Goal: Task Accomplishment & Management: Complete application form

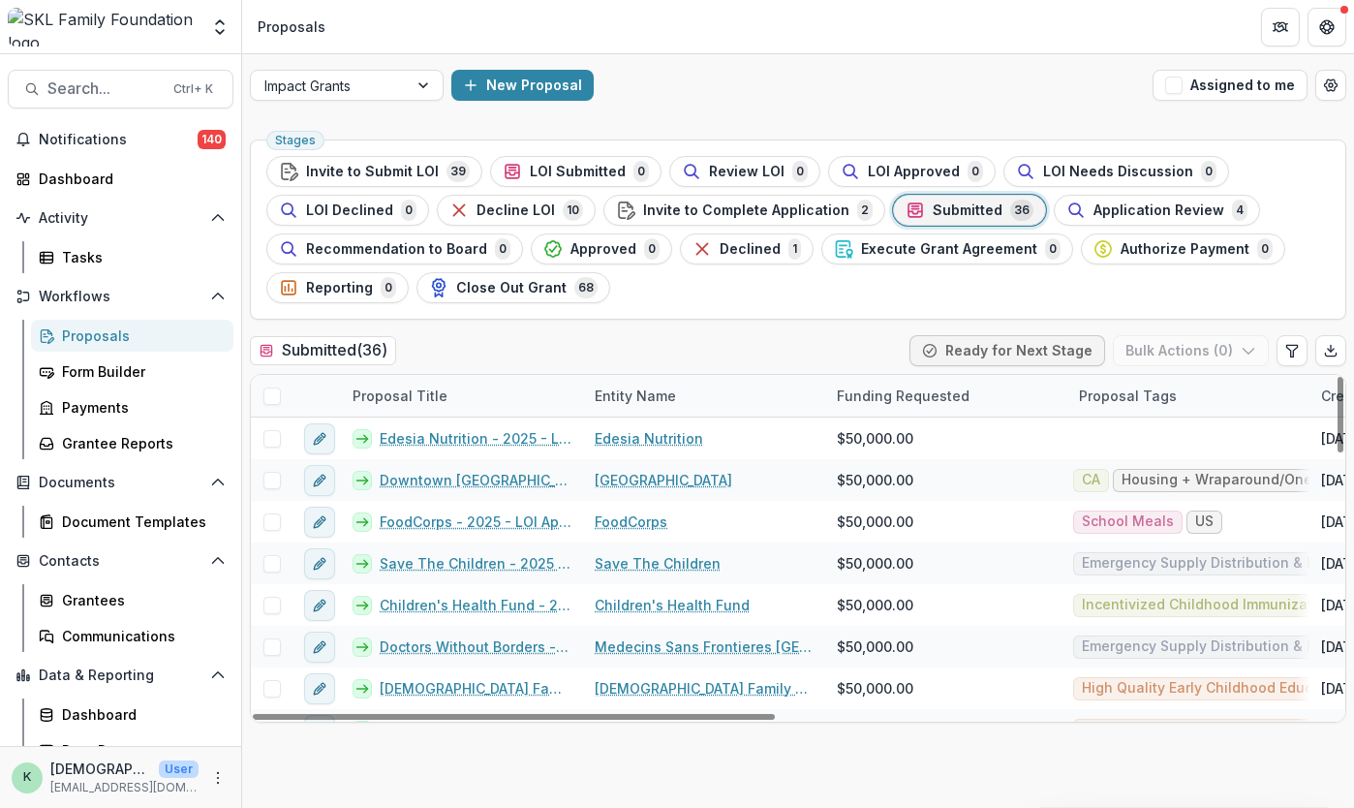
scroll to position [43, 0]
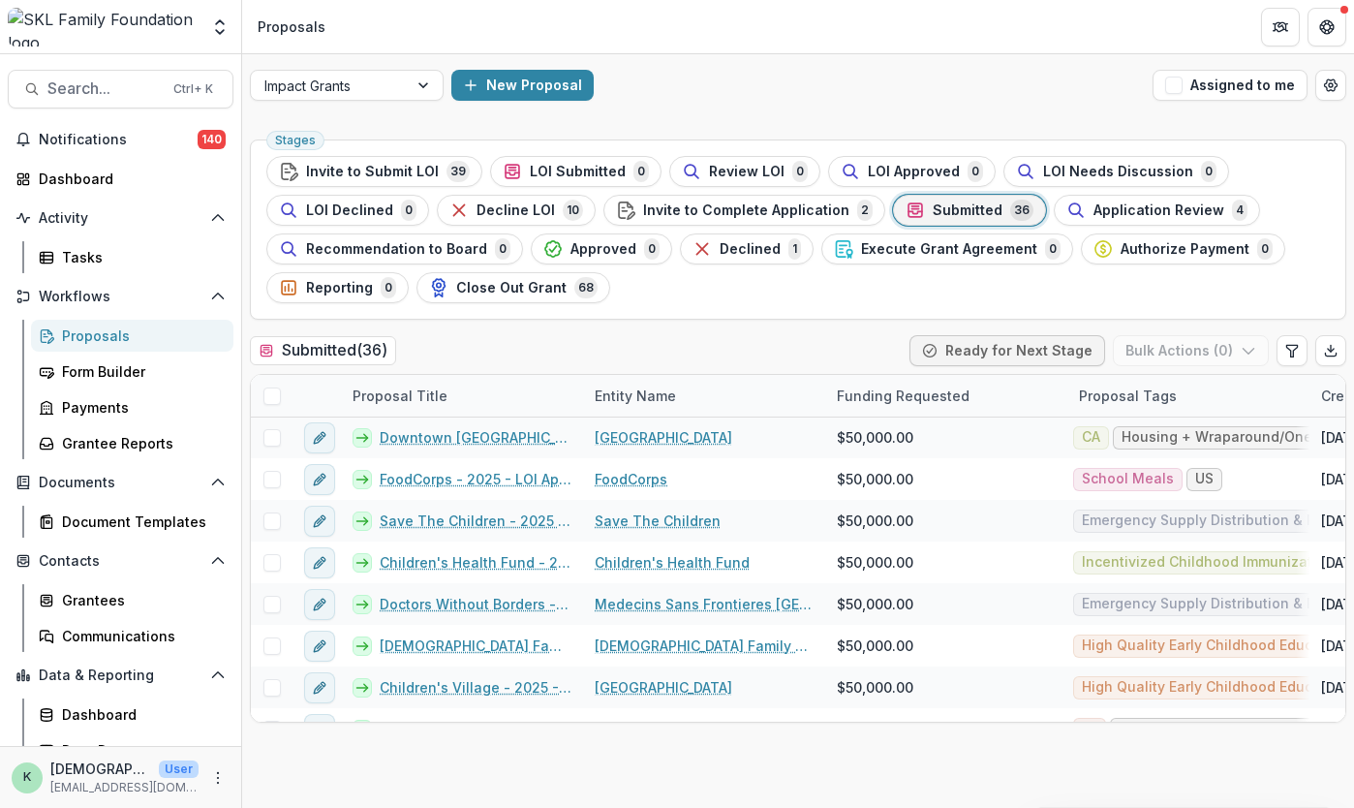
click at [943, 209] on span "Submitted" at bounding box center [968, 210] width 70 height 16
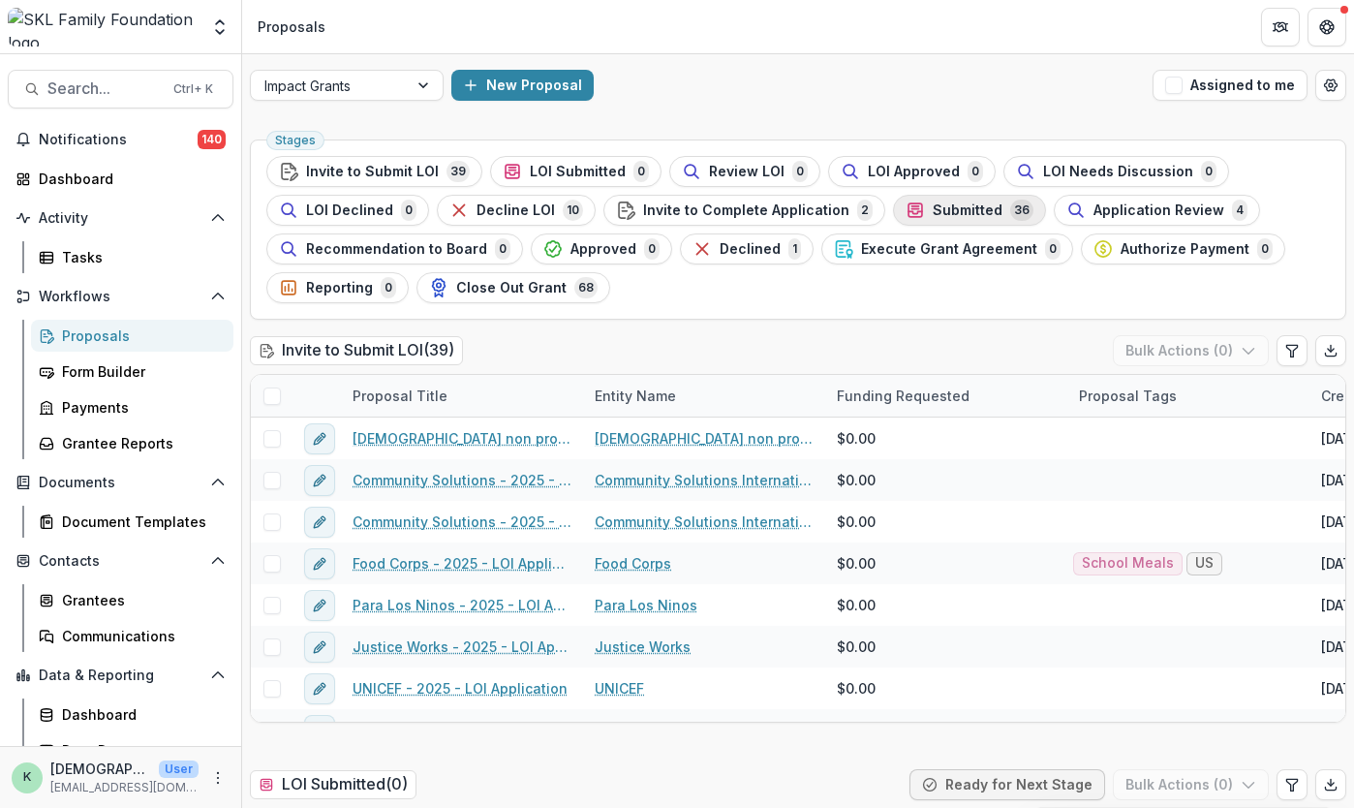
click at [938, 210] on span "Submitted" at bounding box center [968, 210] width 70 height 16
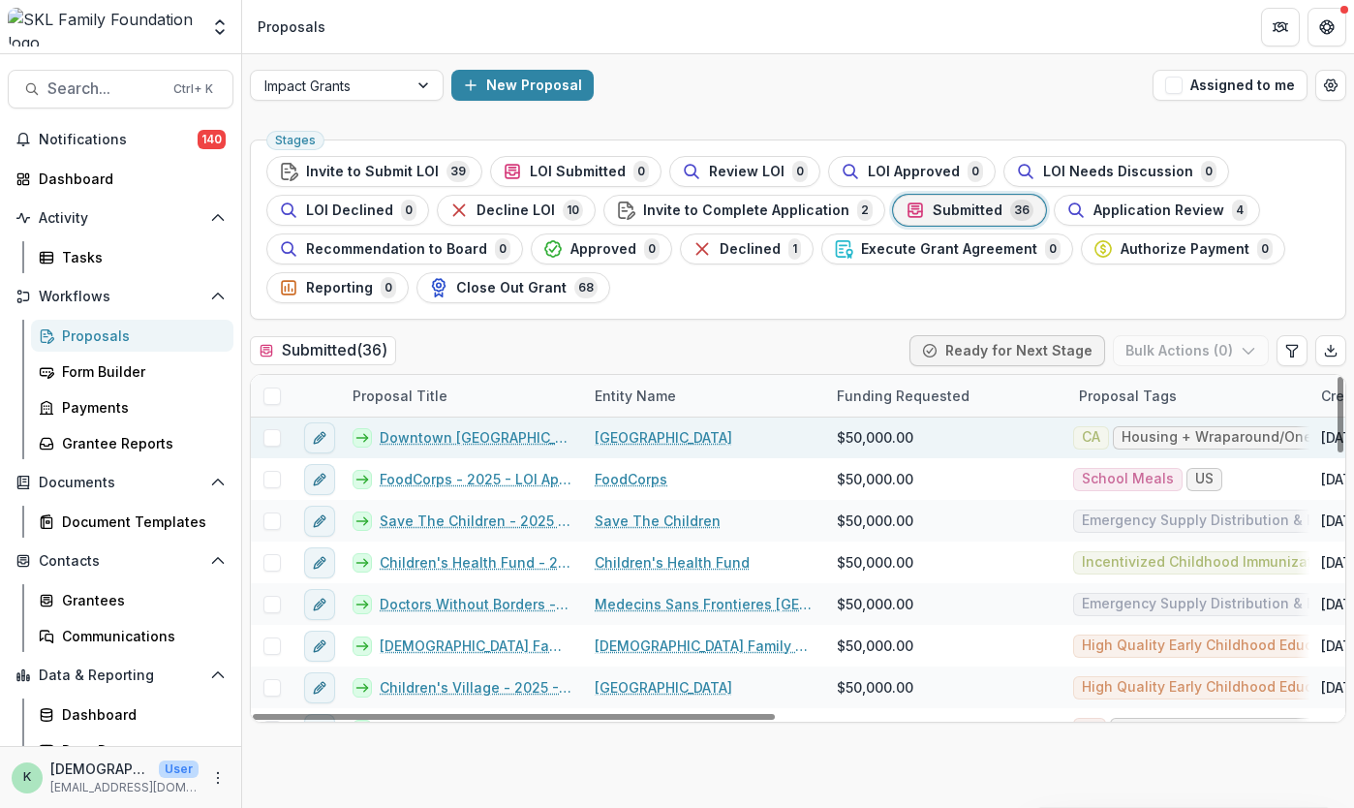
click at [473, 429] on link "Downtown [GEOGRAPHIC_DATA] - 2025 - LOI Application" at bounding box center [476, 437] width 192 height 20
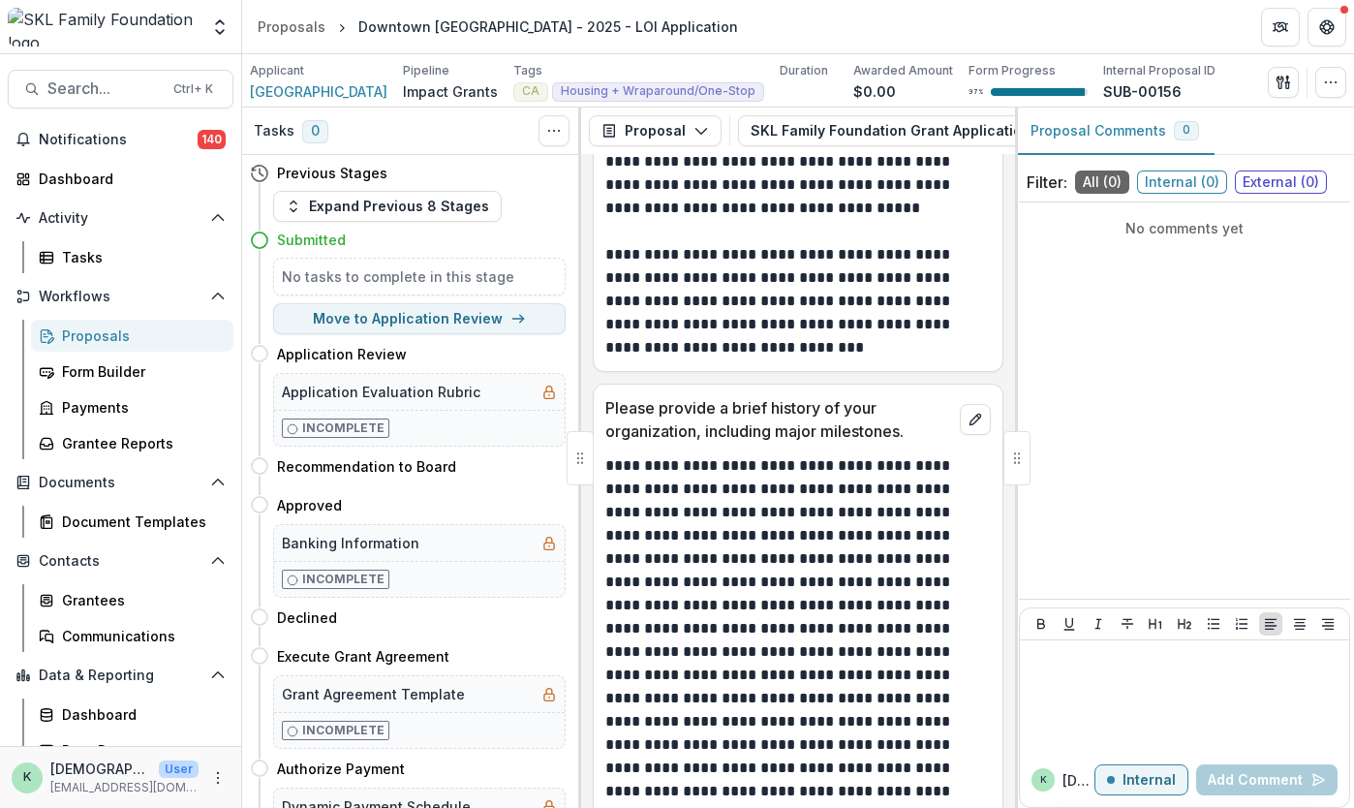
scroll to position [1285, 0]
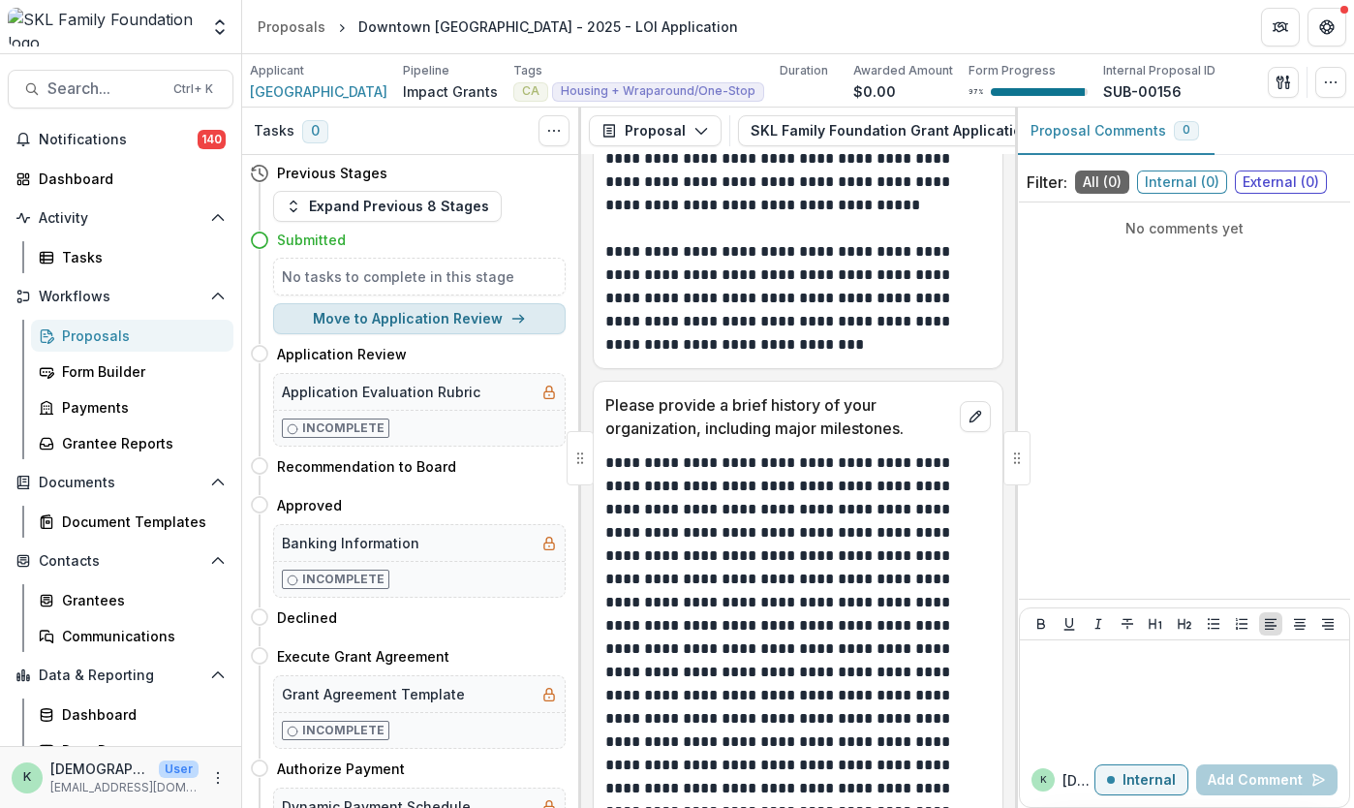
click at [440, 326] on button "Move to Application Review" at bounding box center [419, 318] width 293 height 31
select select "**********"
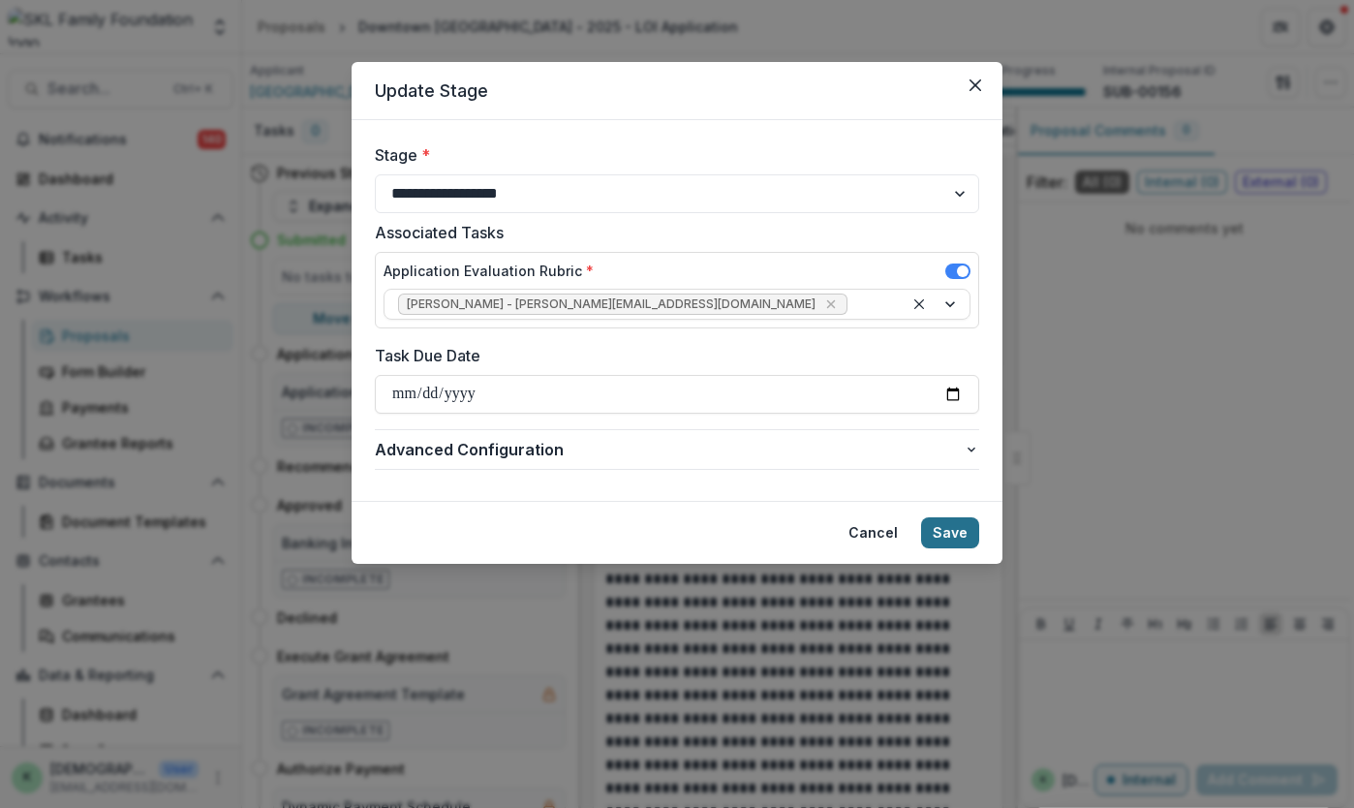
click at [962, 538] on button "Save" at bounding box center [950, 532] width 58 height 31
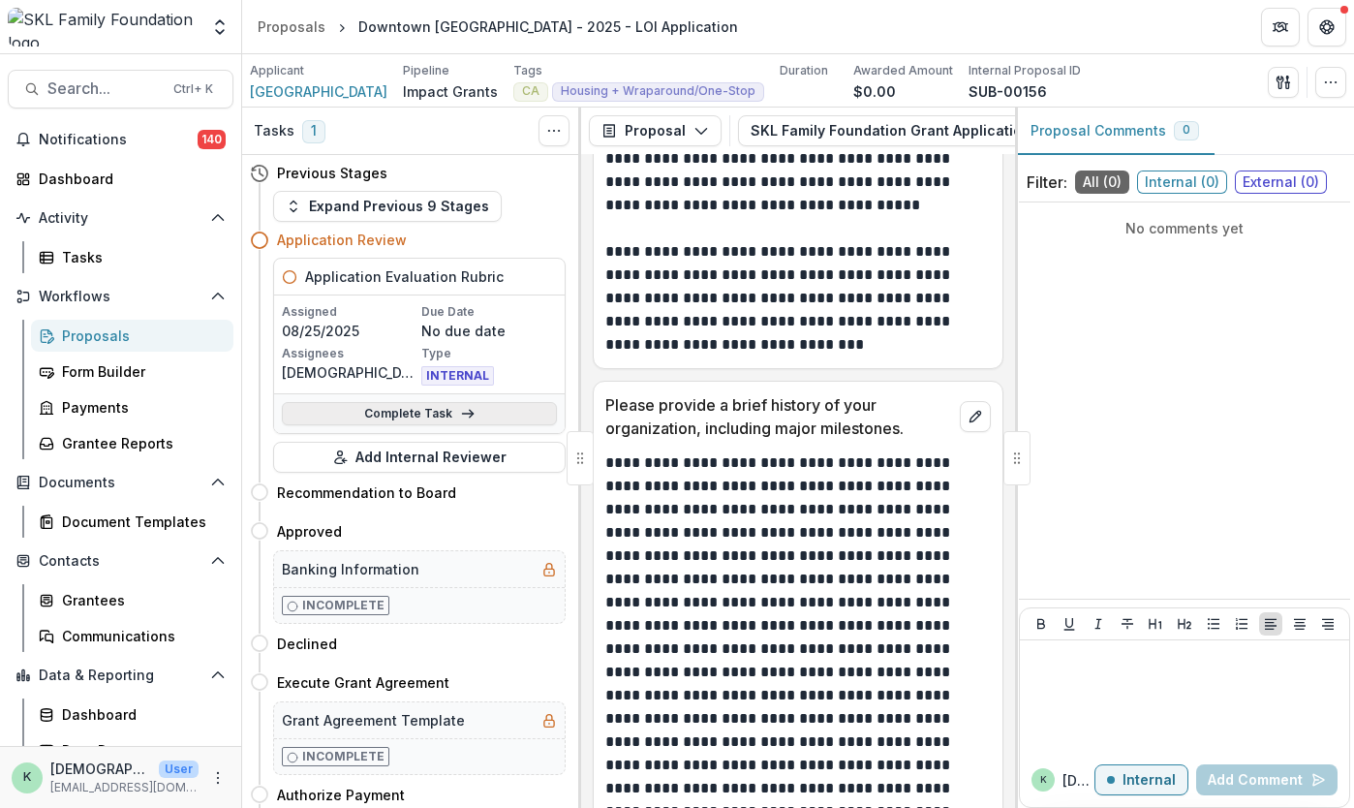
click at [433, 413] on link "Complete Task" at bounding box center [419, 413] width 275 height 23
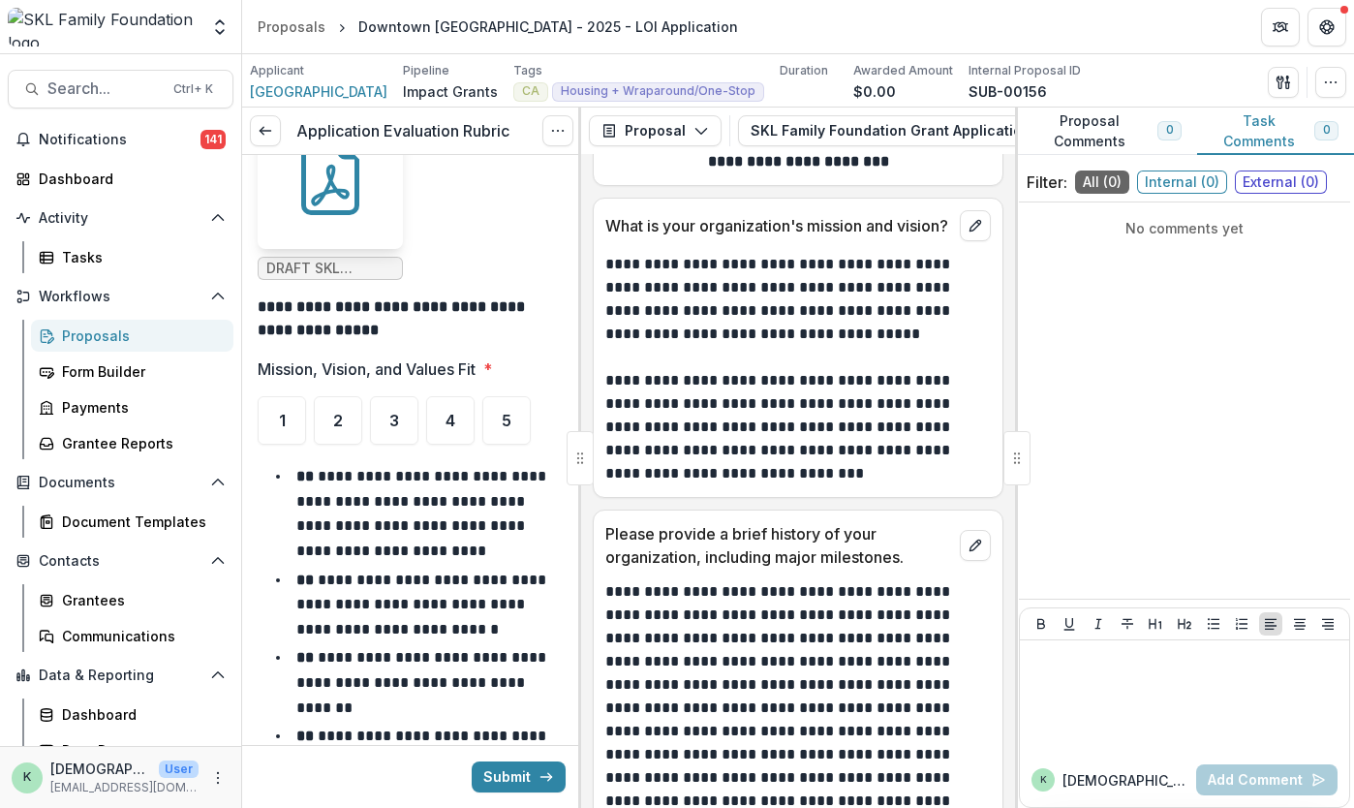
scroll to position [1236, 0]
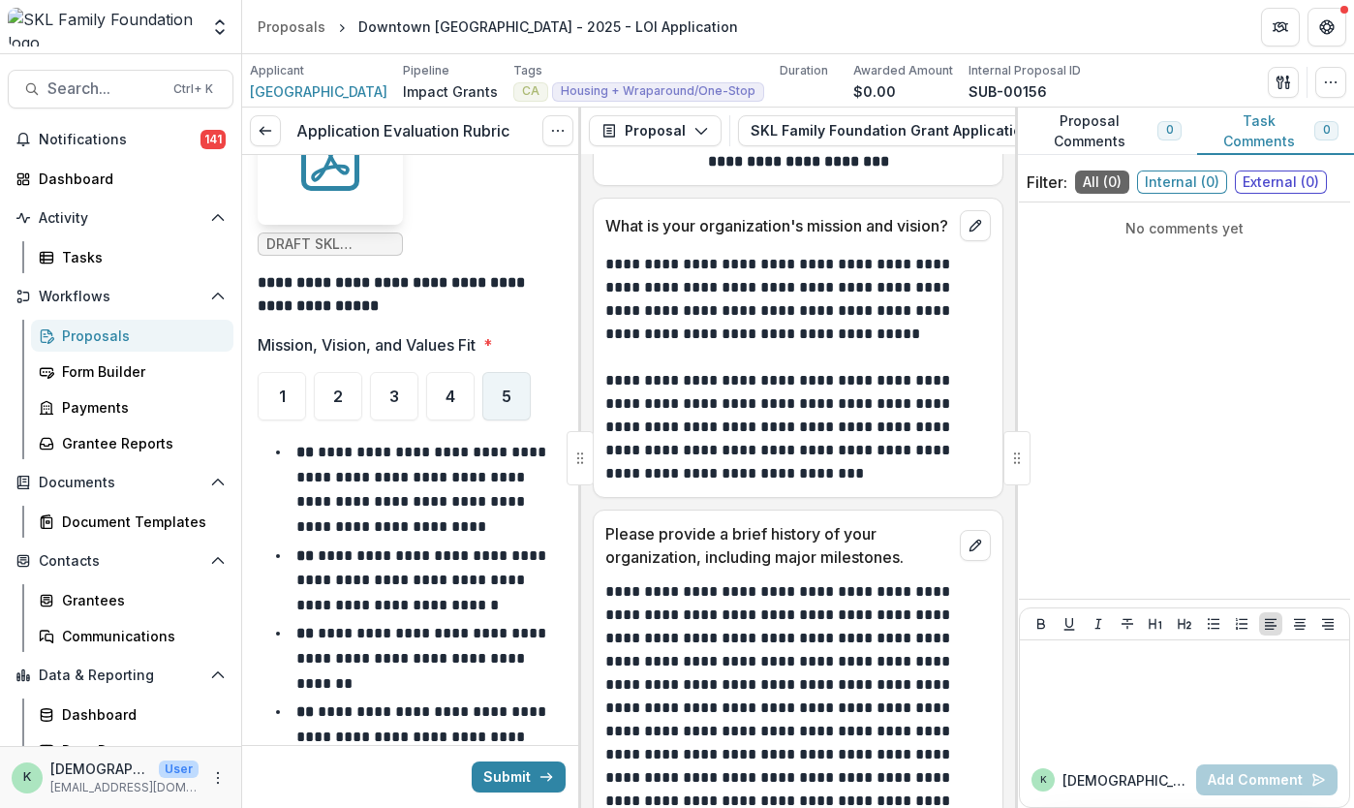
click at [504, 388] on span "5" at bounding box center [507, 395] width 10 height 15
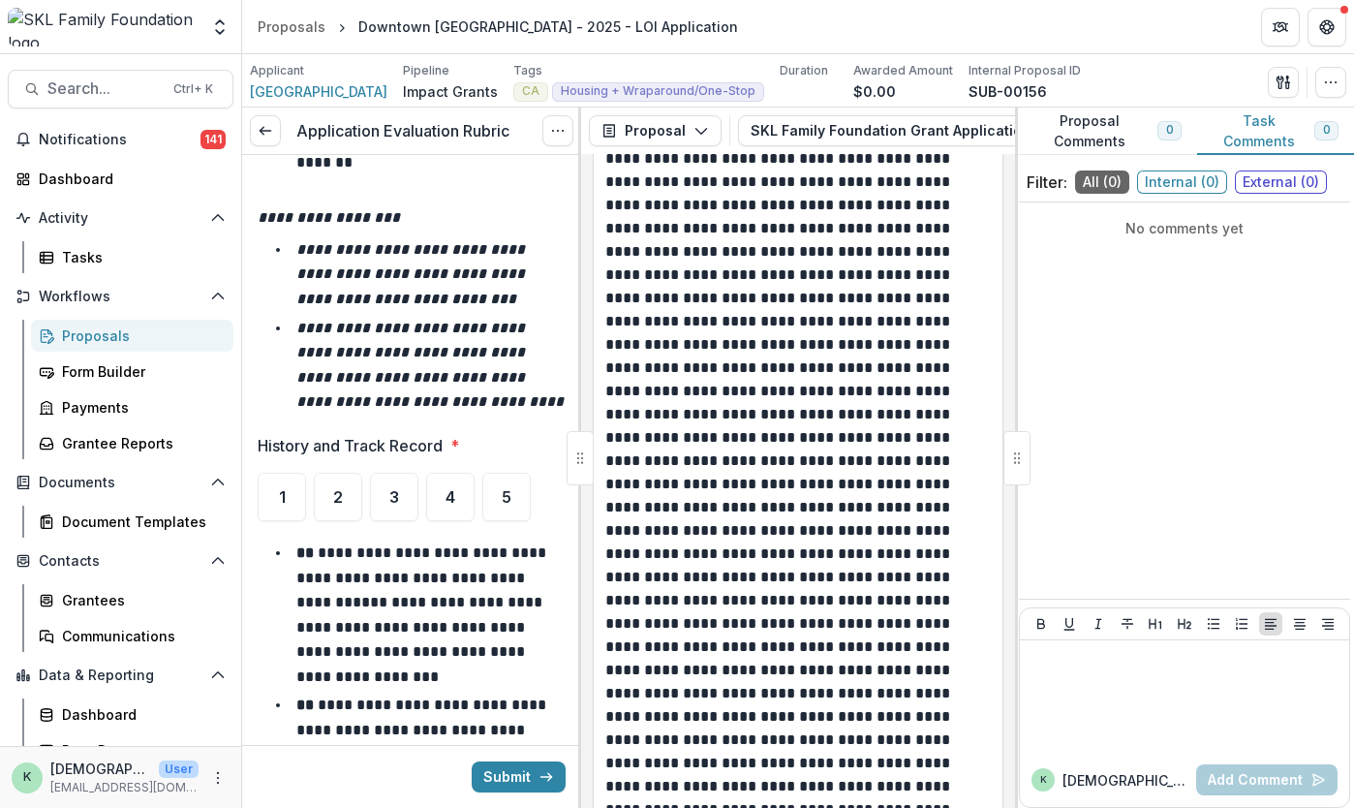
scroll to position [1704, 0]
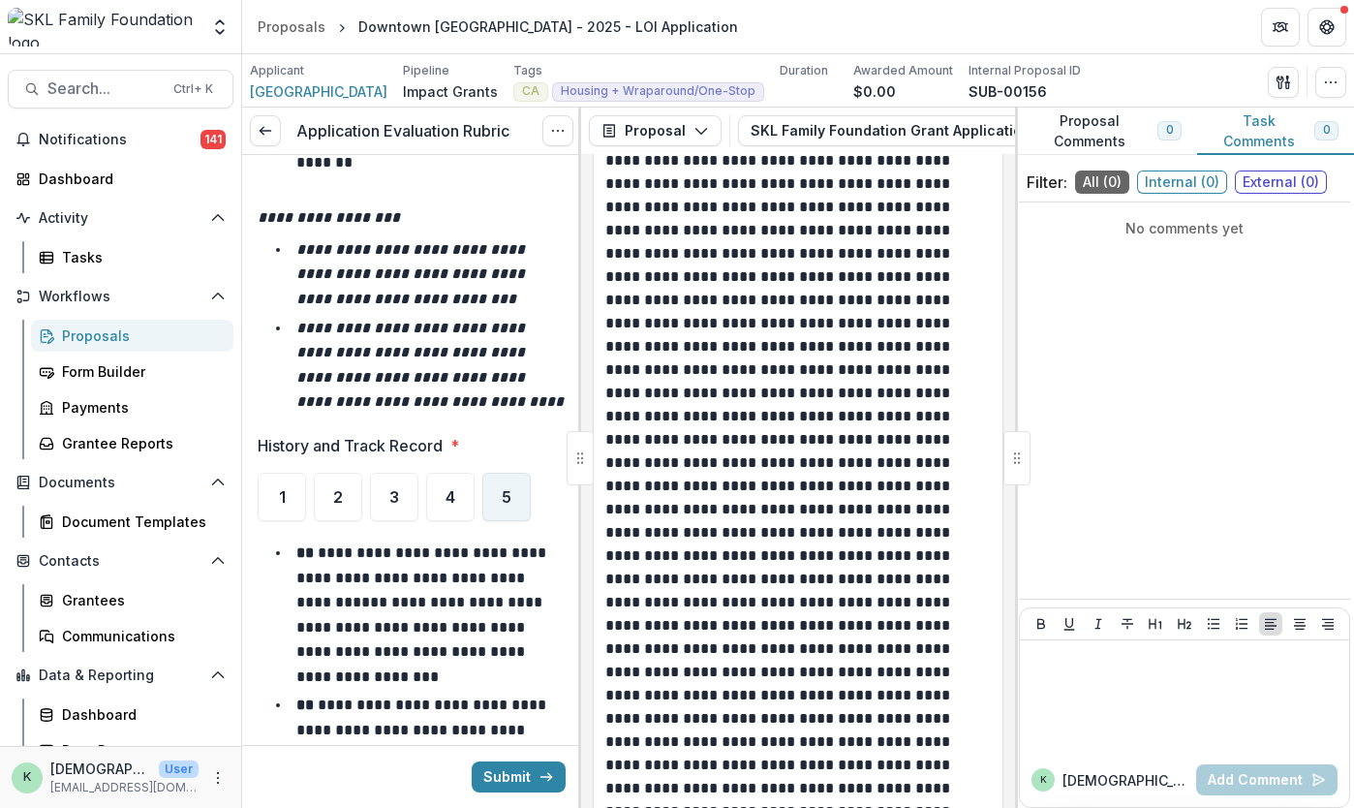
click at [498, 505] on div "5" at bounding box center [506, 497] width 48 height 48
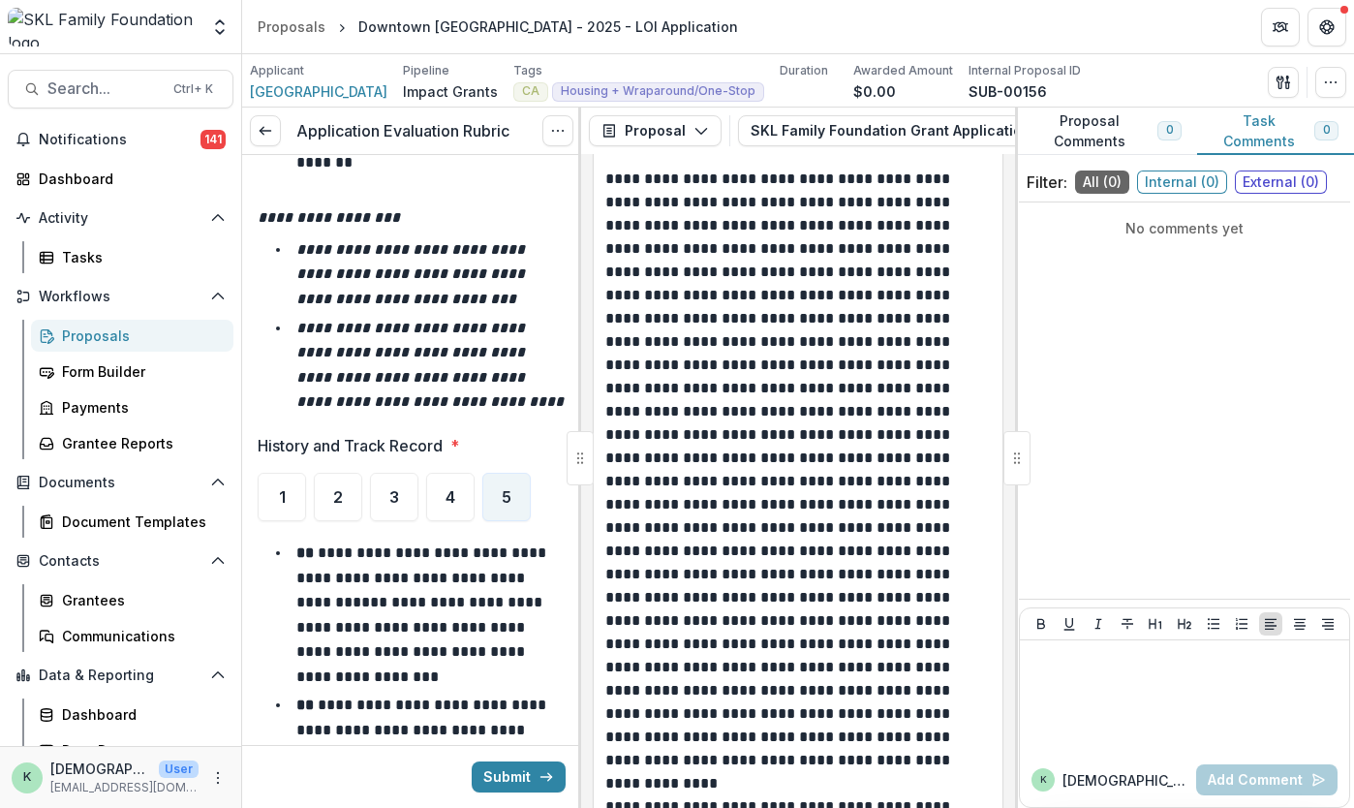
scroll to position [7354, 0]
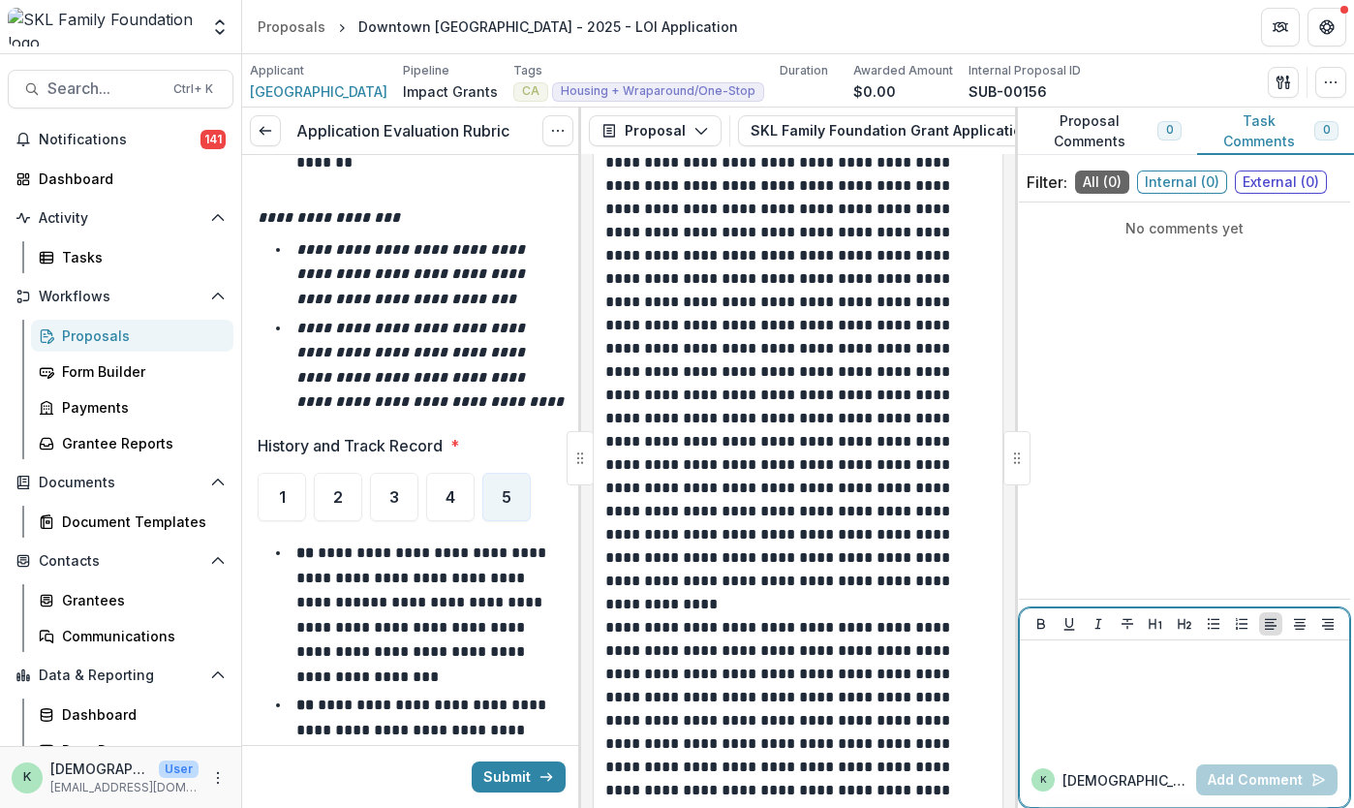
click at [1107, 679] on div at bounding box center [1185, 696] width 314 height 97
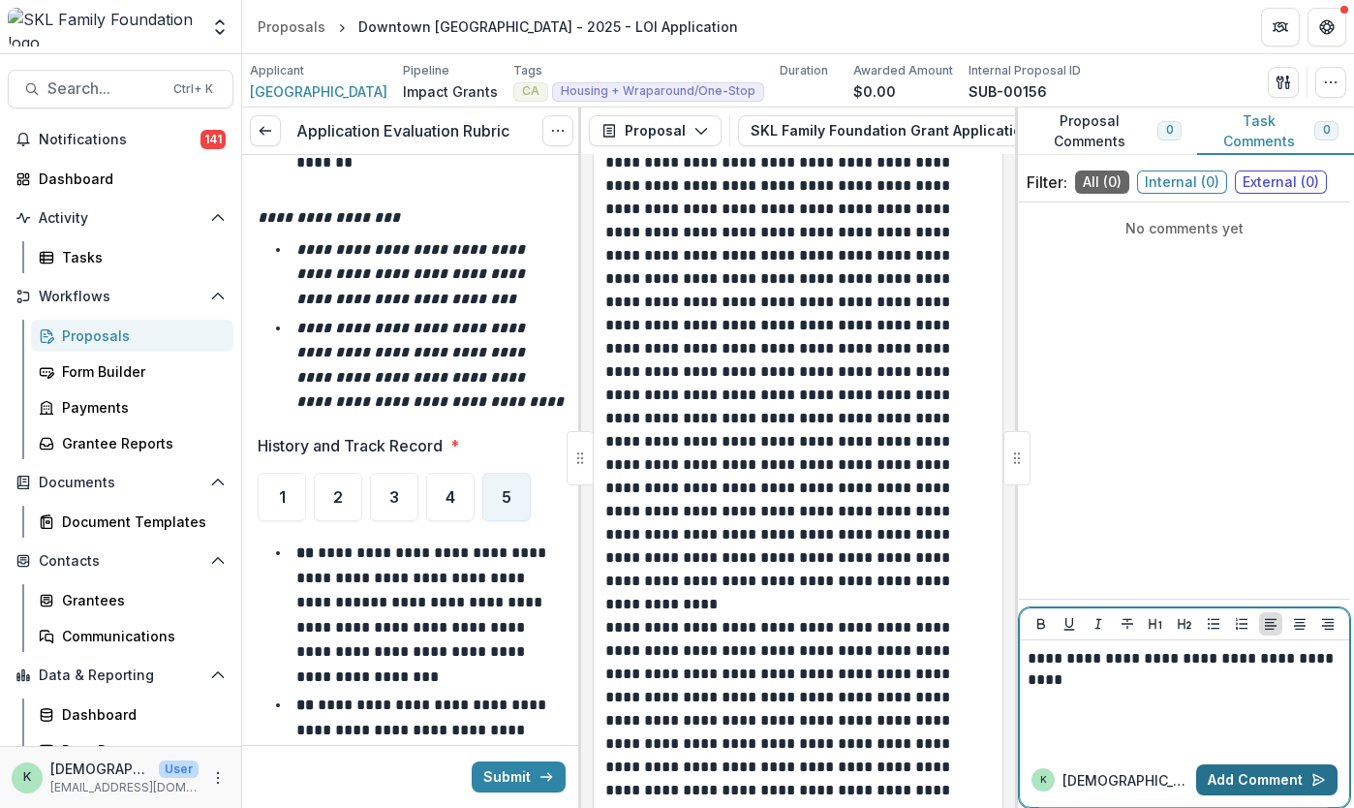
click at [1211, 779] on button "Add Comment" at bounding box center [1266, 779] width 141 height 31
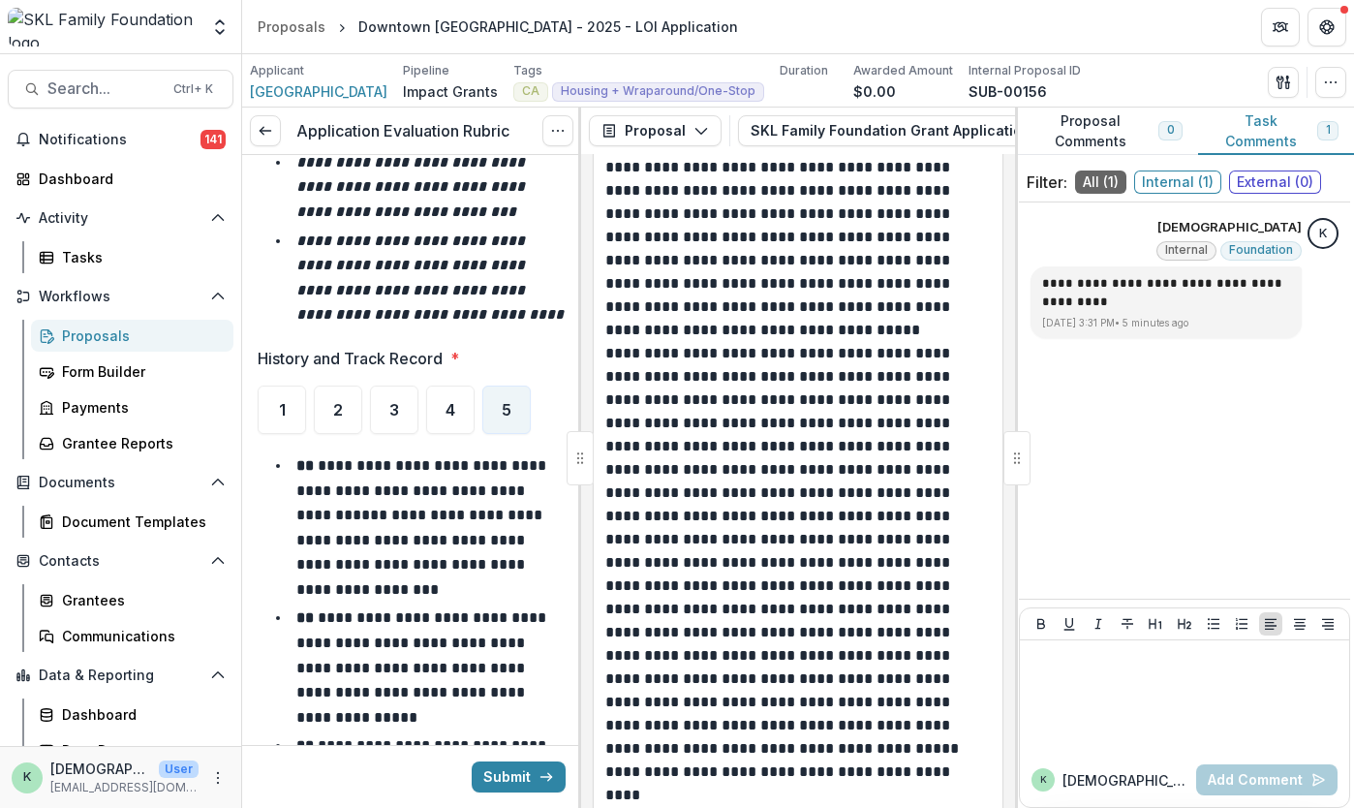
scroll to position [9411, 0]
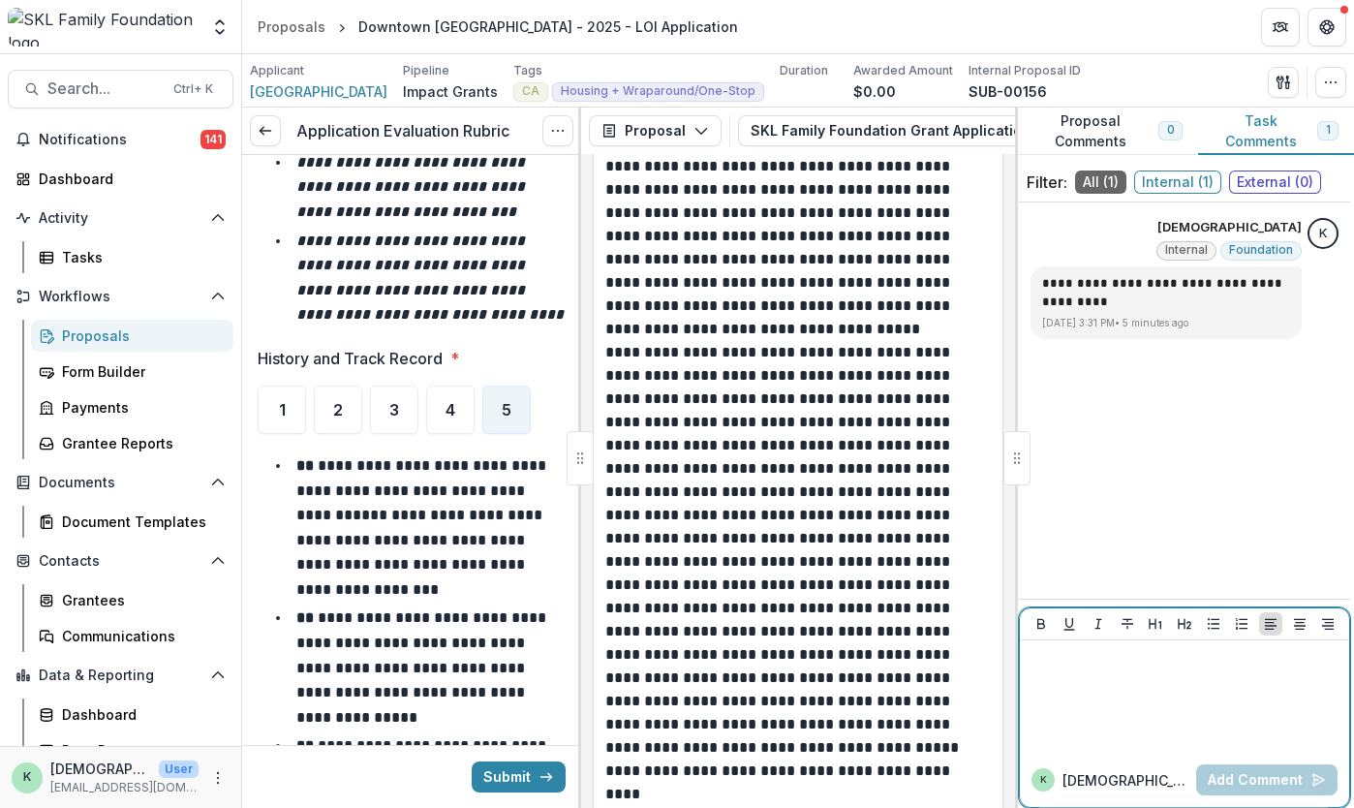
click at [1046, 665] on div at bounding box center [1185, 696] width 314 height 97
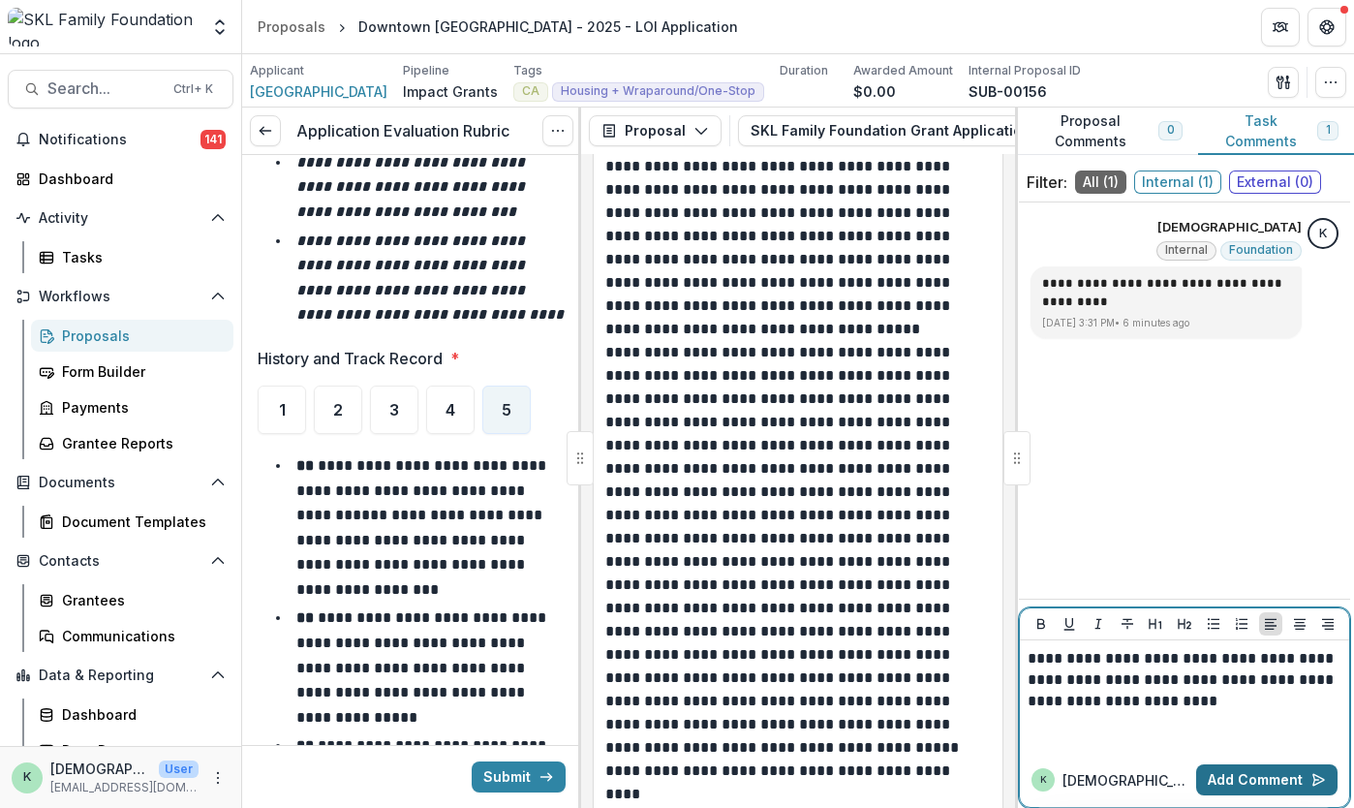
click at [1244, 779] on button "Add Comment" at bounding box center [1266, 779] width 141 height 31
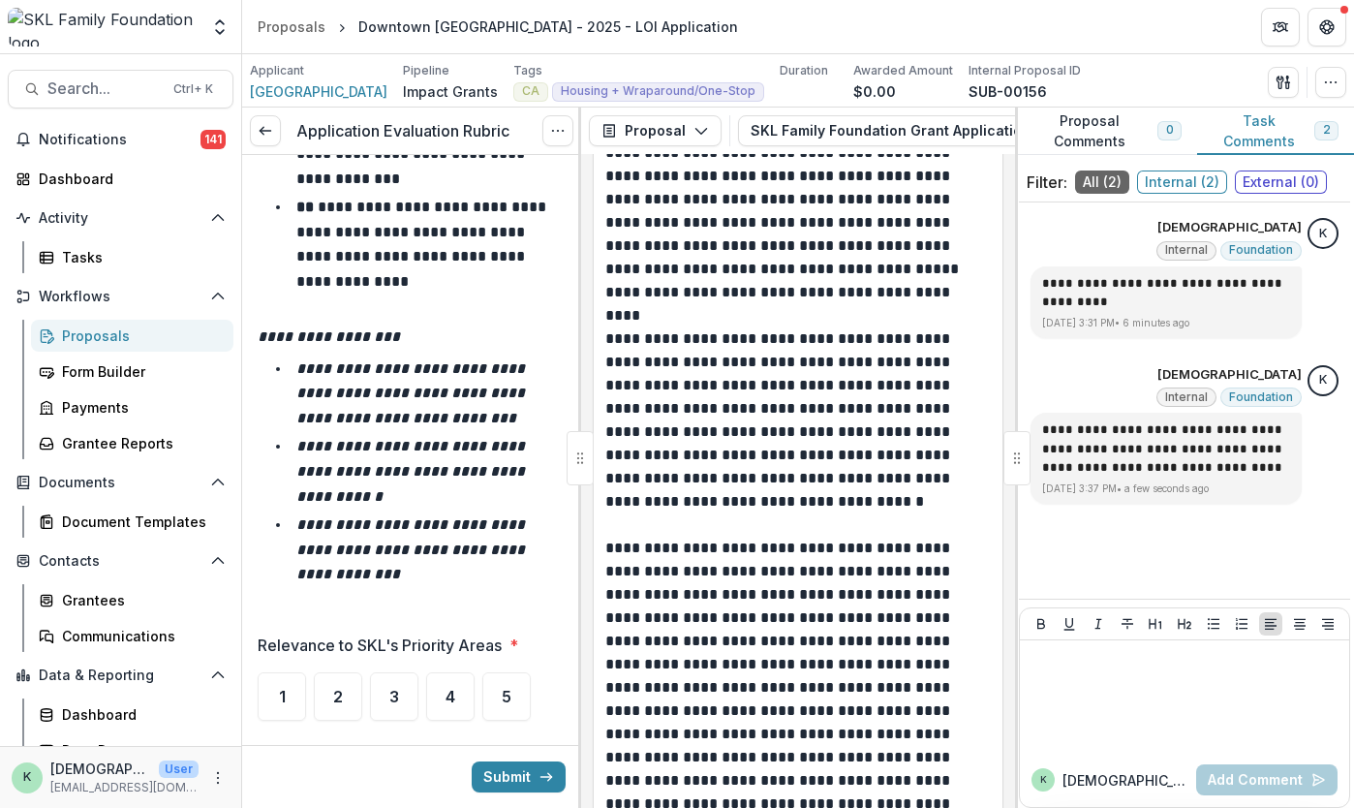
scroll to position [2951, 0]
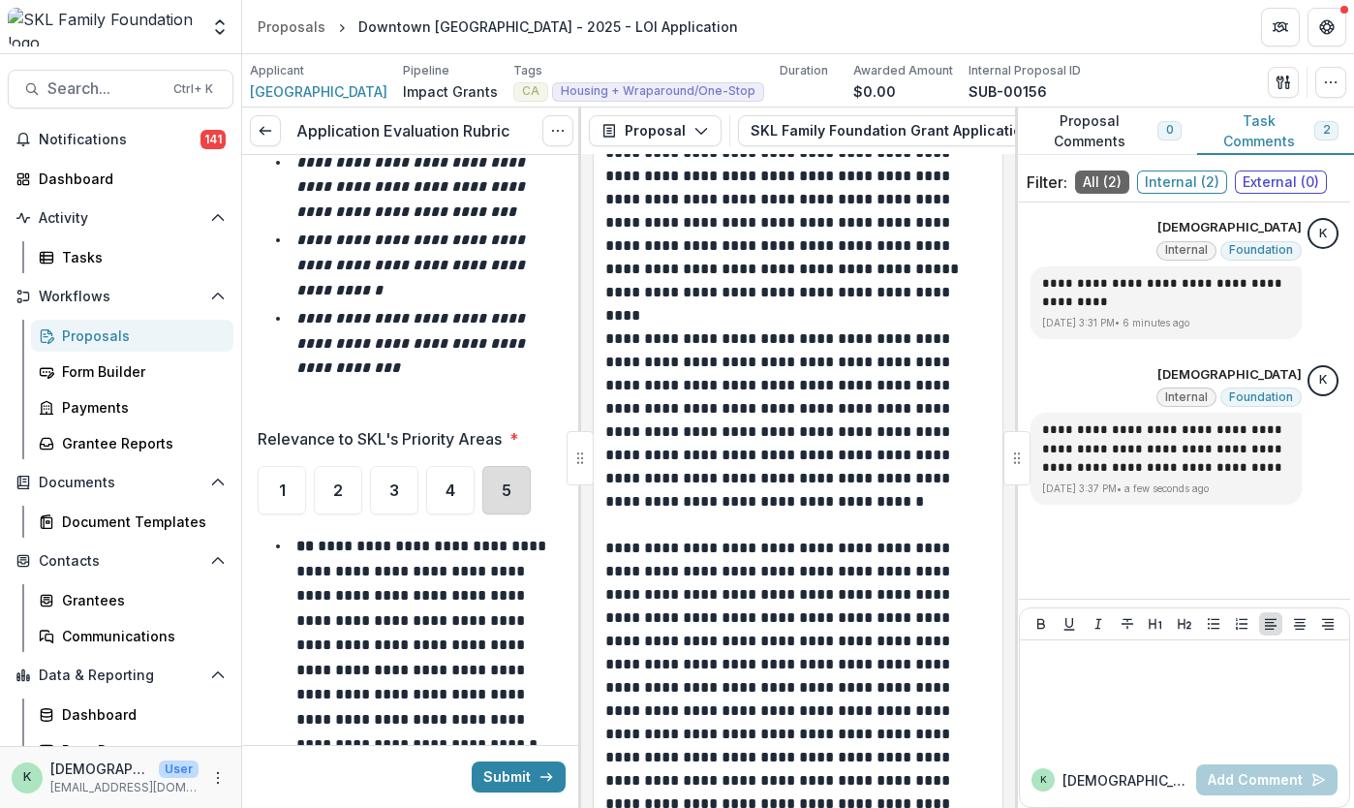
click at [506, 499] on div "5" at bounding box center [506, 490] width 48 height 48
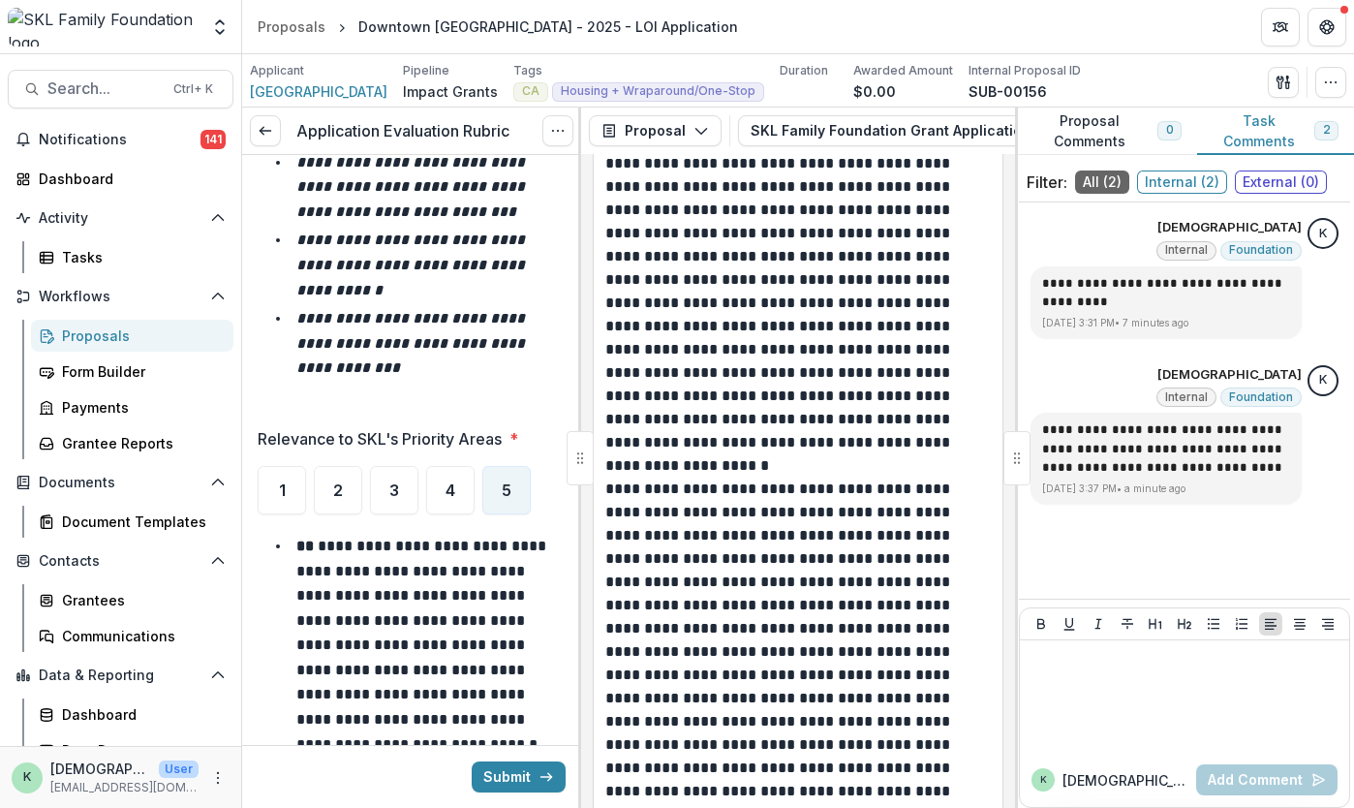
scroll to position [10393, 0]
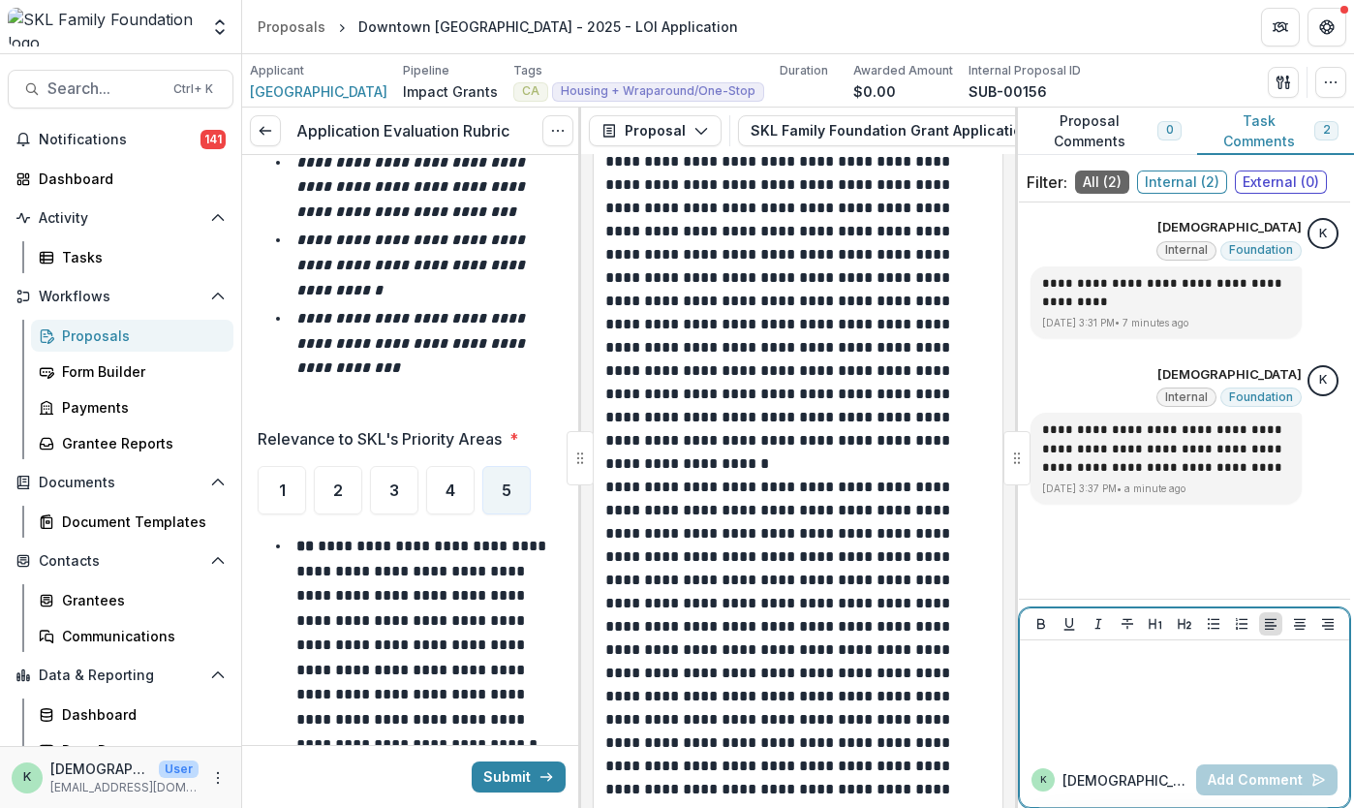
click at [1171, 682] on div at bounding box center [1185, 696] width 314 height 97
click at [1057, 664] on p "**********" at bounding box center [1185, 658] width 315 height 21
click at [1277, 656] on p "**********" at bounding box center [1185, 658] width 315 height 21
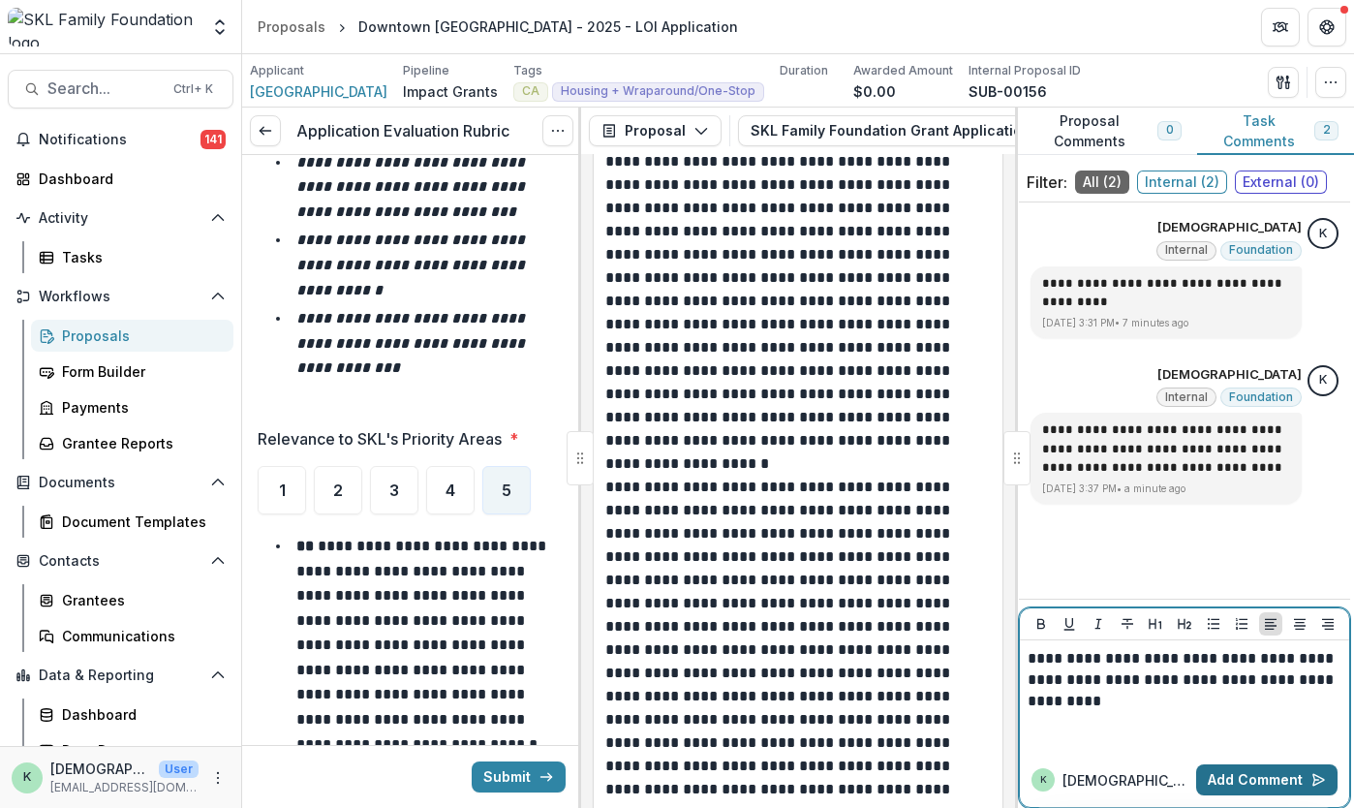
click at [1275, 778] on button "Add Comment" at bounding box center [1266, 779] width 141 height 31
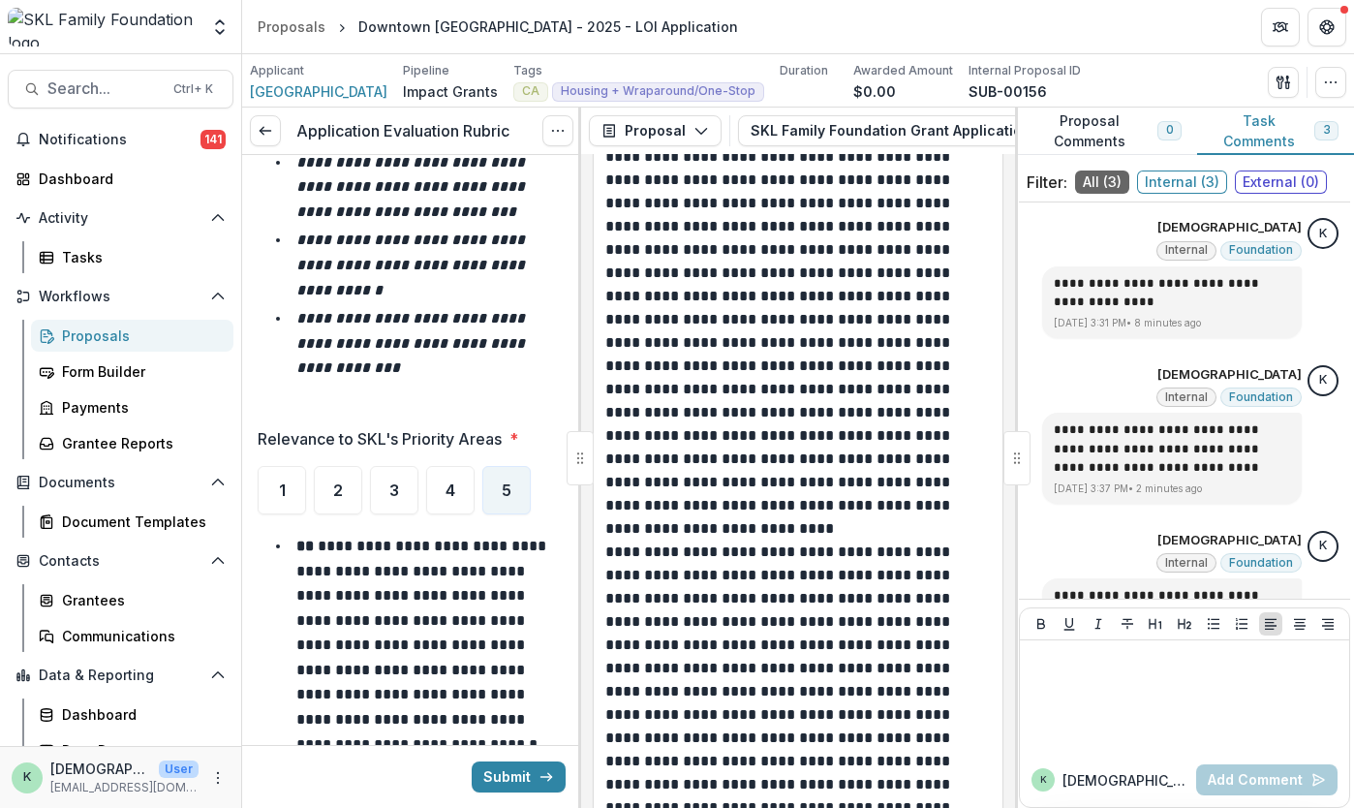
scroll to position [10840, 0]
click at [1188, 685] on div at bounding box center [1185, 696] width 314 height 97
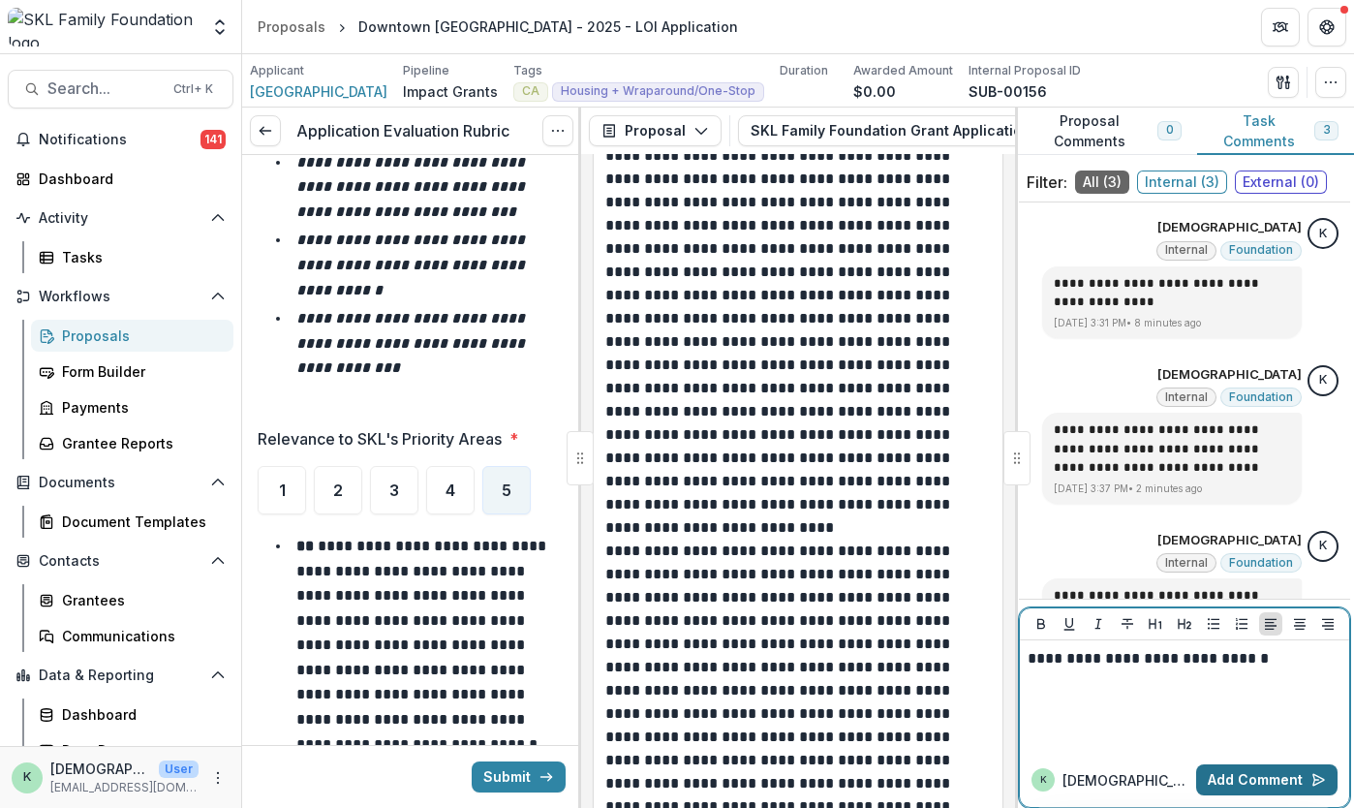
click at [1258, 779] on button "Add Comment" at bounding box center [1266, 779] width 141 height 31
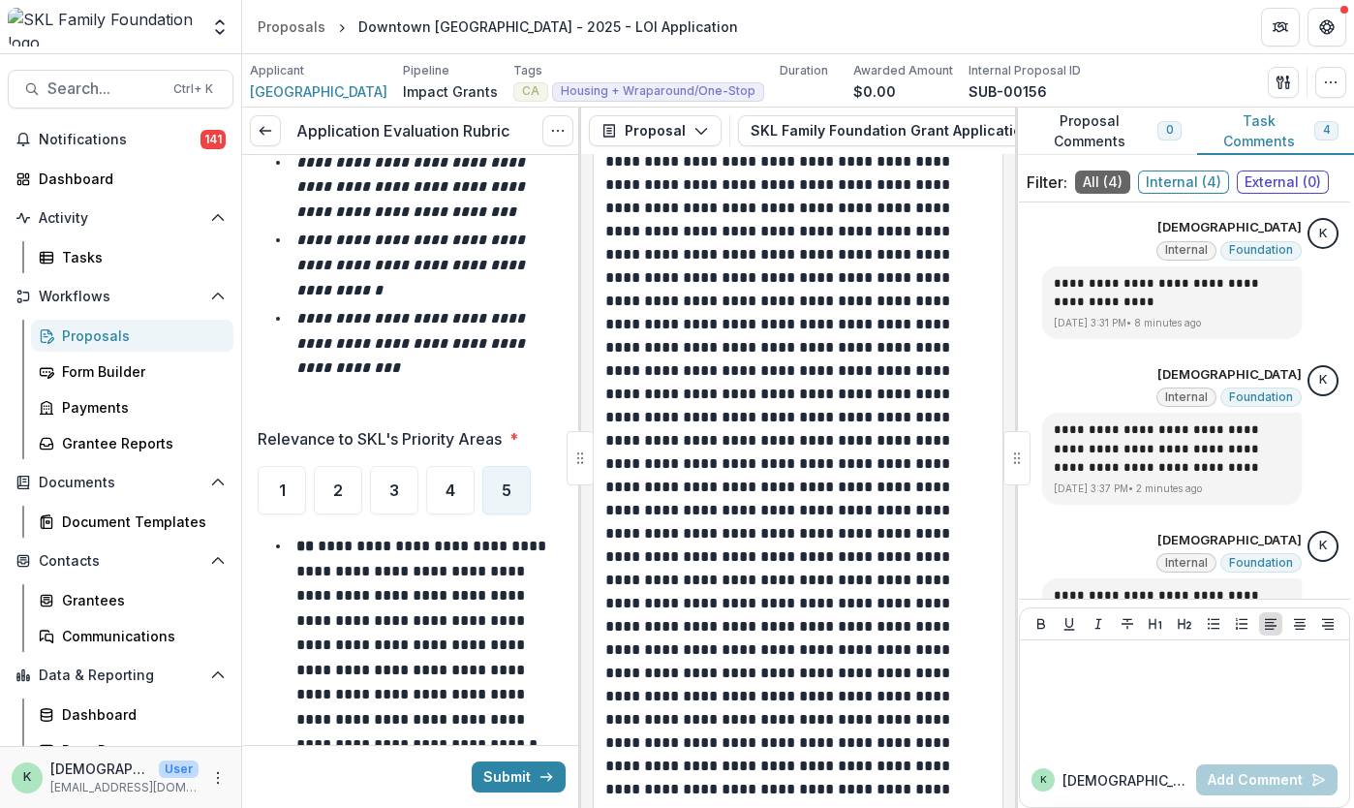
scroll to position [11388, 0]
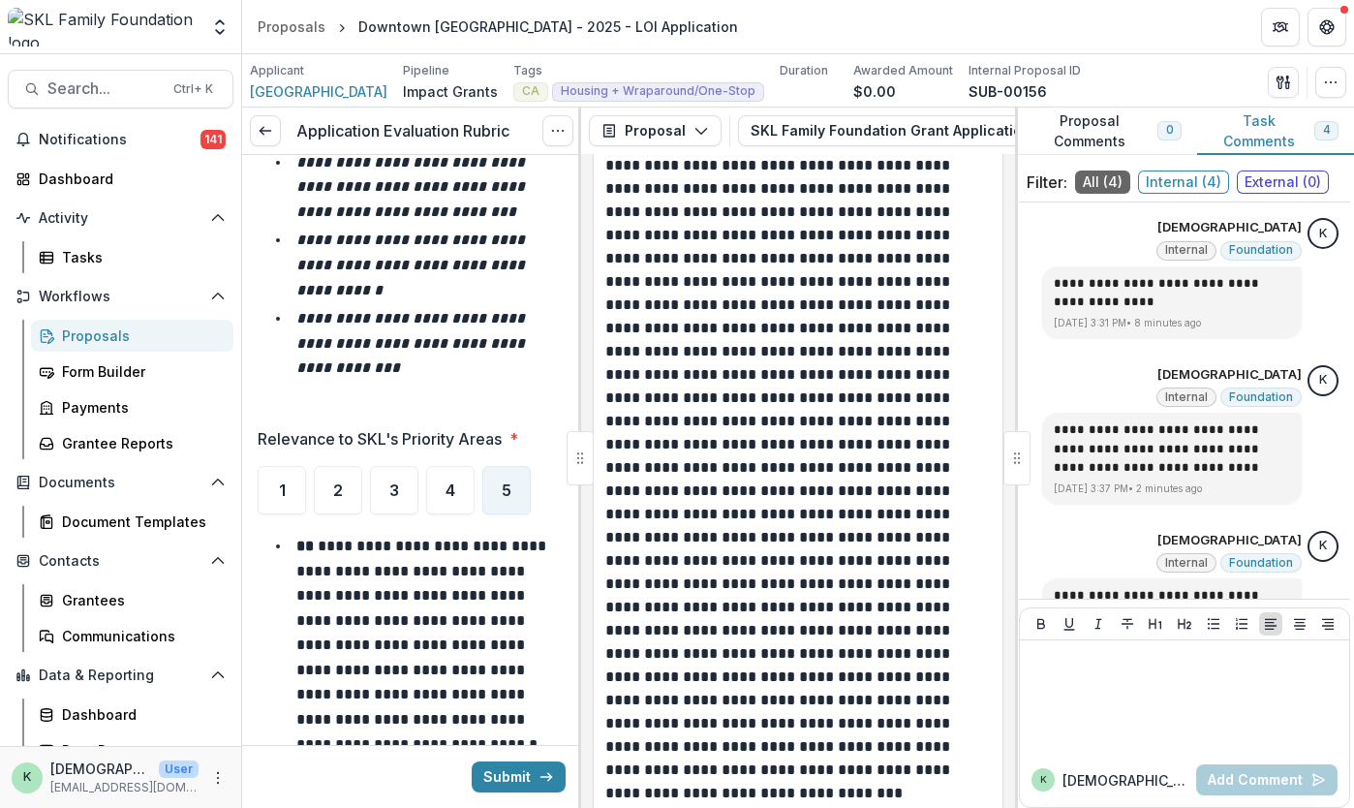
click at [821, 489] on p at bounding box center [795, 386] width 381 height 790
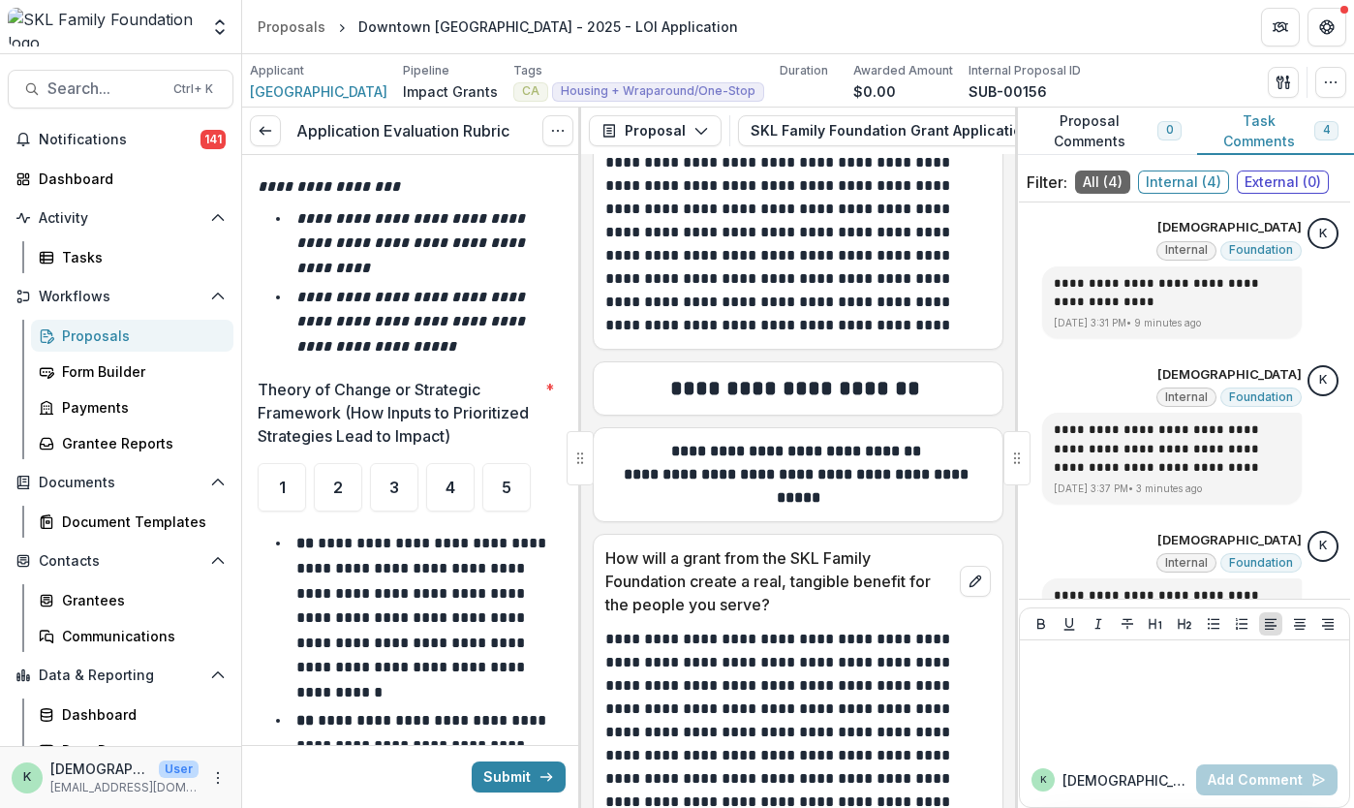
scroll to position [3980, 0]
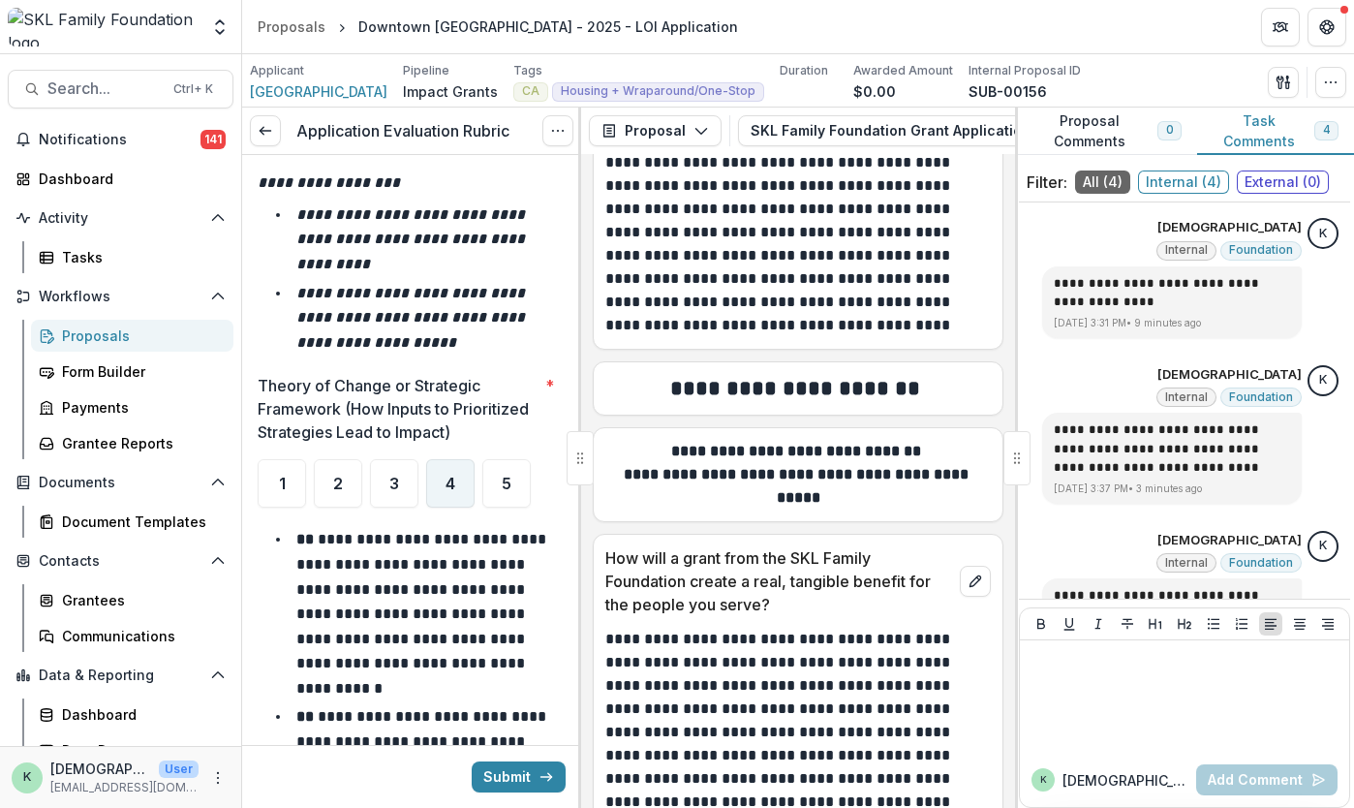
click at [451, 486] on span "4" at bounding box center [451, 483] width 10 height 15
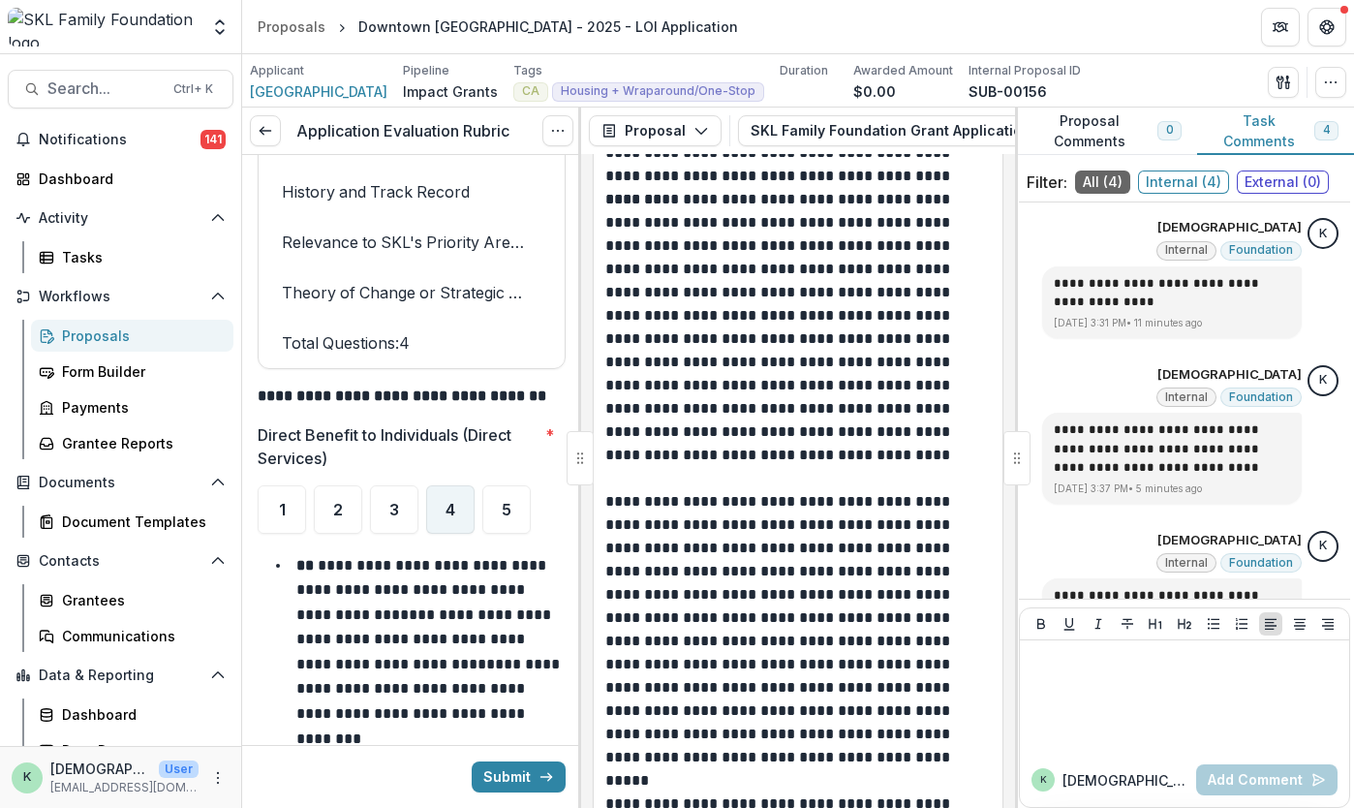
scroll to position [5462, 0]
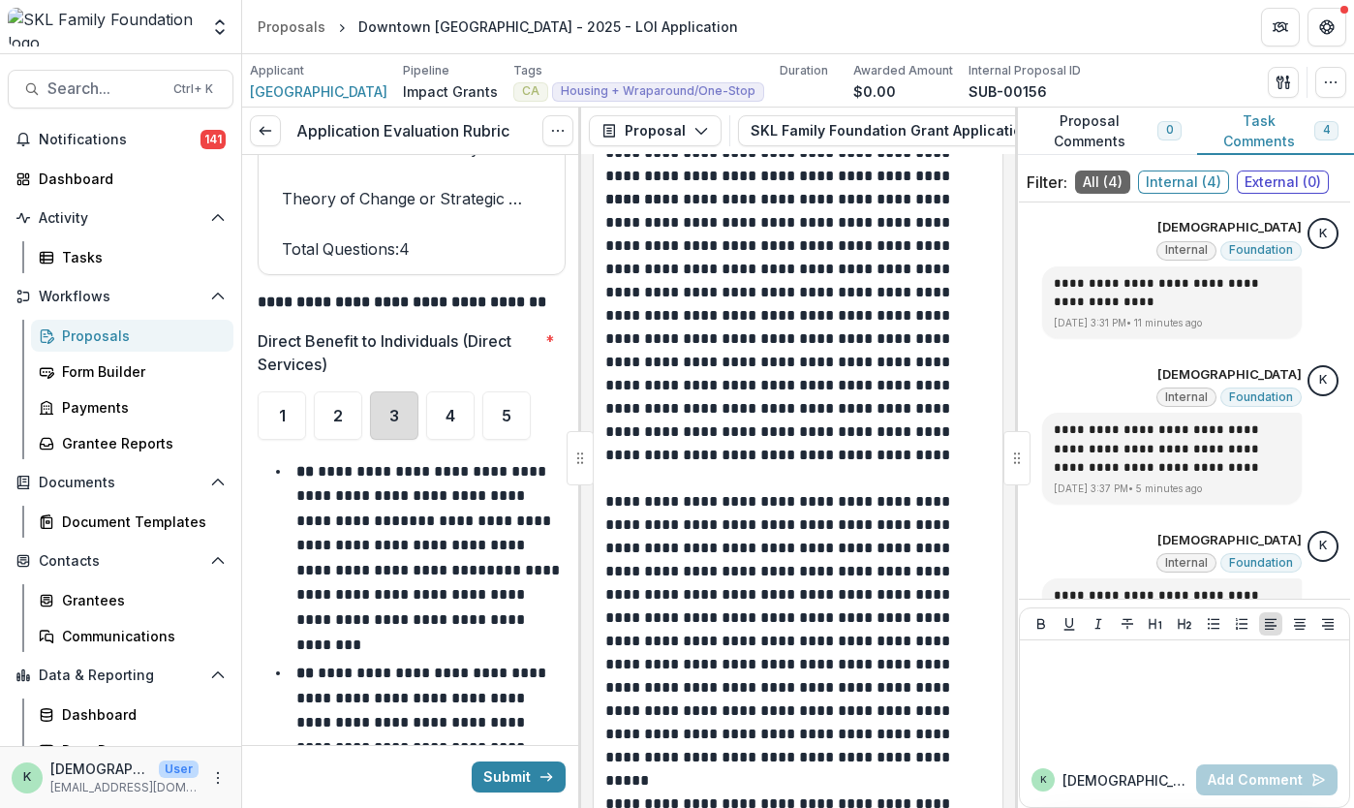
click at [387, 400] on div "3" at bounding box center [394, 415] width 48 height 48
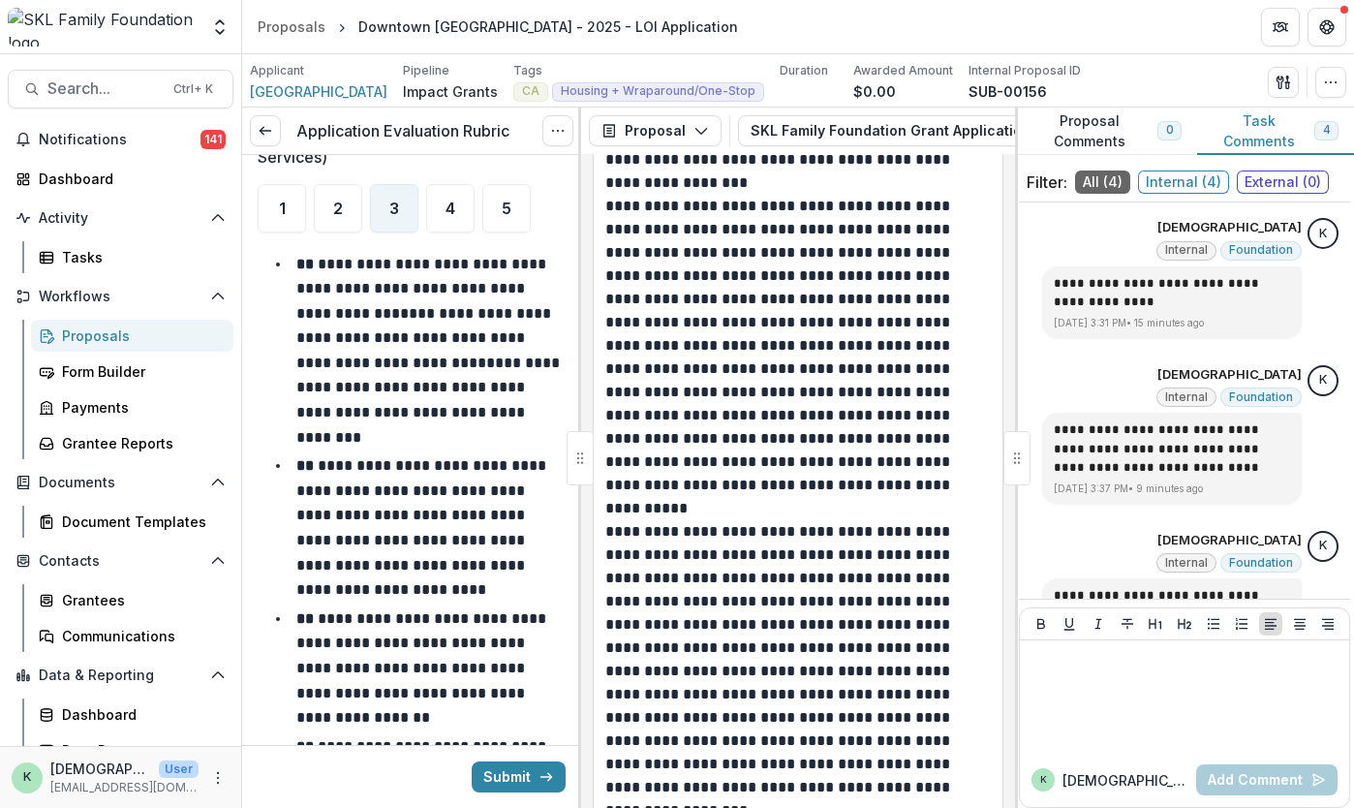
scroll to position [48434, 0]
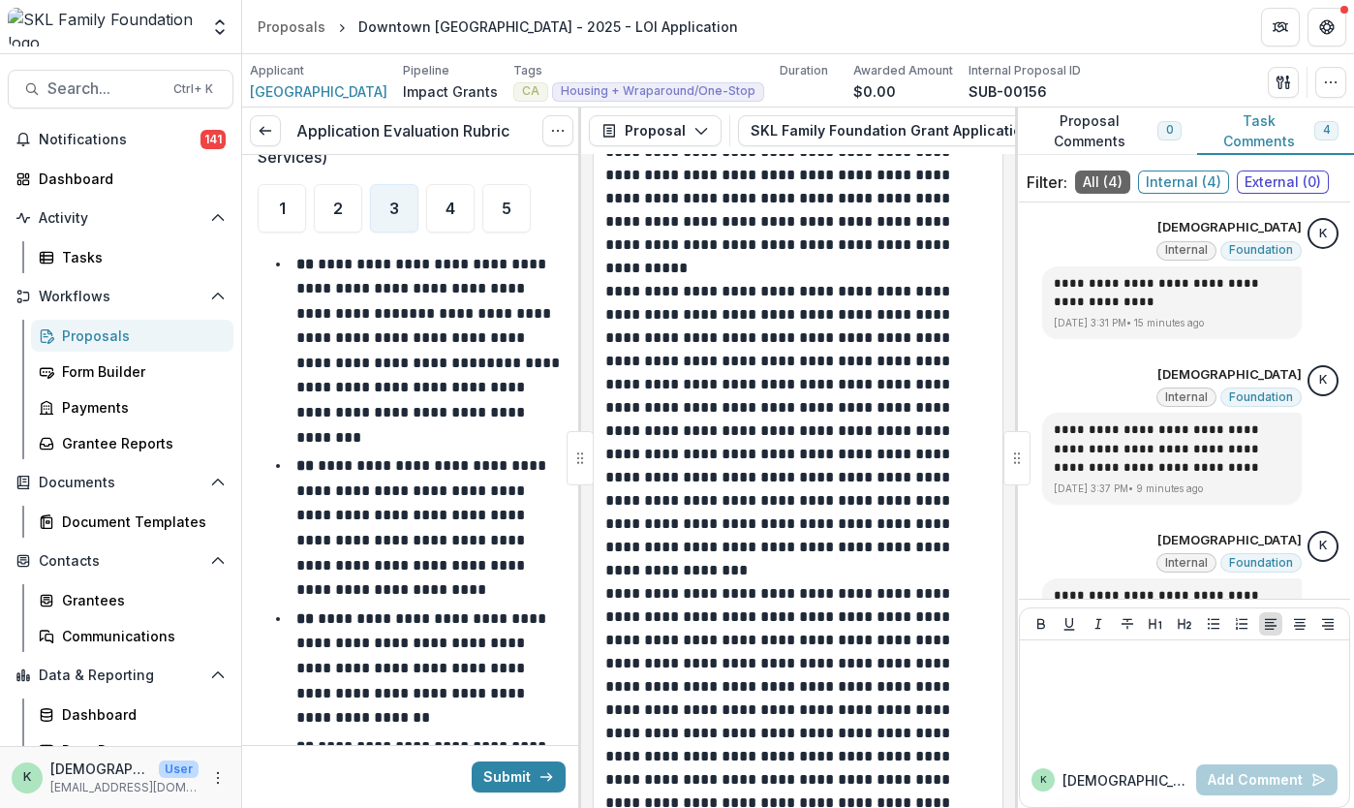
click at [79, 338] on div "Proposals" at bounding box center [140, 335] width 156 height 20
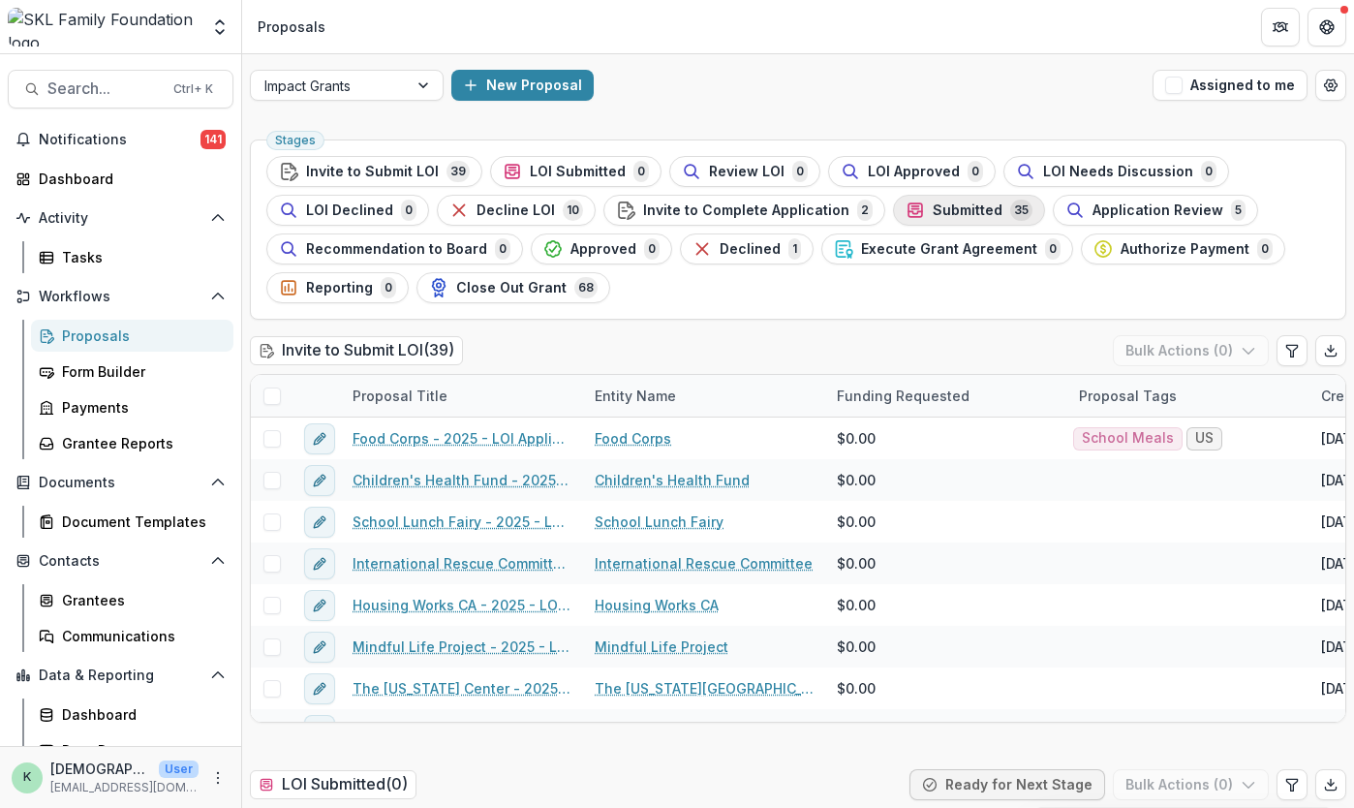
click at [956, 211] on span "Submitted" at bounding box center [968, 210] width 70 height 16
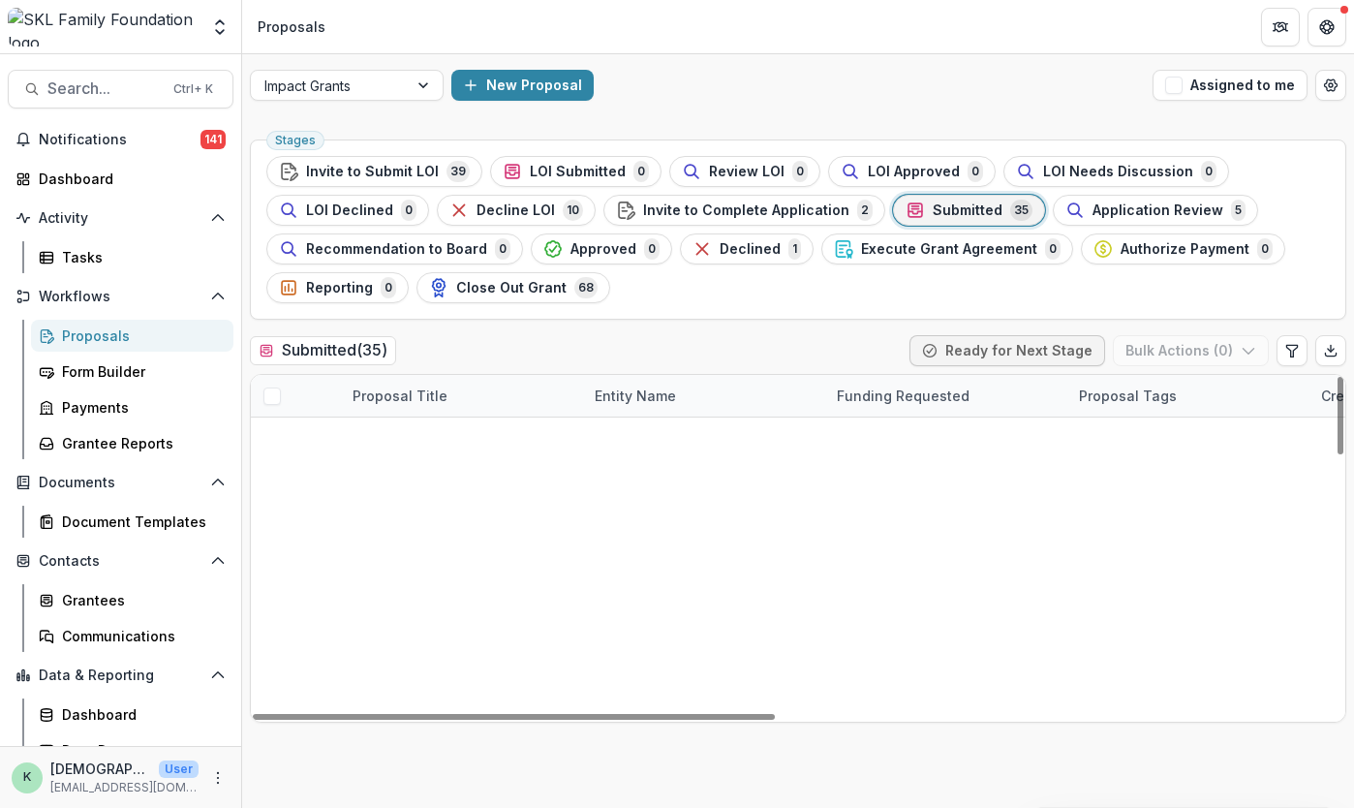
scroll to position [1153, 0]
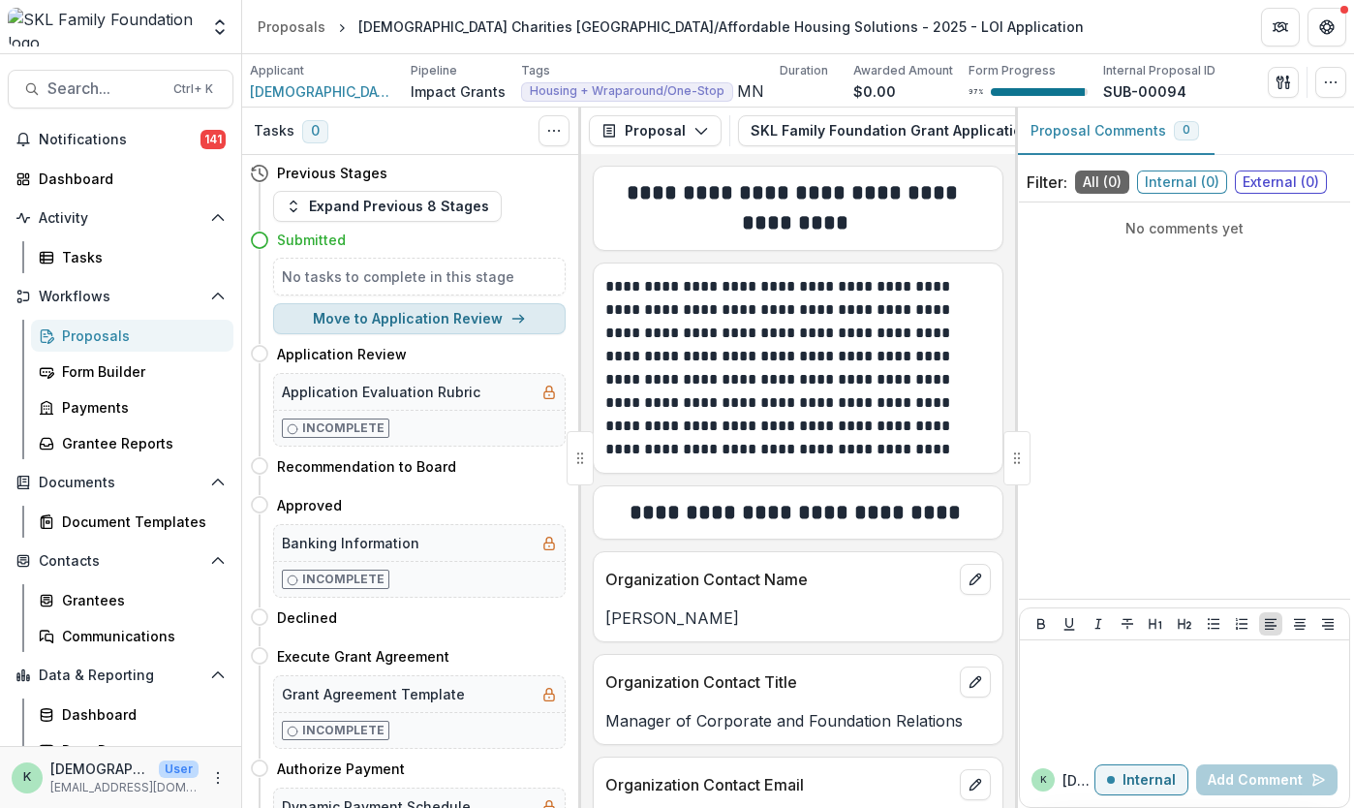
click at [430, 322] on button "Move to Application Review" at bounding box center [419, 318] width 293 height 31
select select "**********"
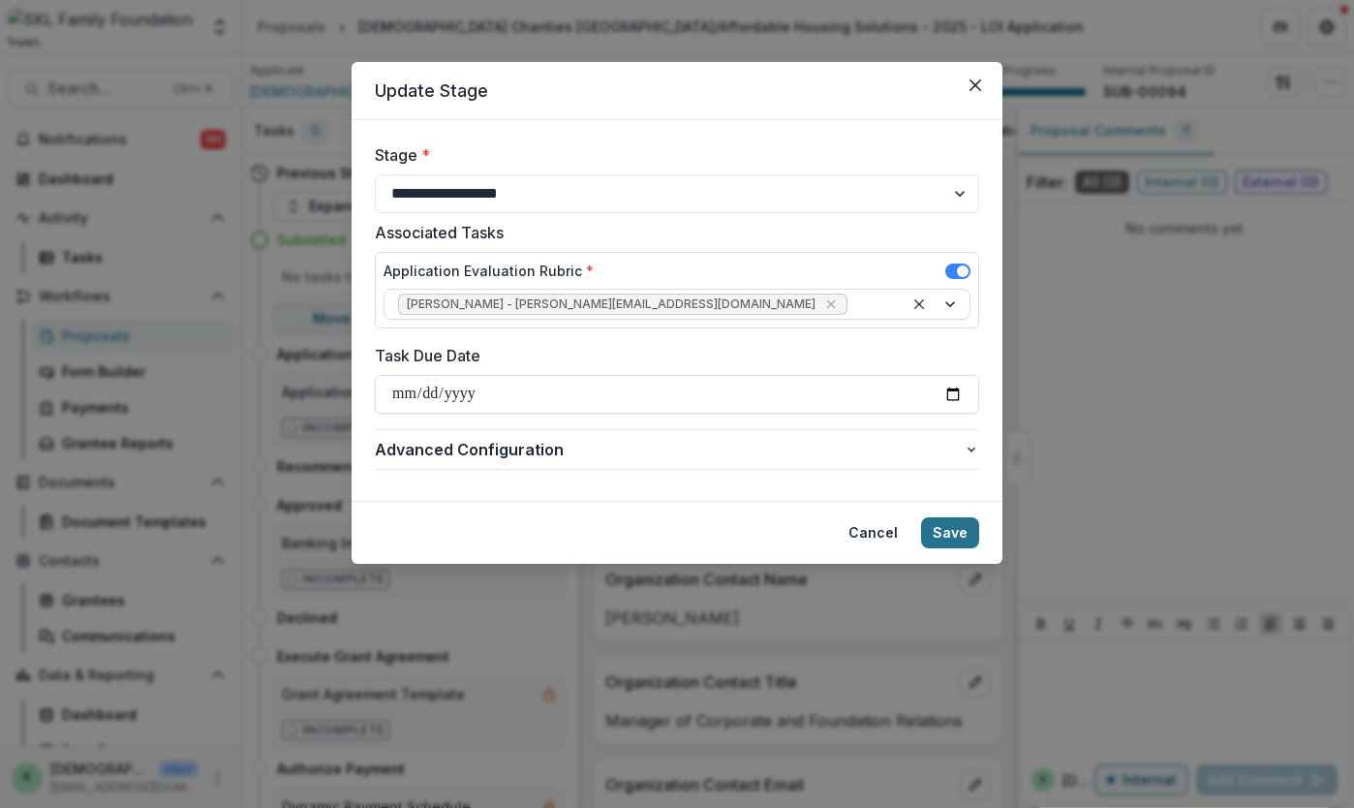
click at [962, 534] on button "Save" at bounding box center [950, 532] width 58 height 31
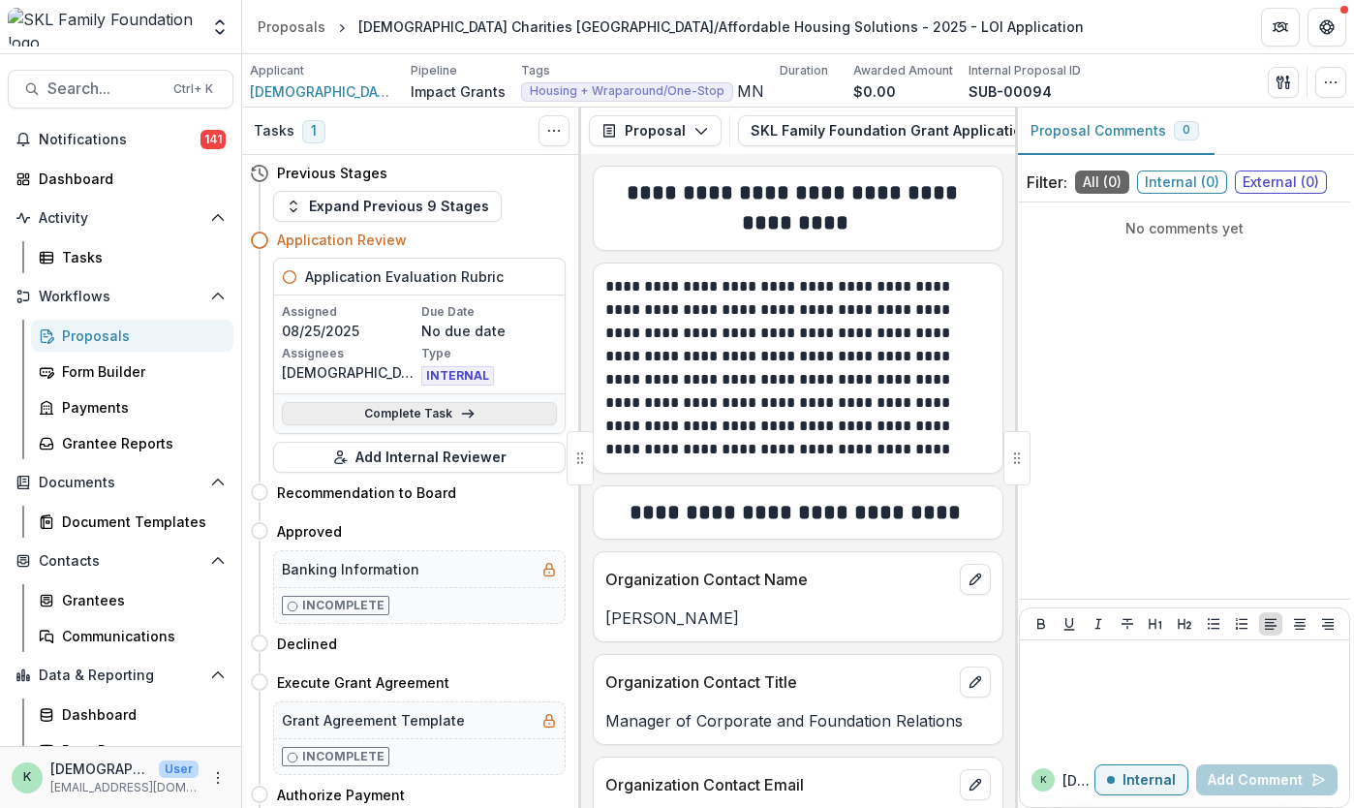
click at [401, 416] on link "Complete Task" at bounding box center [419, 413] width 275 height 23
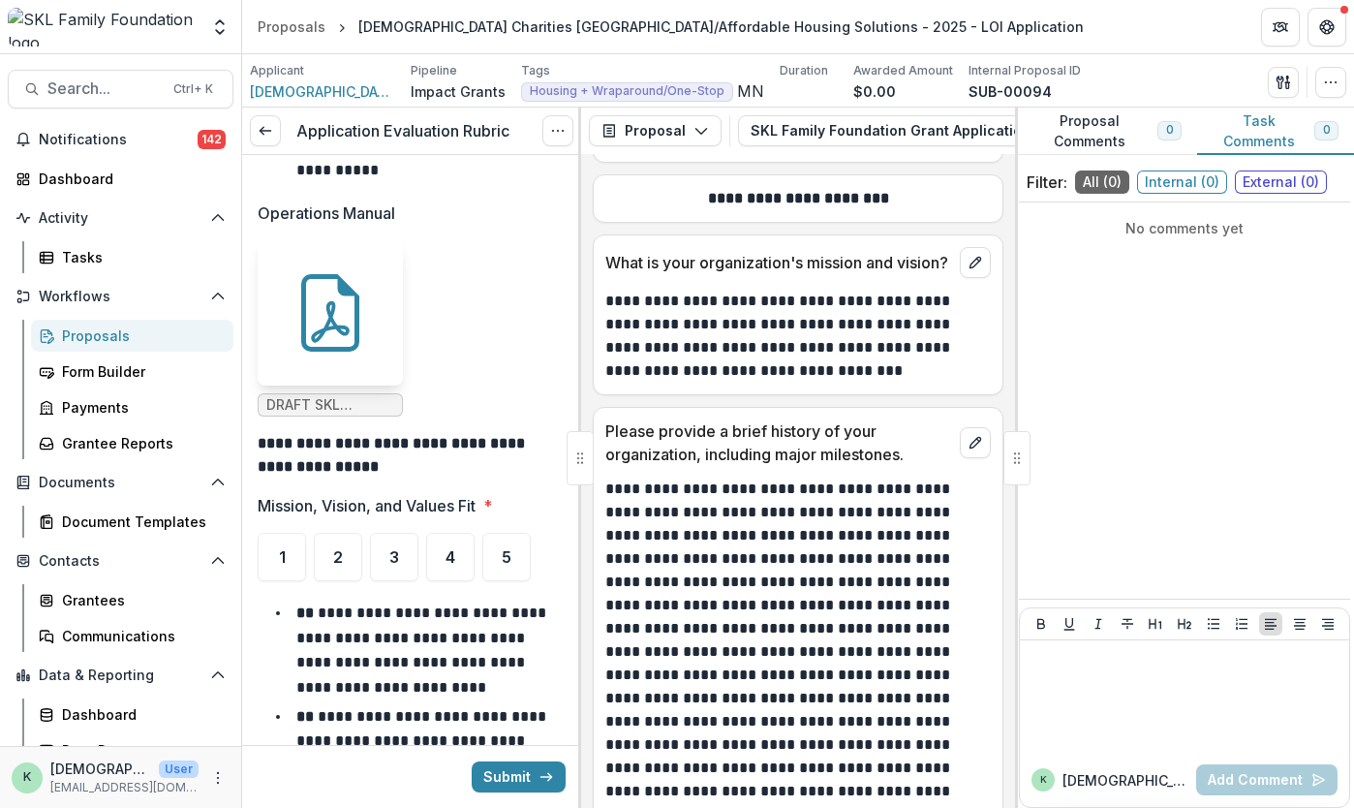
scroll to position [1075, 0]
click at [451, 549] on span "4" at bounding box center [451, 556] width 10 height 15
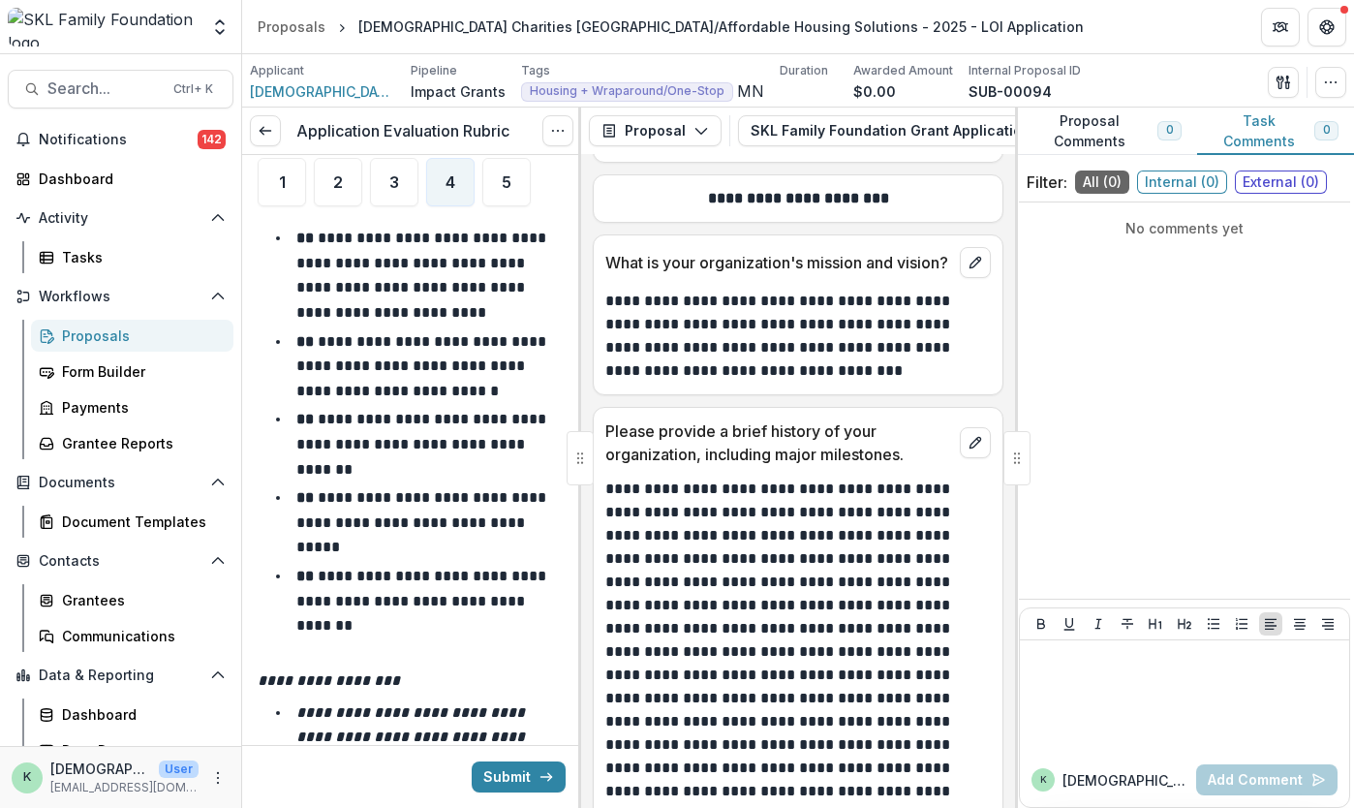
scroll to position [1293, 0]
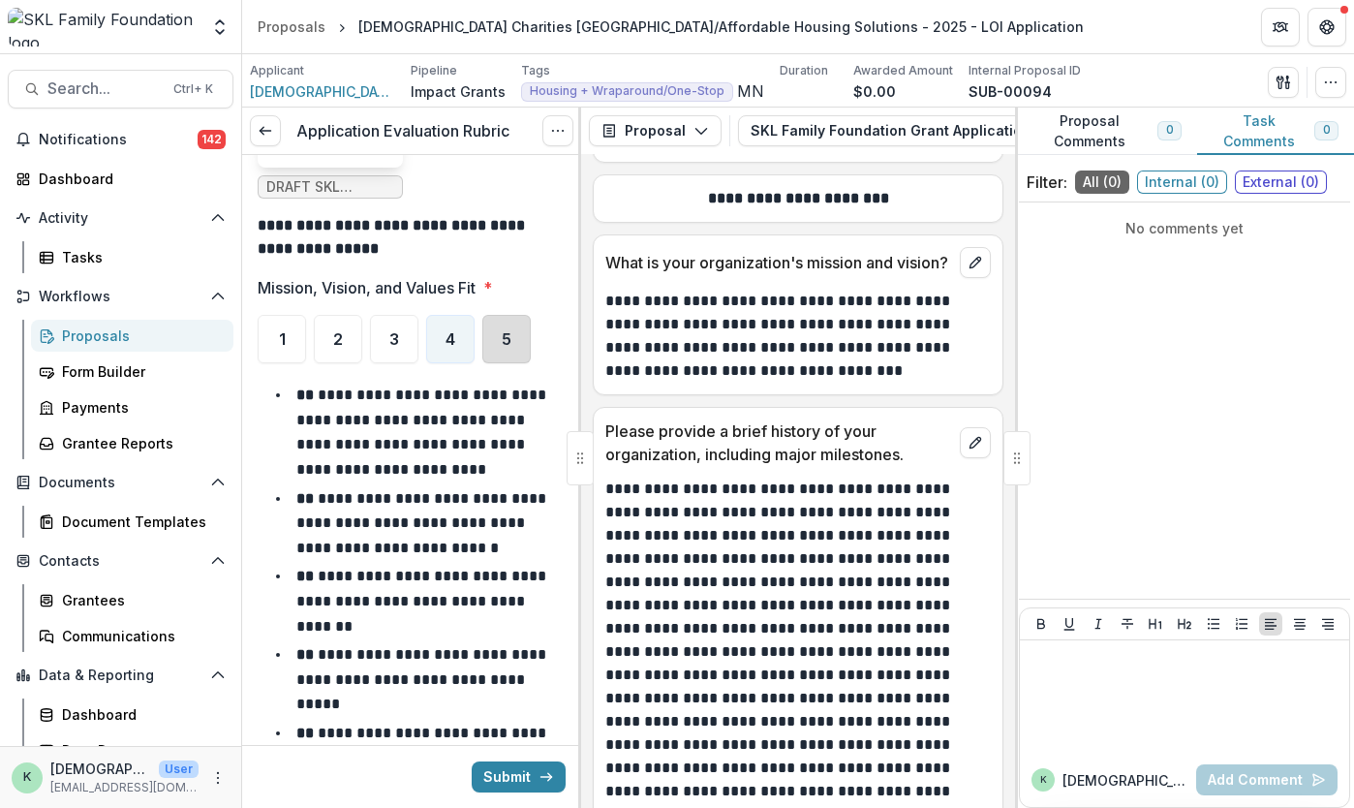
click at [515, 316] on div "5" at bounding box center [506, 339] width 48 height 48
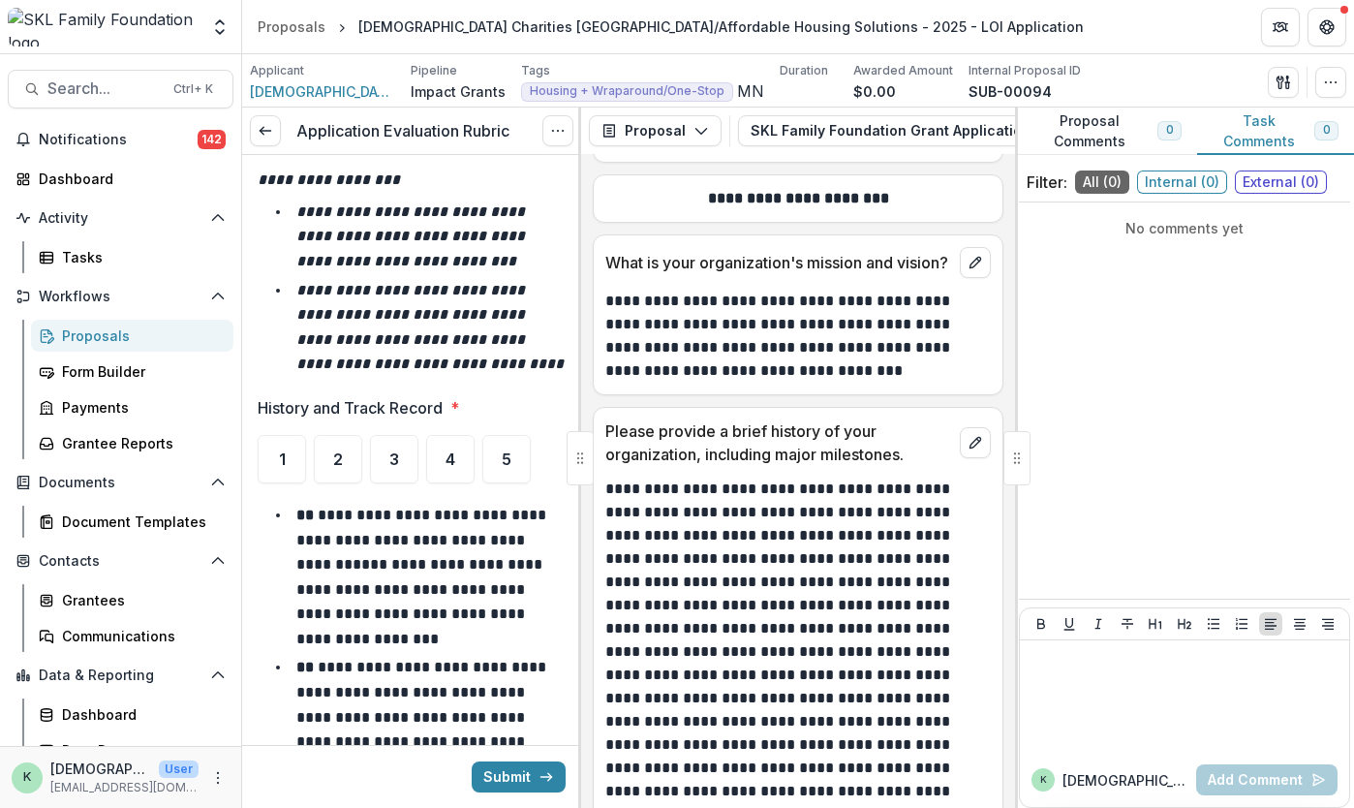
scroll to position [1947, 0]
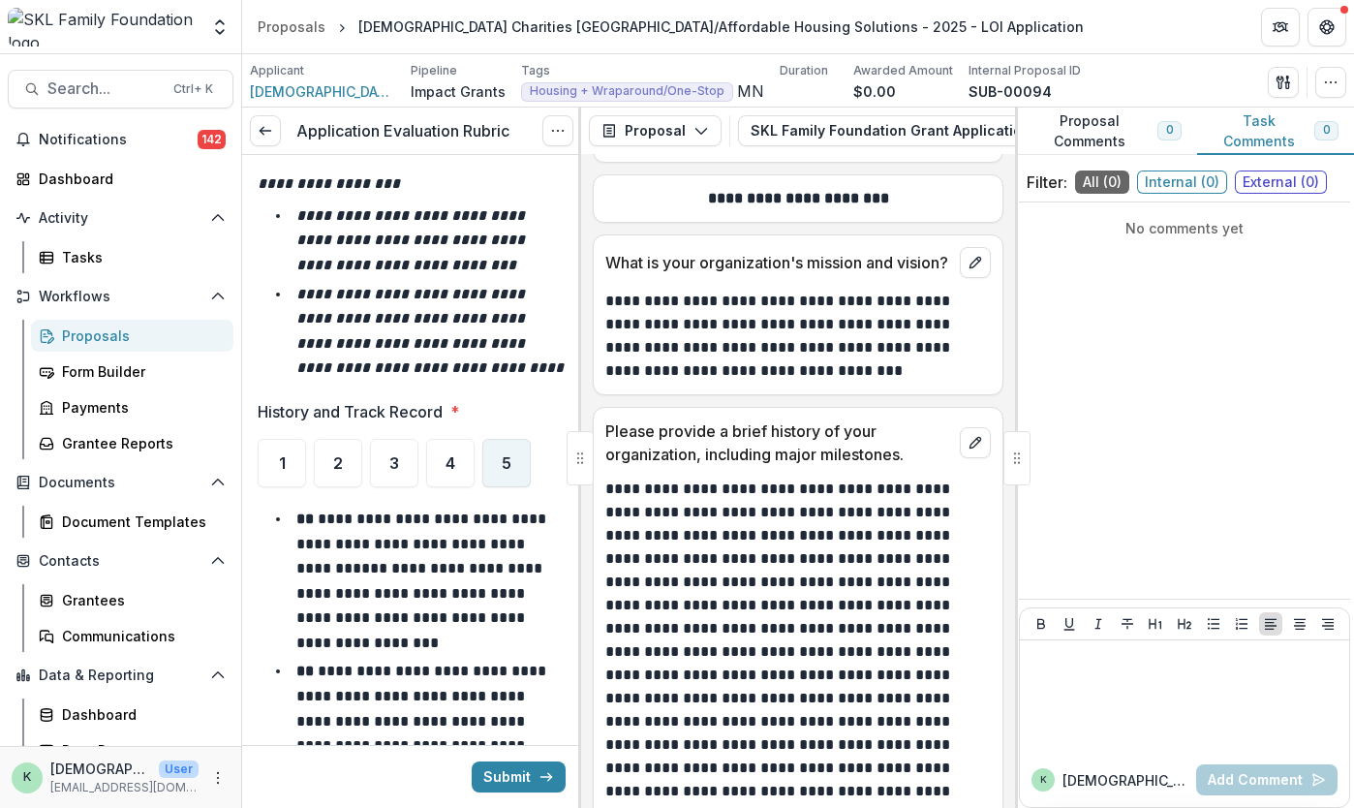
click at [502, 455] on span "5" at bounding box center [507, 462] width 10 height 15
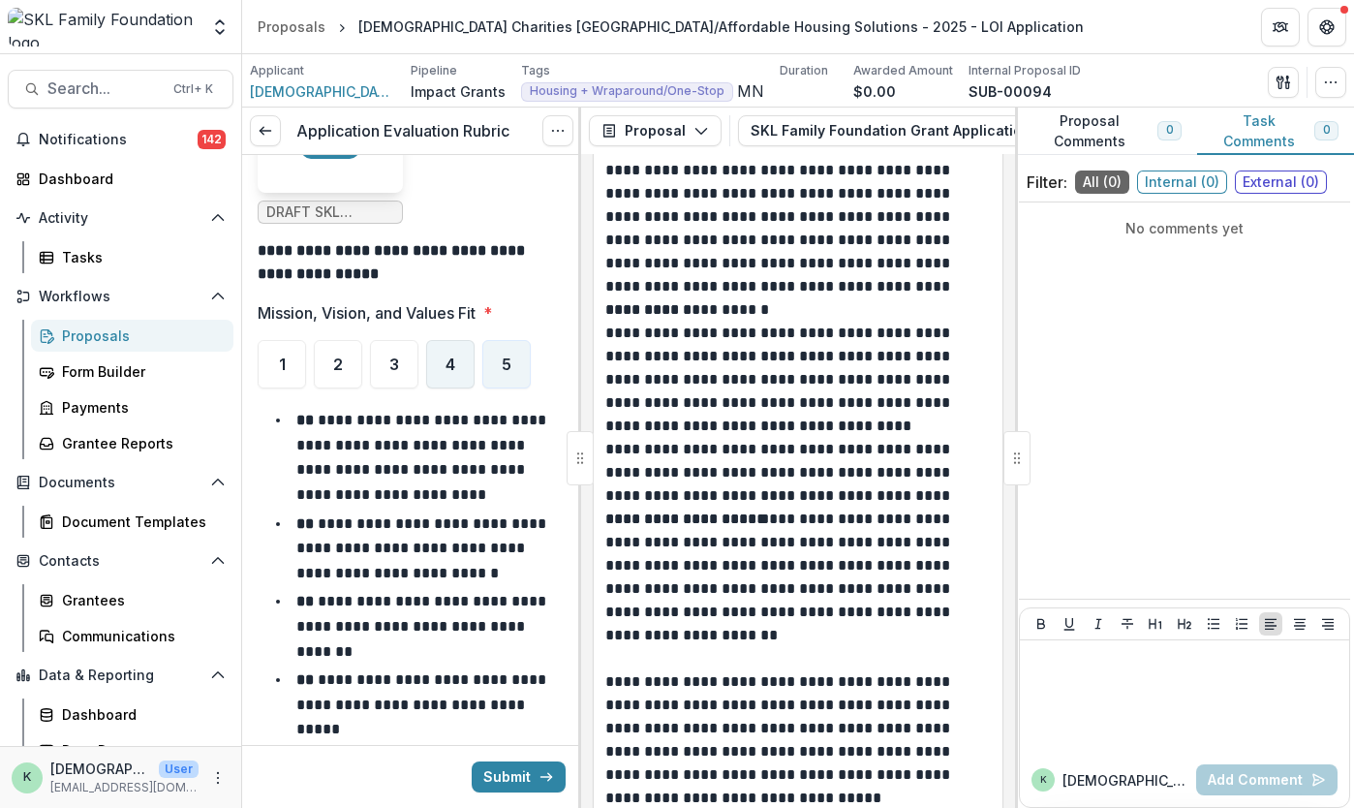
scroll to position [1267, 0]
click at [452, 359] on div "4" at bounding box center [450, 365] width 48 height 48
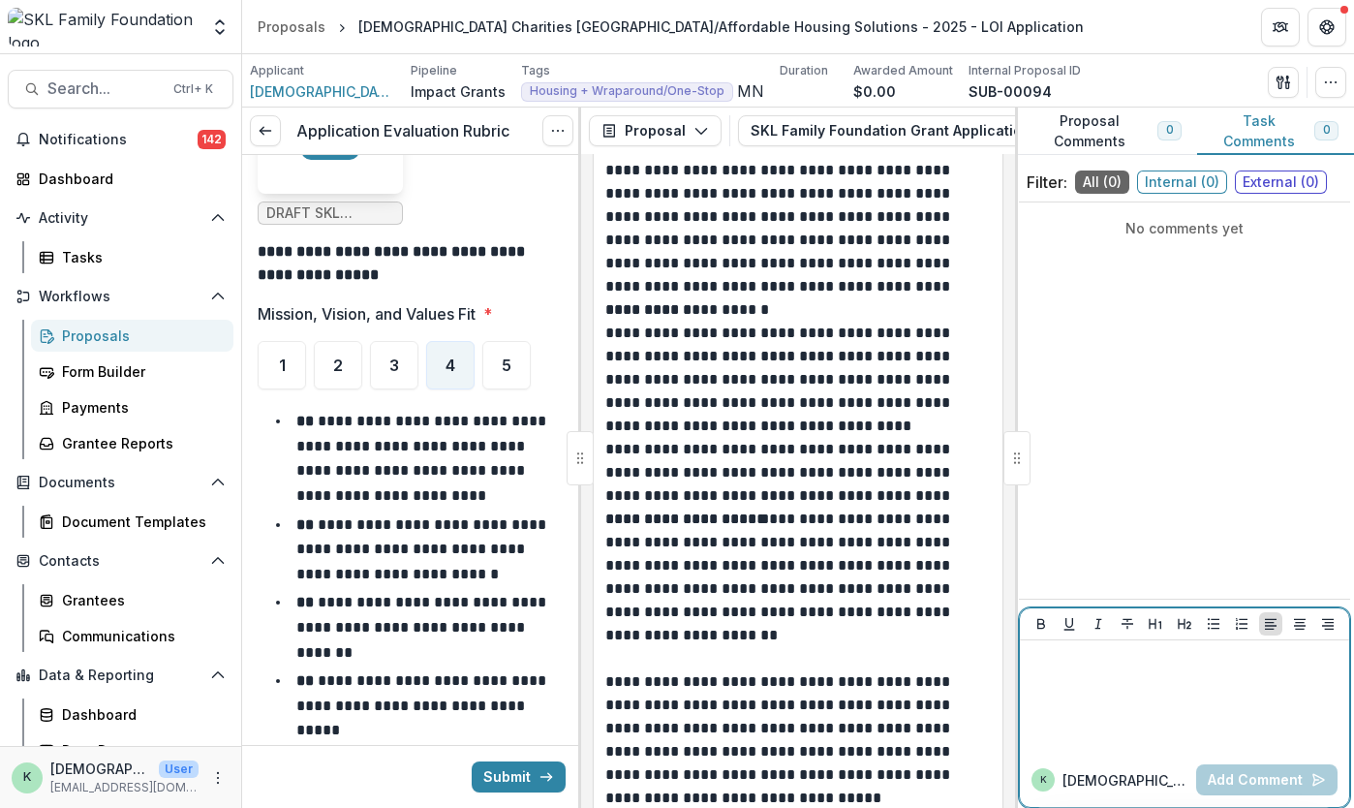
click at [1162, 712] on div at bounding box center [1185, 696] width 314 height 97
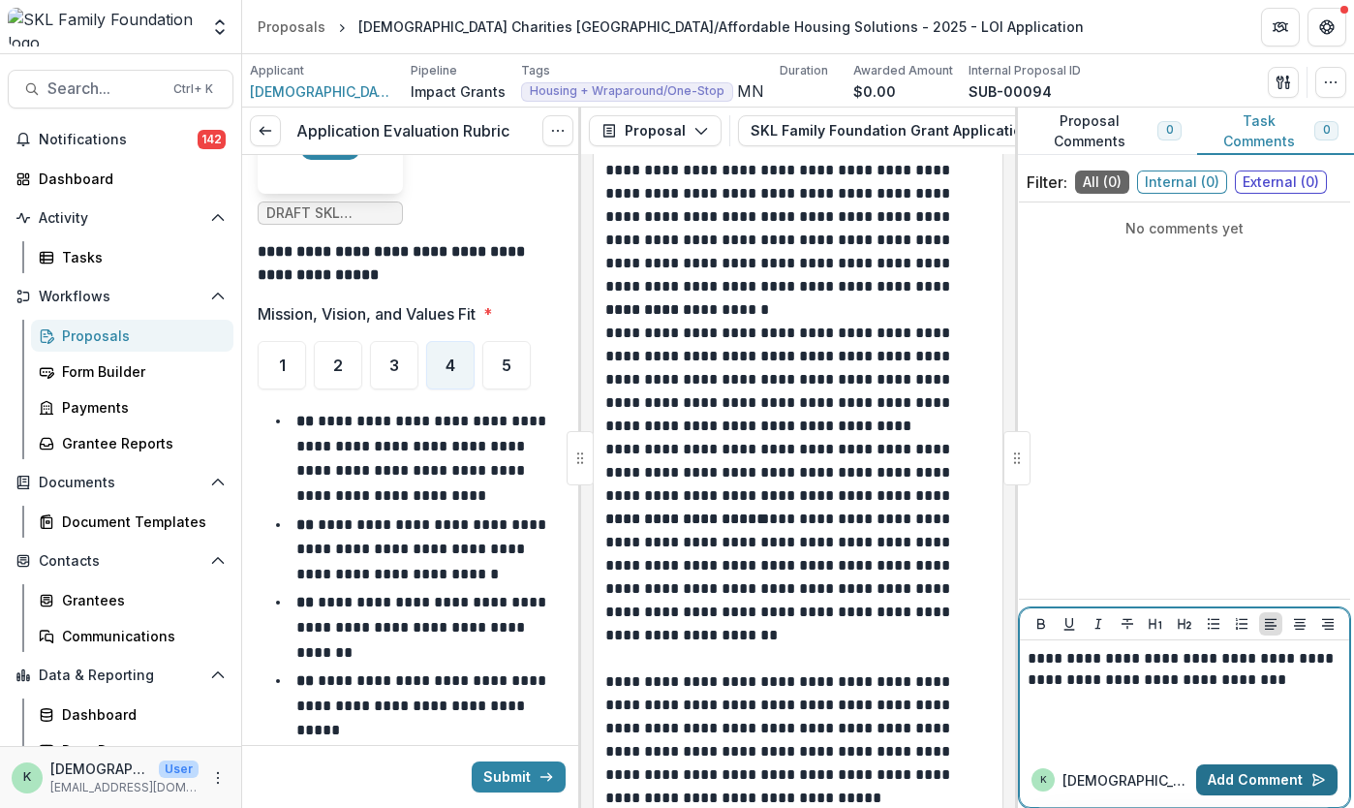
click at [1271, 770] on button "Add Comment" at bounding box center [1266, 779] width 141 height 31
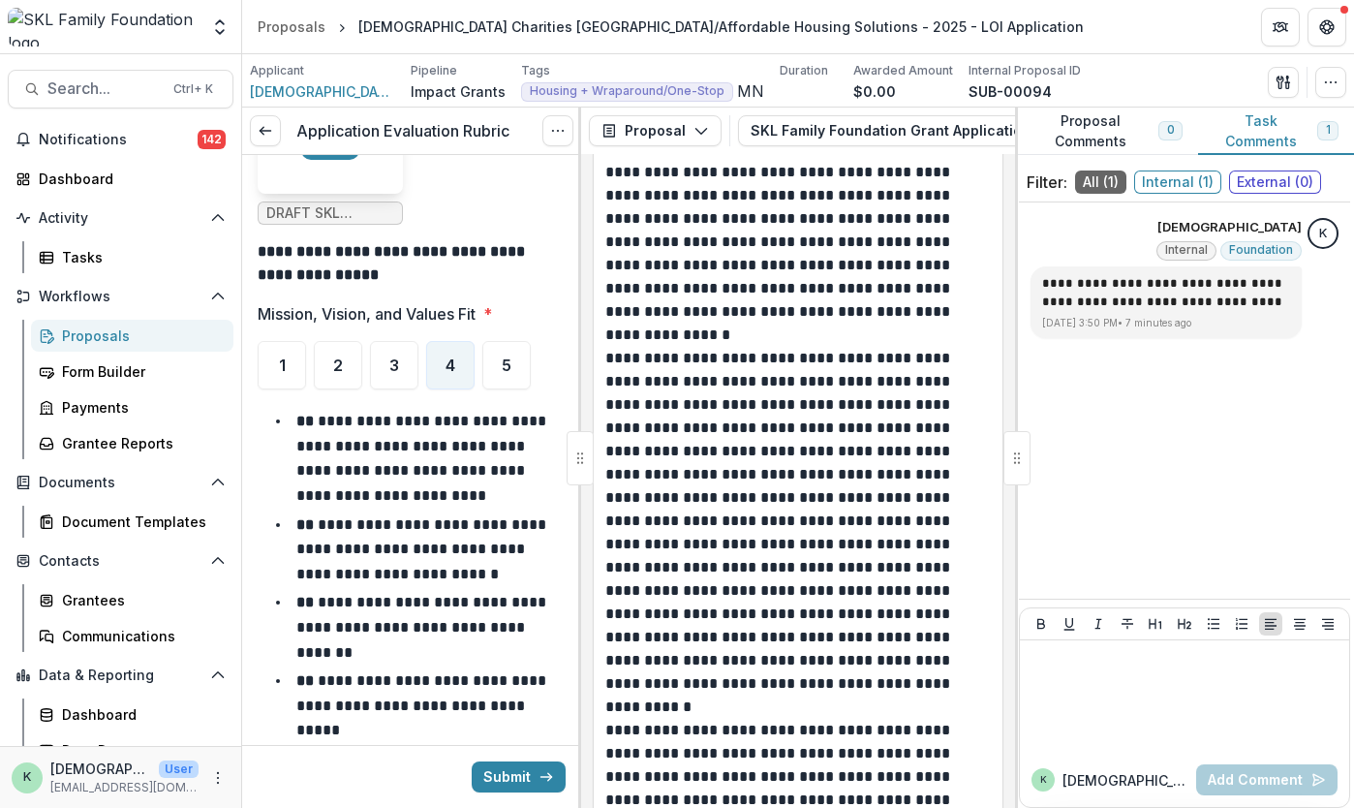
scroll to position [3698, 0]
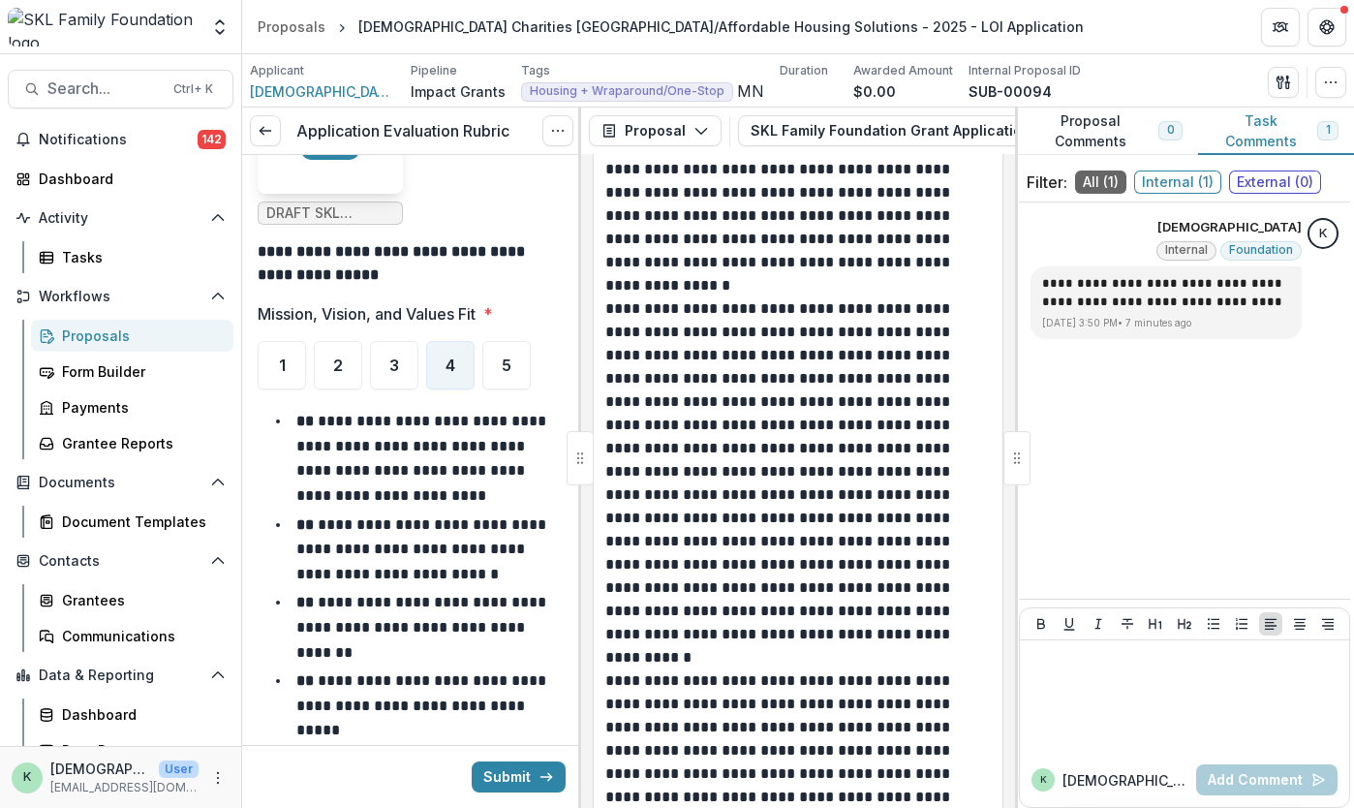
click at [624, 394] on p "**********" at bounding box center [795, 471] width 381 height 349
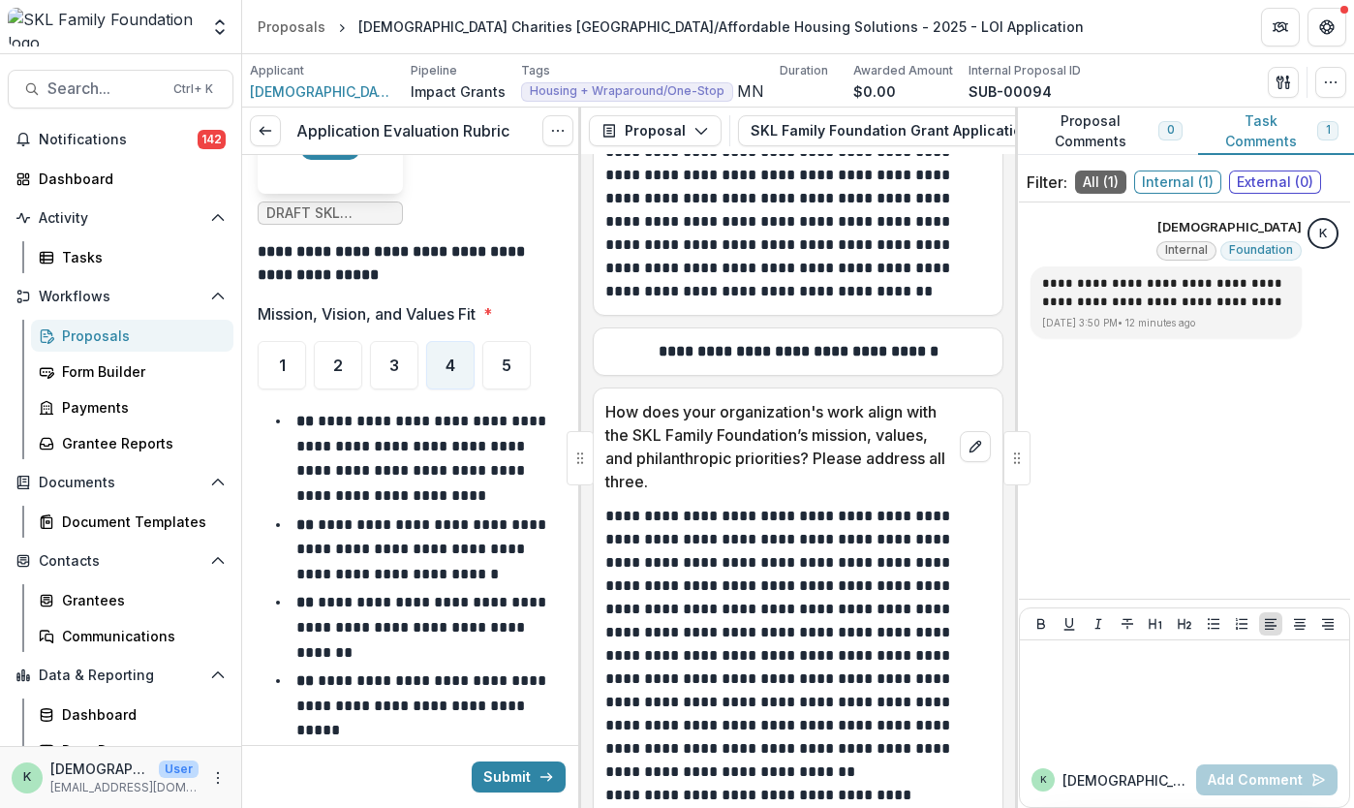
scroll to position [5005, 0]
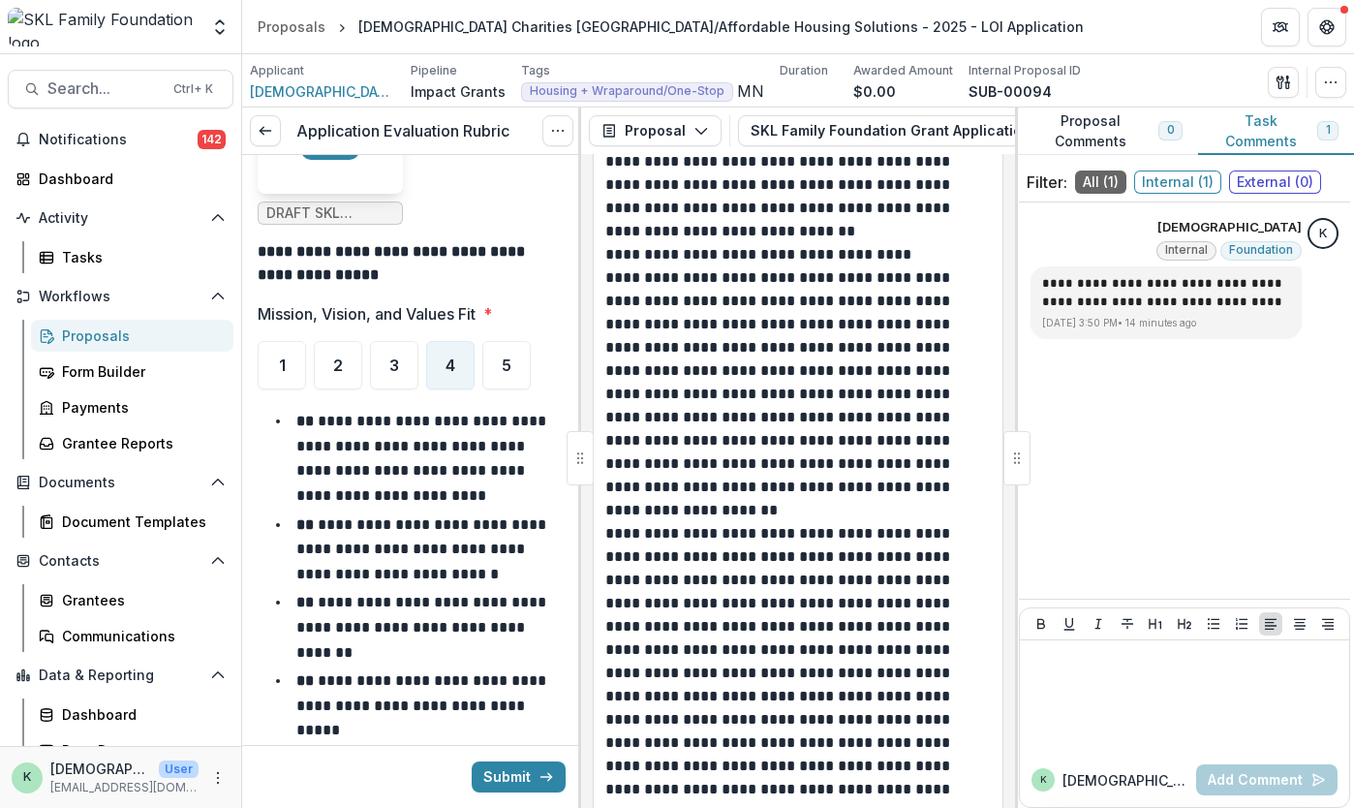
scroll to position [5535, 0]
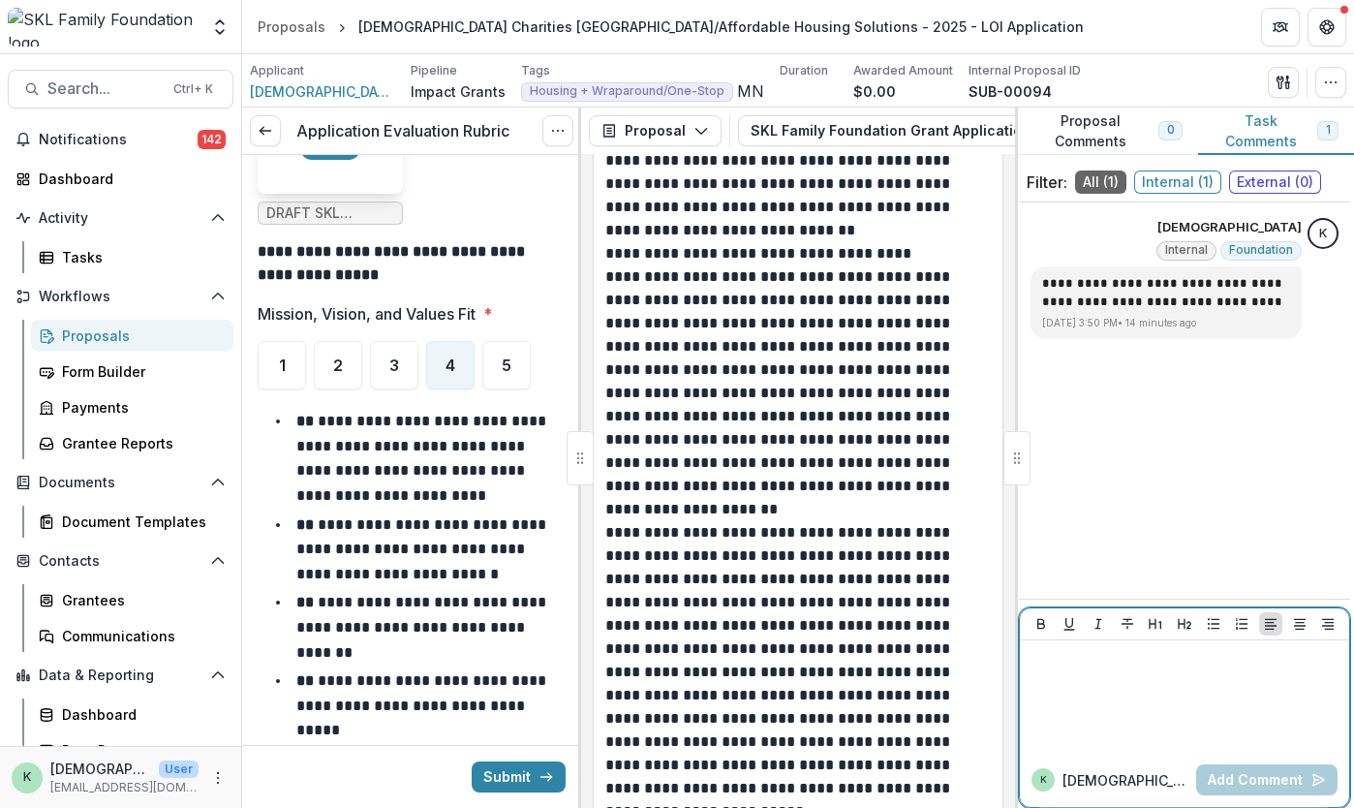
click at [1184, 716] on div at bounding box center [1185, 696] width 314 height 97
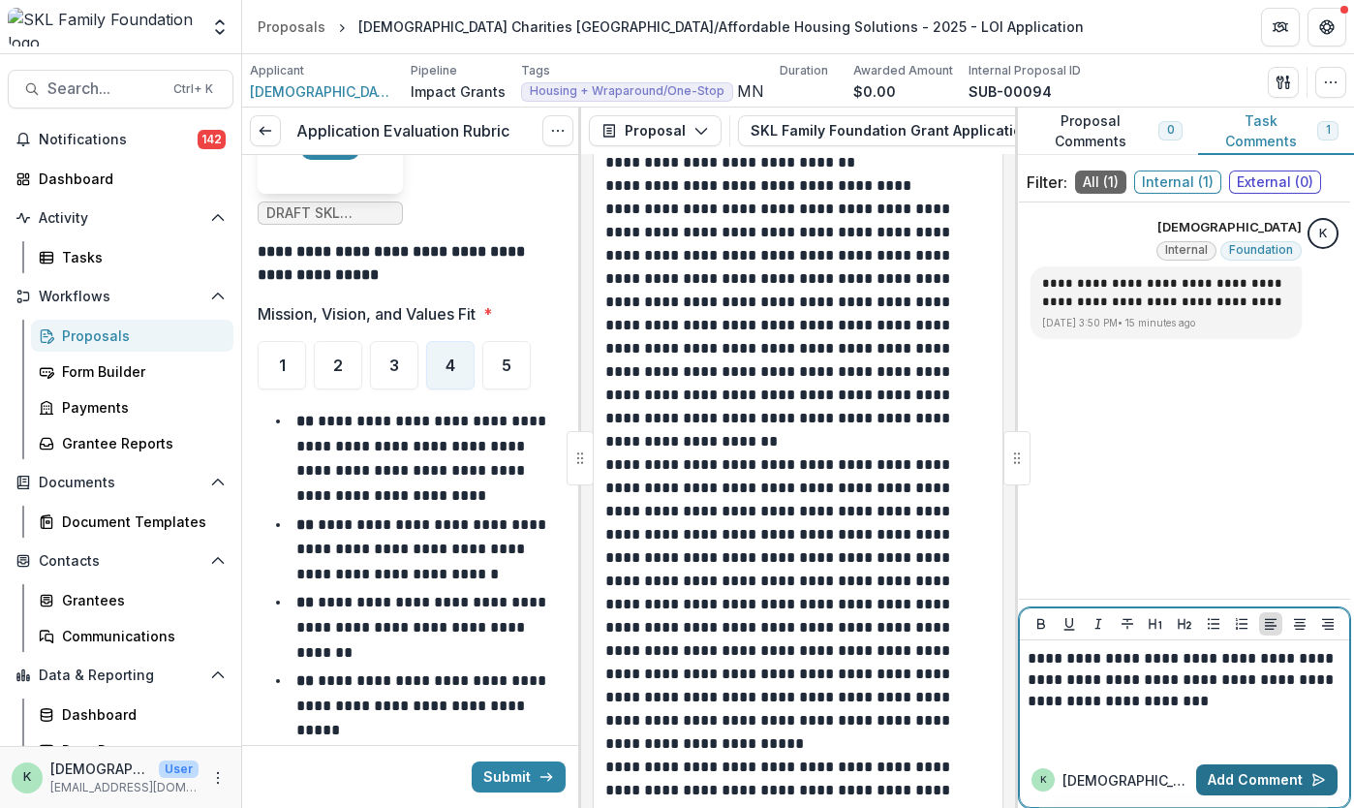
click at [1265, 784] on button "Add Comment" at bounding box center [1266, 779] width 141 height 31
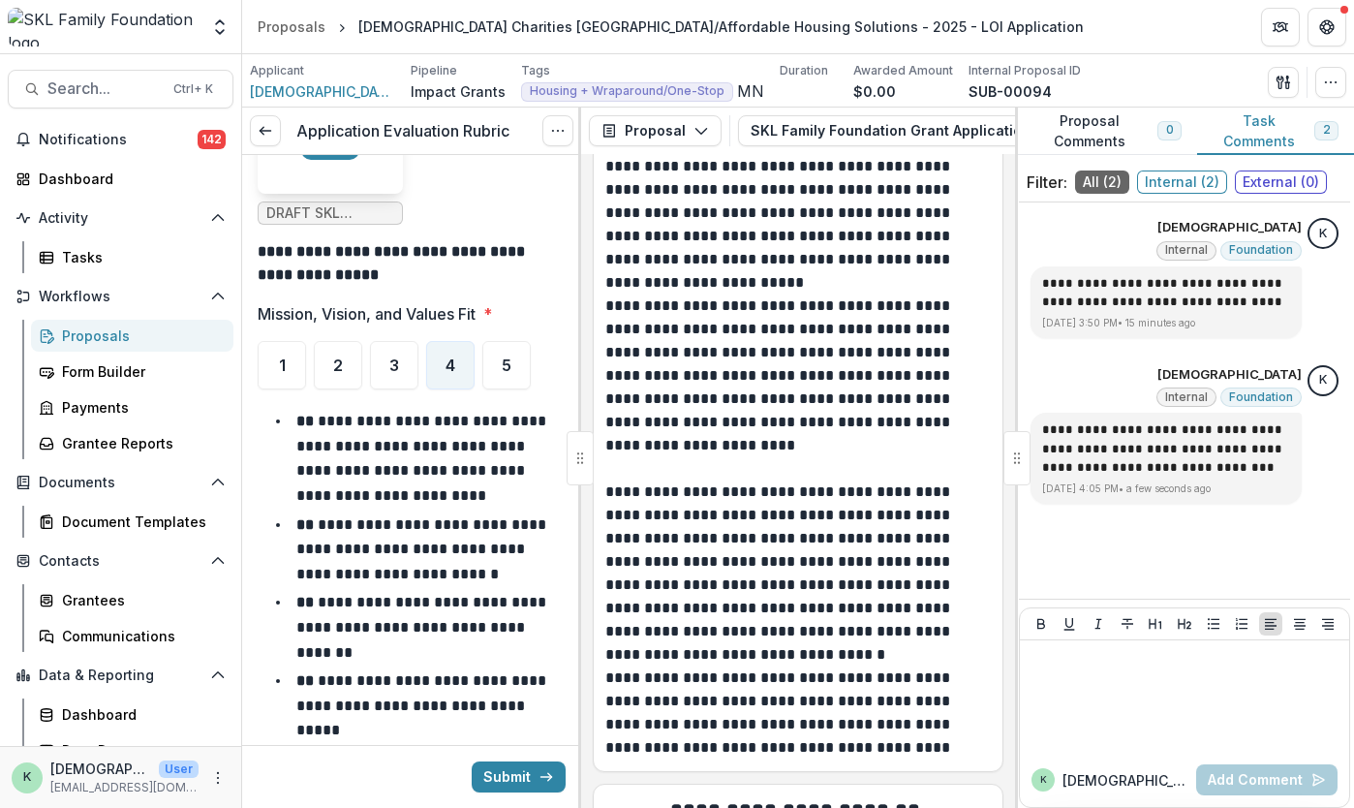
scroll to position [6065, 0]
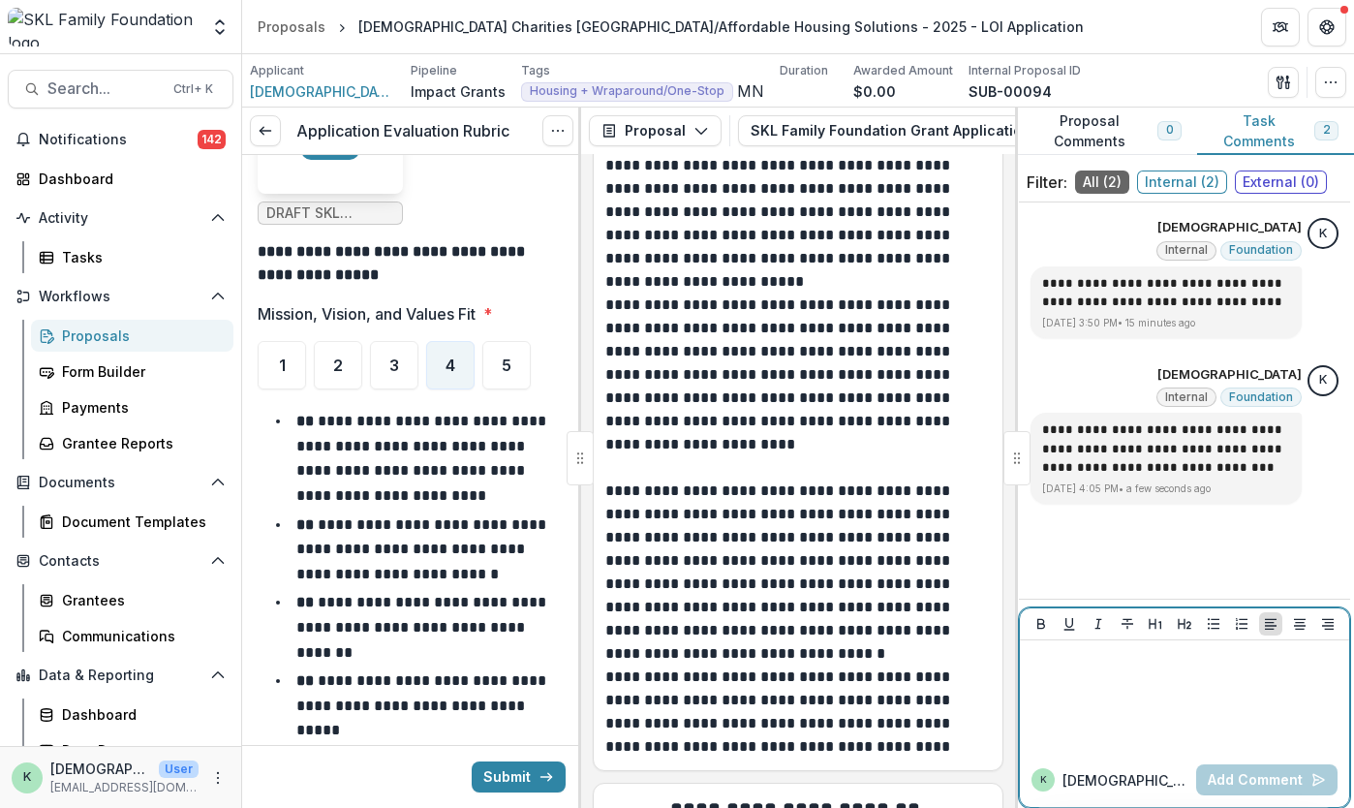
click at [1072, 700] on div at bounding box center [1185, 696] width 314 height 97
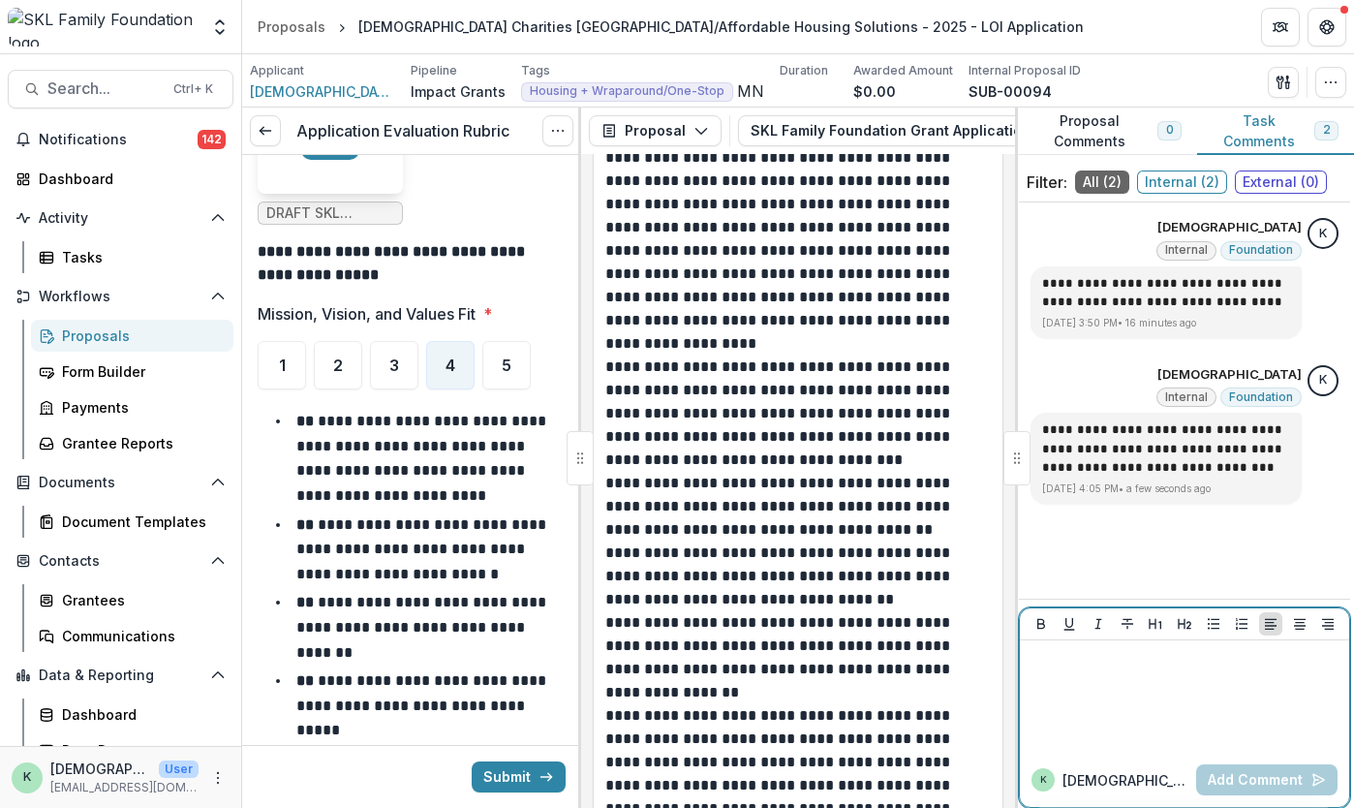
scroll to position [7543, 0]
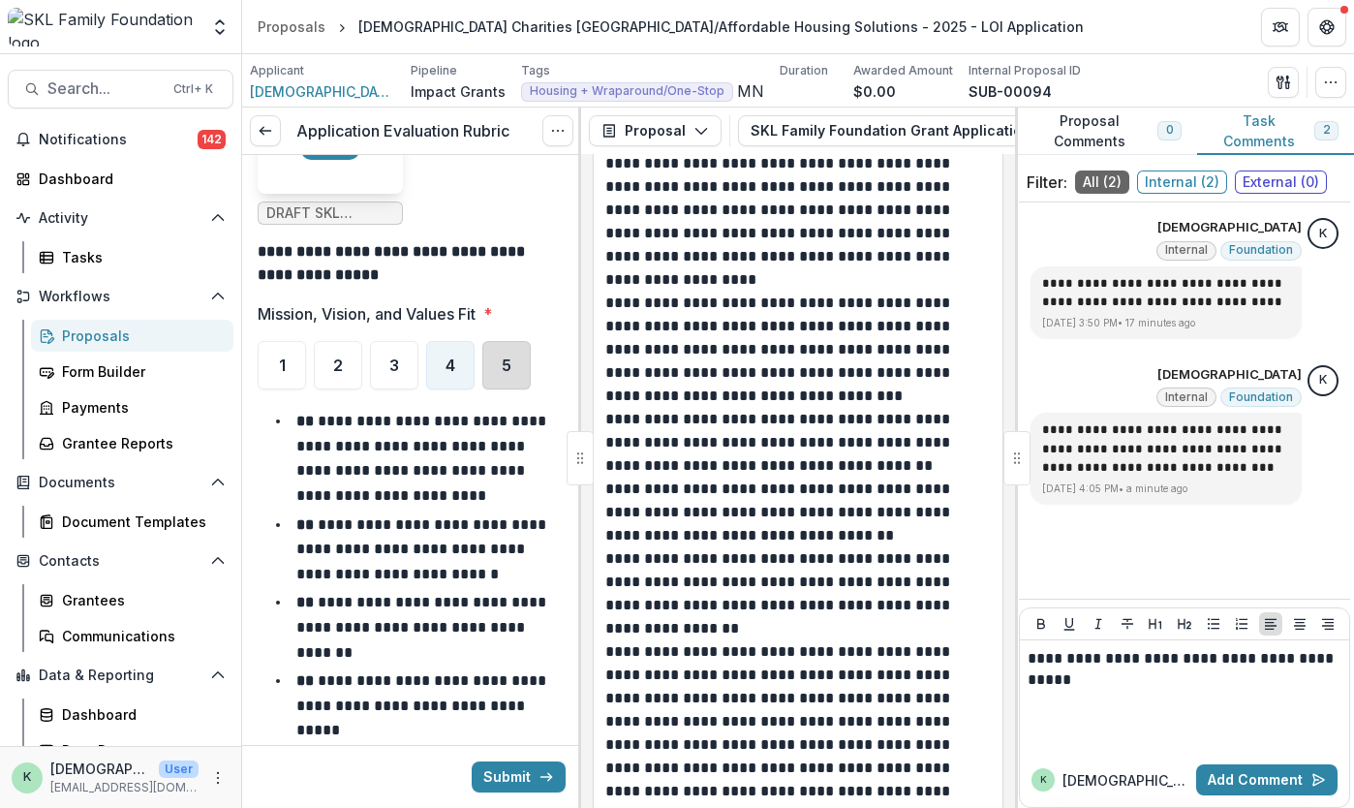
click at [506, 353] on div "5" at bounding box center [506, 365] width 48 height 48
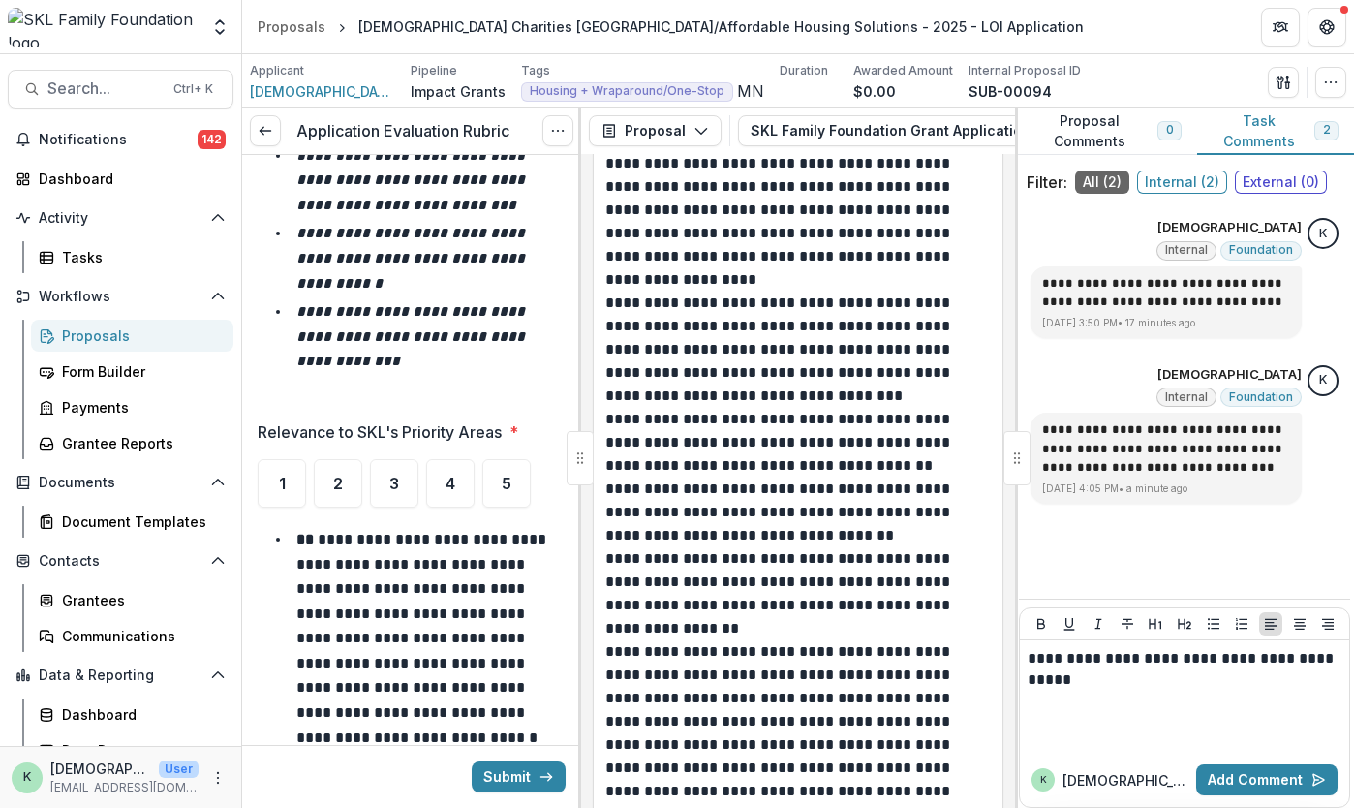
scroll to position [2968, 0]
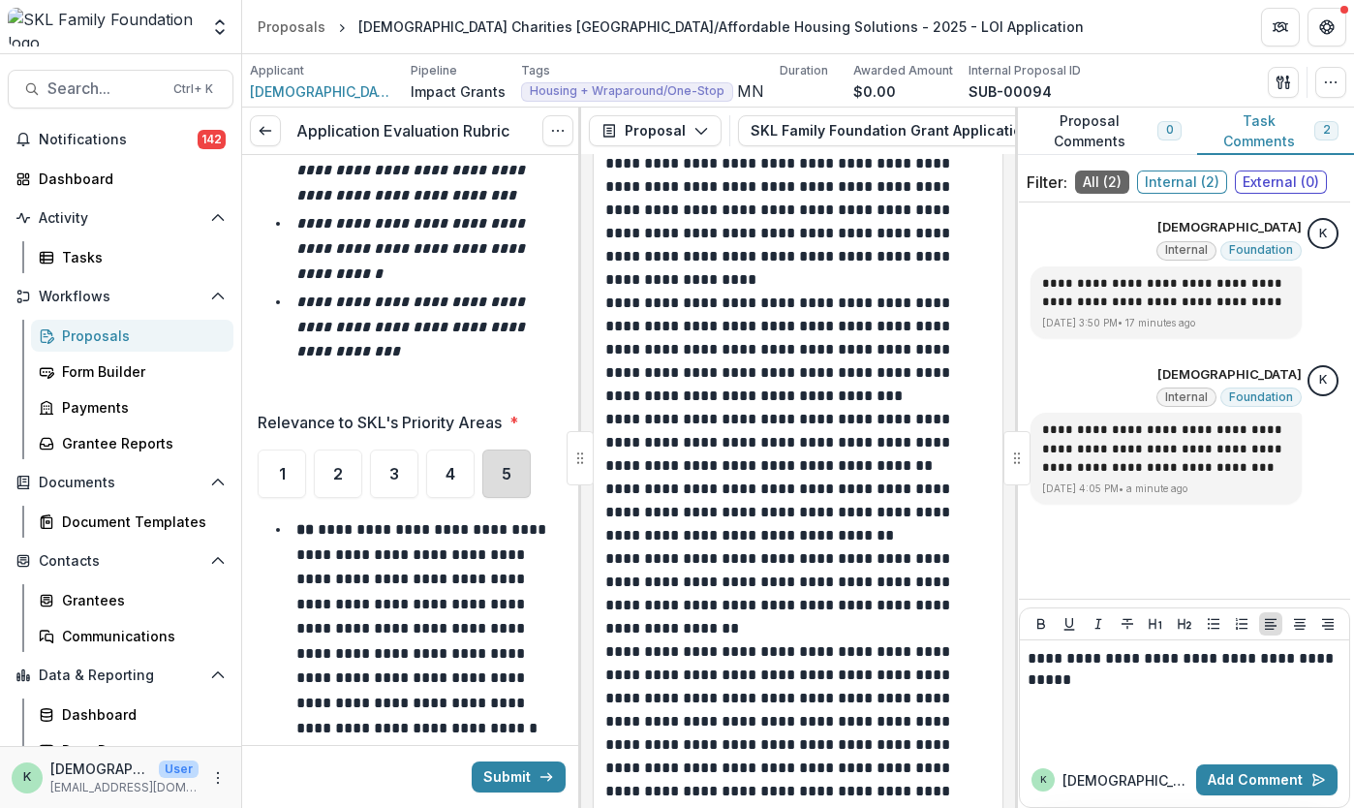
click at [515, 487] on div "5" at bounding box center [506, 473] width 48 height 48
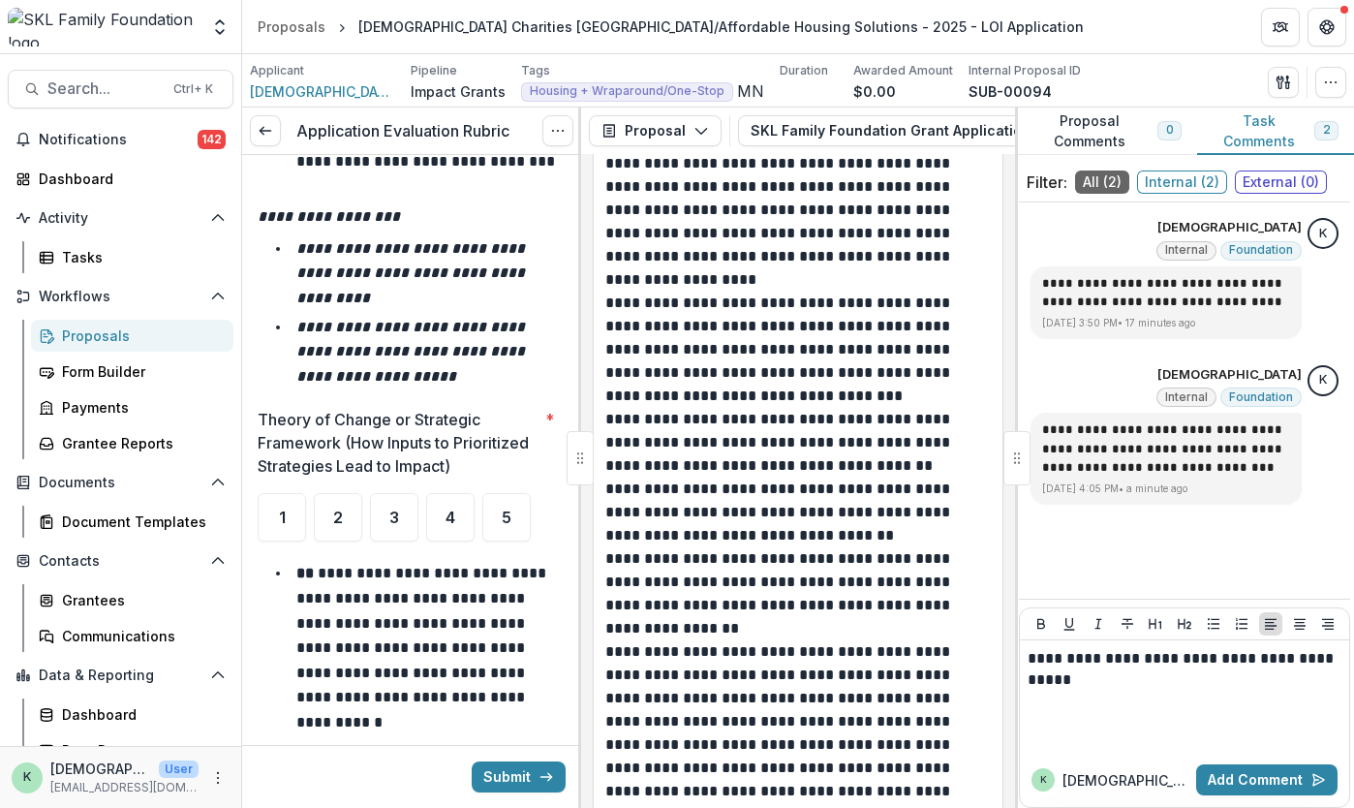
scroll to position [7906, 0]
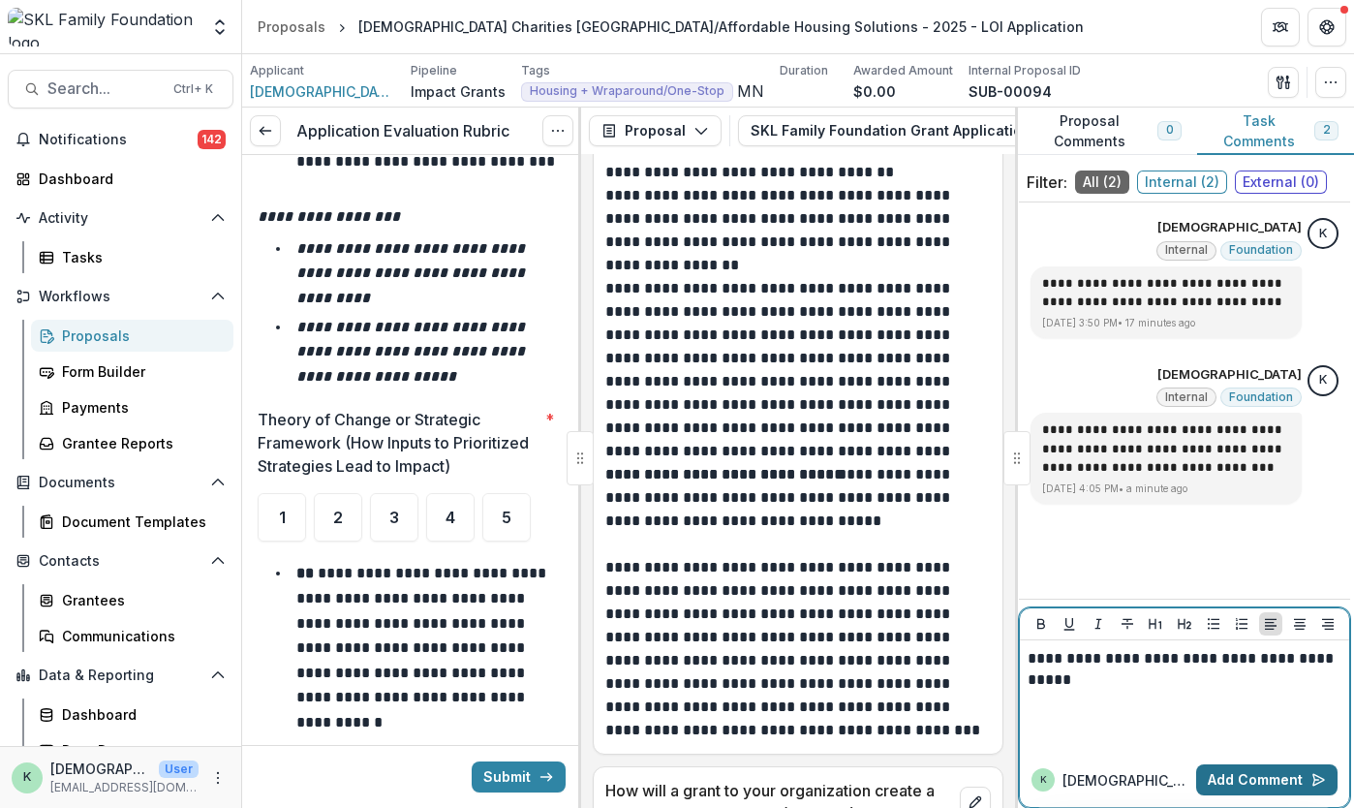
click at [1273, 772] on button "Add Comment" at bounding box center [1266, 779] width 141 height 31
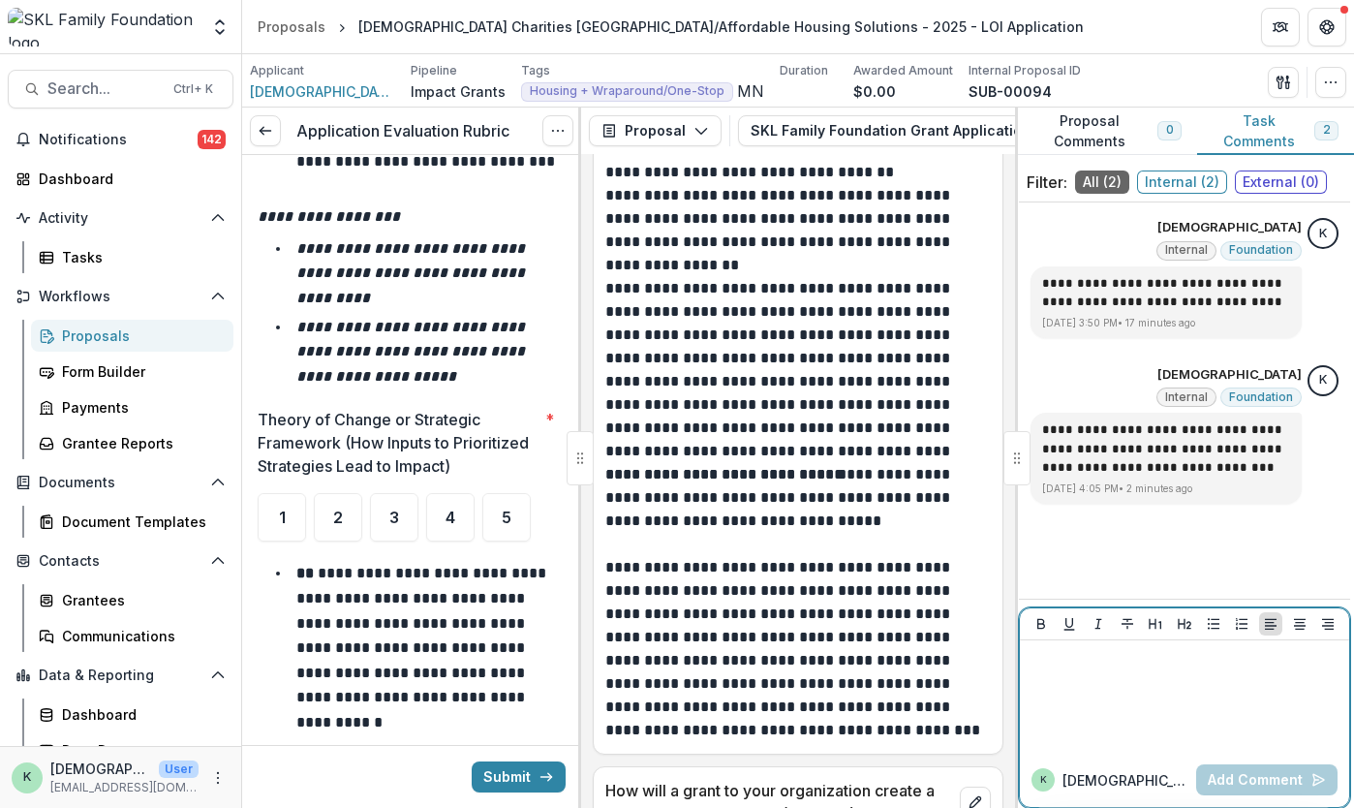
click at [1195, 724] on div at bounding box center [1185, 696] width 314 height 97
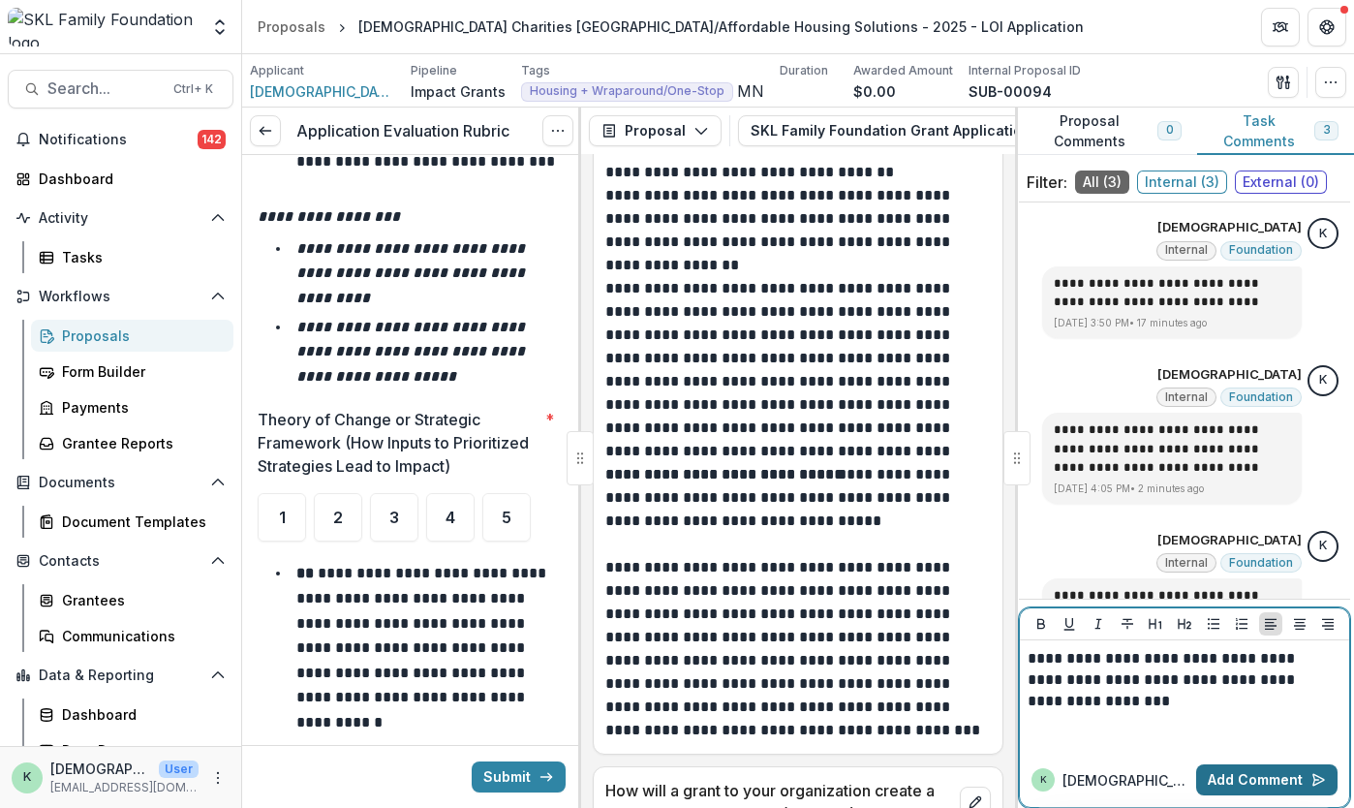
click at [1230, 769] on button "Add Comment" at bounding box center [1266, 779] width 141 height 31
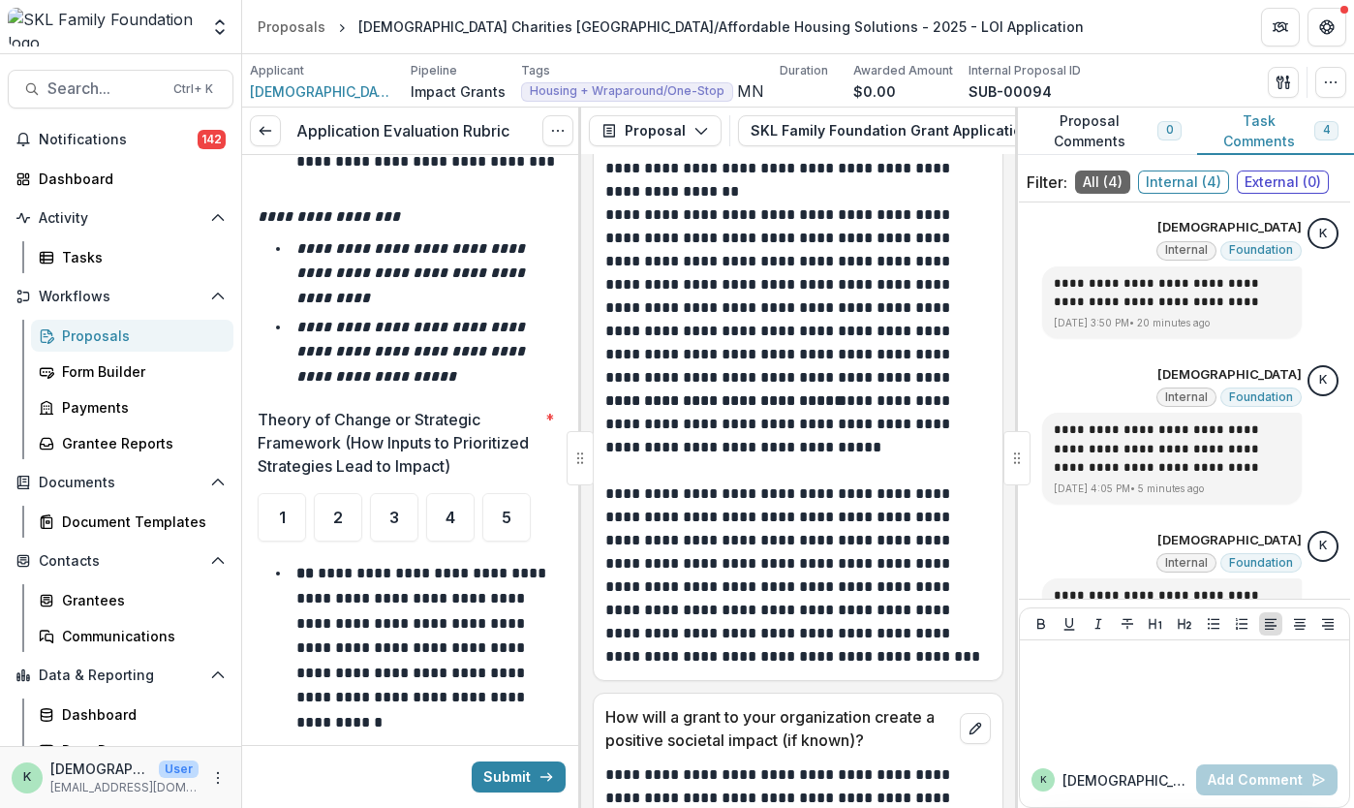
scroll to position [7980, 0]
click at [466, 526] on div "4" at bounding box center [450, 517] width 48 height 48
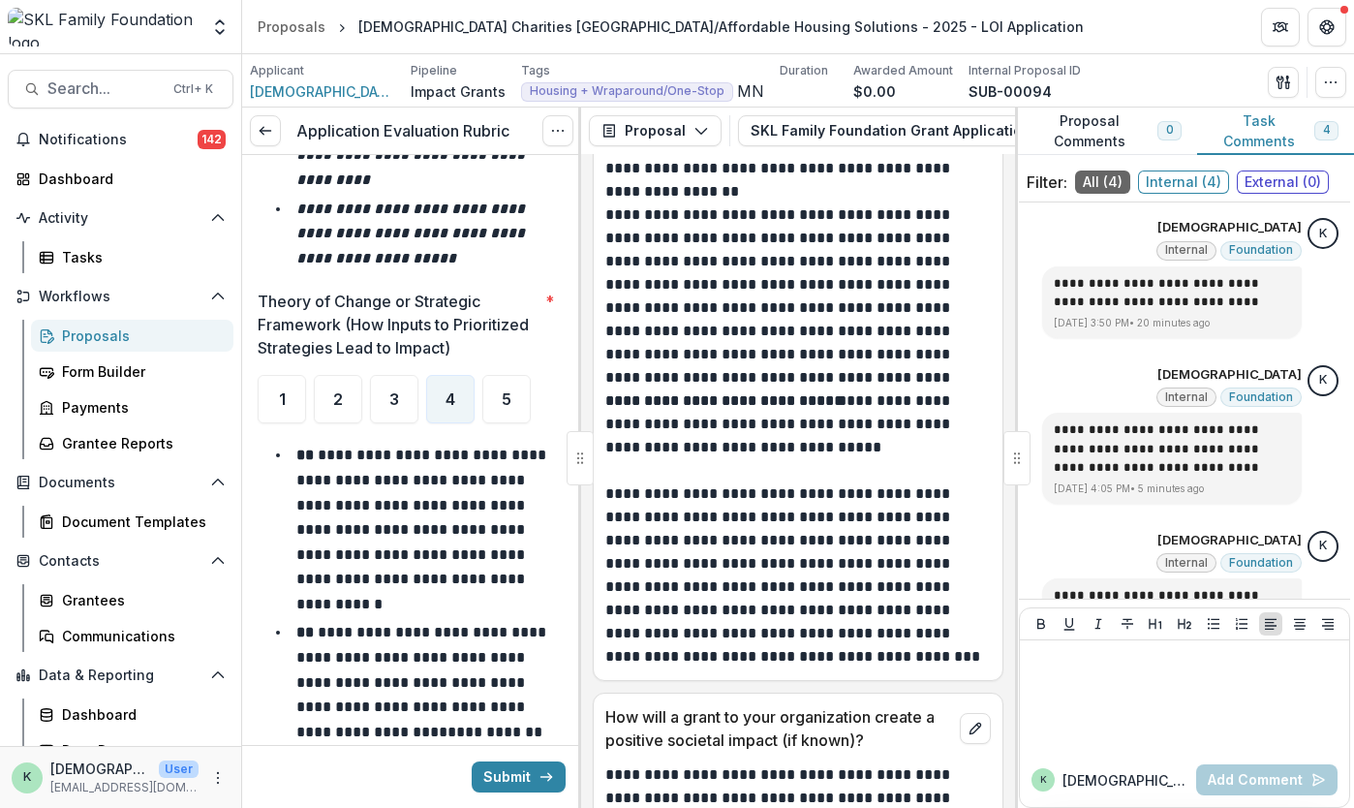
scroll to position [7730, 0]
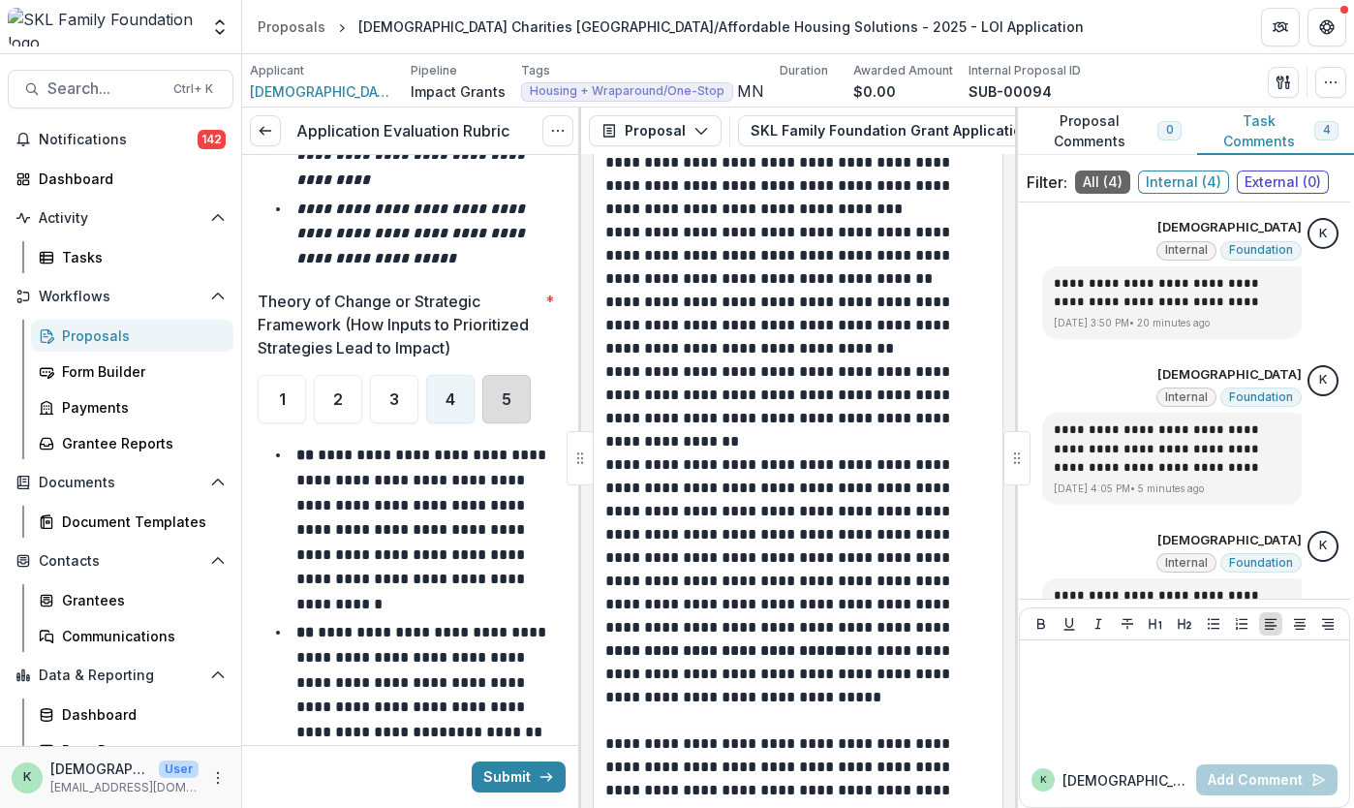
click at [513, 392] on div "5" at bounding box center [506, 399] width 48 height 48
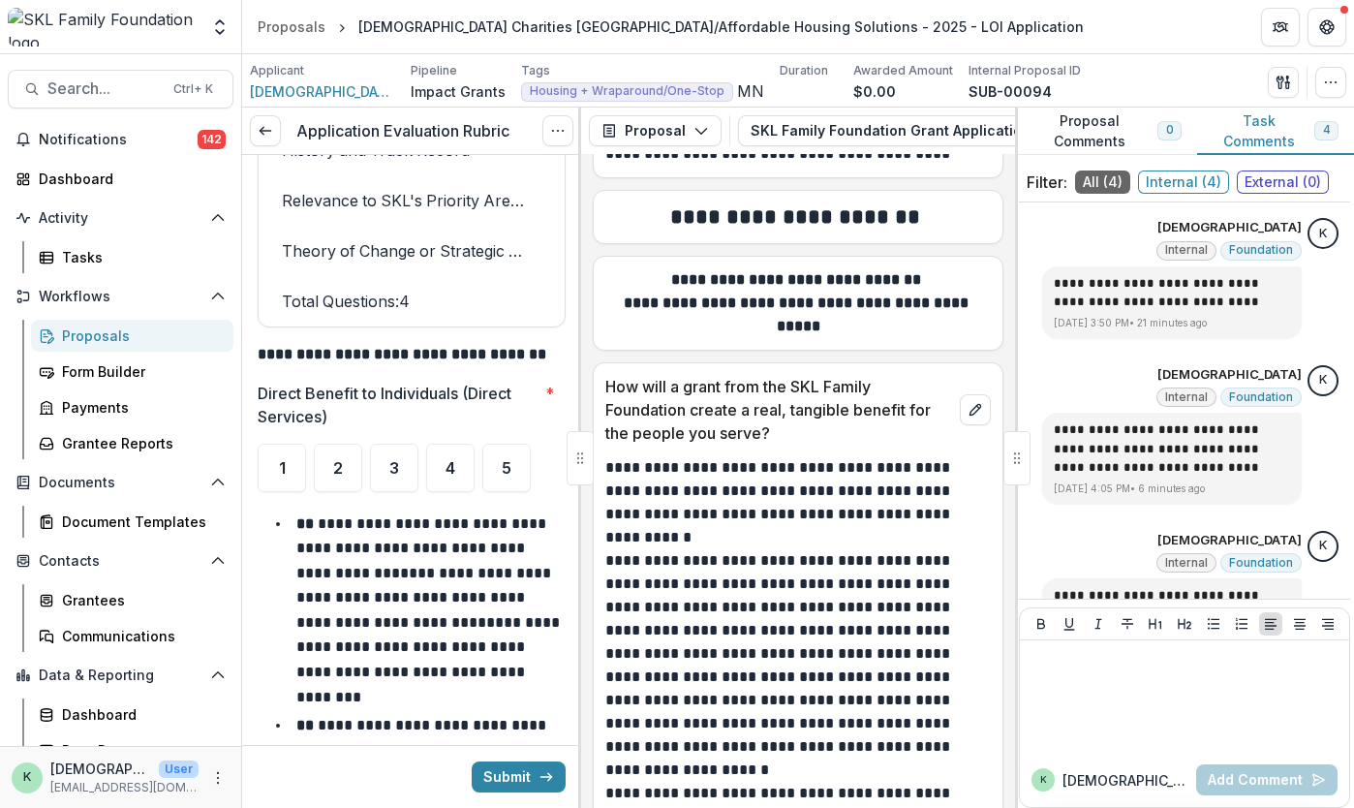
scroll to position [5416, 0]
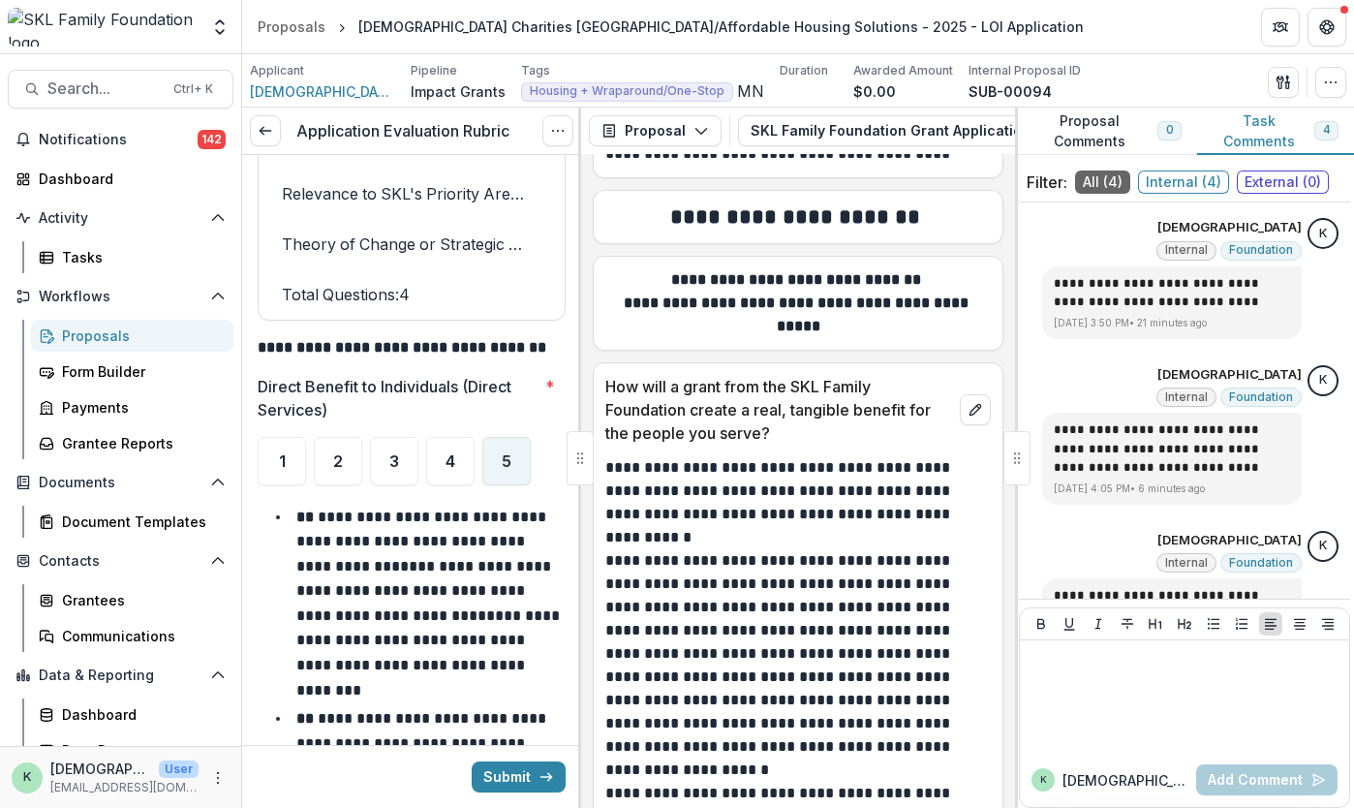
click at [506, 453] on span "5" at bounding box center [507, 460] width 10 height 15
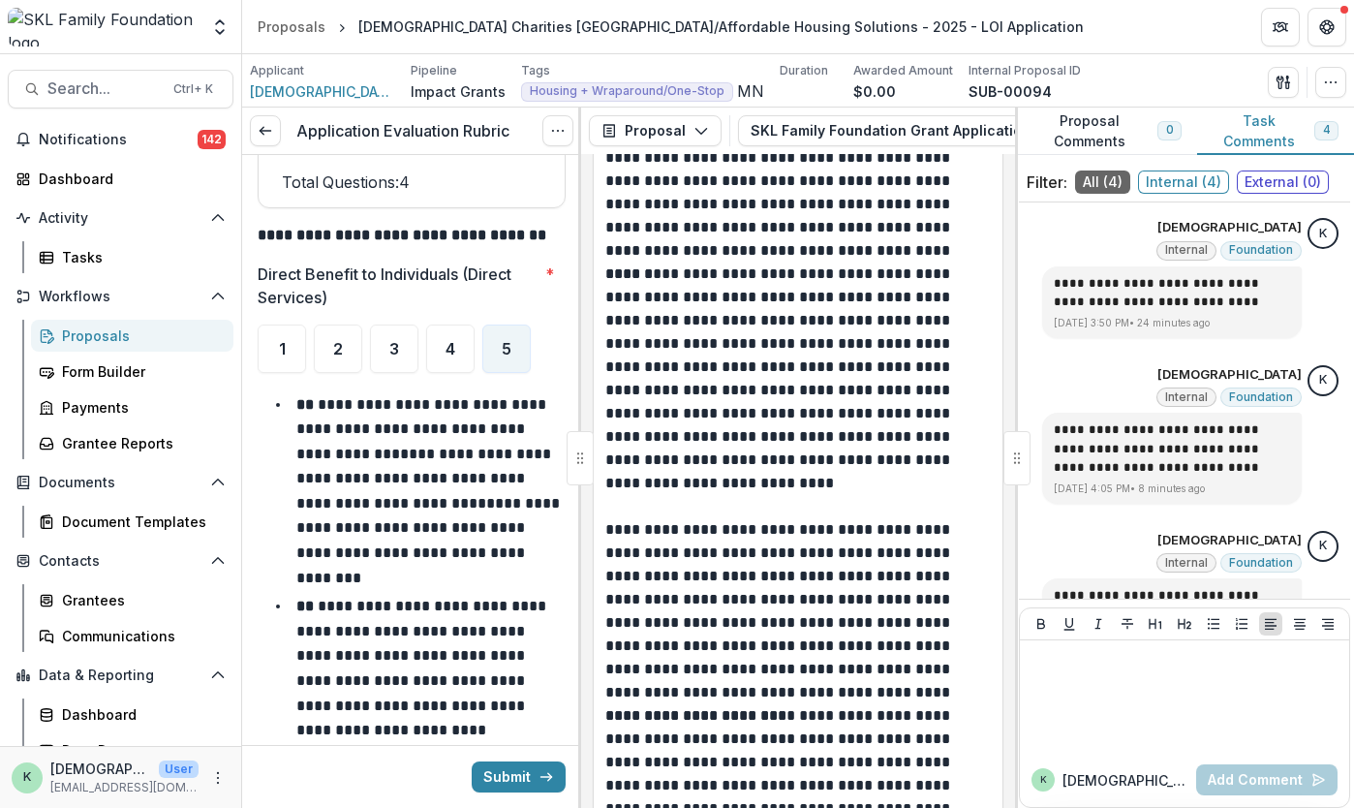
scroll to position [5529, 0]
click at [446, 343] on span "4" at bounding box center [451, 347] width 10 height 15
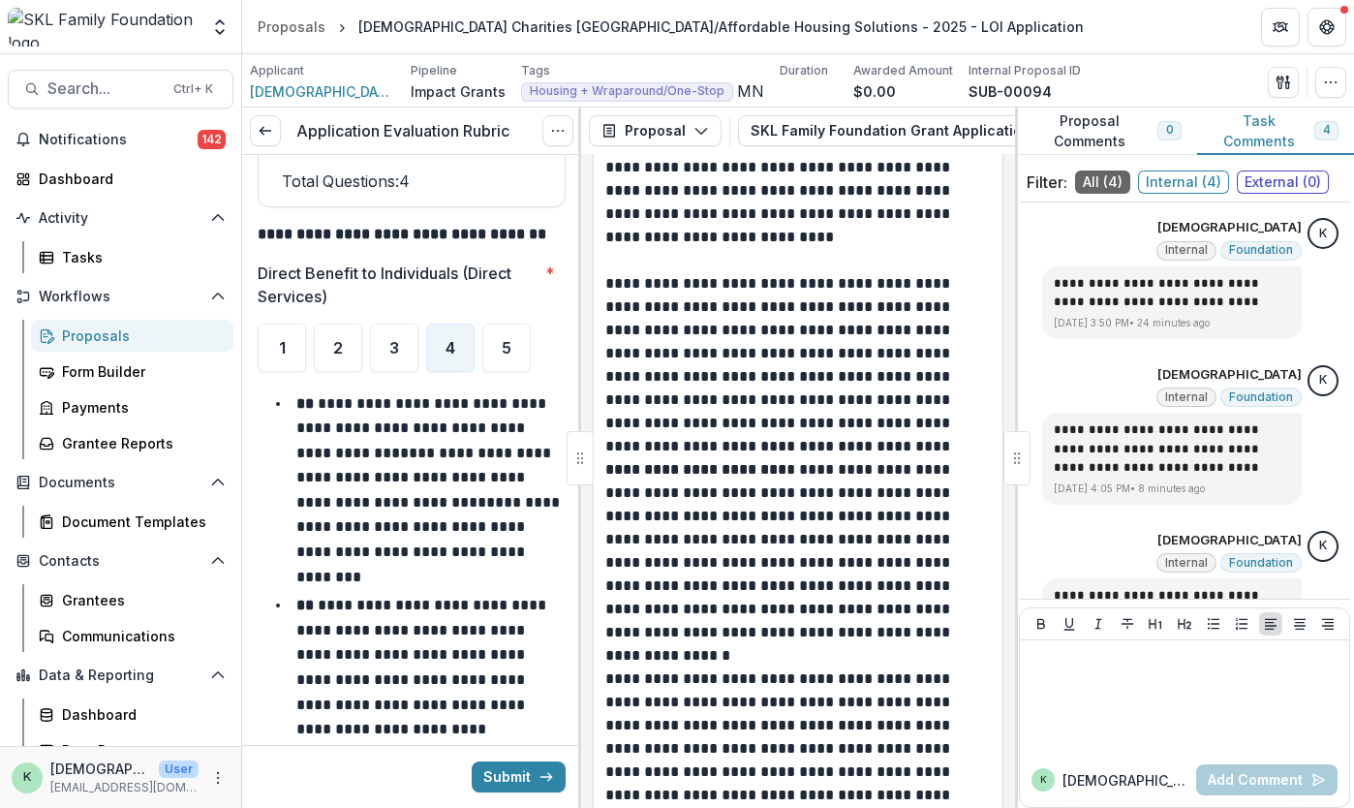
scroll to position [8802, 0]
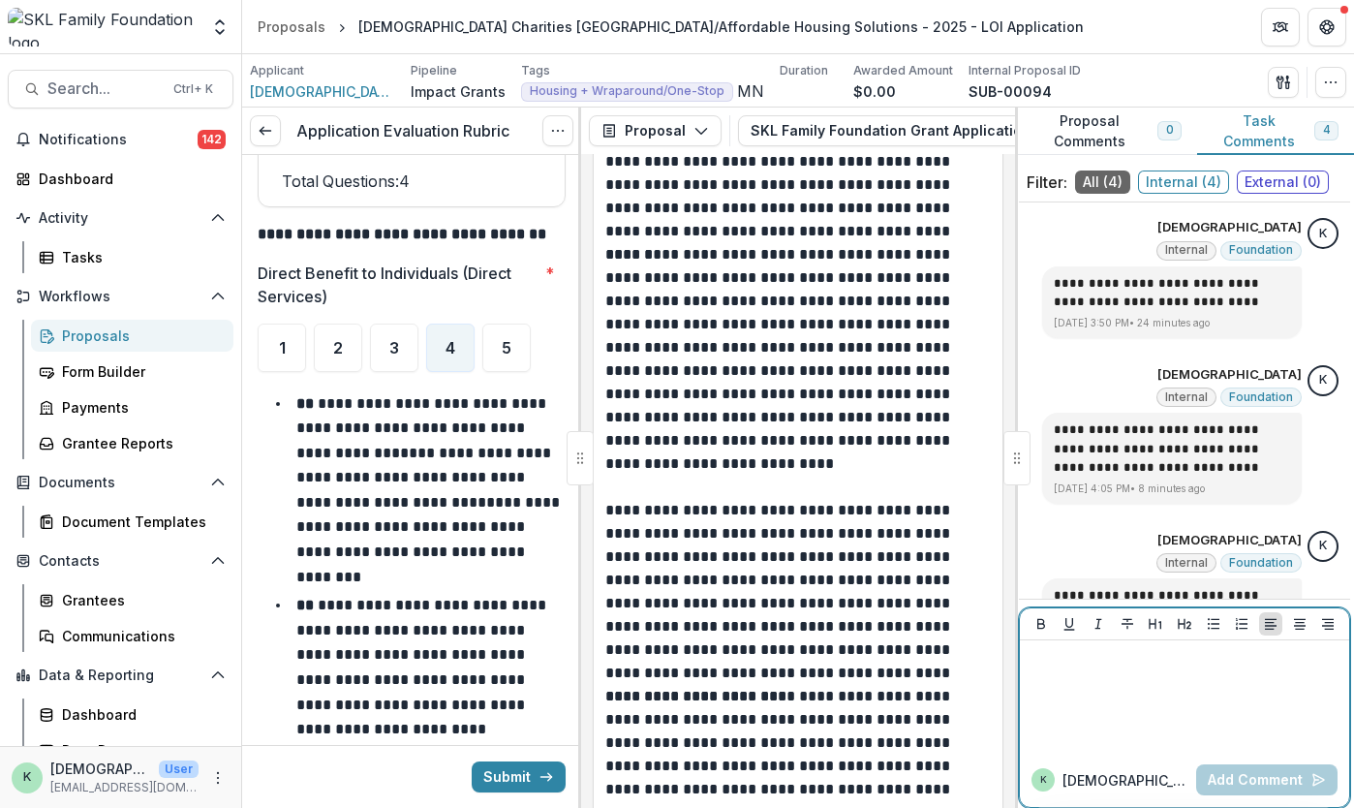
click at [1060, 683] on div at bounding box center [1185, 696] width 314 height 97
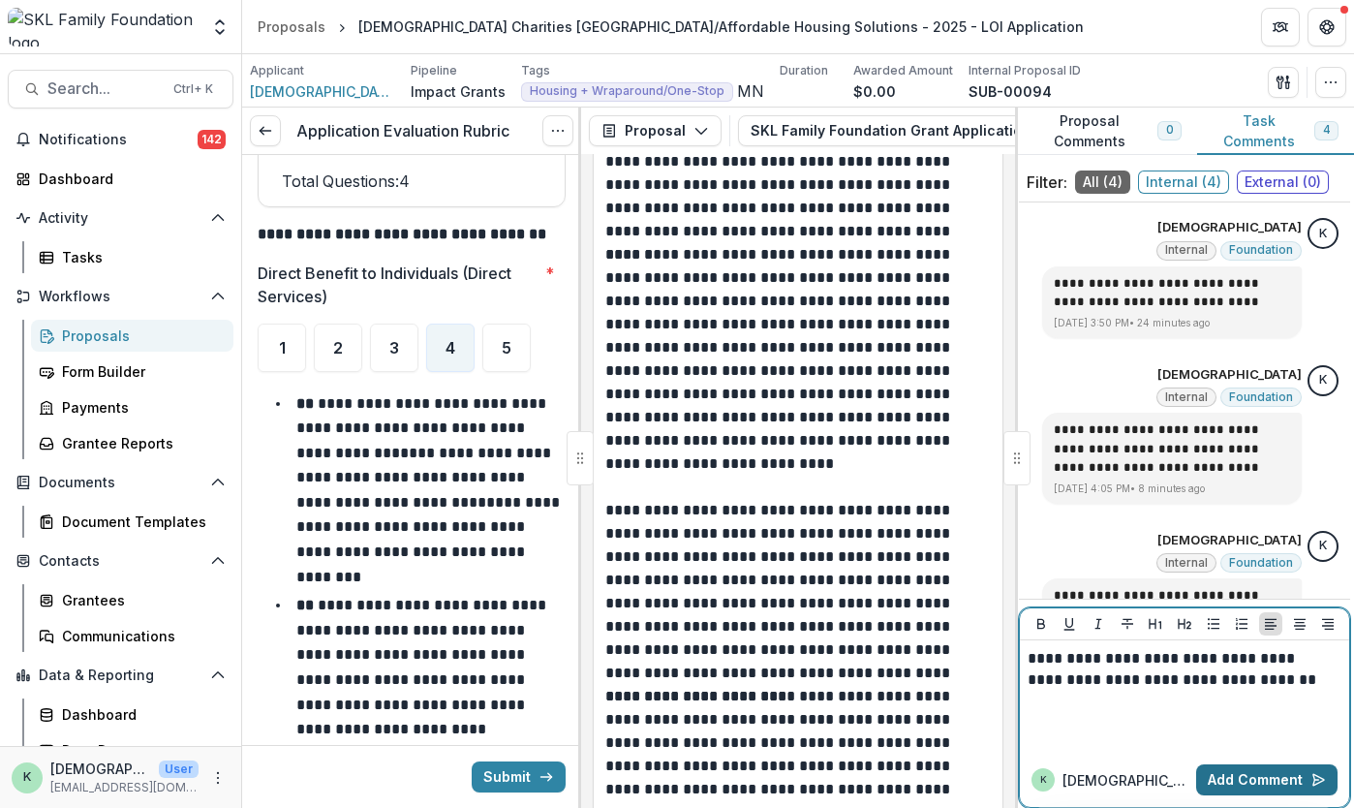
click at [1274, 778] on button "Add Comment" at bounding box center [1266, 779] width 141 height 31
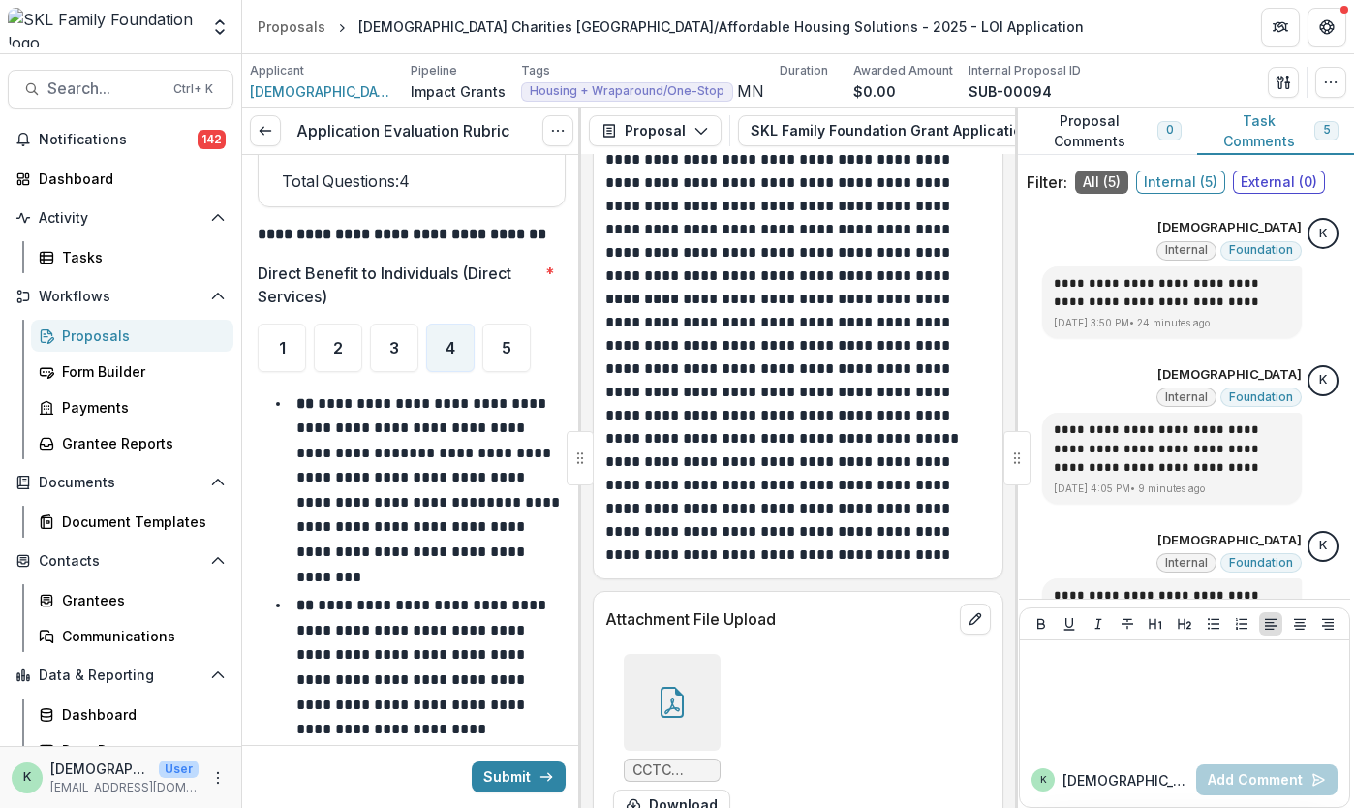
scroll to position [10719, 0]
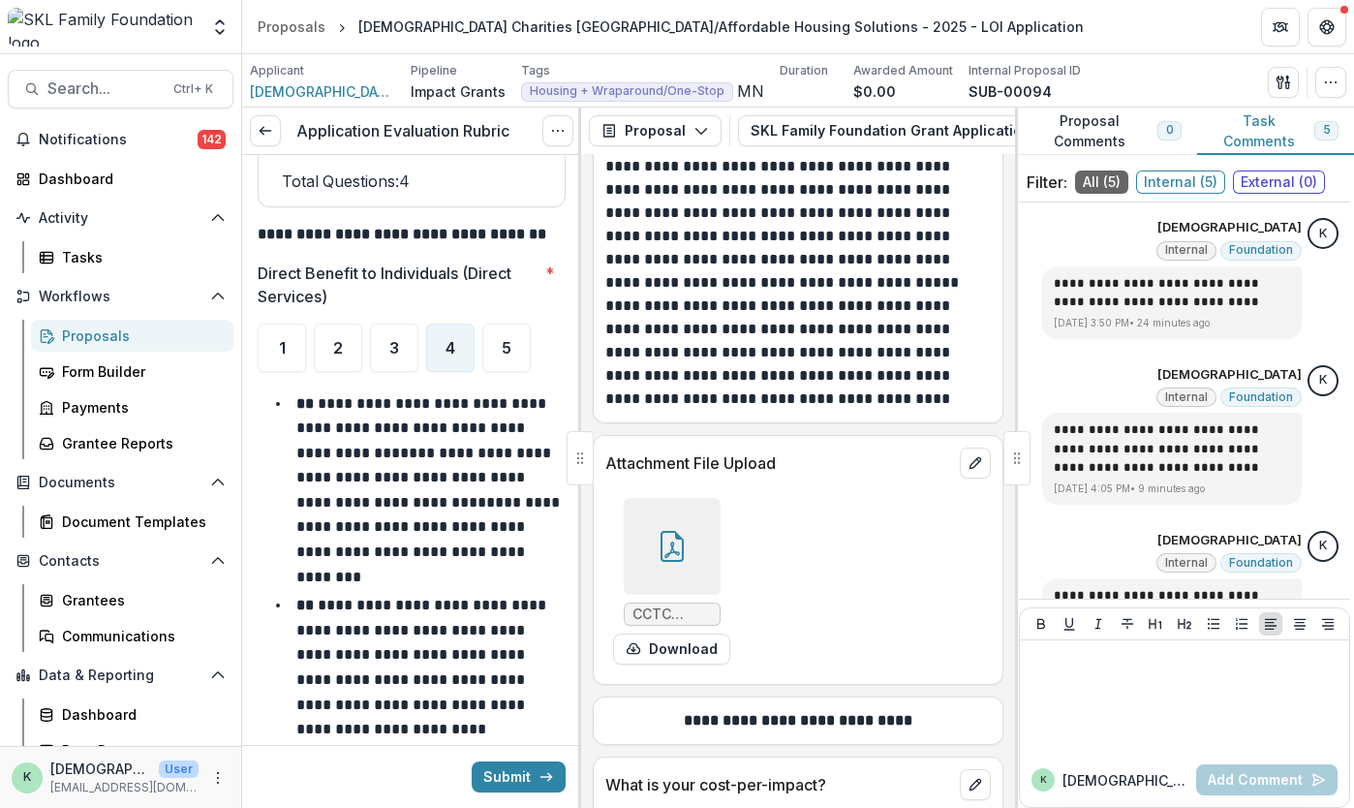
click at [657, 545] on icon at bounding box center [672, 546] width 31 height 31
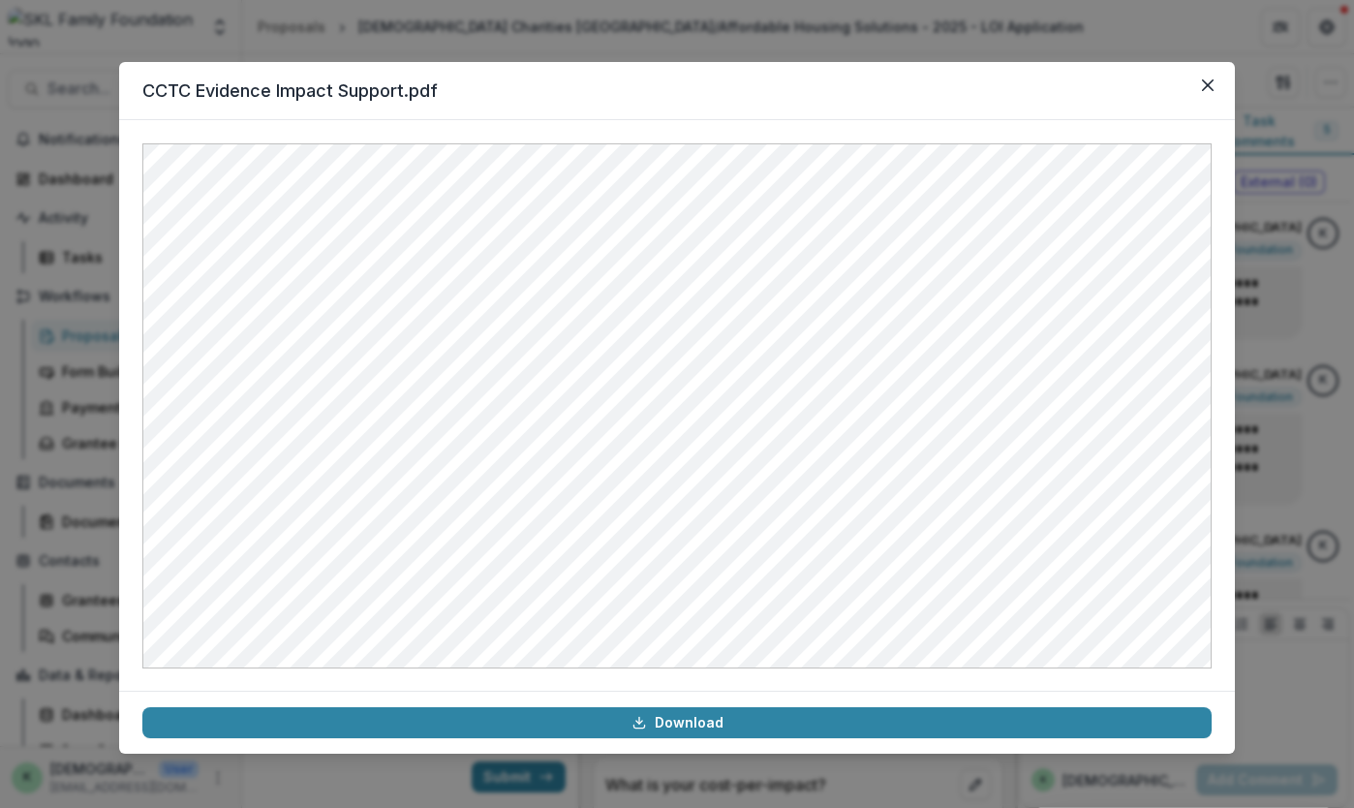
click at [1319, 355] on div "CCTC Evidence Impact Support.pdf Download" at bounding box center [677, 404] width 1354 height 808
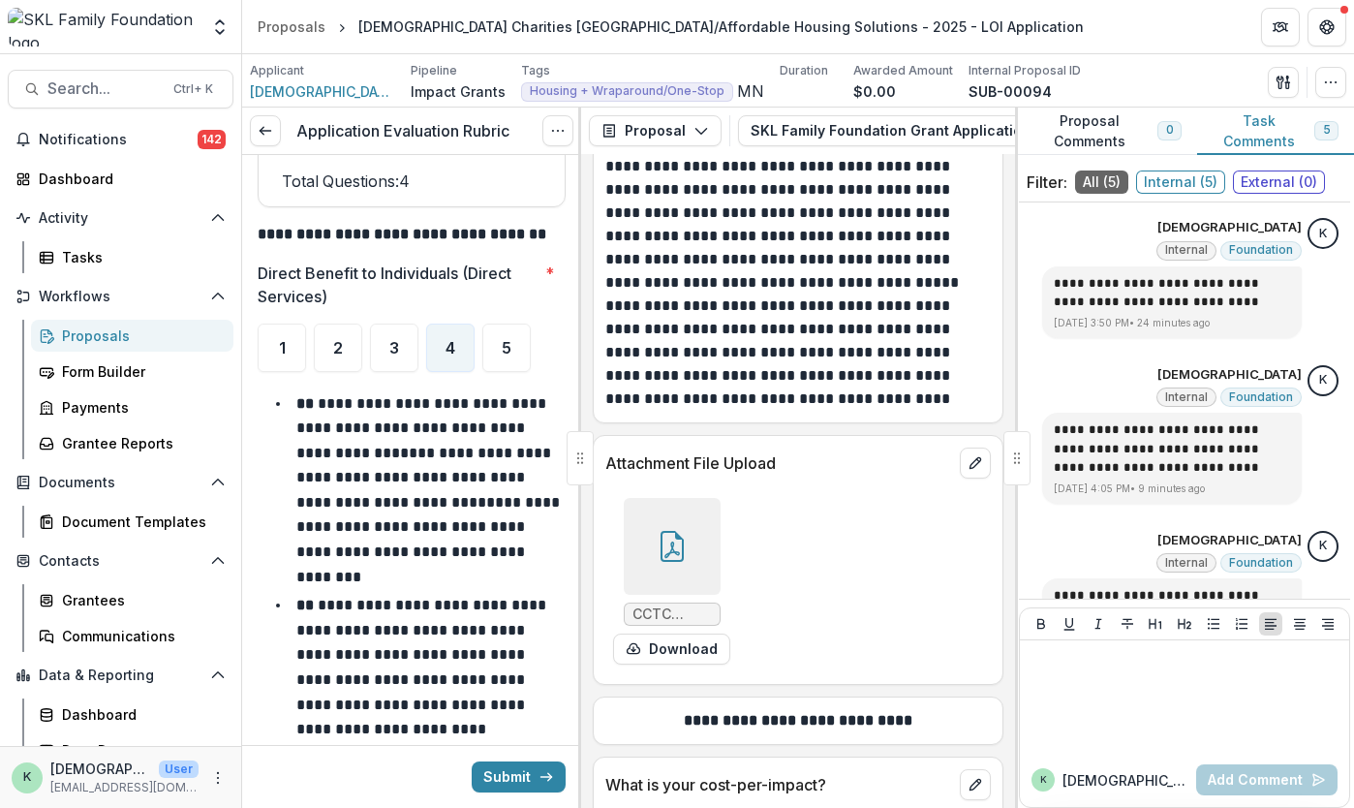
click at [667, 533] on div at bounding box center [672, 546] width 97 height 97
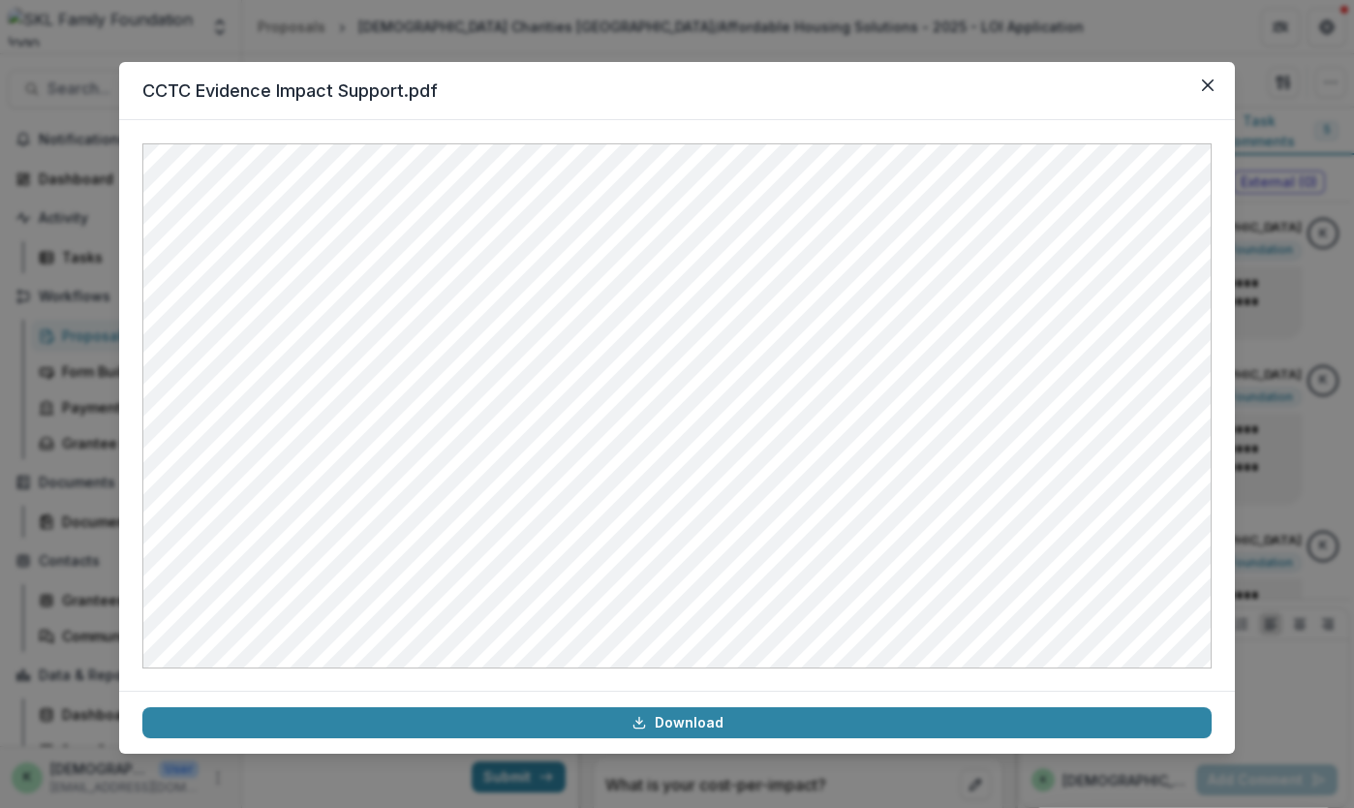
click at [1310, 521] on div "CCTC Evidence Impact Support.pdf Download" at bounding box center [677, 404] width 1354 height 808
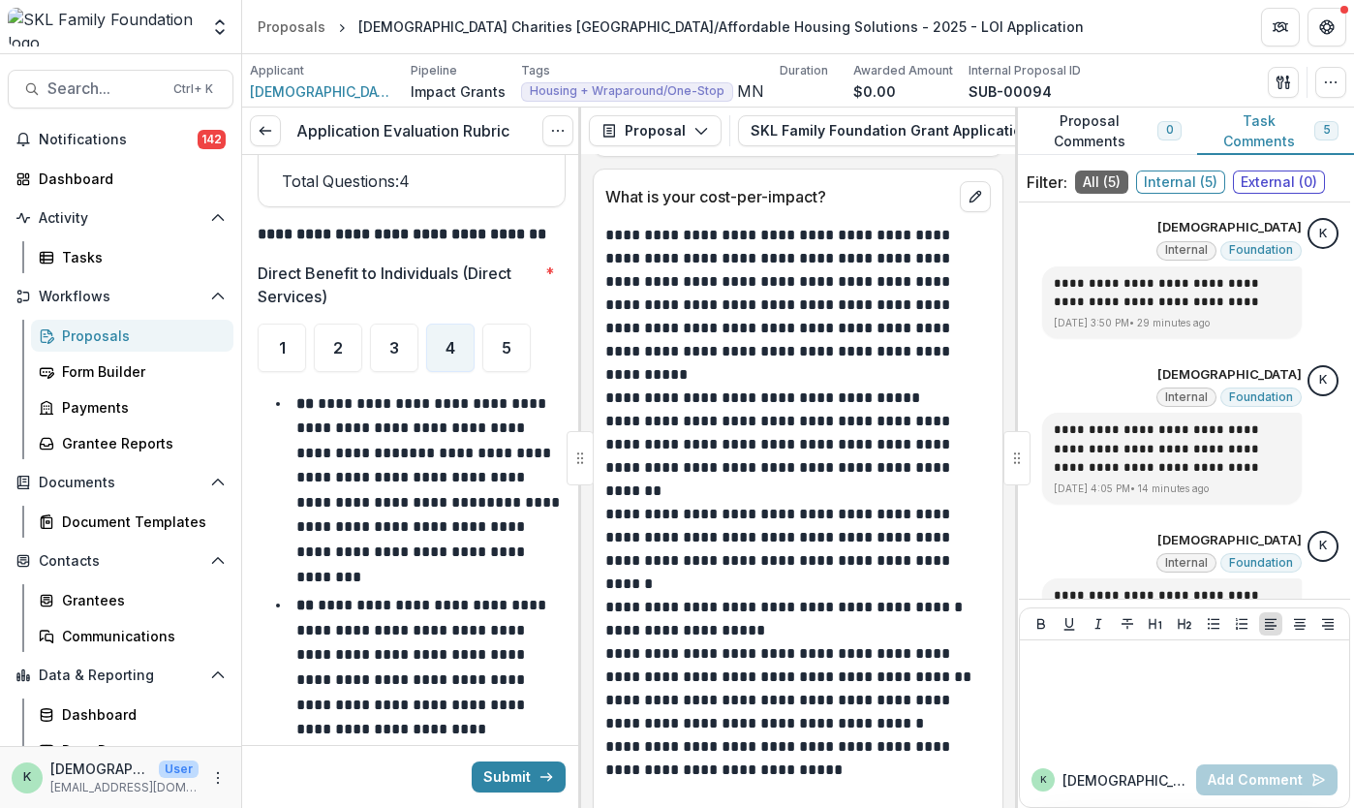
scroll to position [11246, 0]
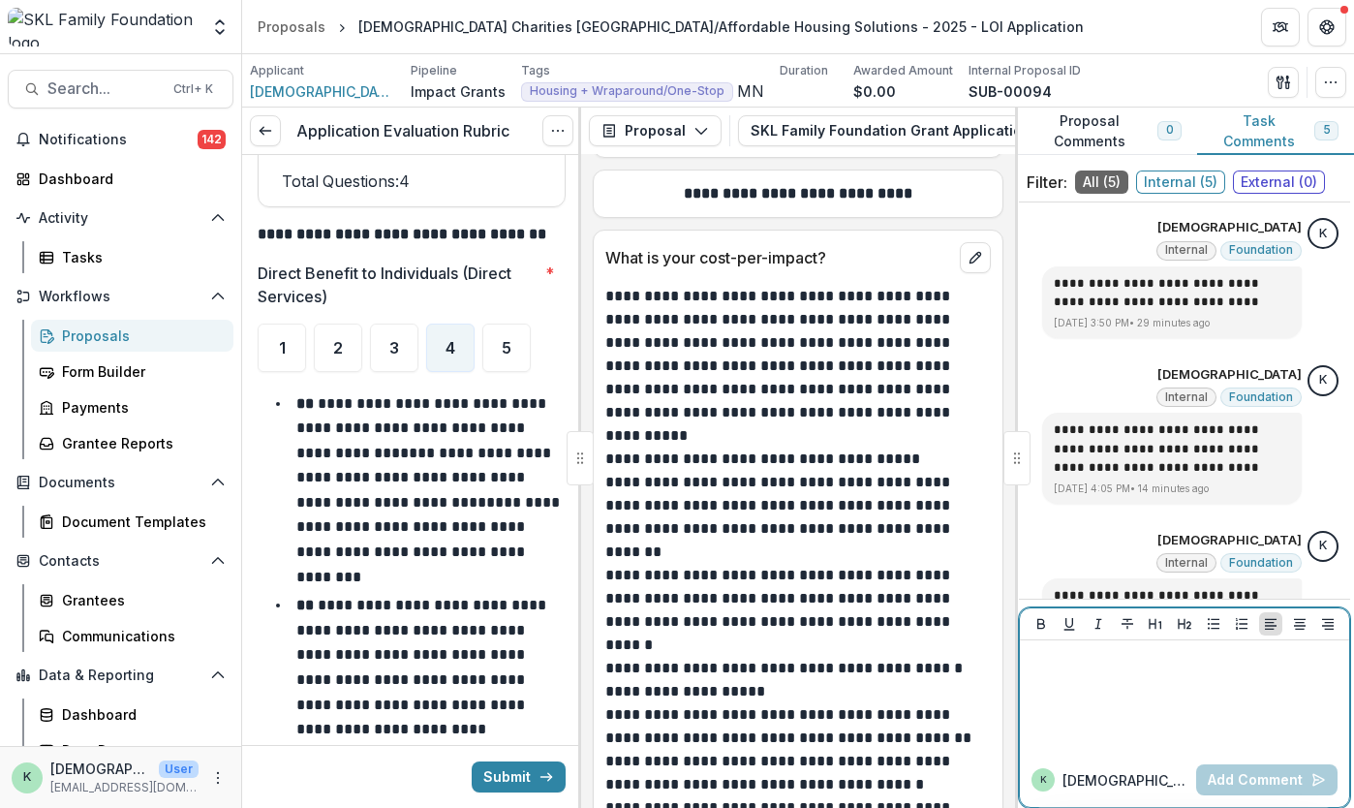
click at [1137, 694] on div at bounding box center [1185, 696] width 314 height 97
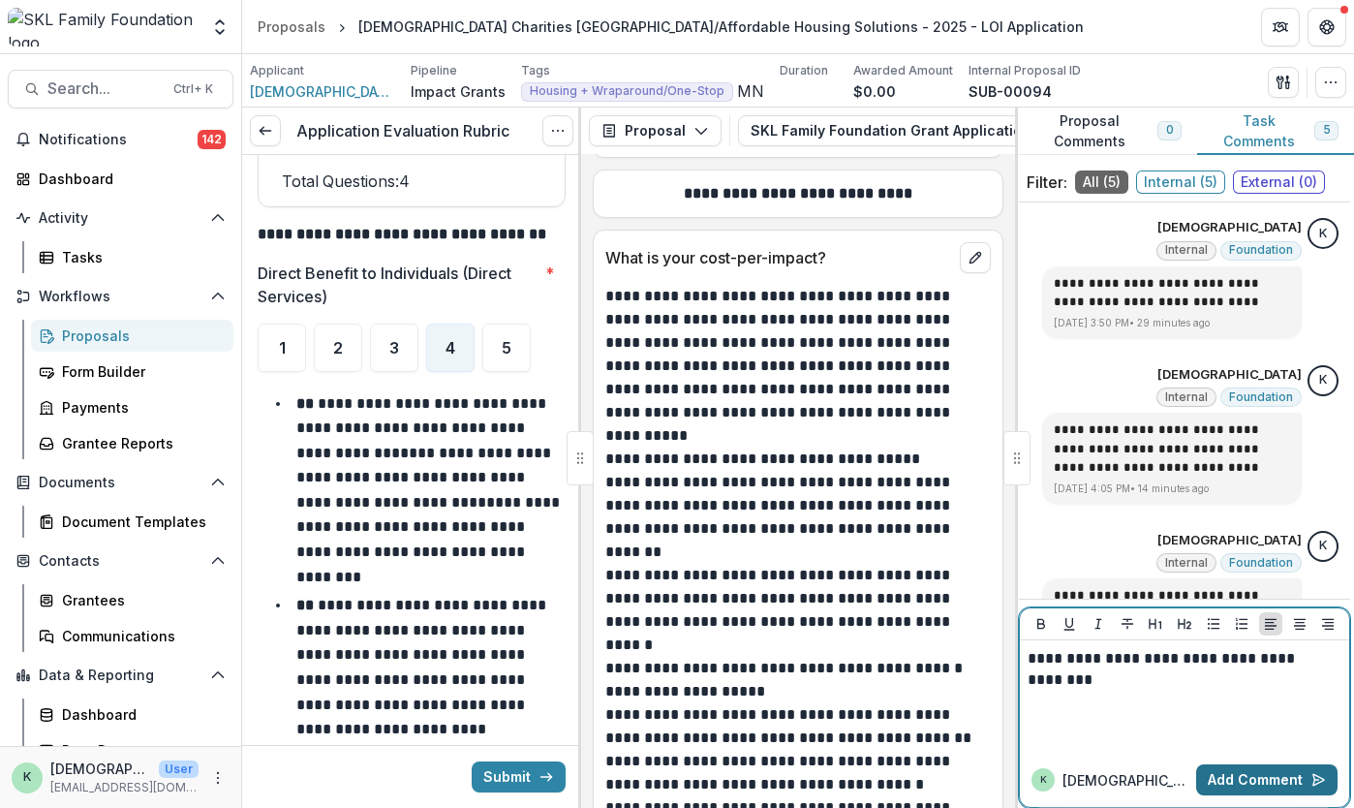
click at [1238, 772] on button "Add Comment" at bounding box center [1266, 779] width 141 height 31
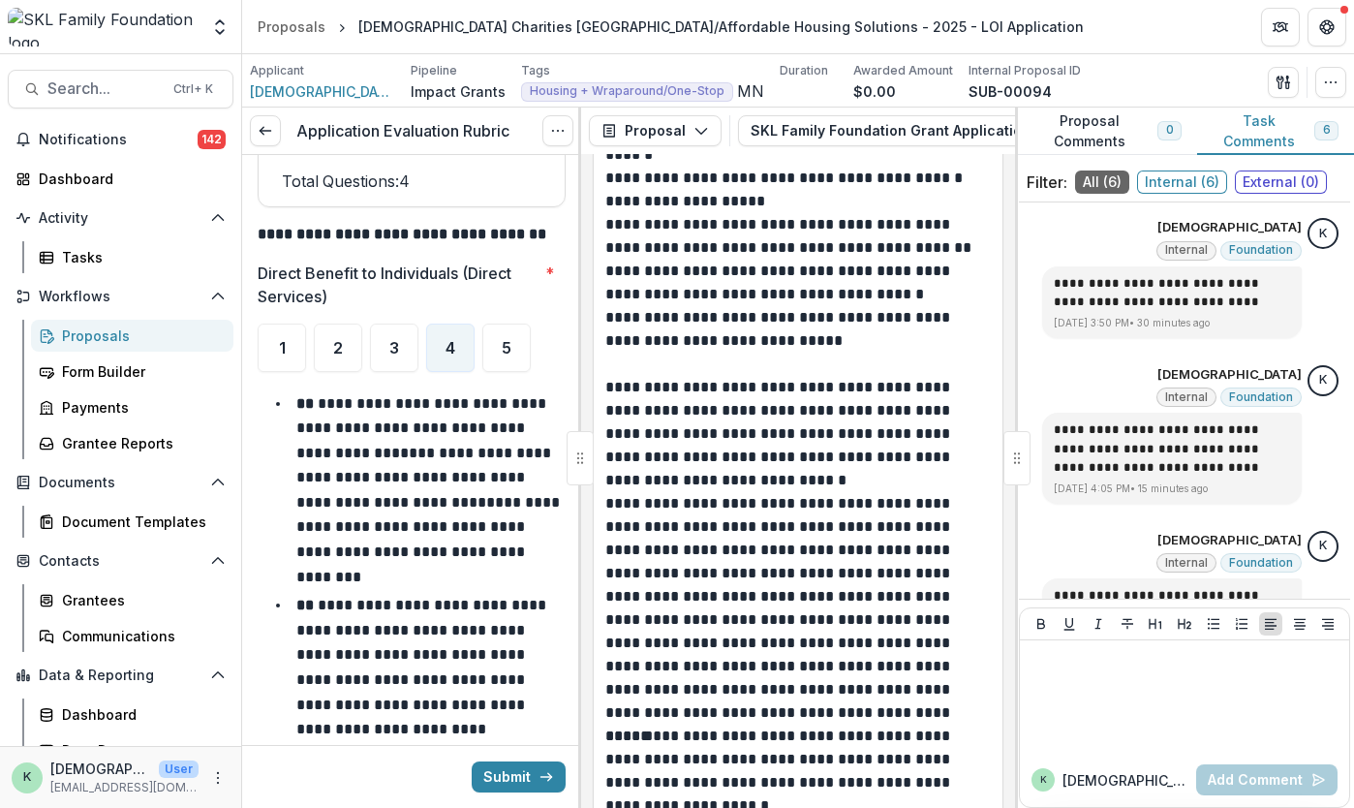
scroll to position [11737, 0]
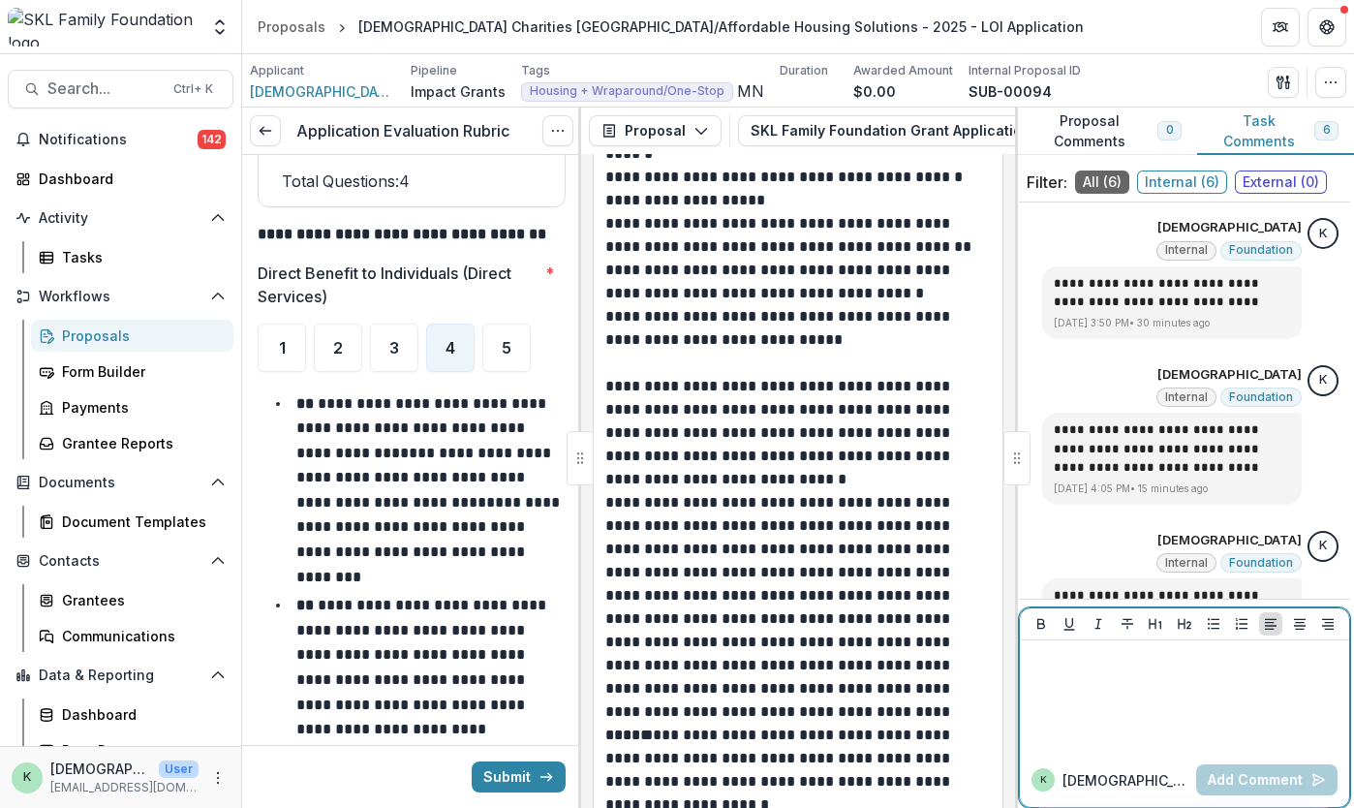
click at [1083, 677] on div at bounding box center [1185, 696] width 314 height 97
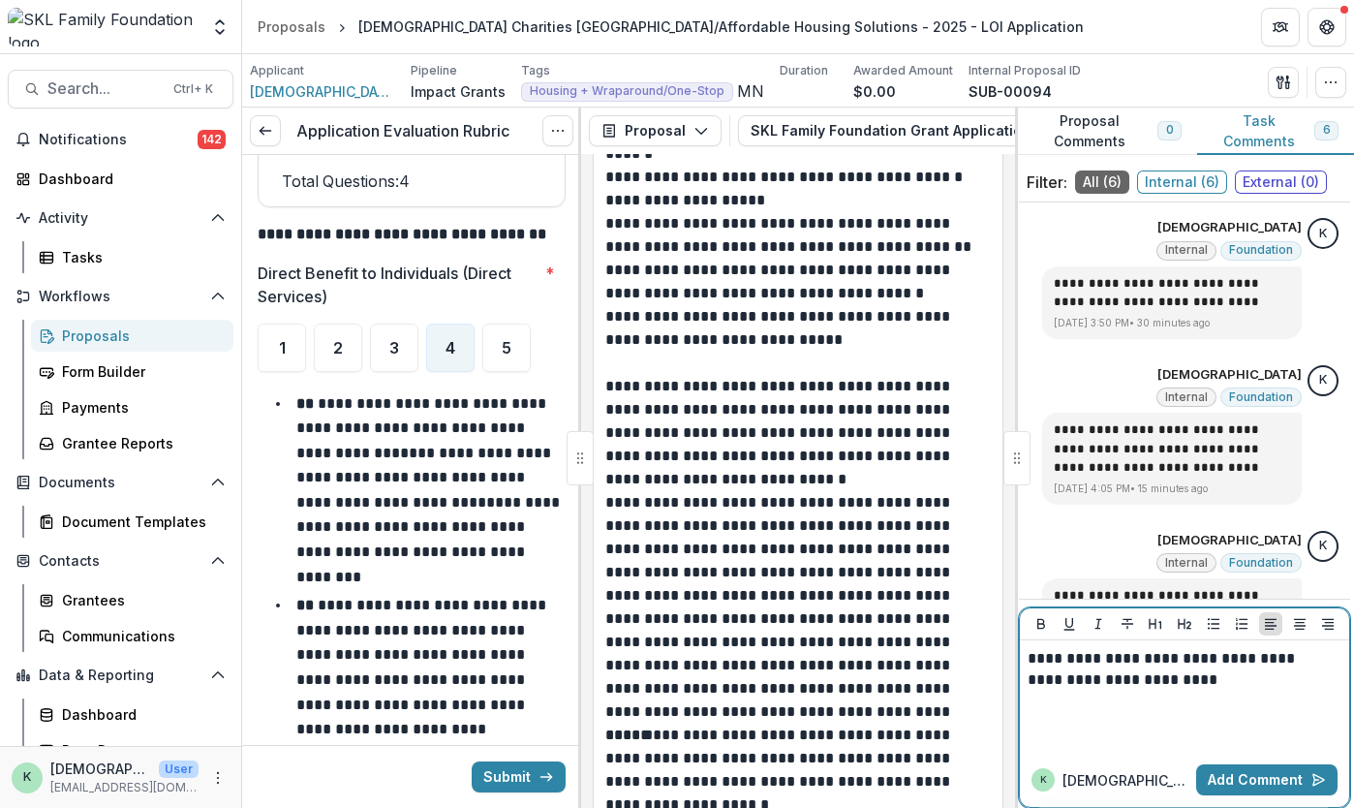
click at [1177, 662] on p "**********" at bounding box center [1182, 669] width 309 height 43
click at [1238, 689] on p "**********" at bounding box center [1182, 669] width 309 height 43
click at [1233, 786] on button "Add Comment" at bounding box center [1266, 779] width 141 height 31
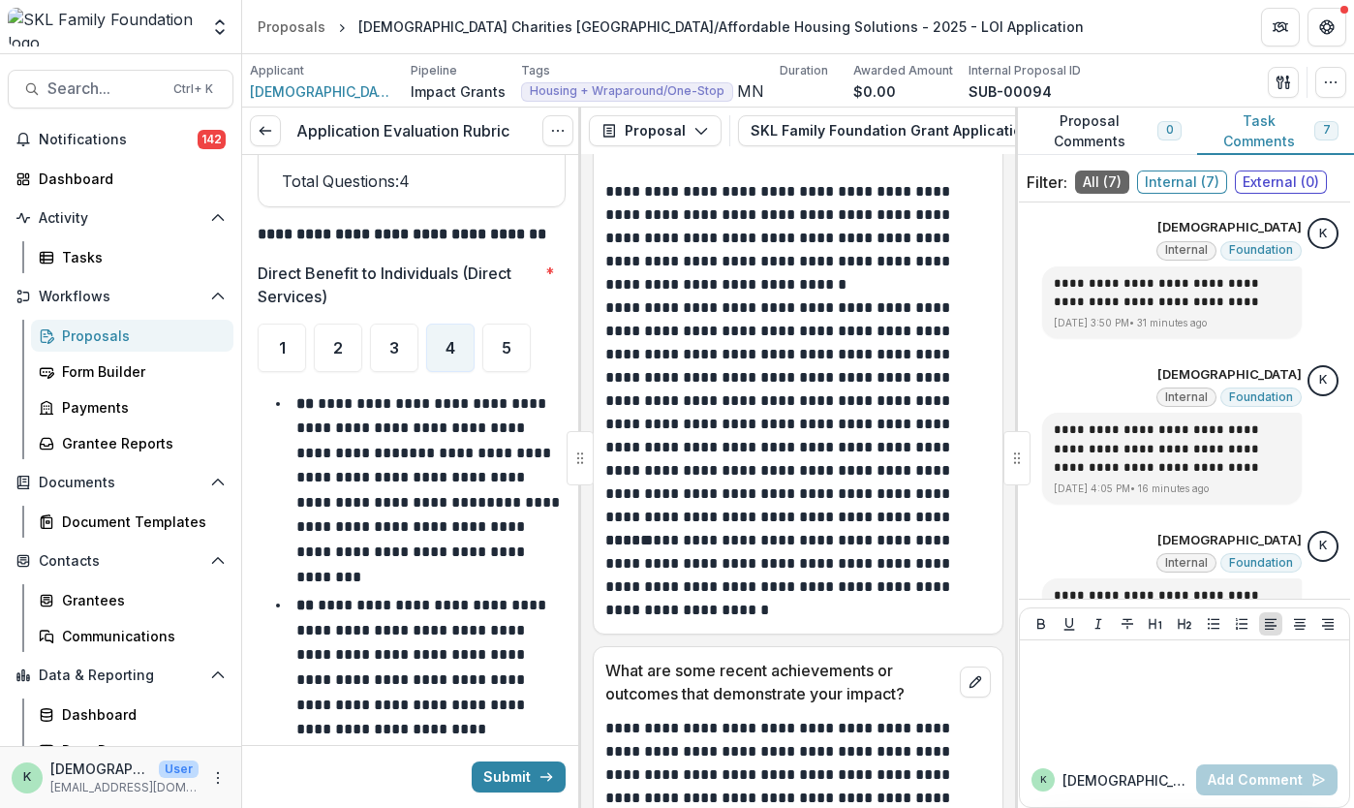
scroll to position [11967, 0]
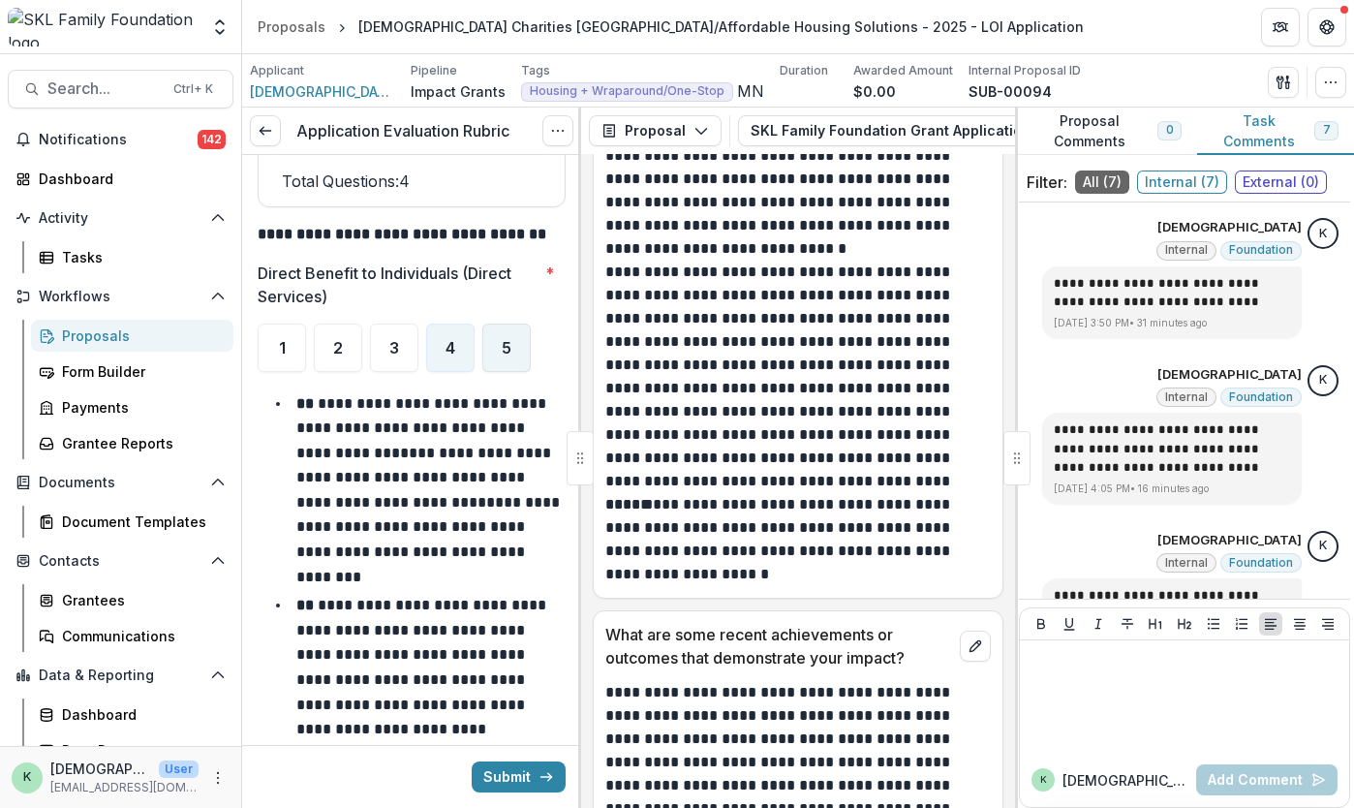
click at [496, 336] on div "5" at bounding box center [506, 347] width 48 height 48
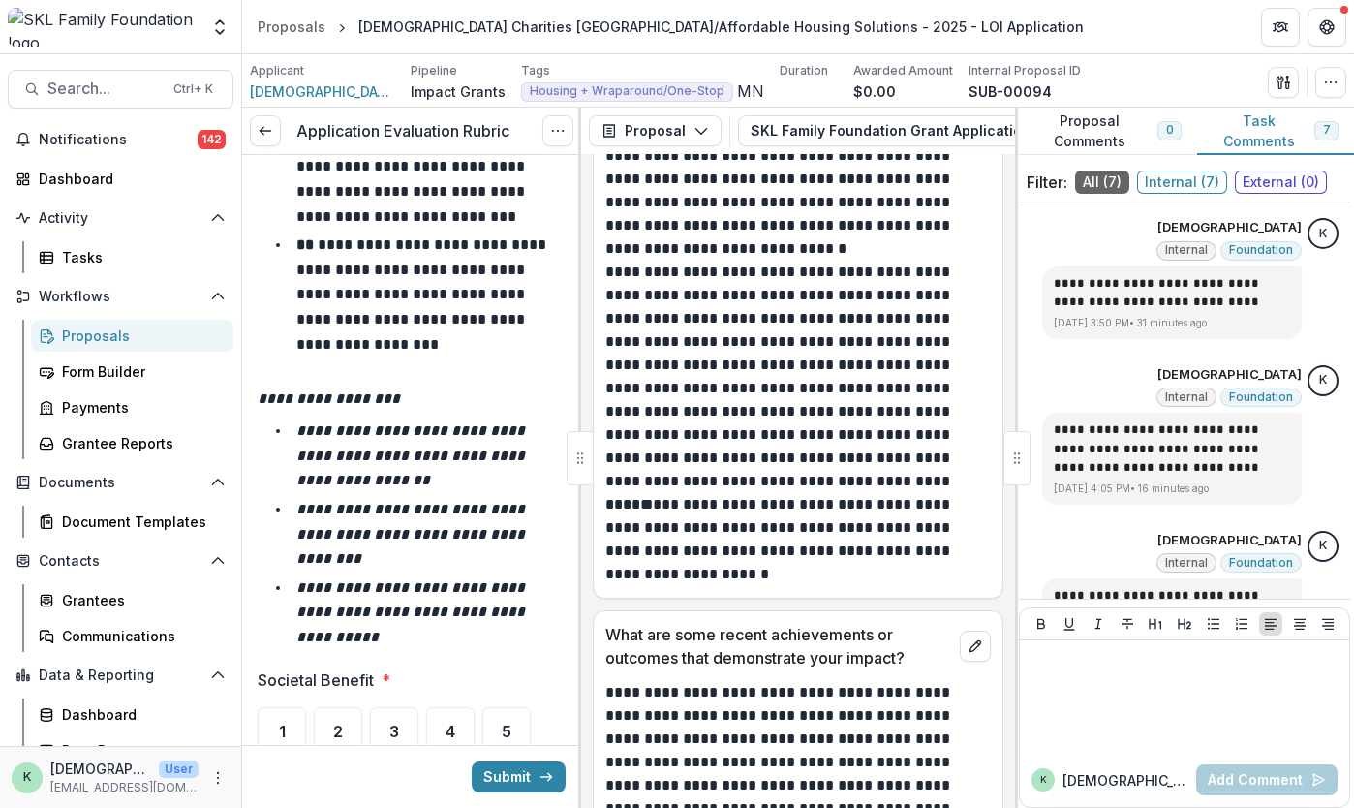
scroll to position [6529, 0]
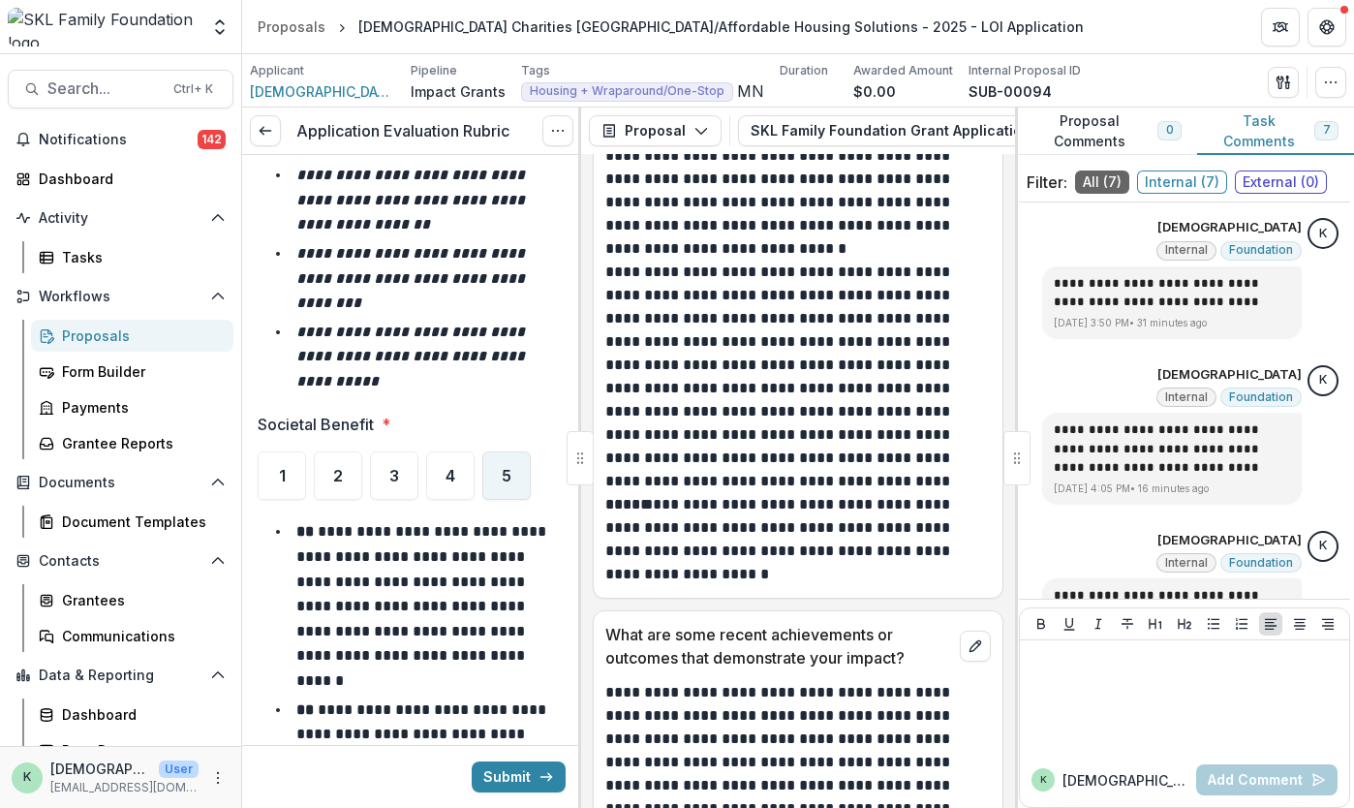
click at [504, 468] on span "5" at bounding box center [507, 475] width 10 height 15
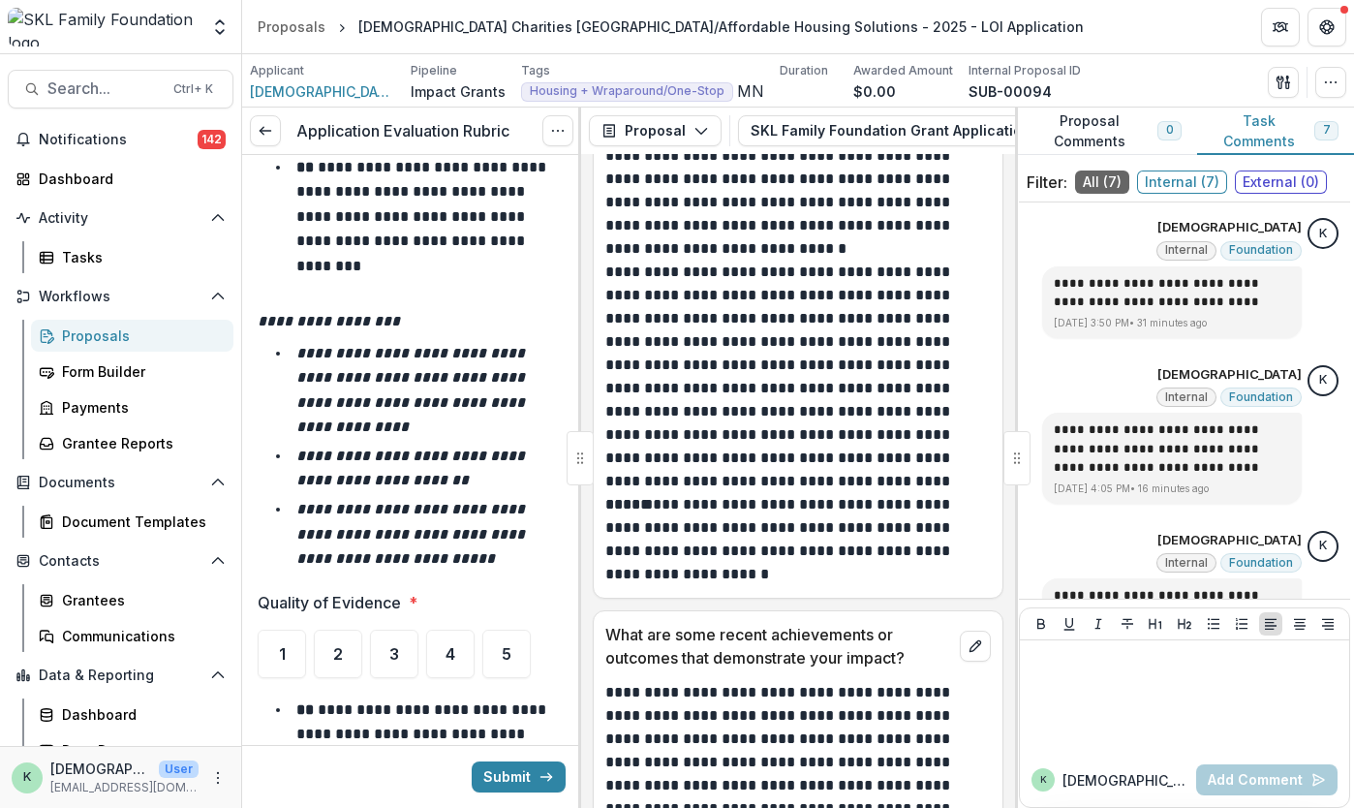
scroll to position [7456, 0]
click at [498, 629] on div "5" at bounding box center [506, 653] width 48 height 48
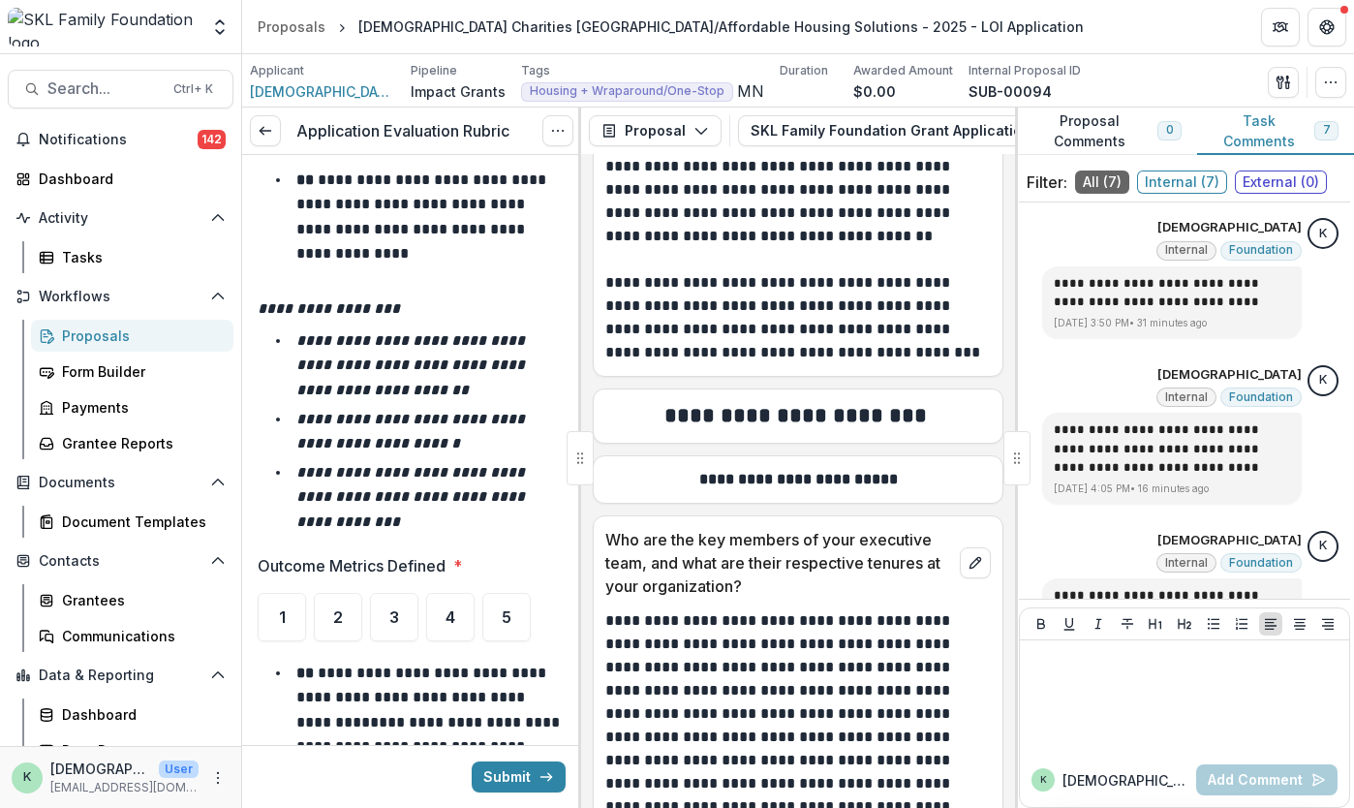
scroll to position [8574, 0]
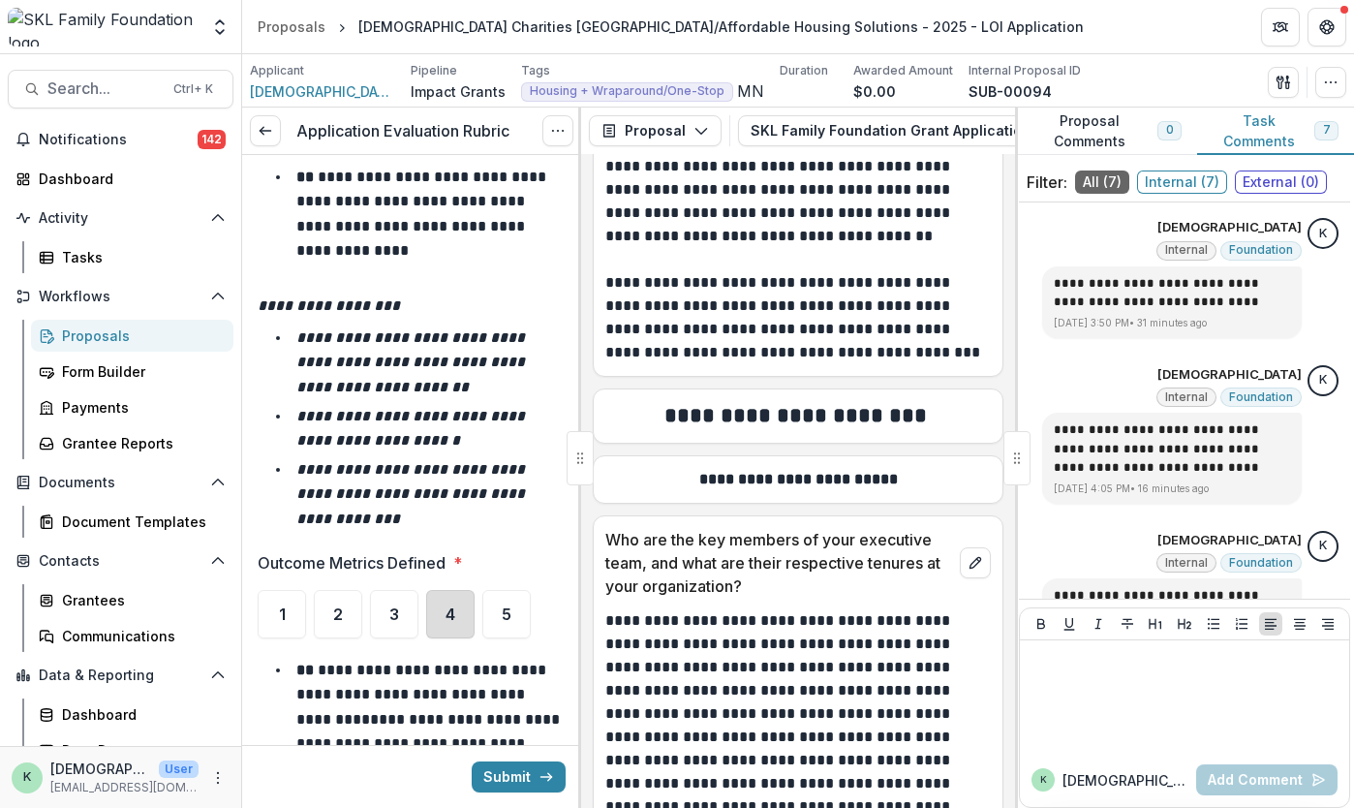
click at [459, 590] on div "4" at bounding box center [450, 614] width 48 height 48
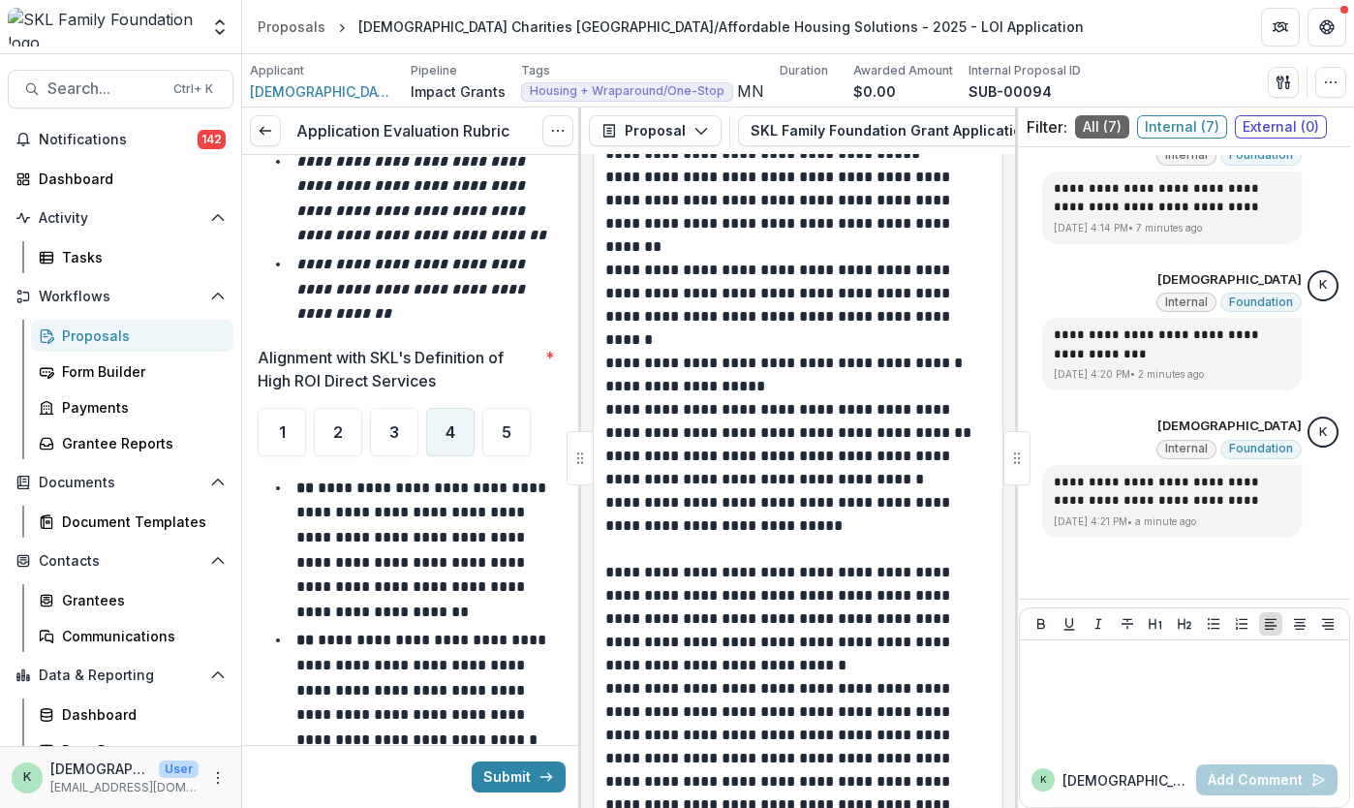
scroll to position [9869, 0]
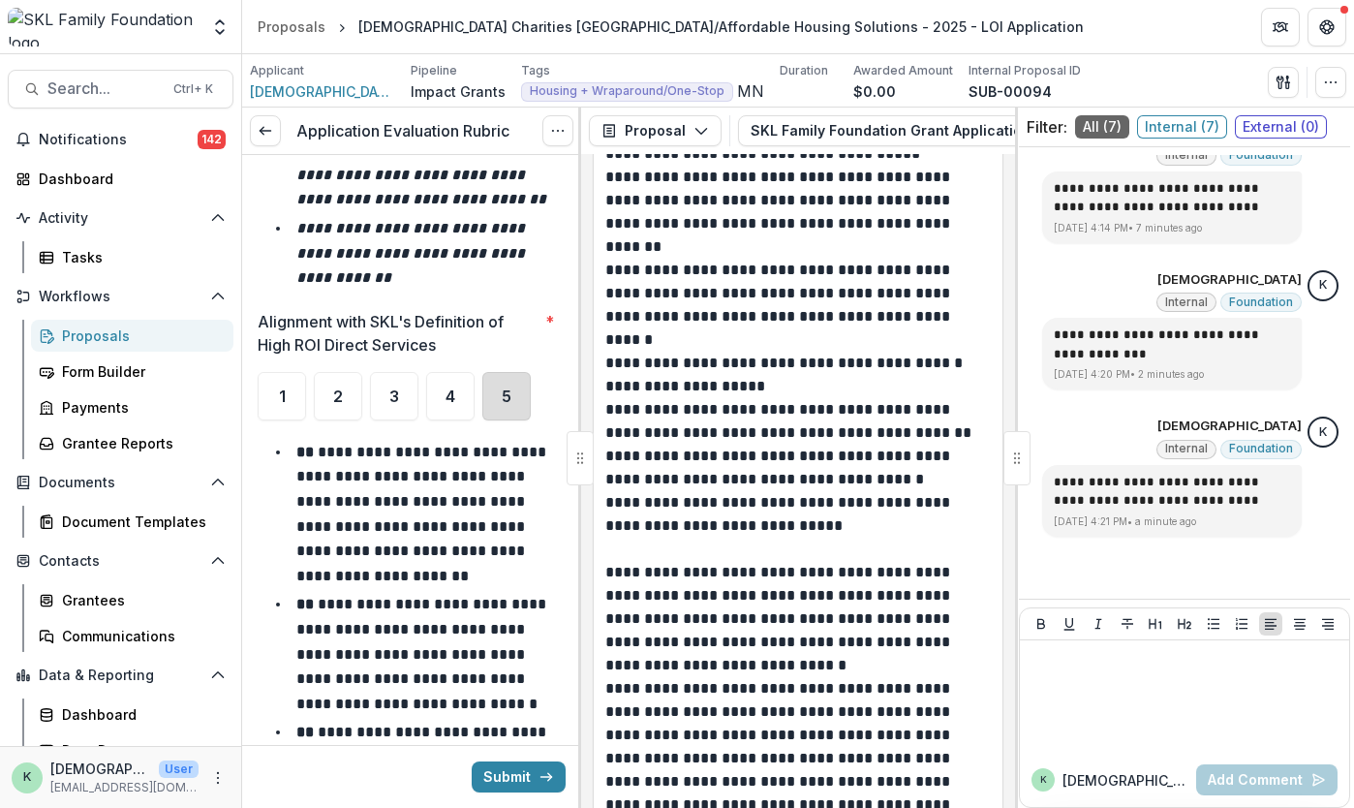
click at [487, 372] on div "5" at bounding box center [506, 396] width 48 height 48
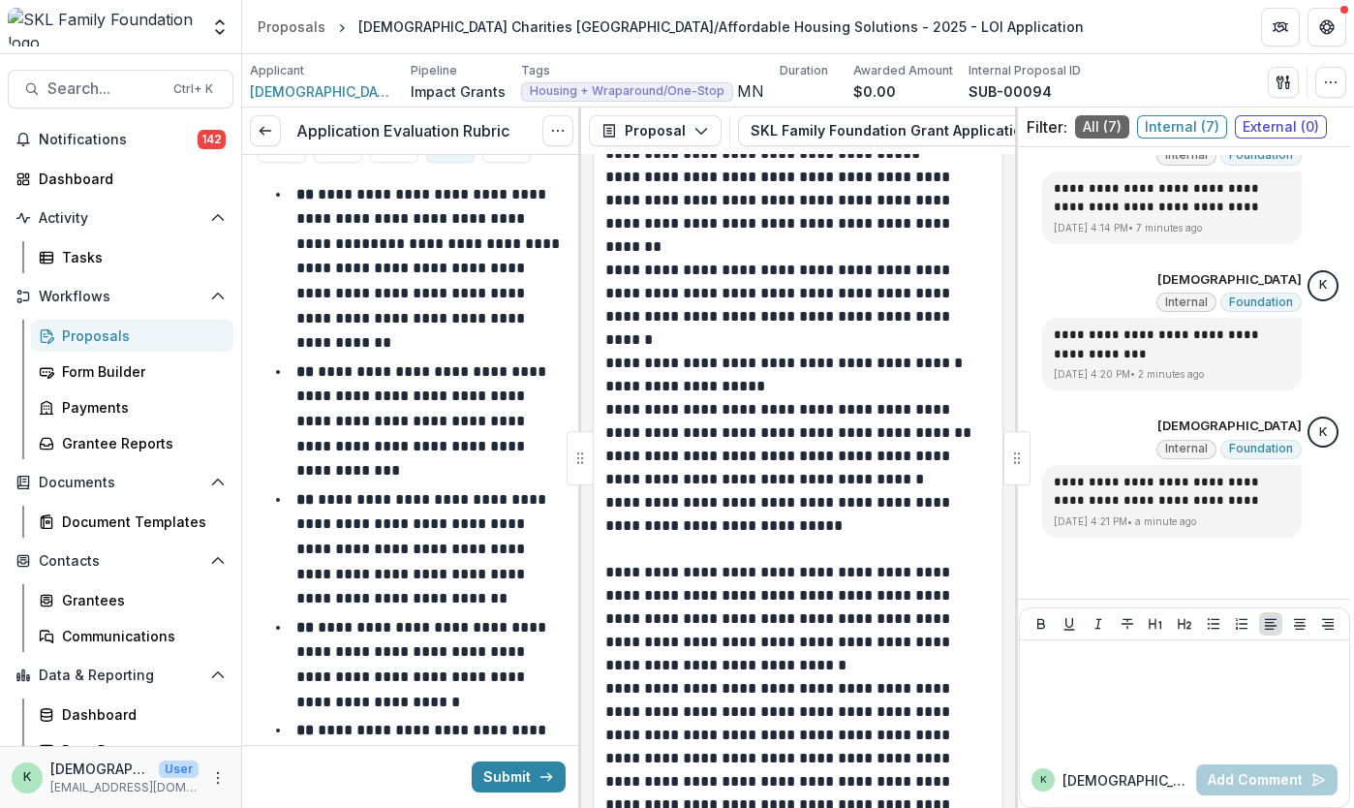
scroll to position [8632, 0]
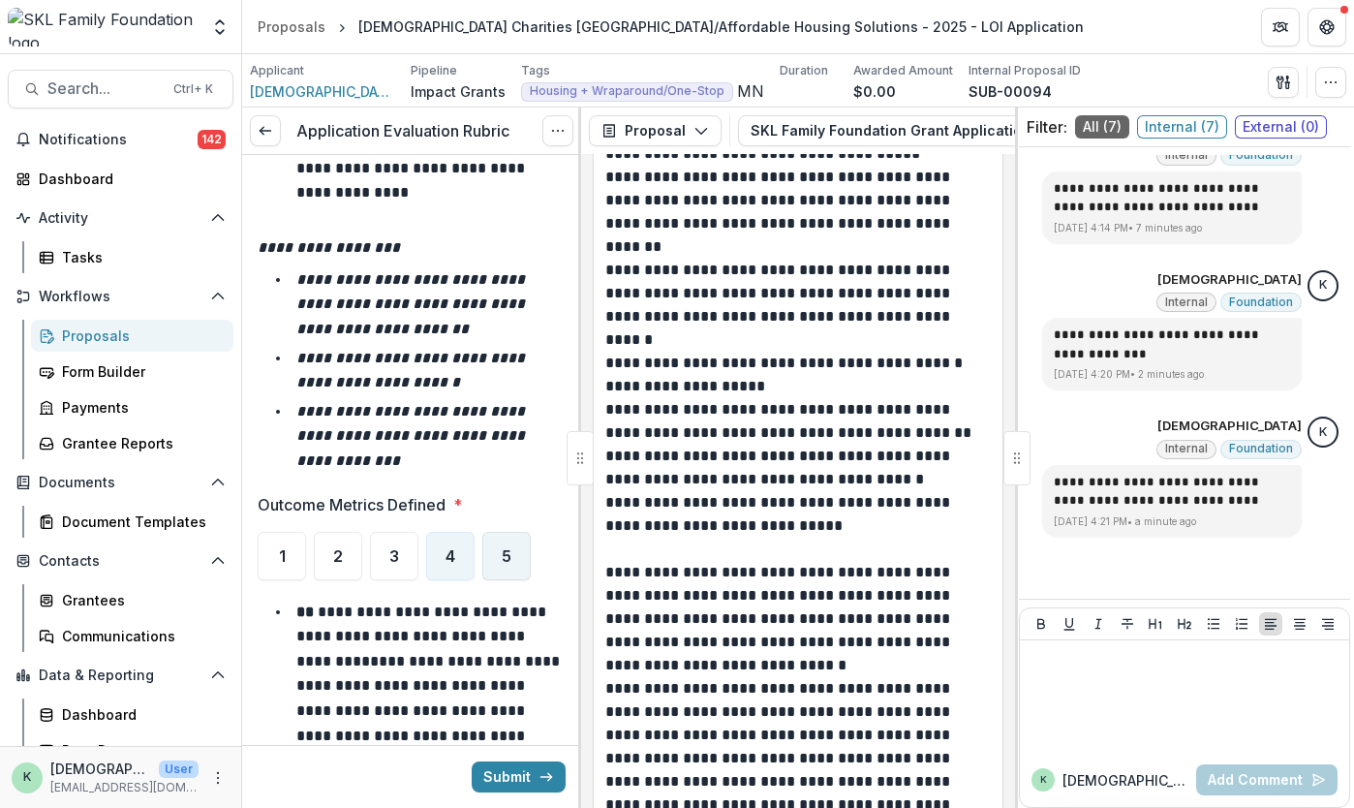
click at [503, 548] on span "5" at bounding box center [507, 555] width 10 height 15
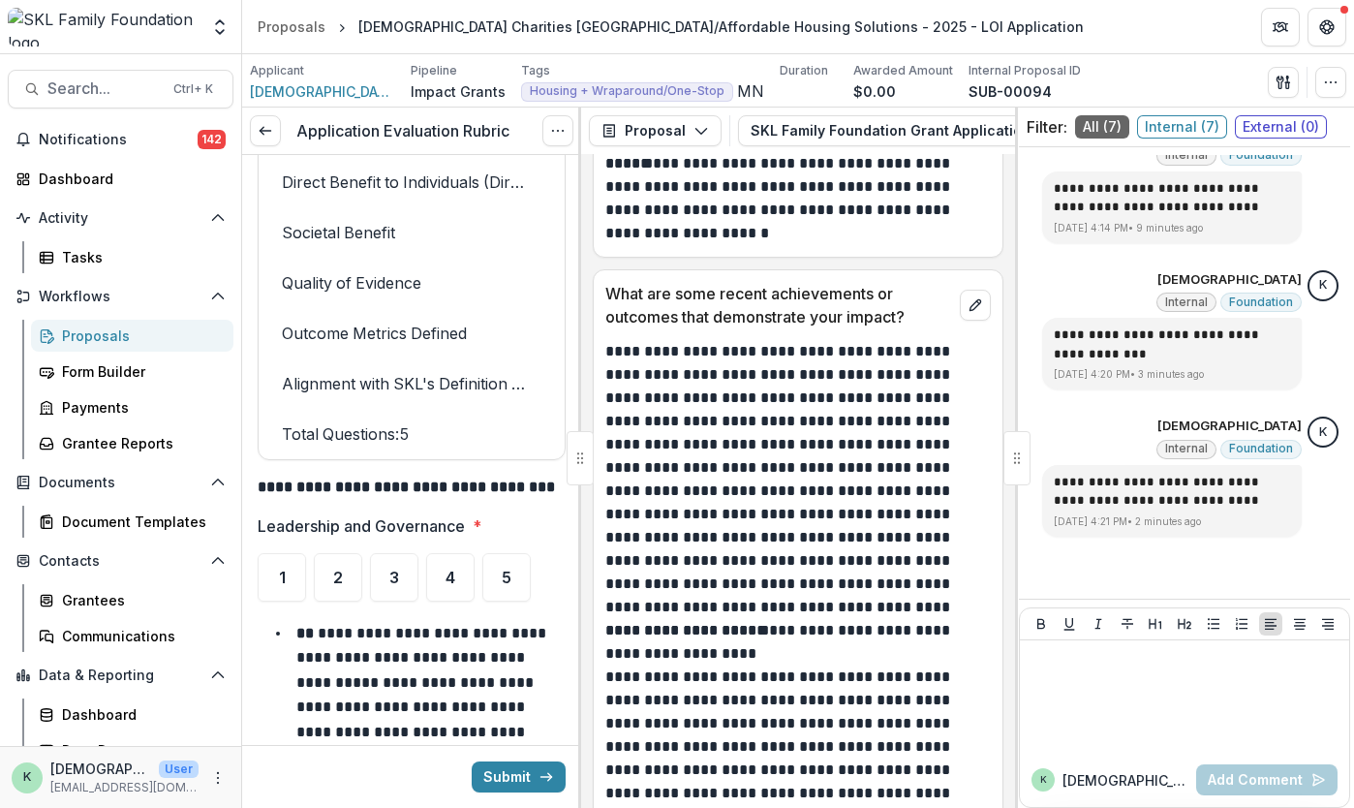
scroll to position [12309, 0]
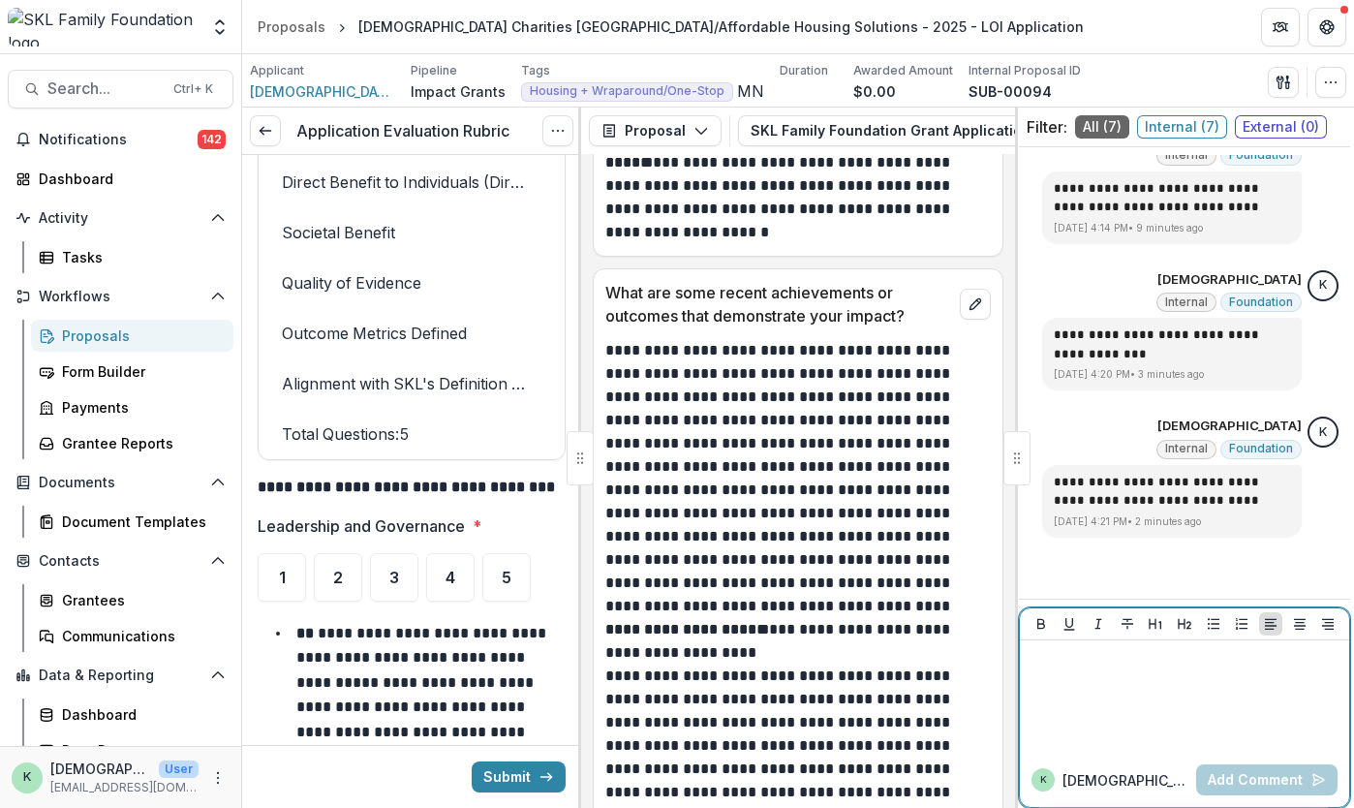
click at [1063, 677] on div at bounding box center [1185, 696] width 314 height 97
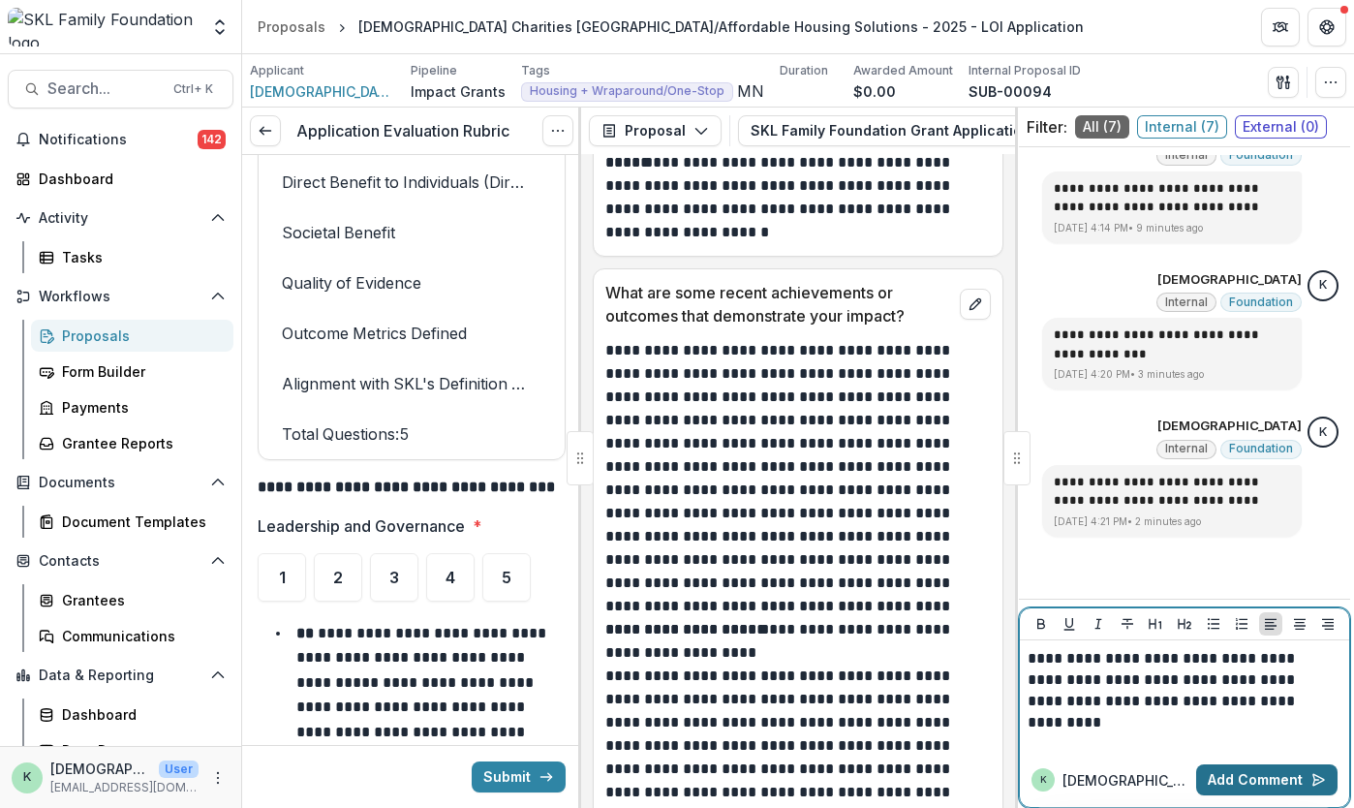
click at [1267, 773] on button "Add Comment" at bounding box center [1266, 779] width 141 height 31
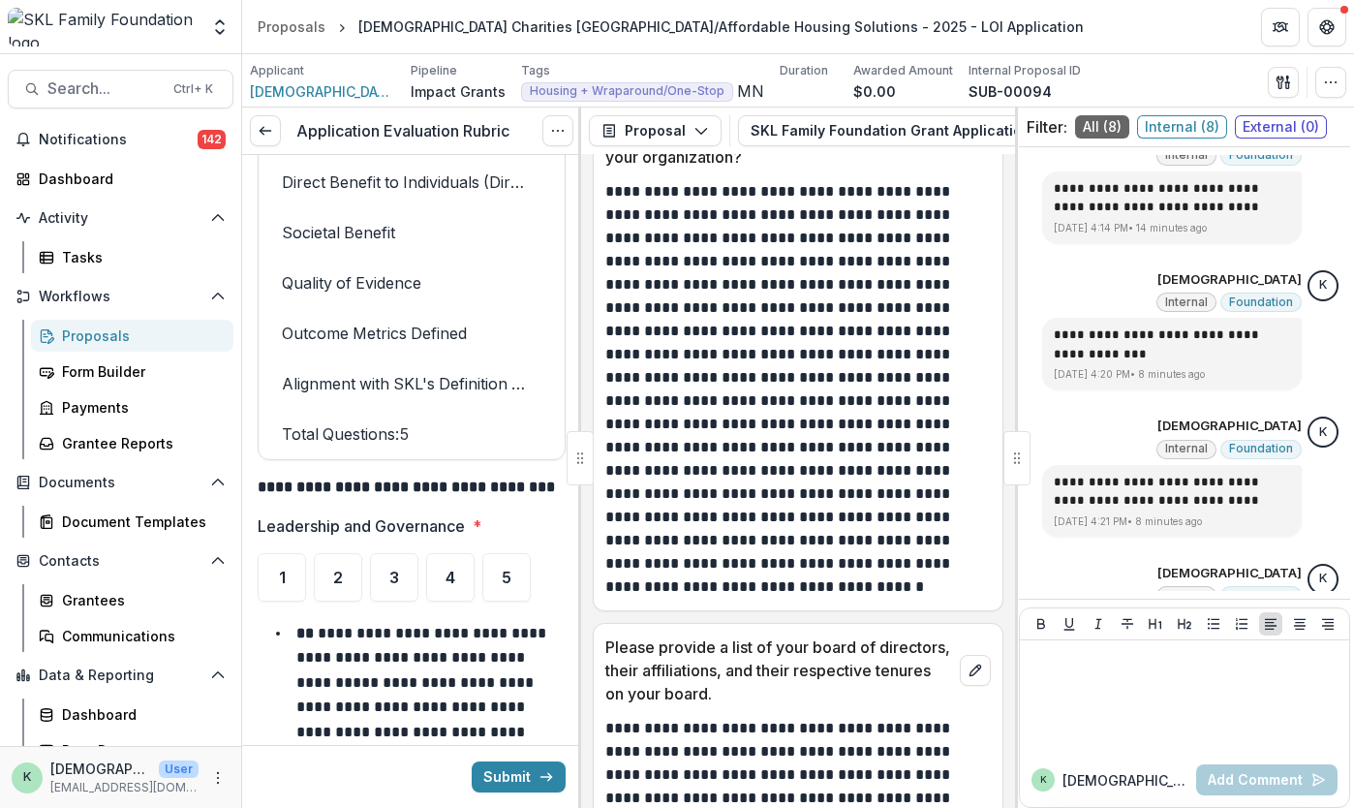
scroll to position [13934, 0]
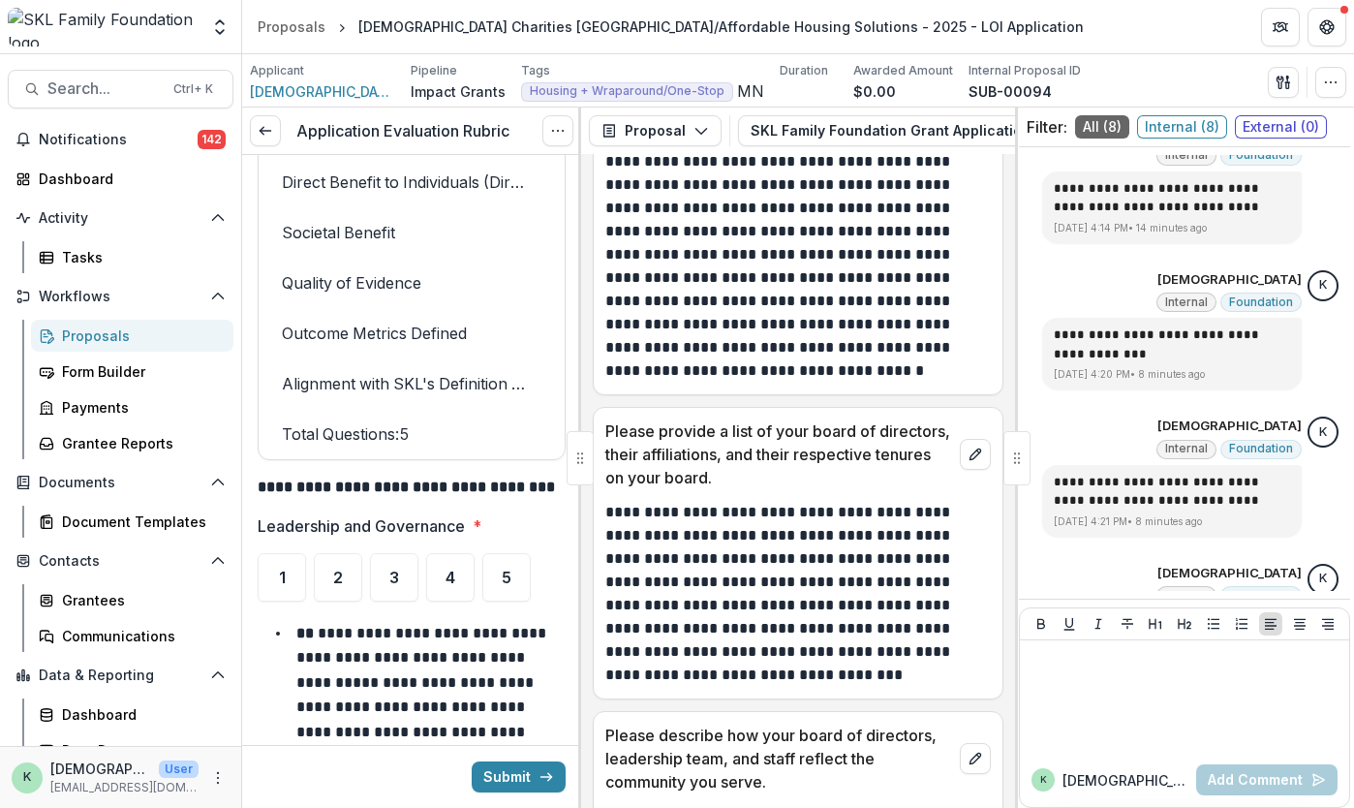
click at [783, 476] on p "Please provide a list of your board of directors, their affiliations, and their…" at bounding box center [778, 454] width 347 height 70
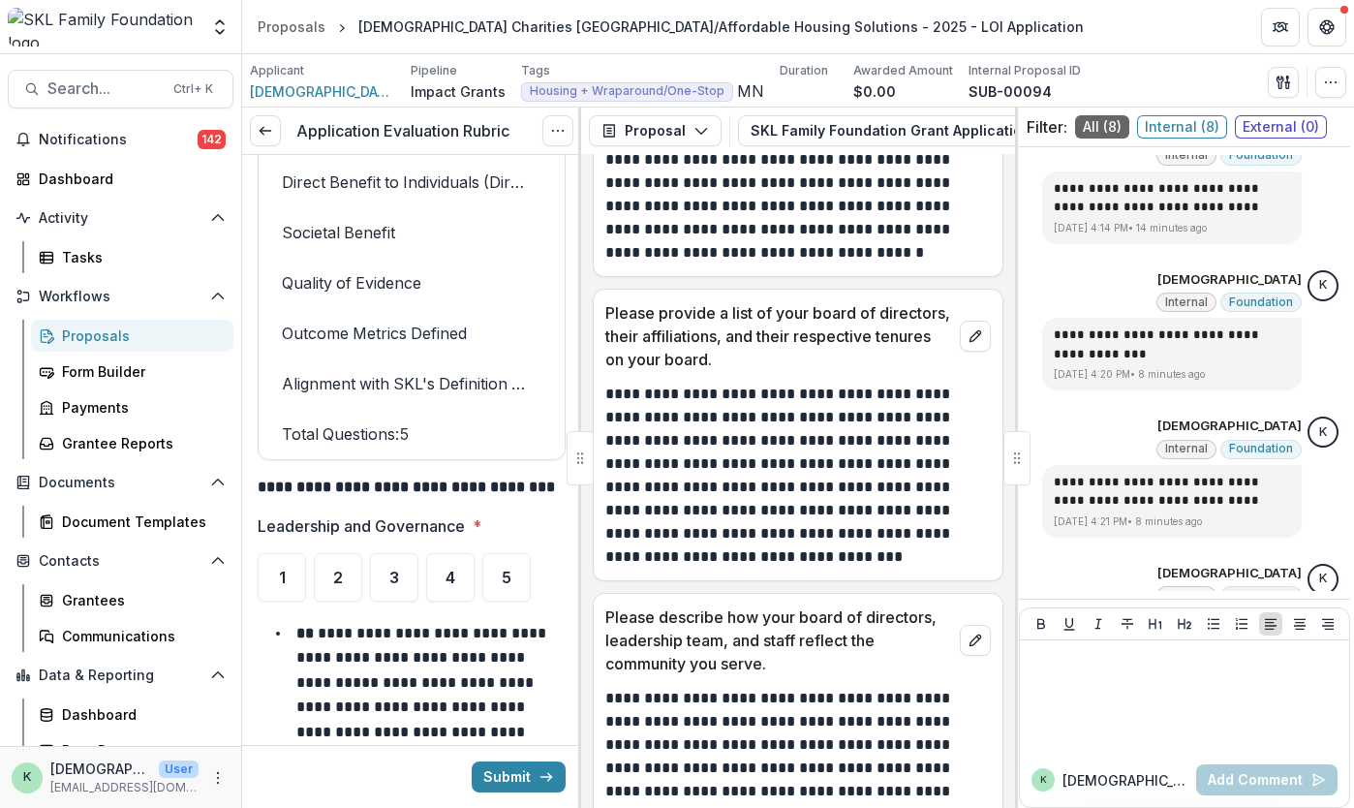
scroll to position [14164, 0]
drag, startPoint x: 801, startPoint y: 555, endPoint x: 596, endPoint y: 555, distance: 205.3
click at [596, 555] on div "**********" at bounding box center [798, 475] width 409 height 186
copy p "**********"
click at [521, 553] on div "5" at bounding box center [506, 577] width 48 height 48
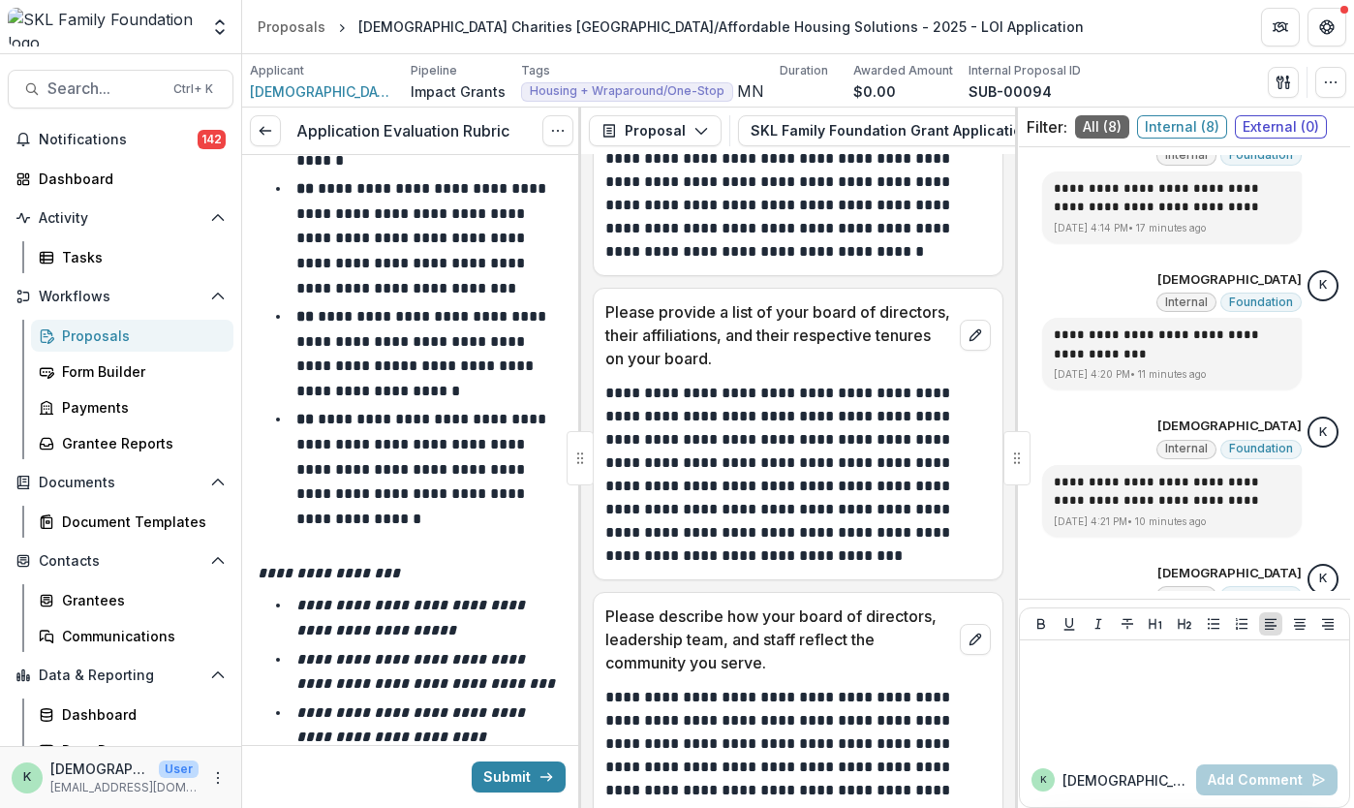
scroll to position [12012, 0]
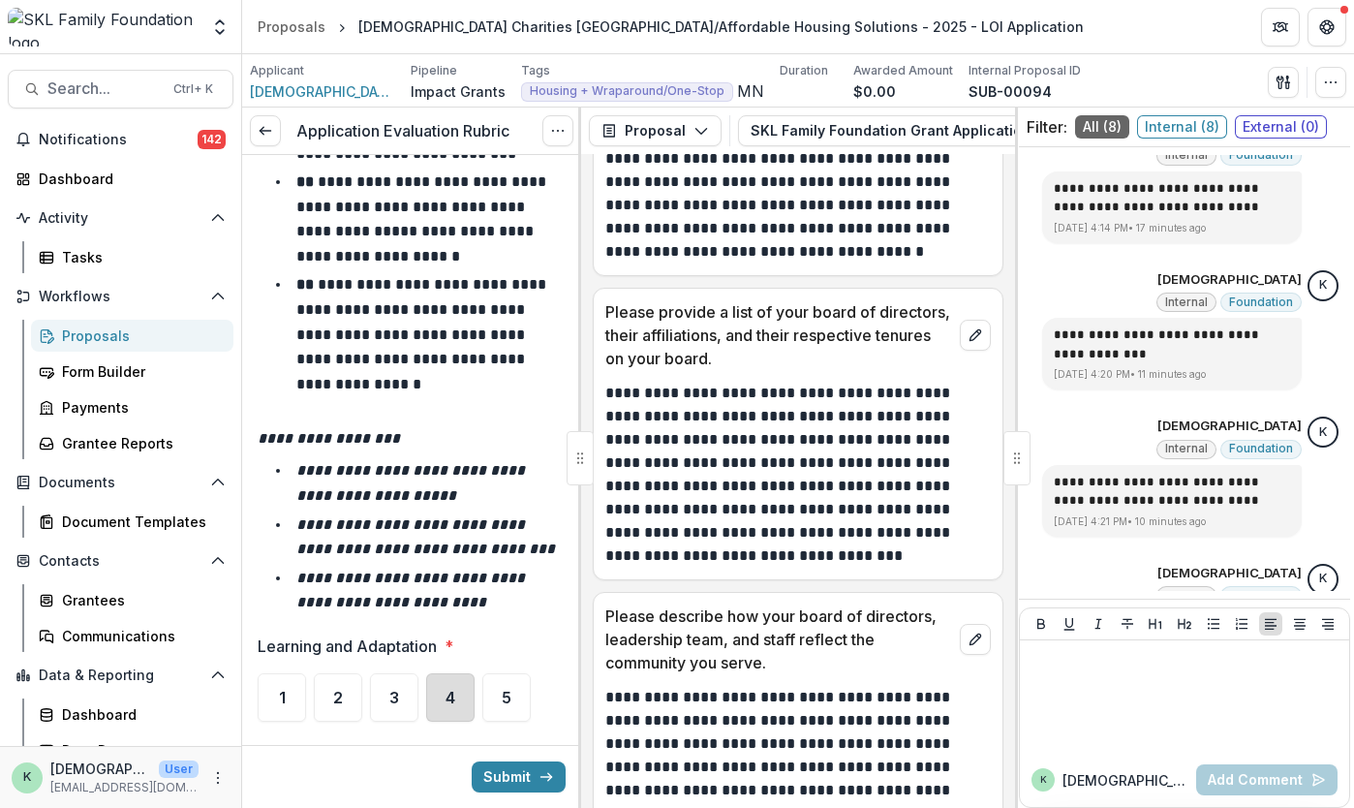
click at [469, 673] on div "4" at bounding box center [450, 697] width 48 height 48
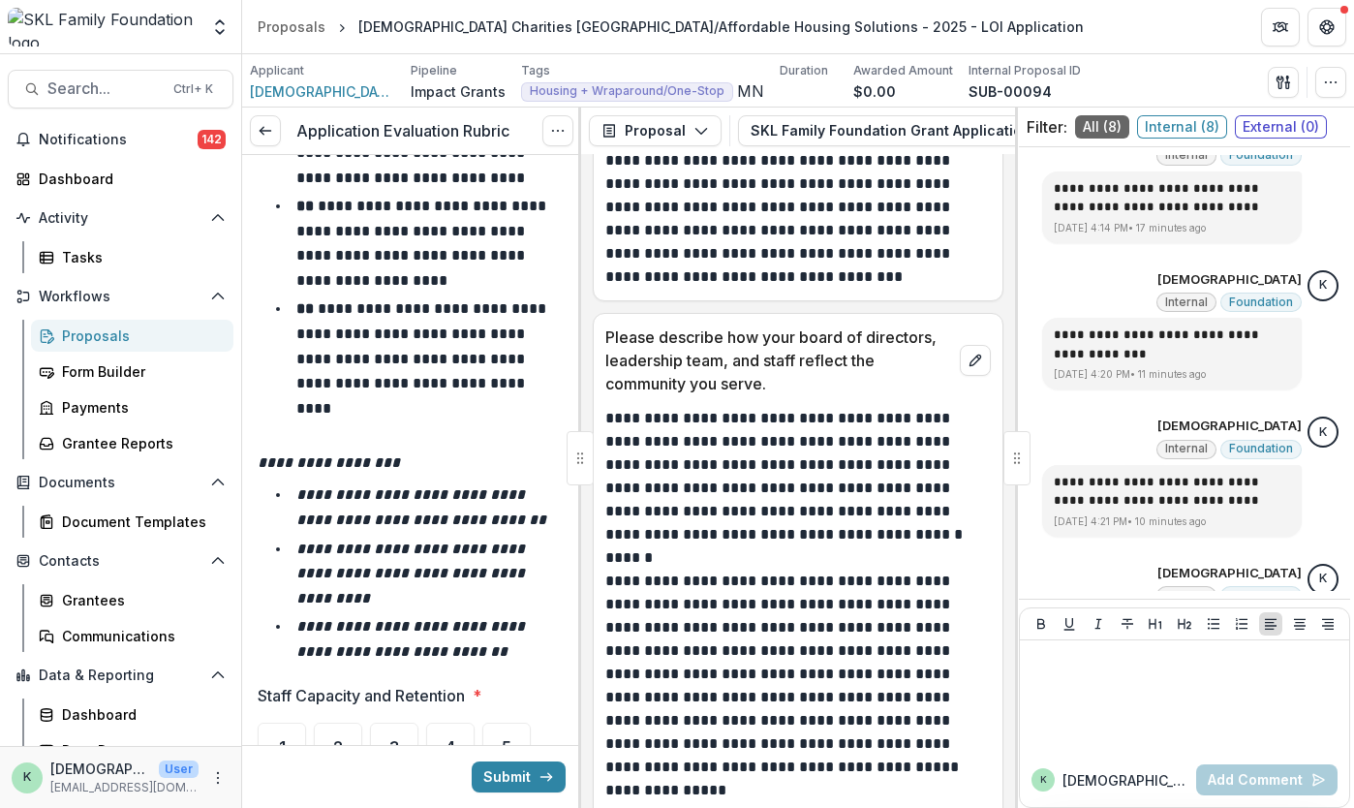
scroll to position [13015, 0]
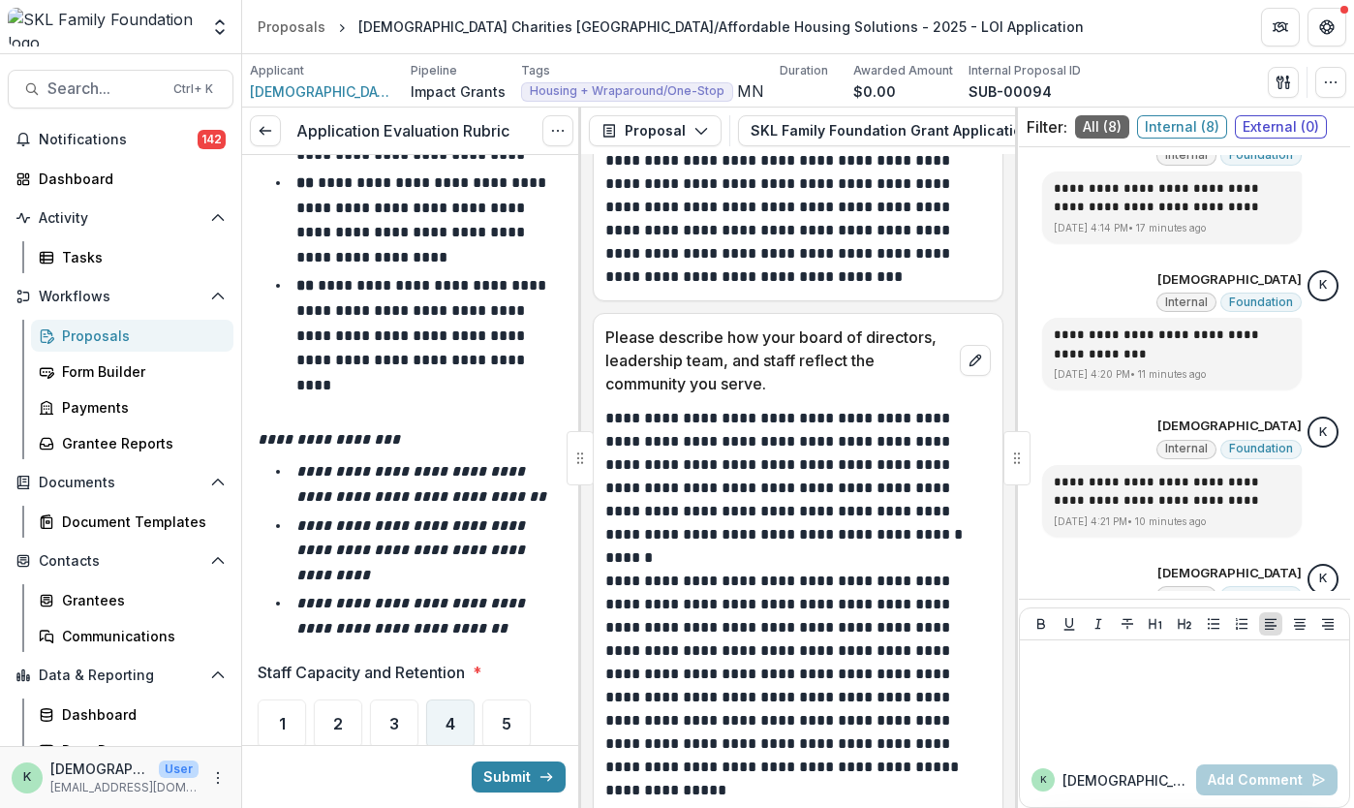
click at [450, 716] on span "4" at bounding box center [451, 723] width 10 height 15
click at [494, 699] on div "5" at bounding box center [506, 723] width 48 height 48
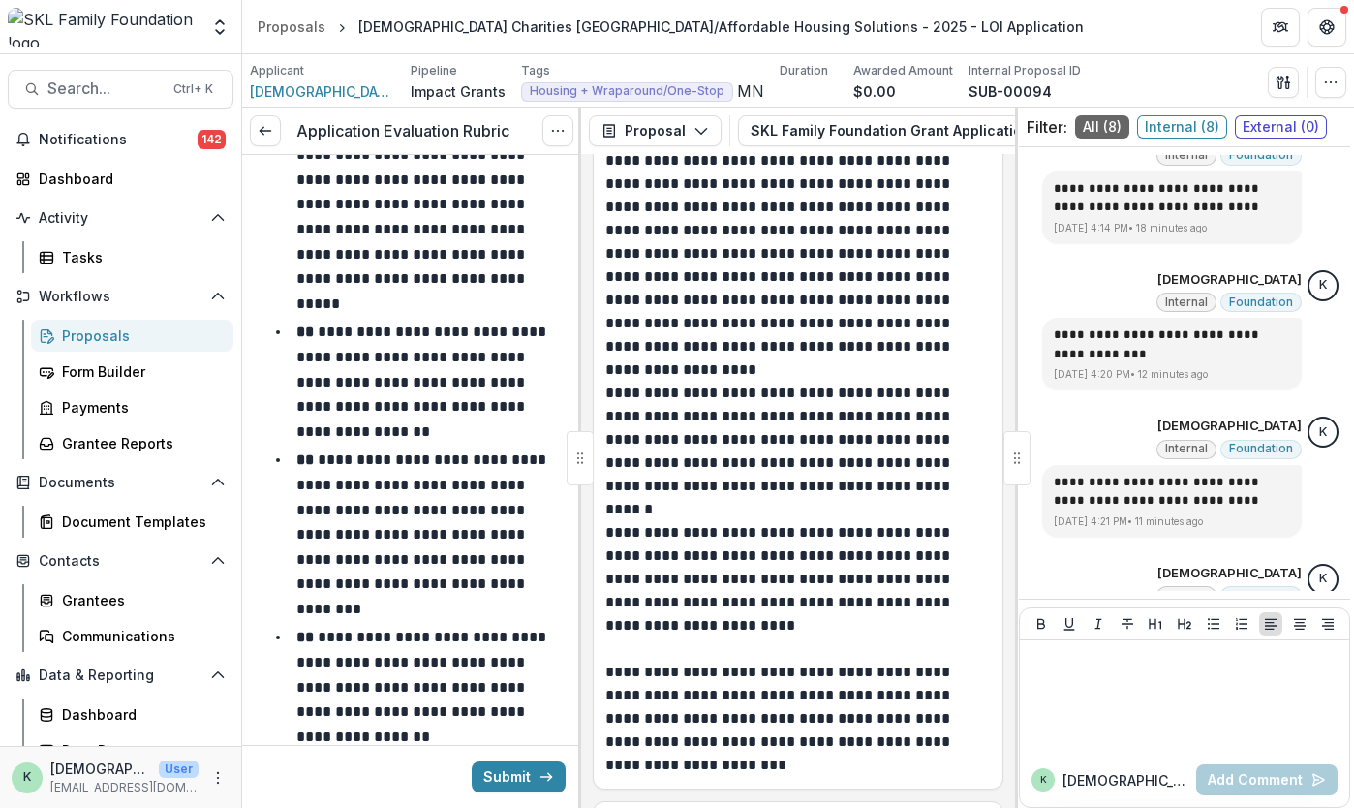
scroll to position [14107, 0]
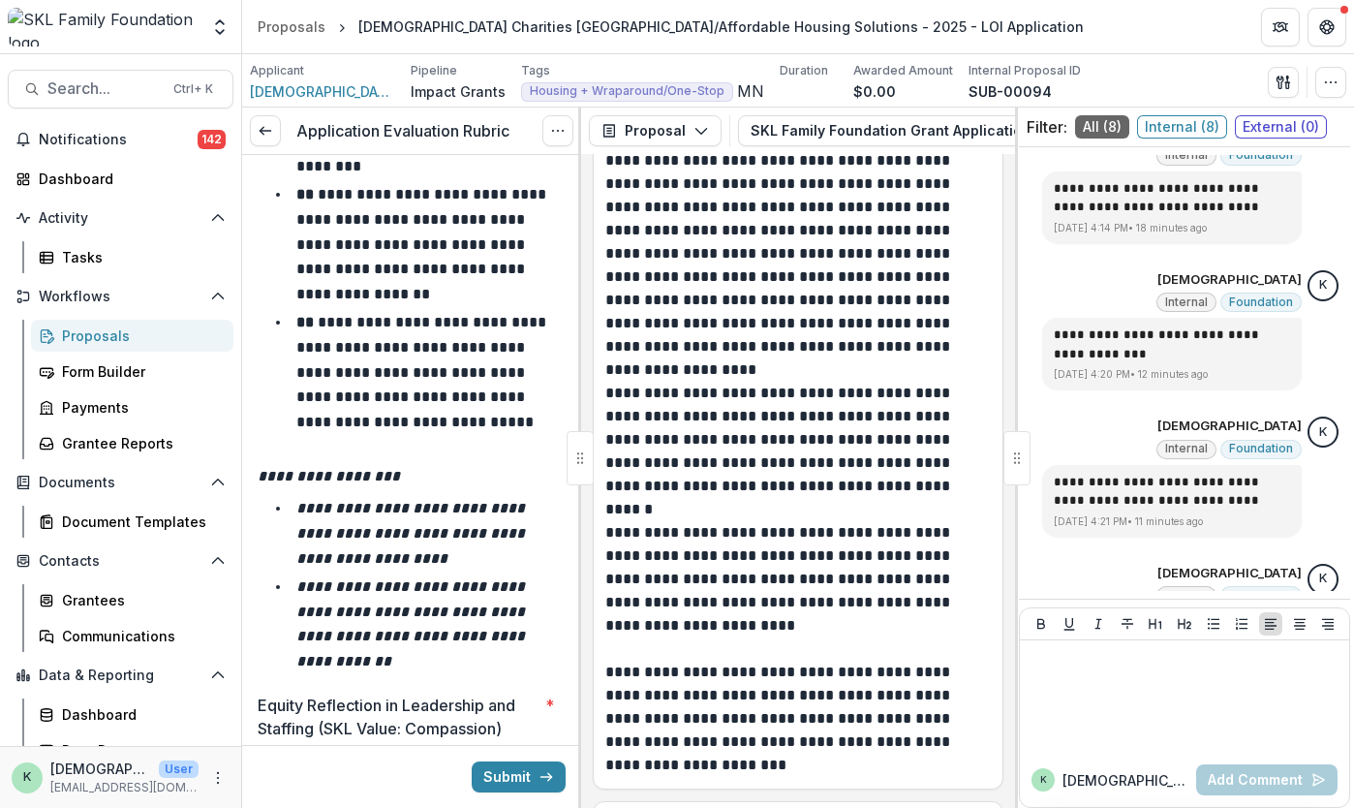
click at [521, 755] on div "5" at bounding box center [506, 779] width 48 height 48
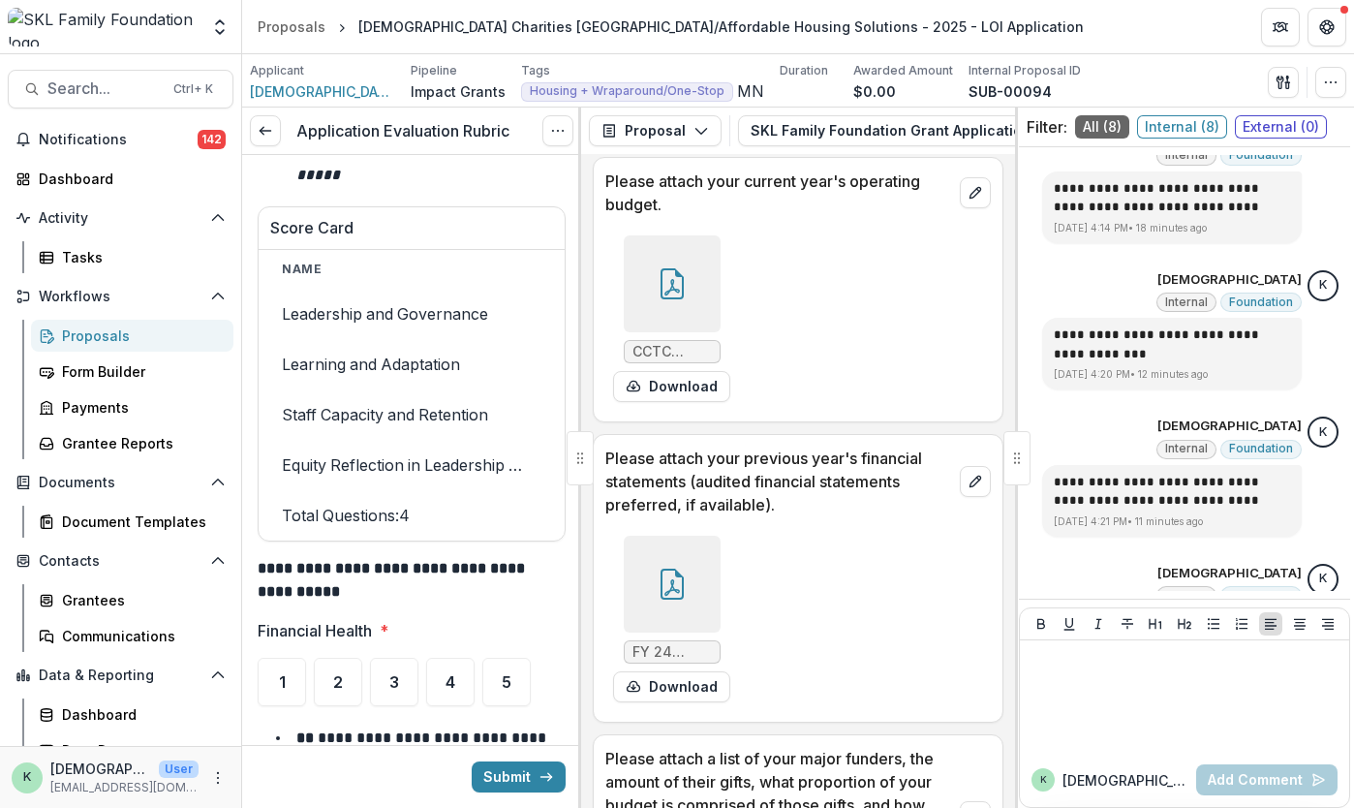
scroll to position [17912, 0]
click at [685, 267] on div at bounding box center [672, 282] width 97 height 97
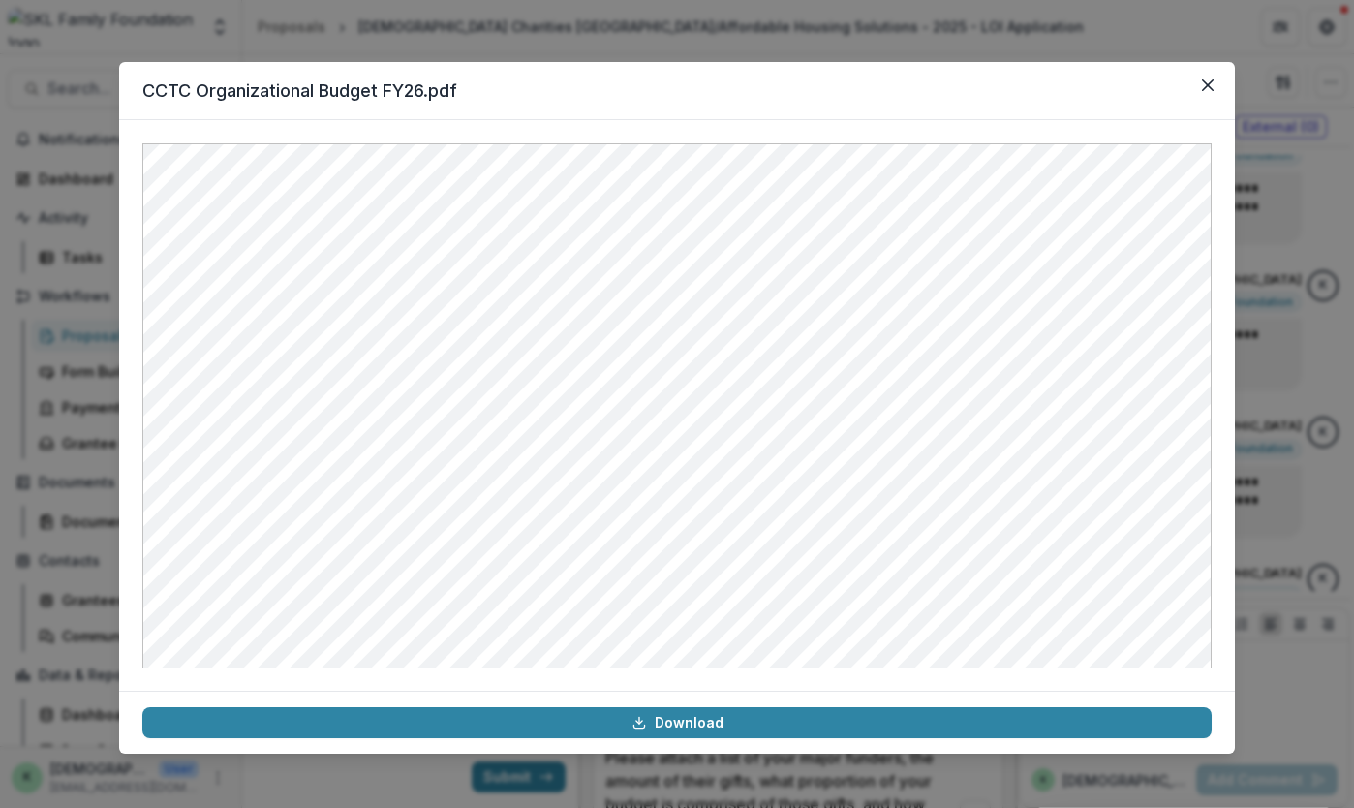
drag, startPoint x: 676, startPoint y: 267, endPoint x: 1271, endPoint y: 390, distance: 607.3
click at [1271, 390] on div "CCTC Organizational Budget FY26.pdf Download" at bounding box center [677, 404] width 1354 height 808
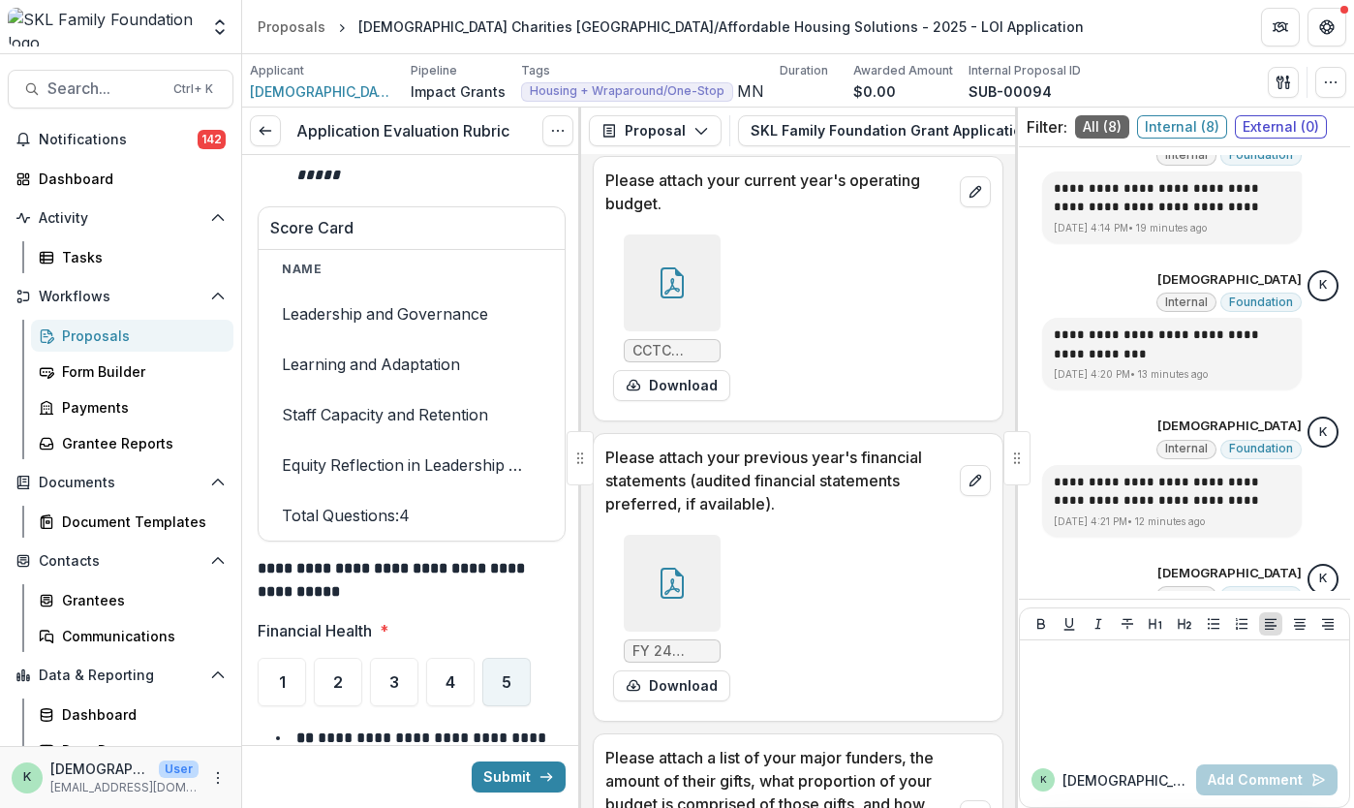
click at [509, 674] on span "5" at bounding box center [507, 681] width 10 height 15
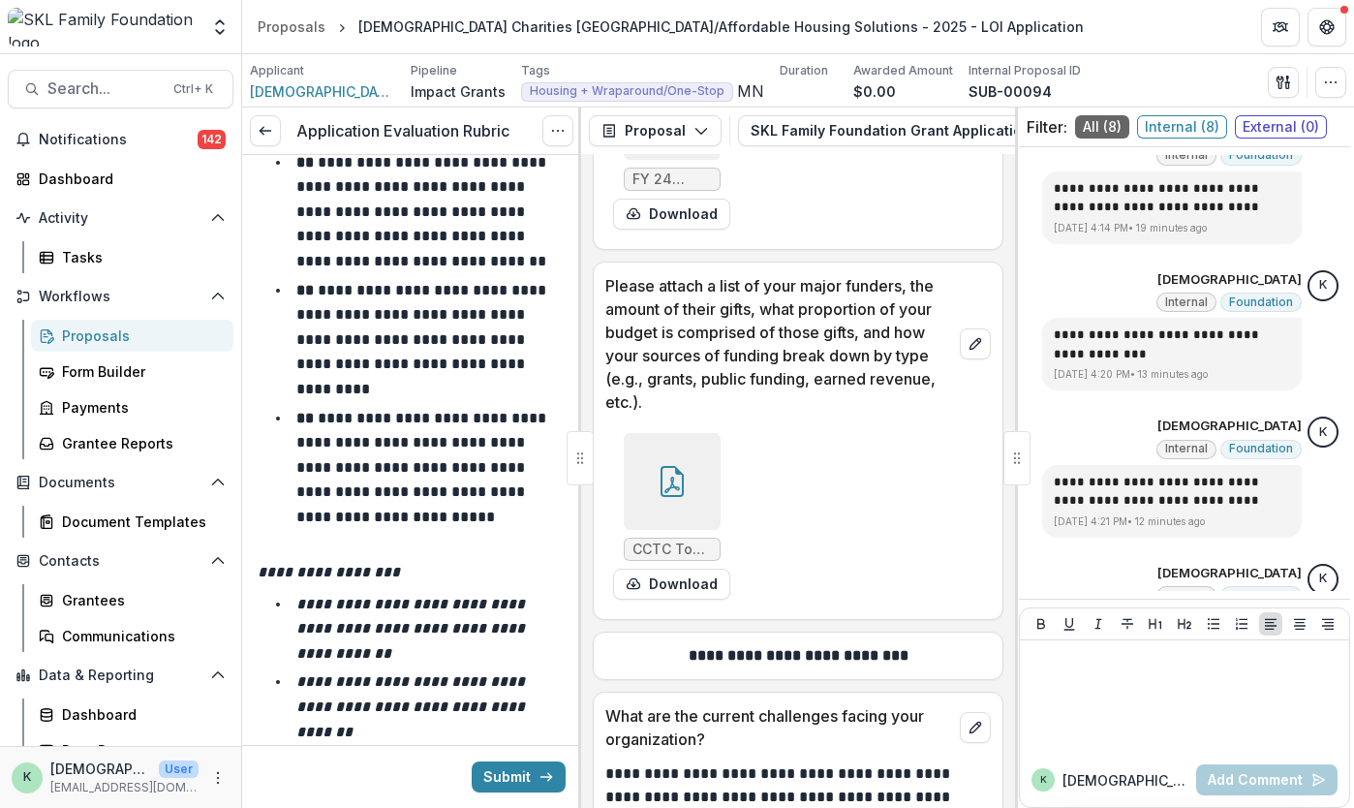
scroll to position [18385, 0]
click at [667, 465] on icon at bounding box center [672, 480] width 31 height 31
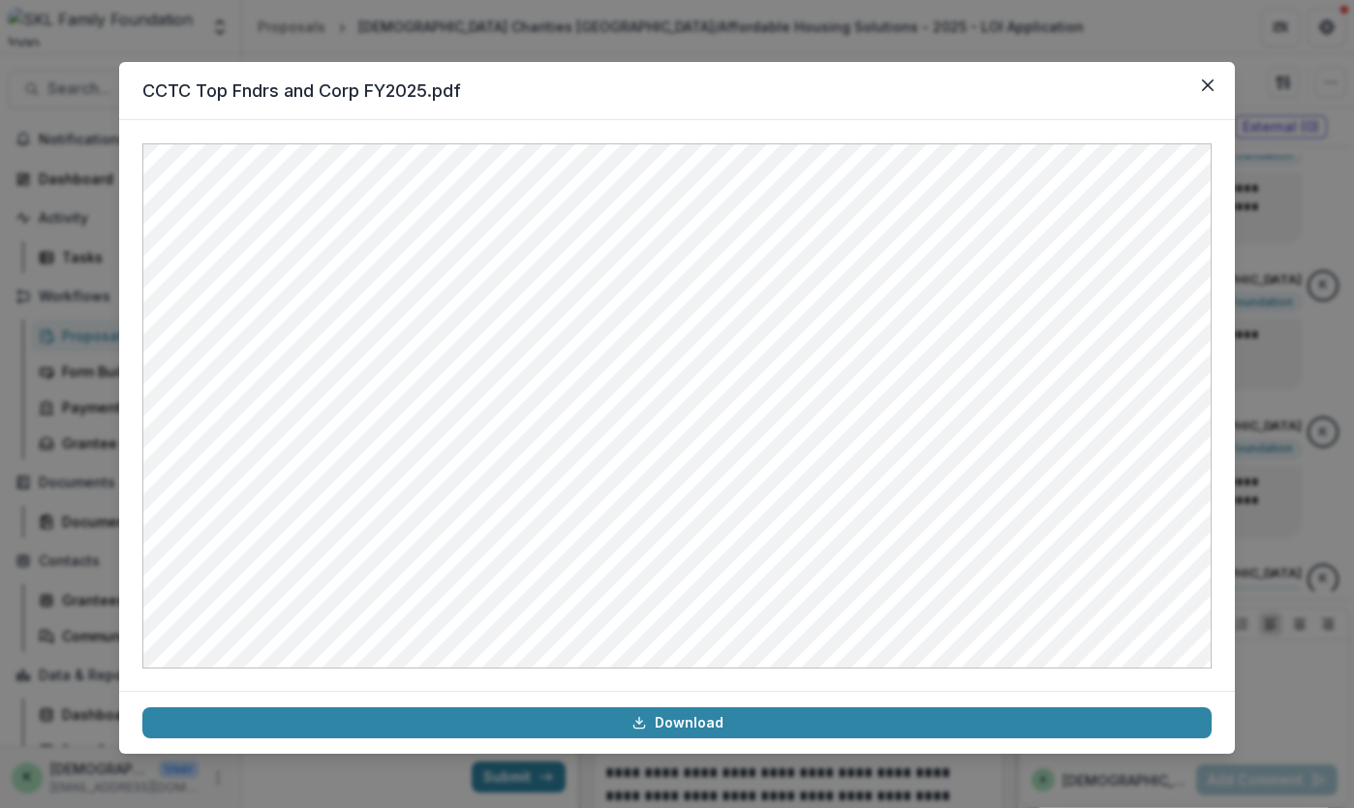
click at [1300, 459] on div "CCTC Top Fndrs and Corp FY2025.pdf Download" at bounding box center [677, 404] width 1354 height 808
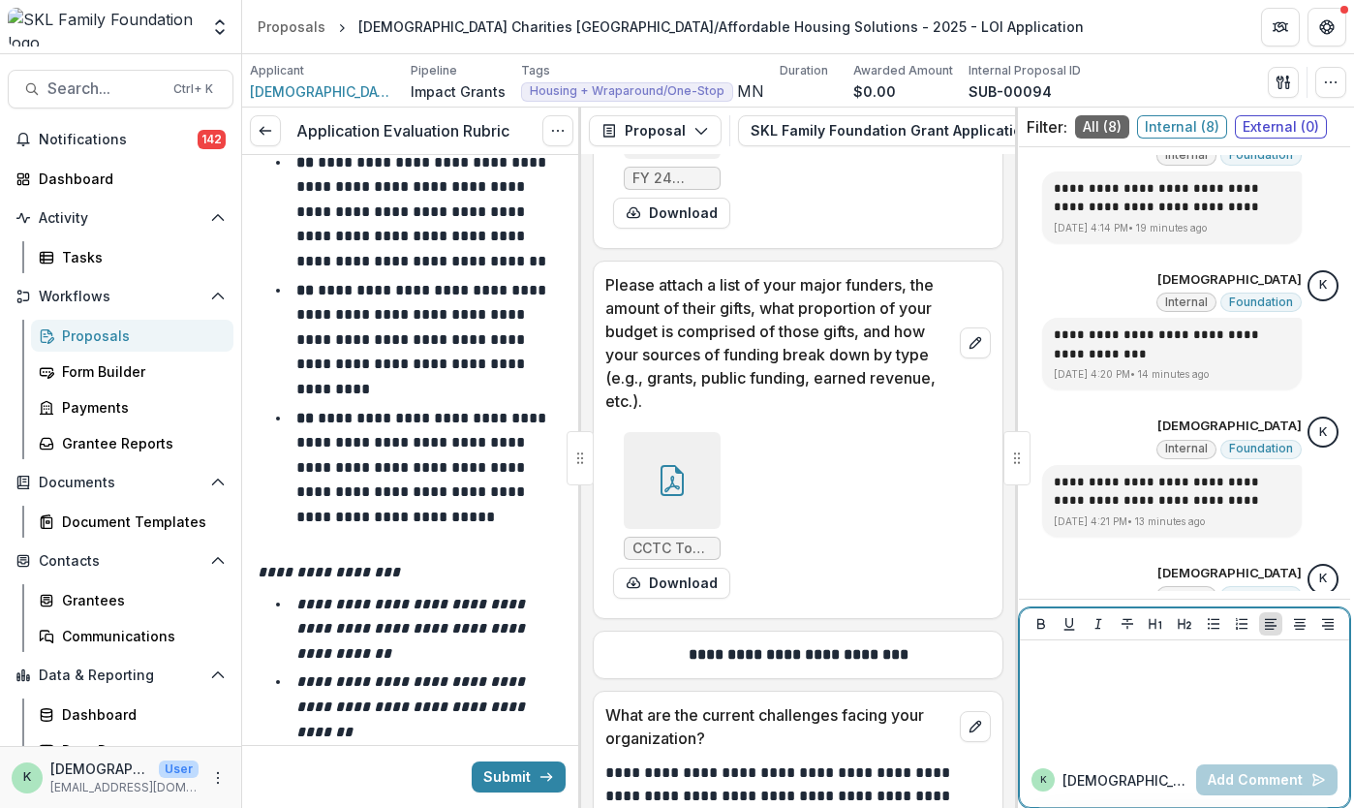
click at [1189, 694] on div at bounding box center [1185, 696] width 314 height 97
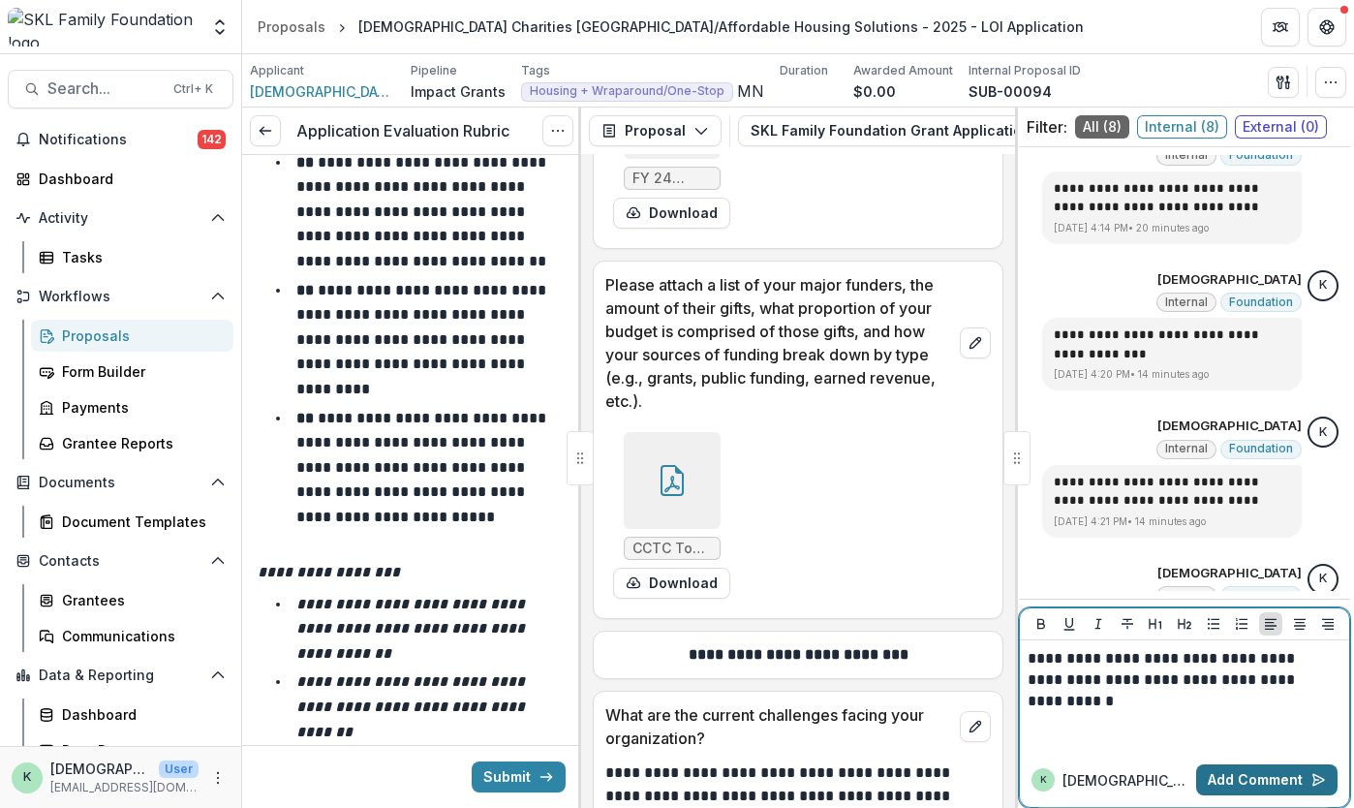
click at [1246, 774] on button "Add Comment" at bounding box center [1266, 779] width 141 height 31
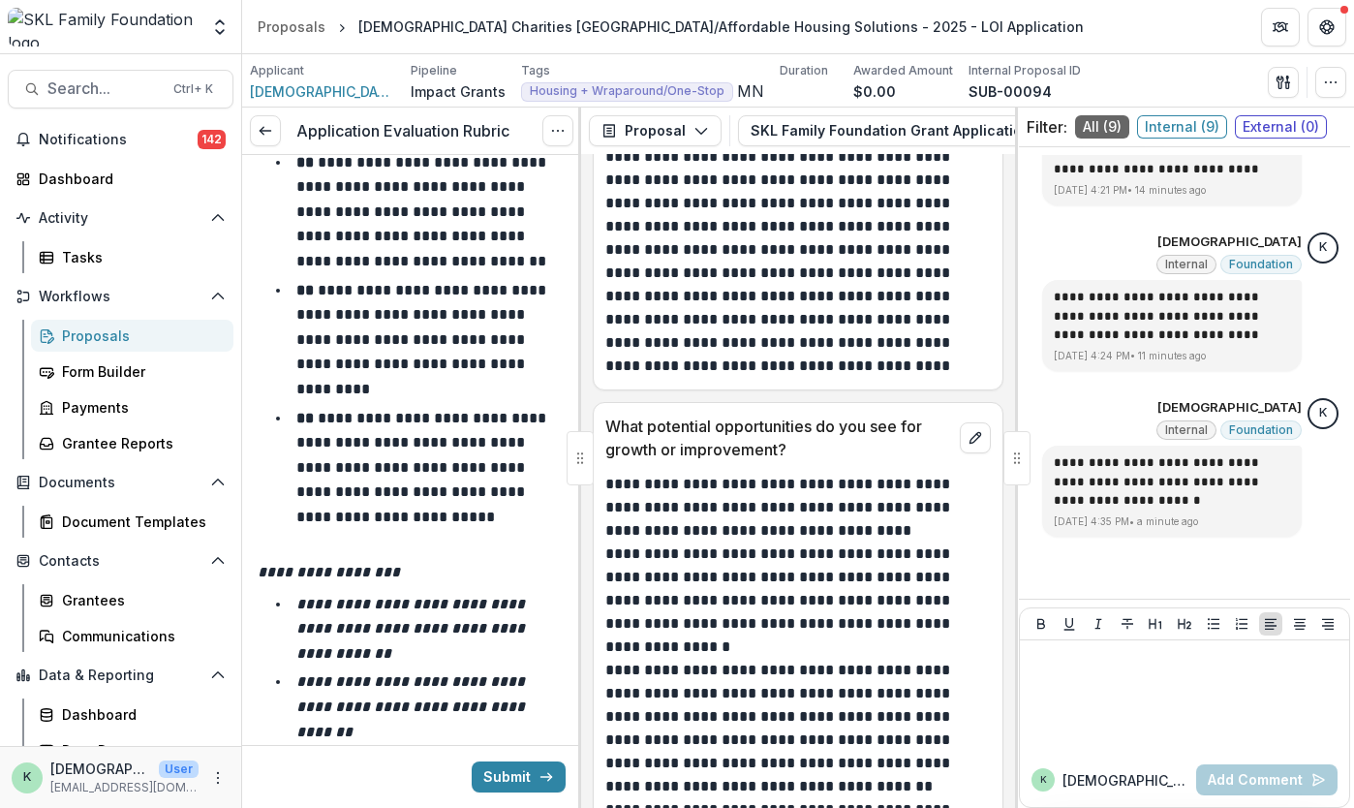
scroll to position [16756, 0]
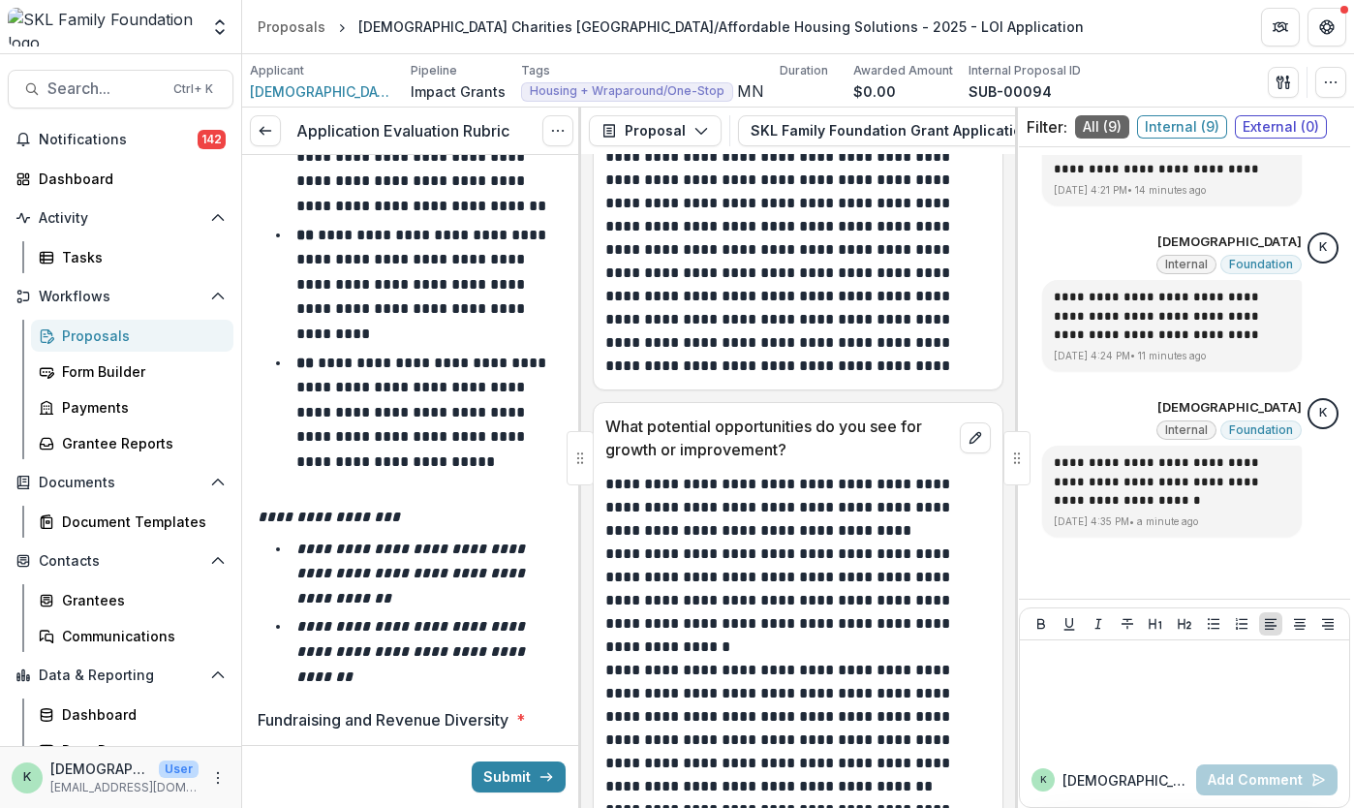
click at [519, 747] on div "5" at bounding box center [506, 771] width 48 height 48
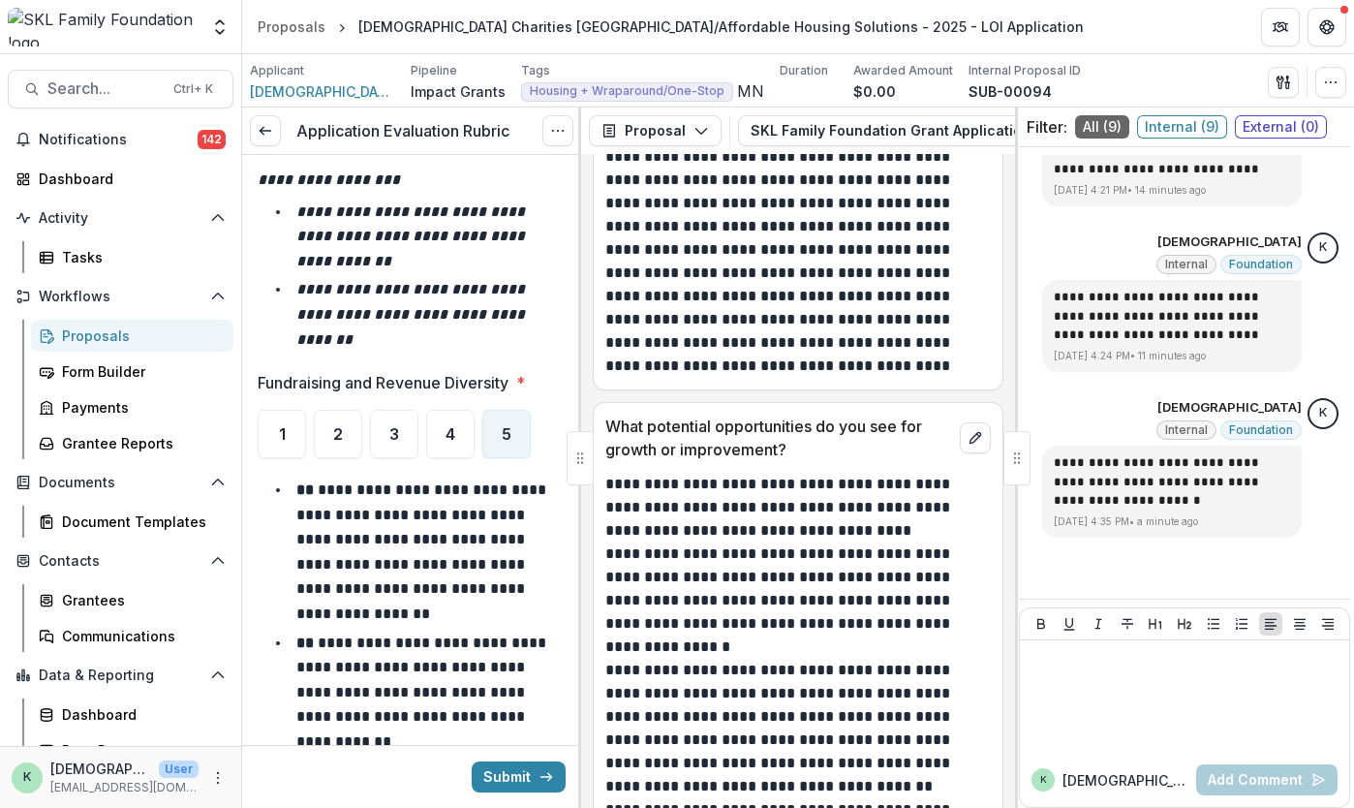
scroll to position [17030, 0]
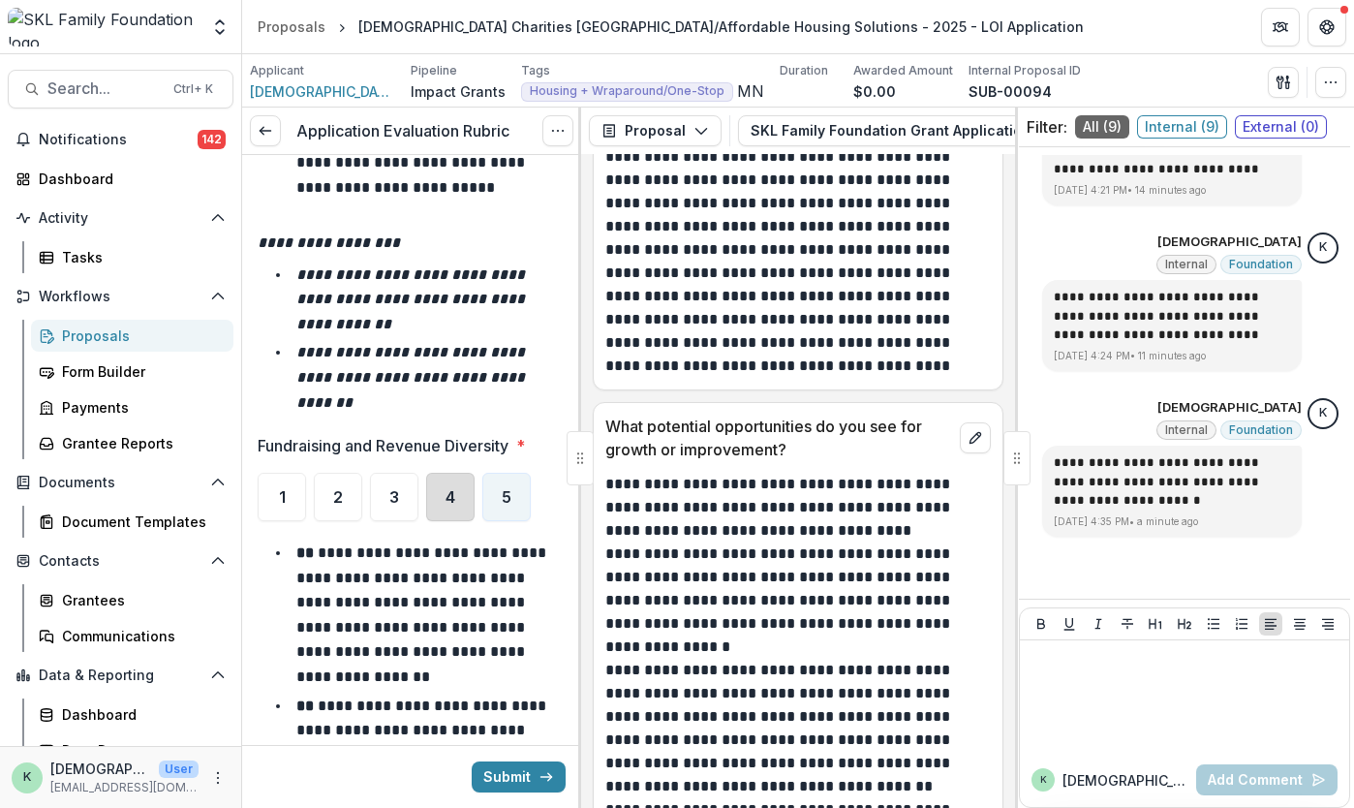
click at [448, 473] on div "4" at bounding box center [450, 497] width 48 height 48
click at [488, 473] on div "5" at bounding box center [506, 497] width 48 height 48
click at [458, 473] on div "4" at bounding box center [450, 497] width 48 height 48
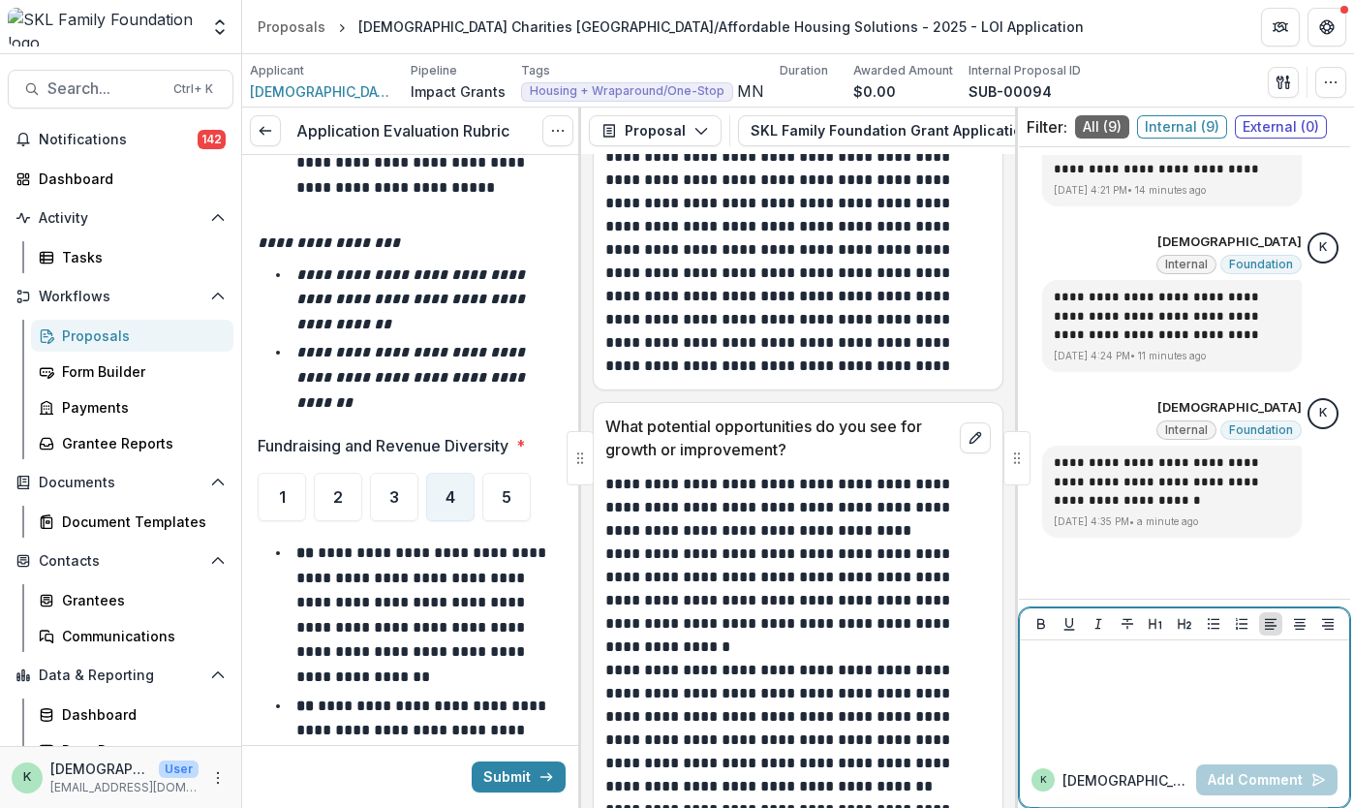
click at [1081, 702] on div at bounding box center [1185, 696] width 314 height 97
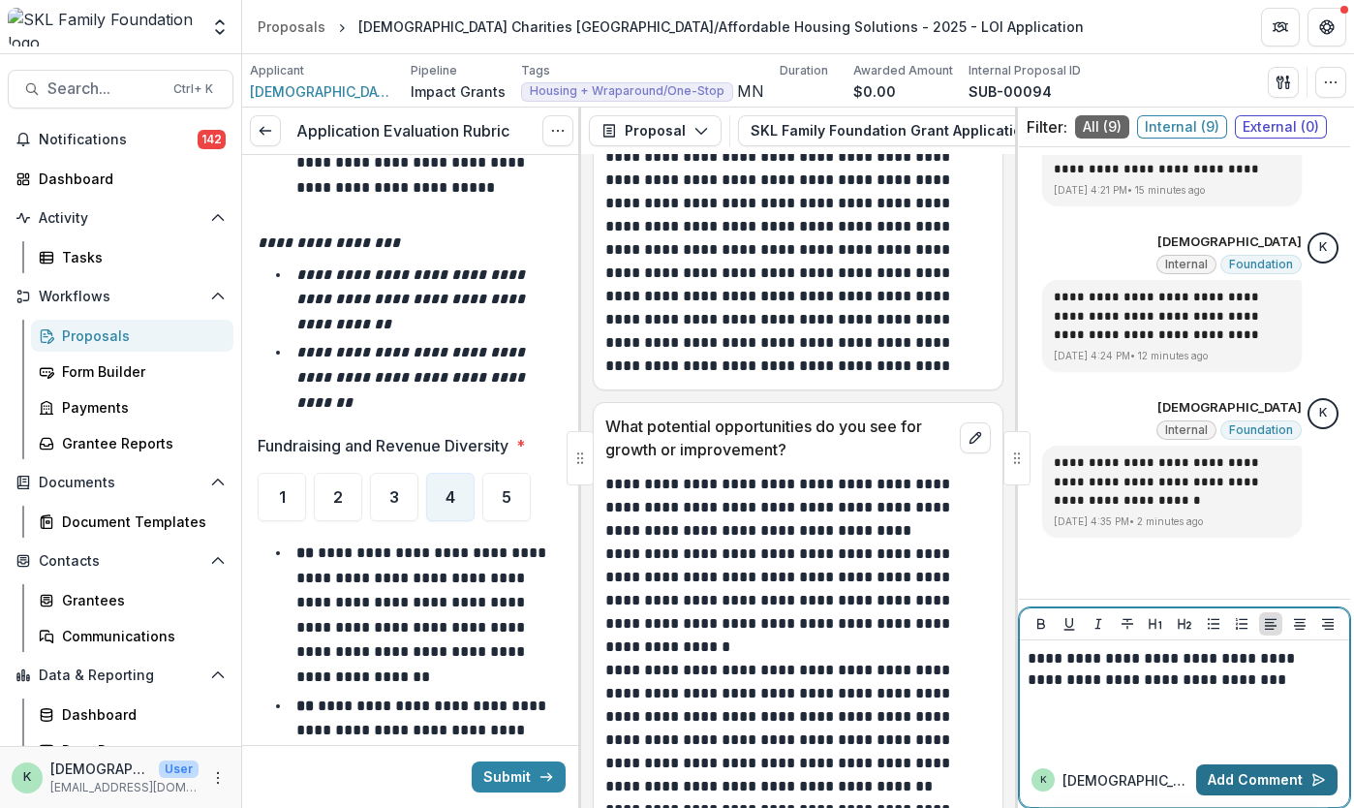
click at [1267, 793] on button "Add Comment" at bounding box center [1266, 779] width 141 height 31
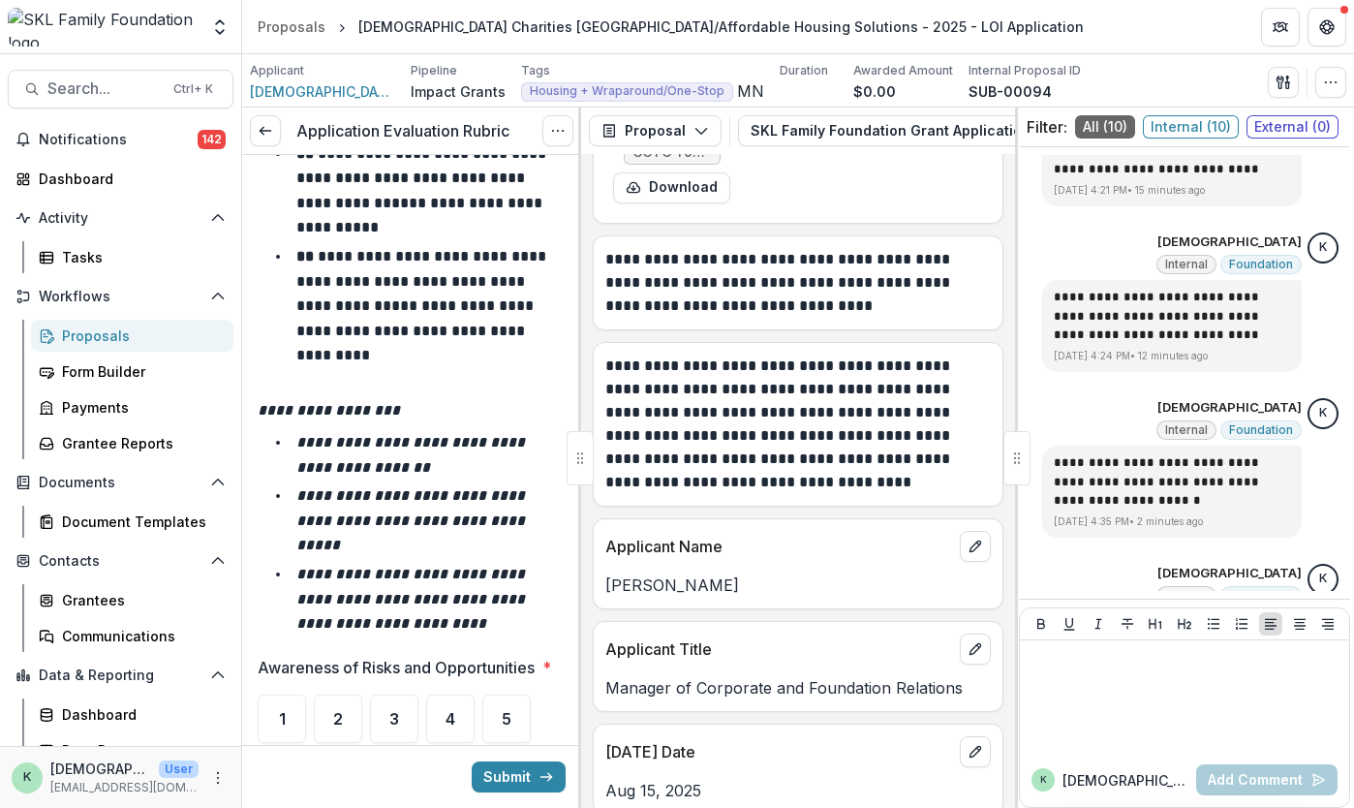
scroll to position [17838, 0]
click at [513, 694] on div "5" at bounding box center [506, 718] width 48 height 48
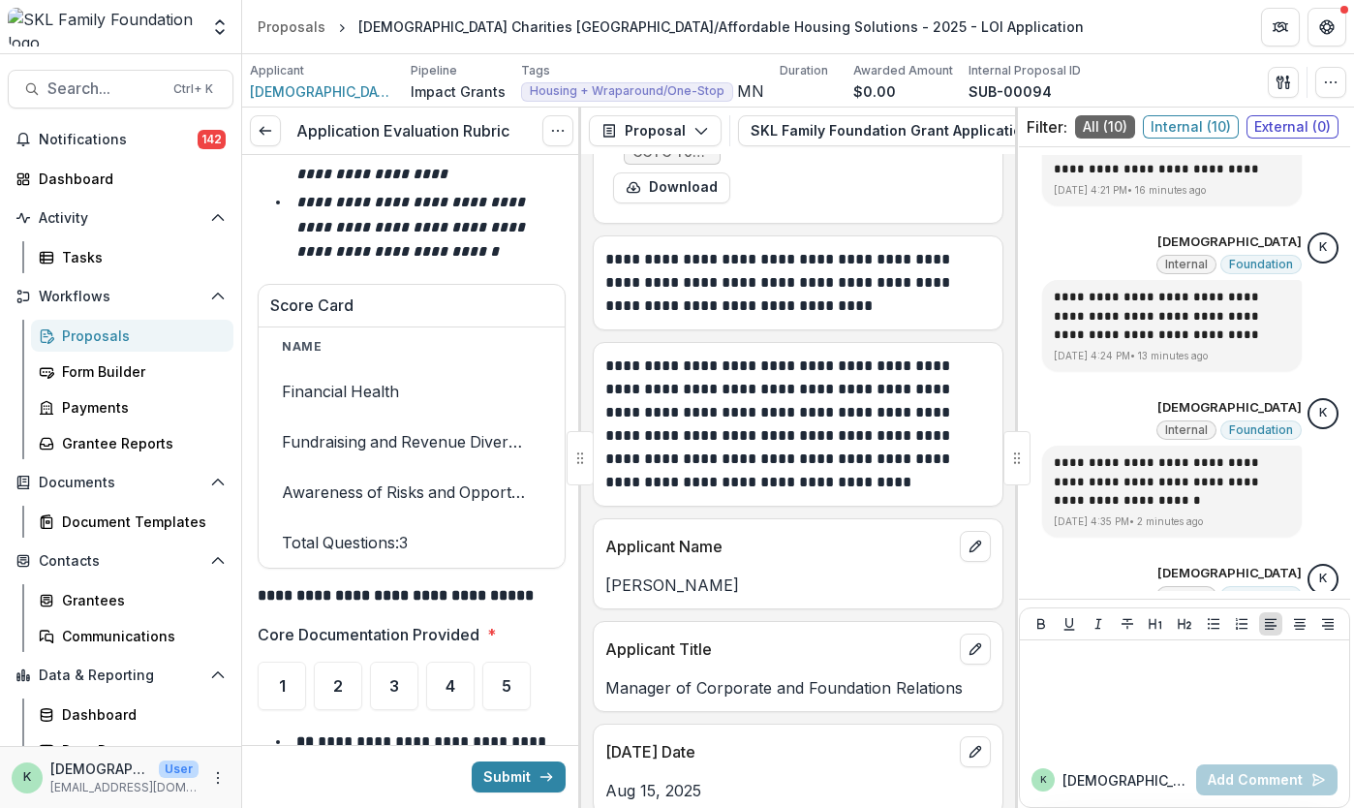
scroll to position [19314, 0]
click at [503, 661] on div "5" at bounding box center [506, 685] width 48 height 48
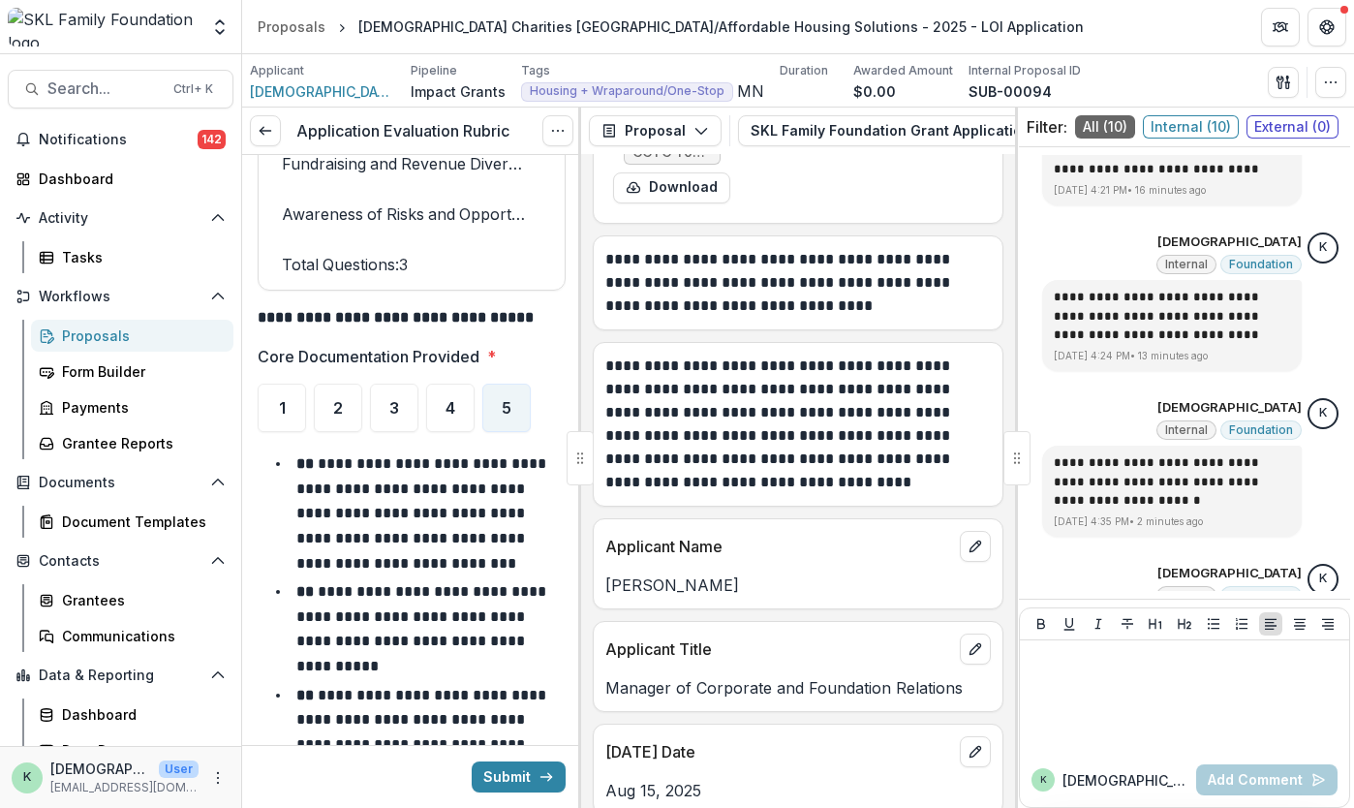
scroll to position [20005, 0]
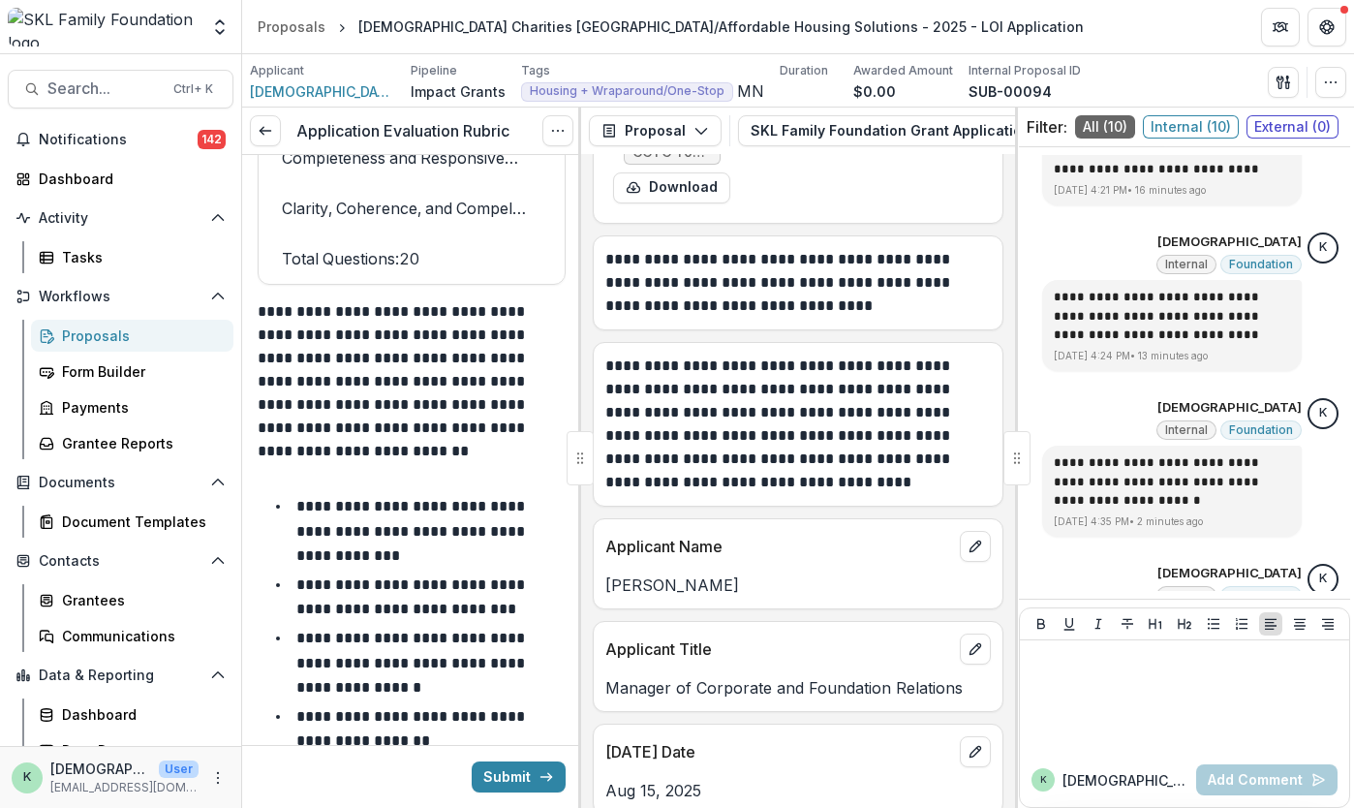
scroll to position [26035, 0]
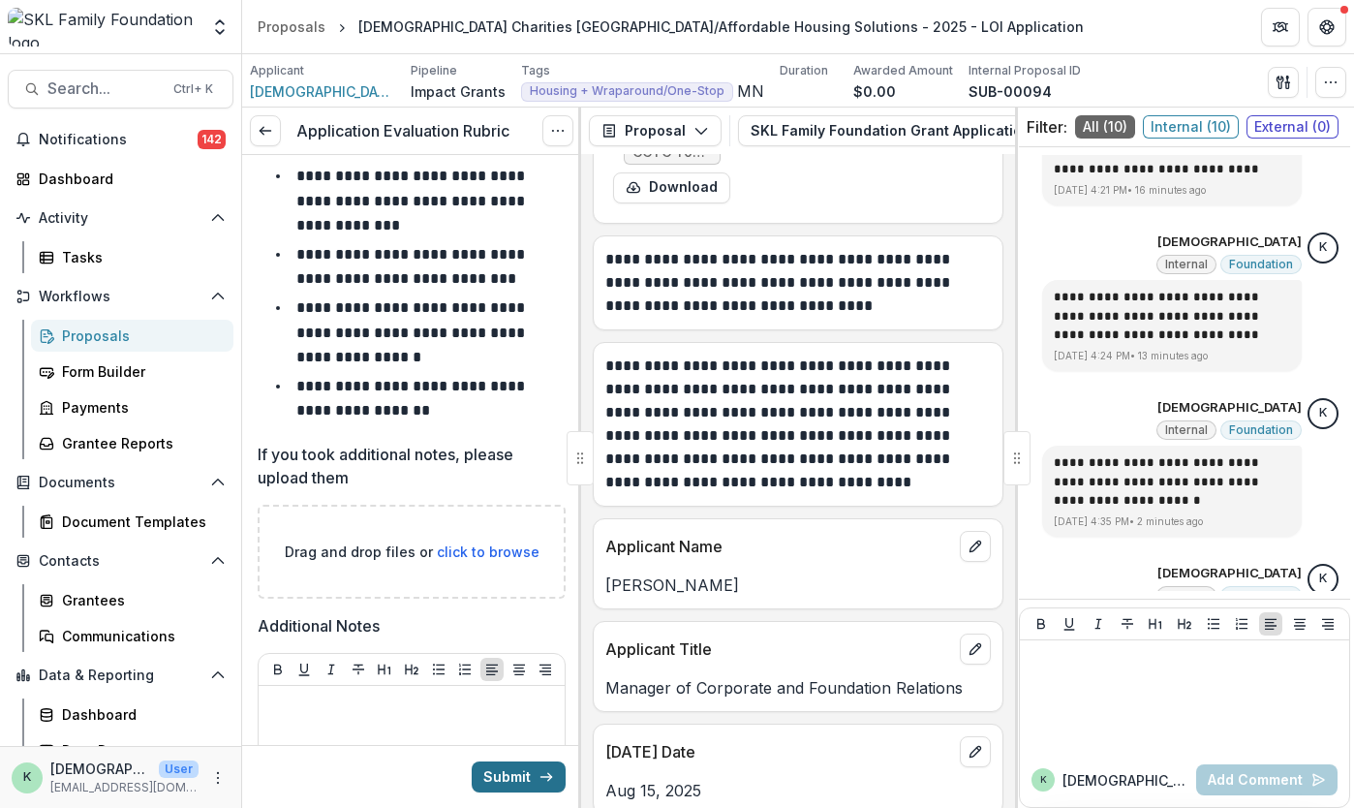
click at [519, 770] on button "Submit" at bounding box center [519, 776] width 94 height 31
click at [511, 784] on button "Submit" at bounding box center [519, 776] width 94 height 31
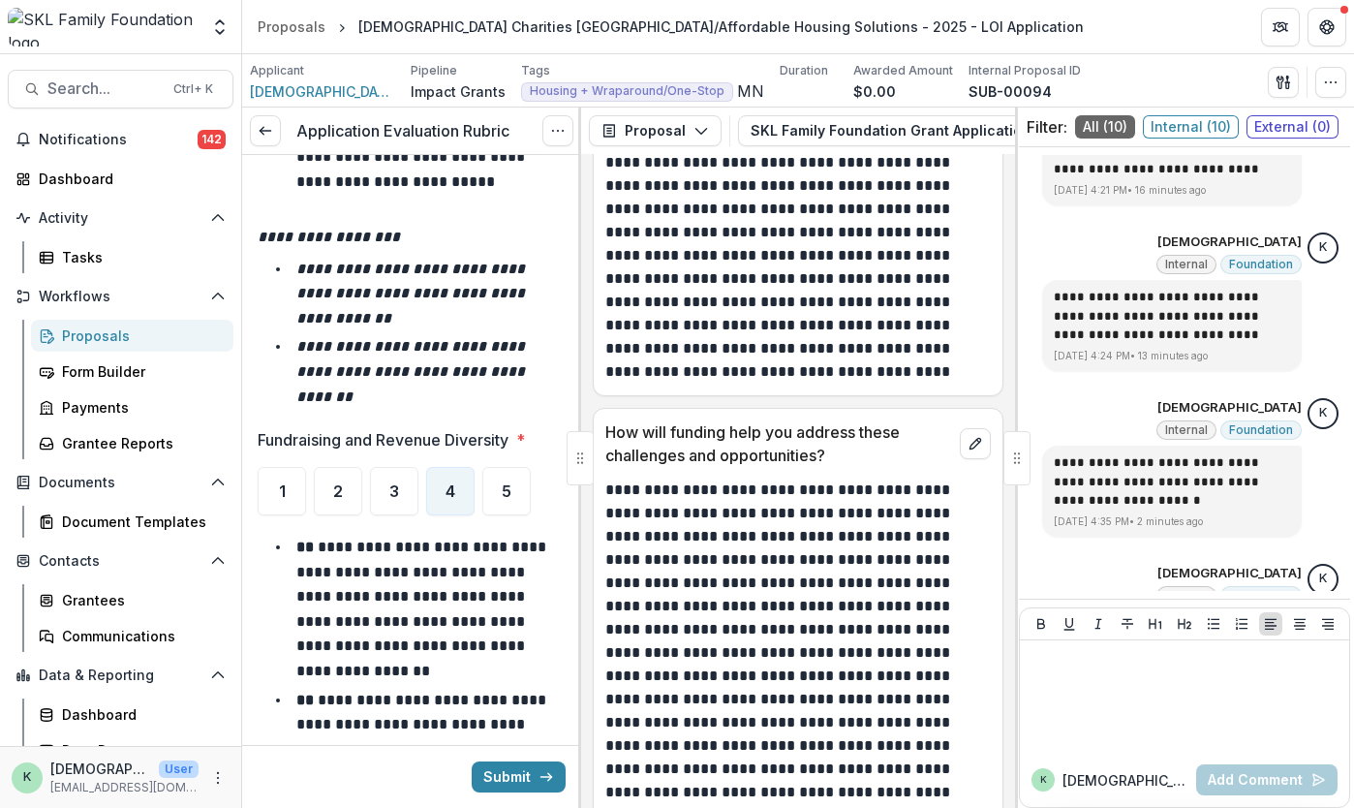
scroll to position [16860, 0]
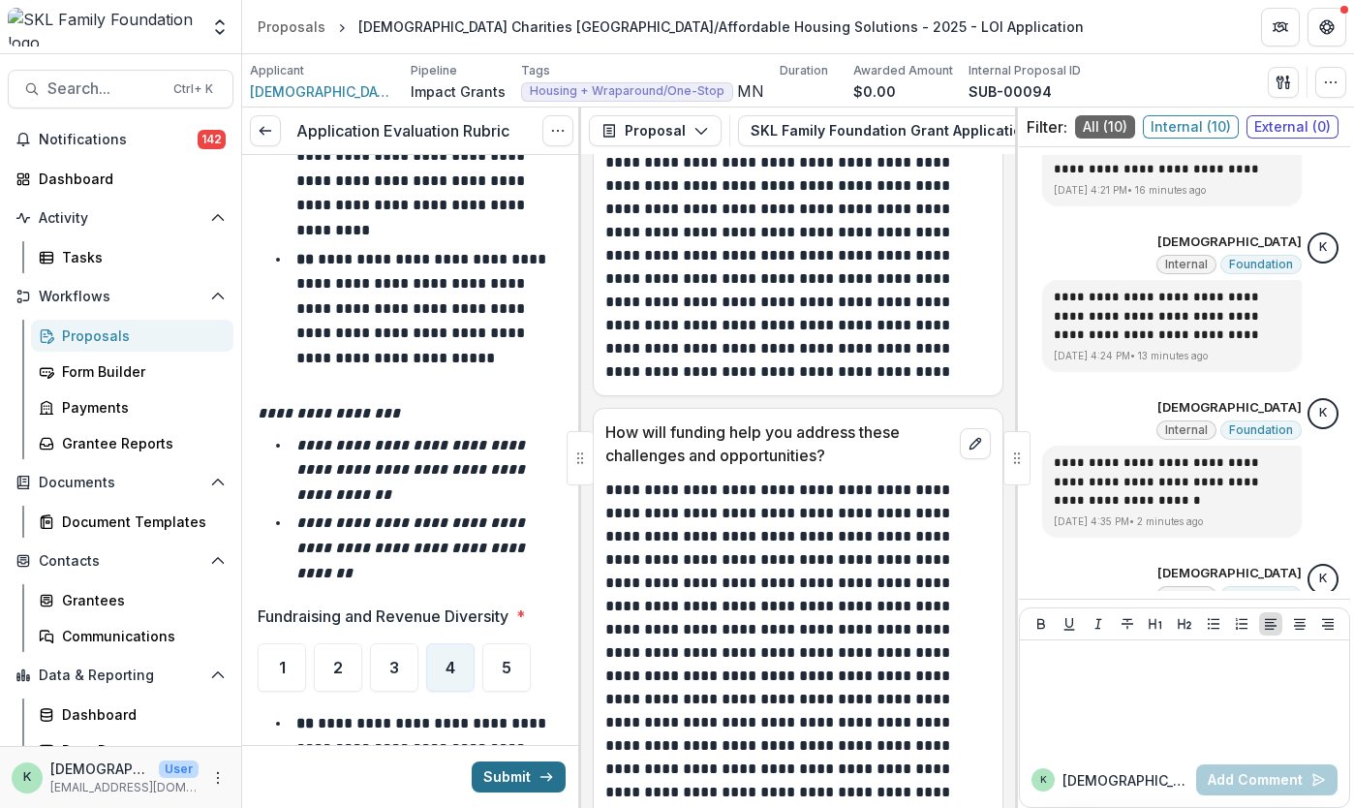
click at [504, 772] on button "Submit" at bounding box center [519, 776] width 94 height 31
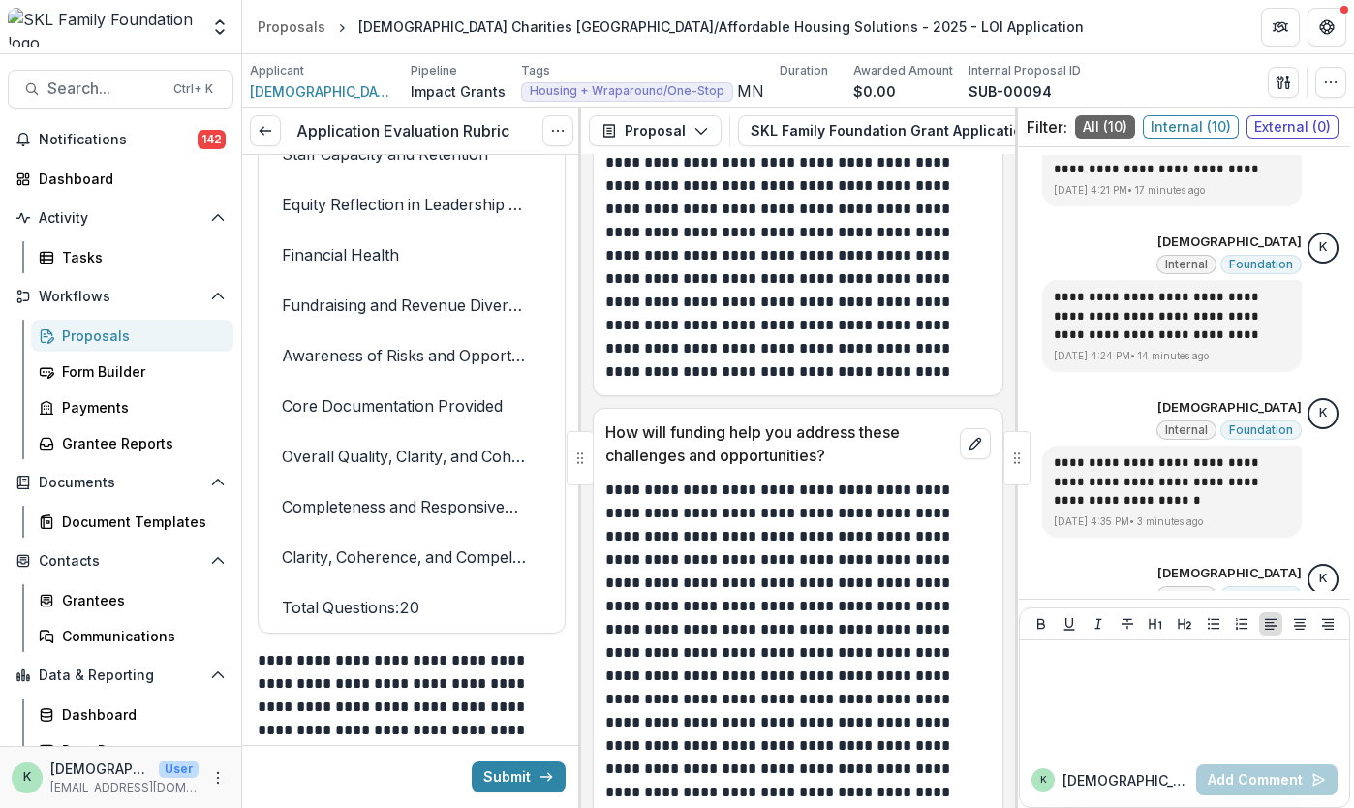
scroll to position [26035, 0]
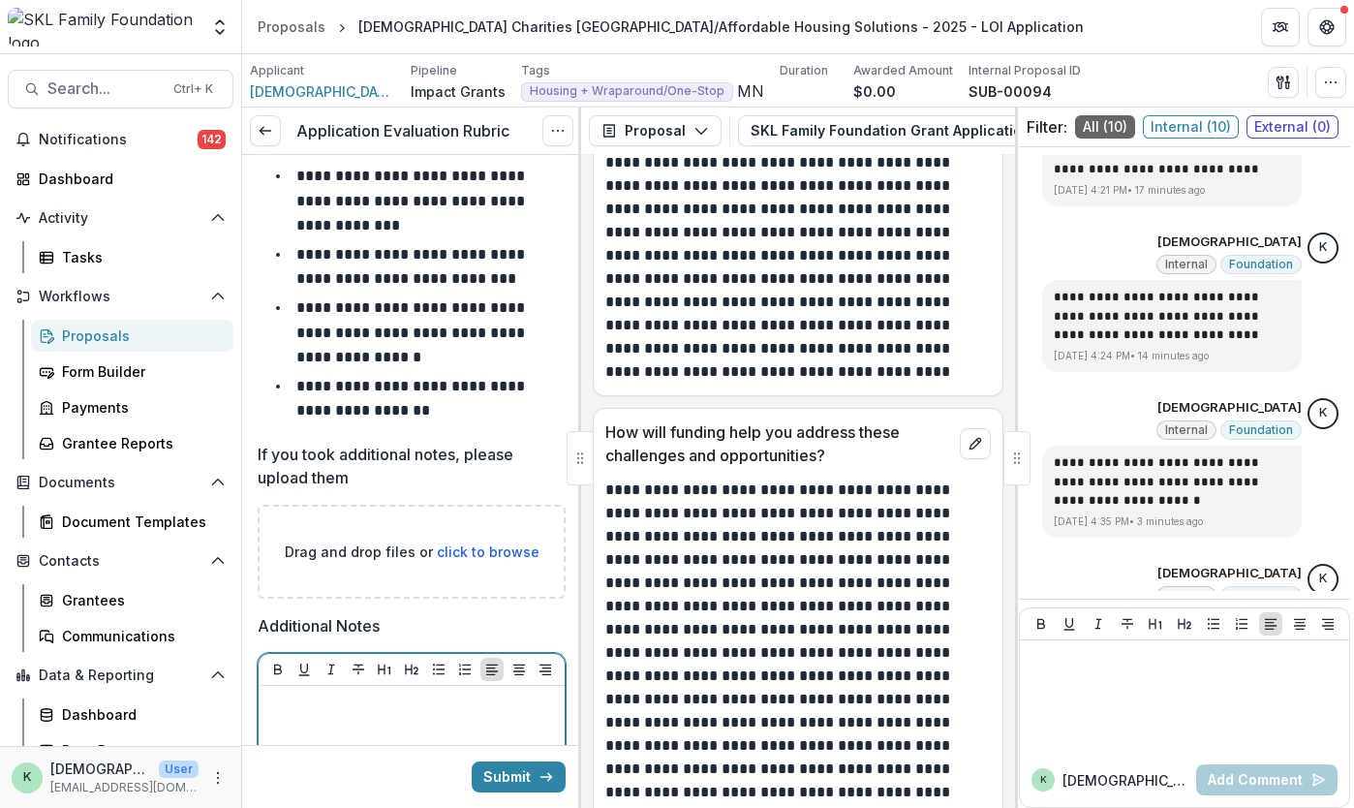
click at [509, 782] on button "Submit" at bounding box center [519, 776] width 94 height 31
drag, startPoint x: 509, startPoint y: 782, endPoint x: 424, endPoint y: 696, distance: 120.5
click at [484, 750] on div "Submit" at bounding box center [411, 776] width 339 height 63
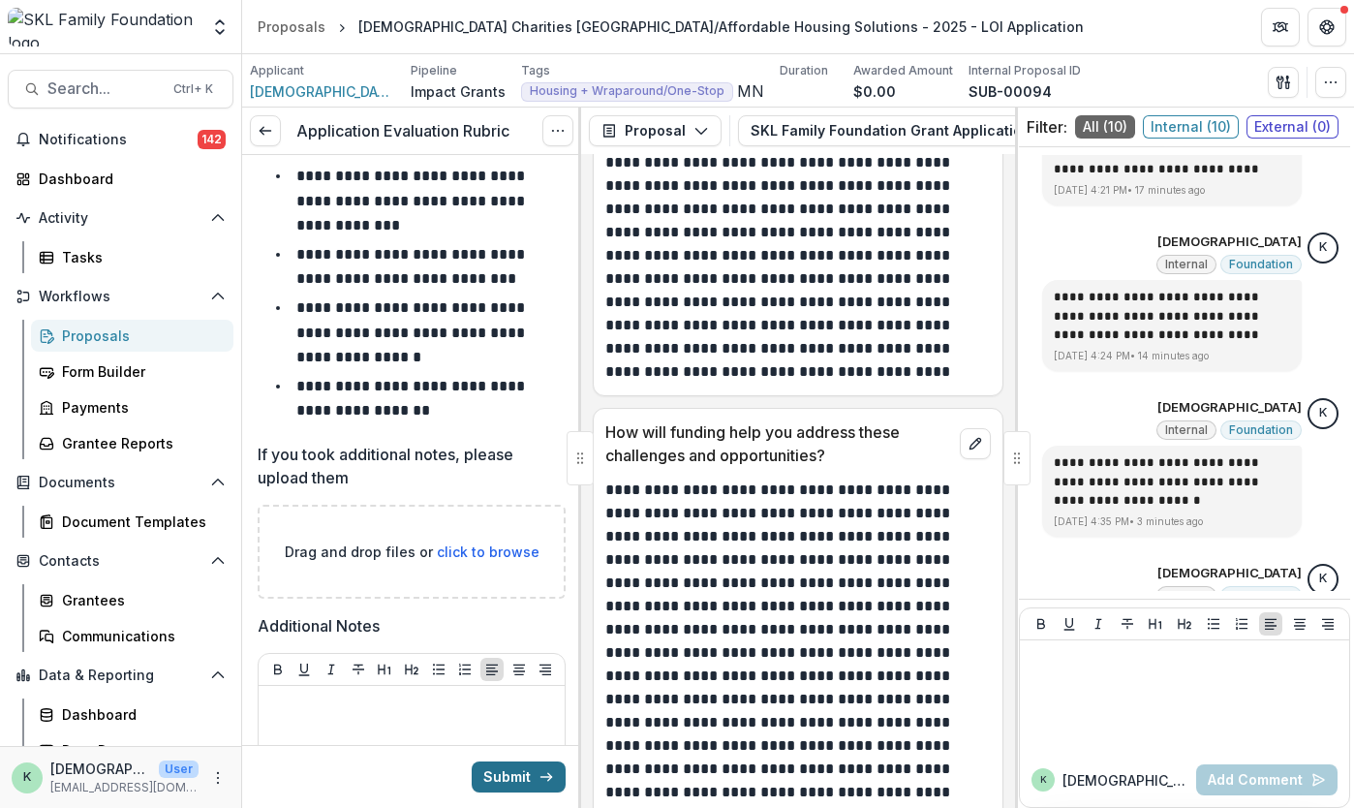
click at [482, 774] on button "Submit" at bounding box center [519, 776] width 94 height 31
click at [116, 342] on div "Proposals" at bounding box center [140, 335] width 156 height 20
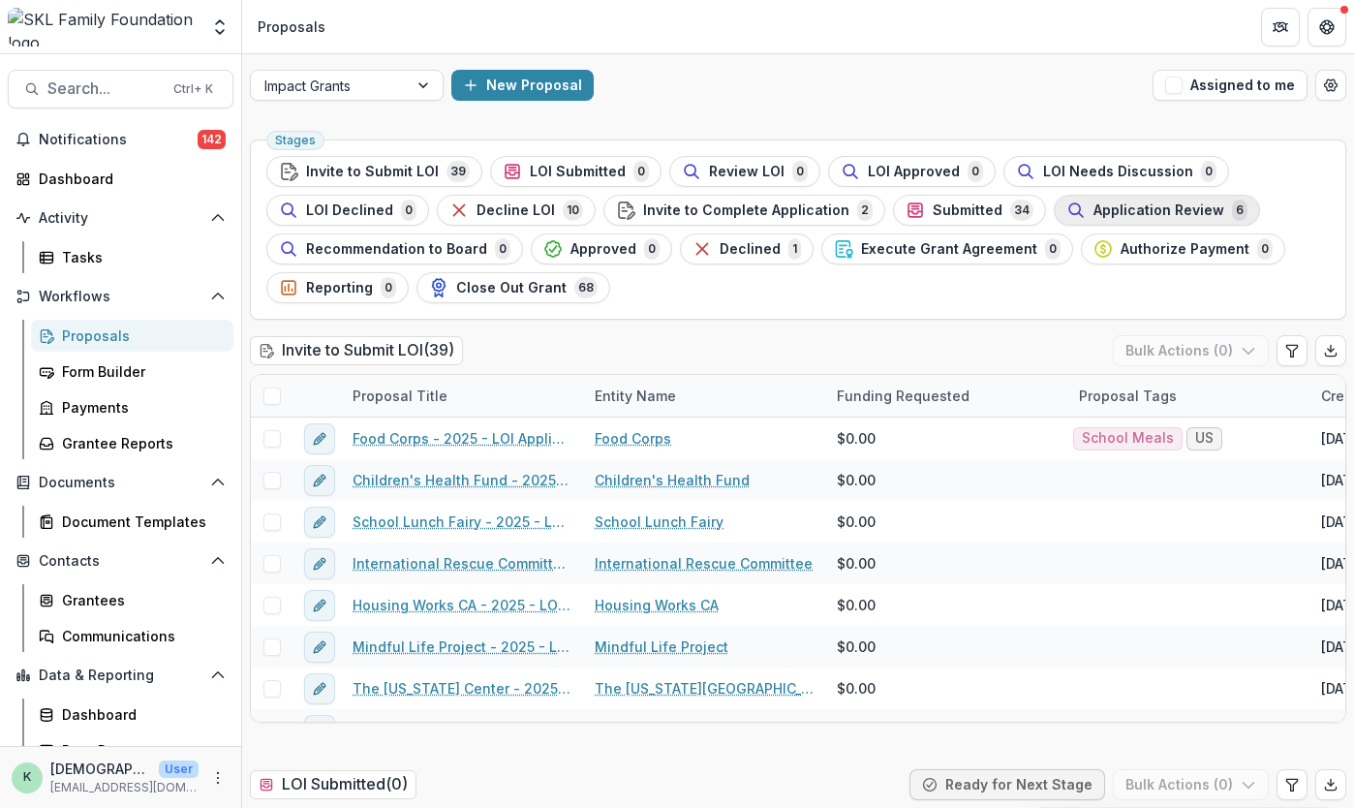
click at [1135, 208] on span "Application Review" at bounding box center [1158, 210] width 131 height 16
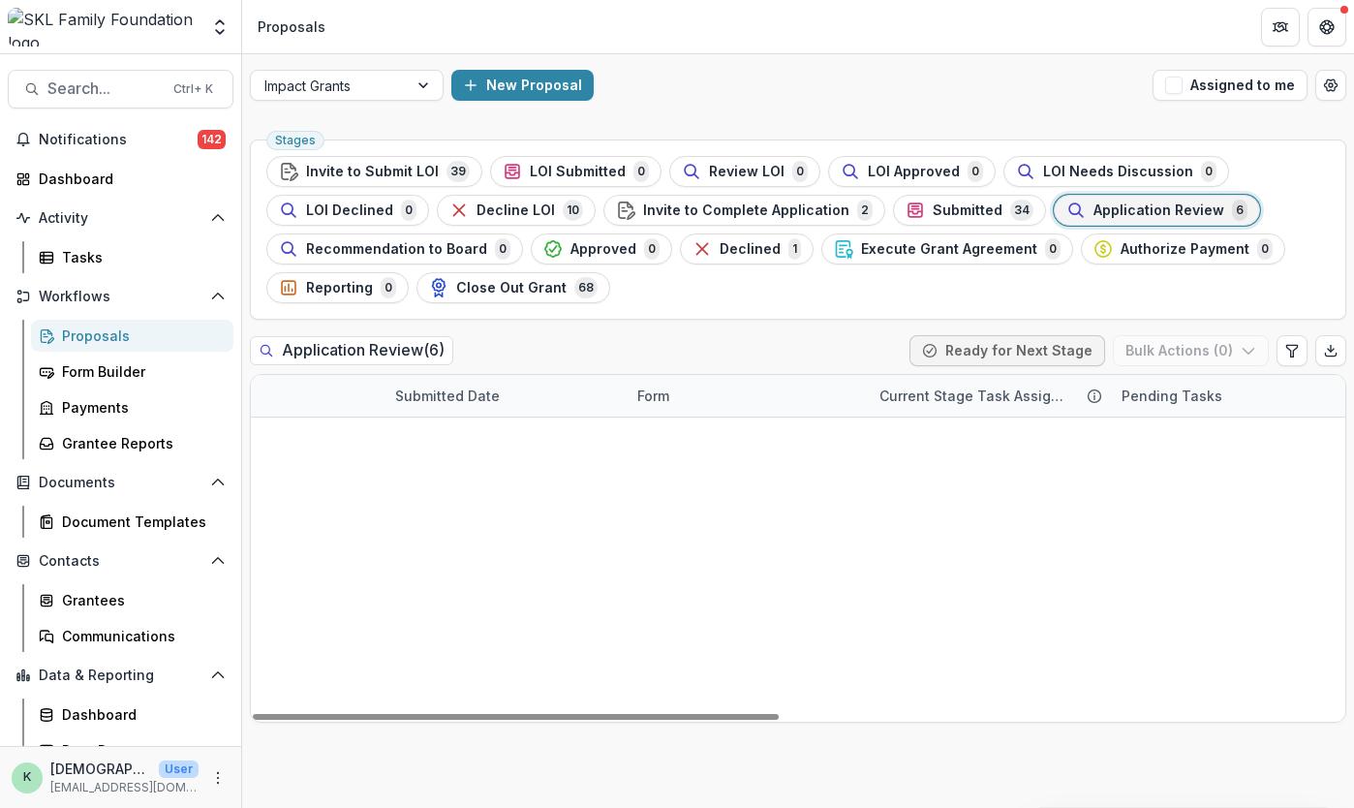
scroll to position [0, 1174]
click at [657, 476] on link "LOI Application" at bounding box center [682, 480] width 103 height 20
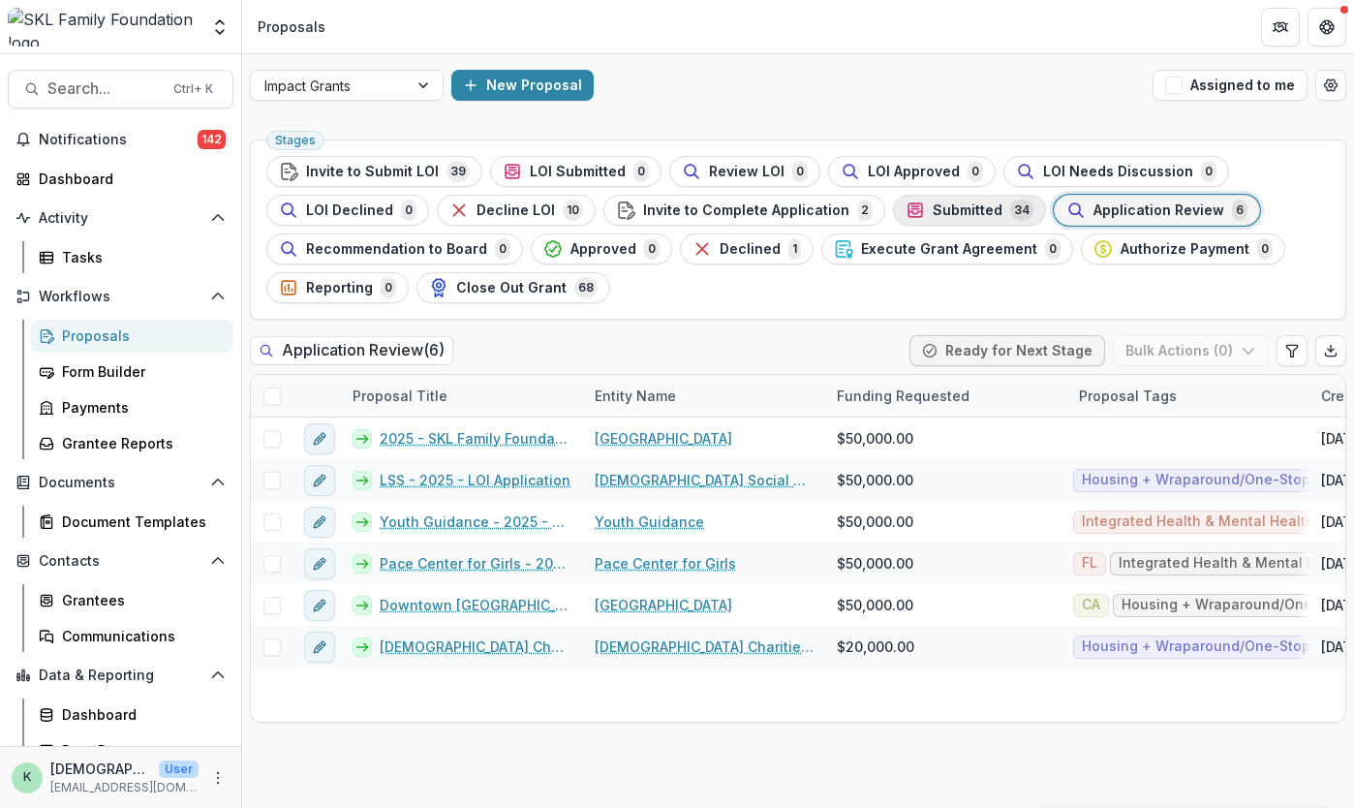
click at [934, 214] on span "Submitted" at bounding box center [968, 210] width 70 height 16
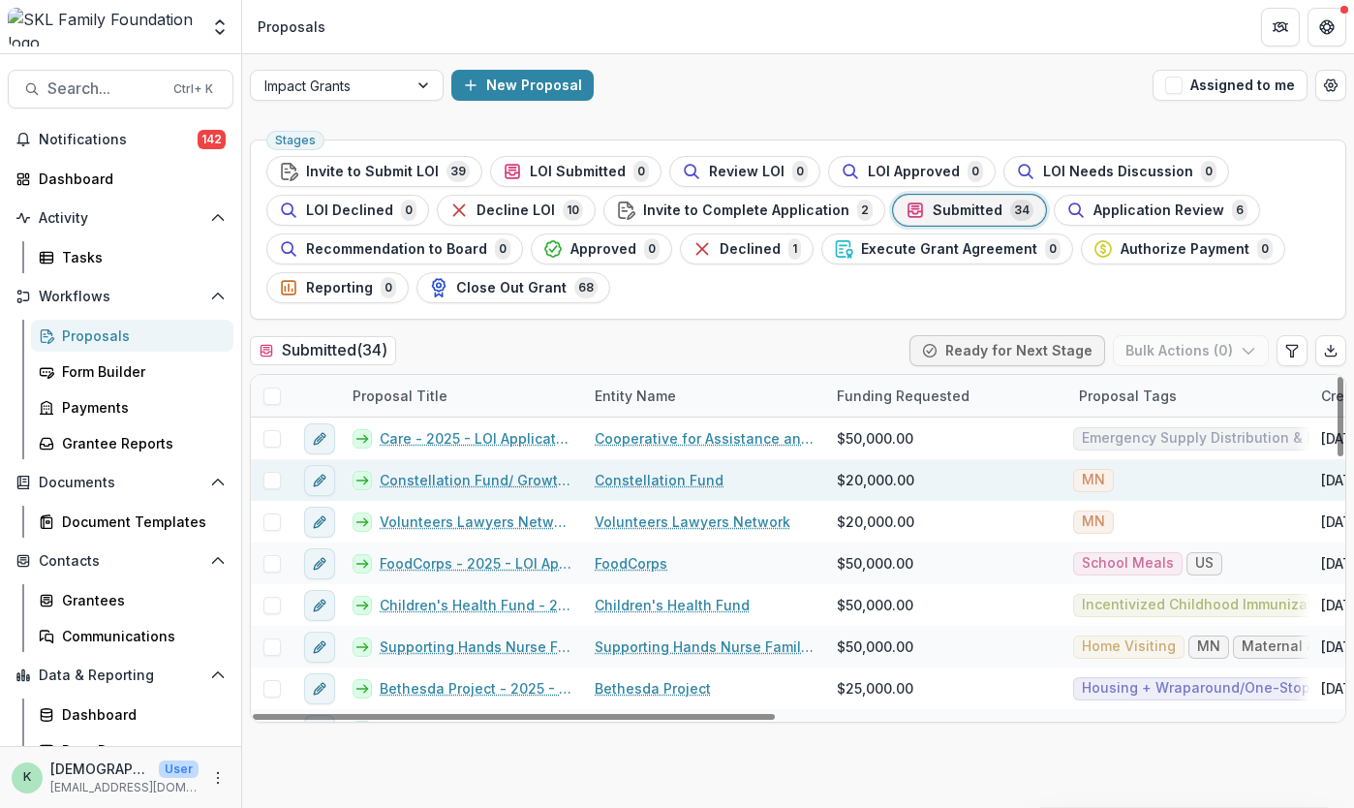
click at [475, 477] on link "Constellation Fund/ Growth Fund - 2025 - LOI Application" at bounding box center [476, 480] width 192 height 20
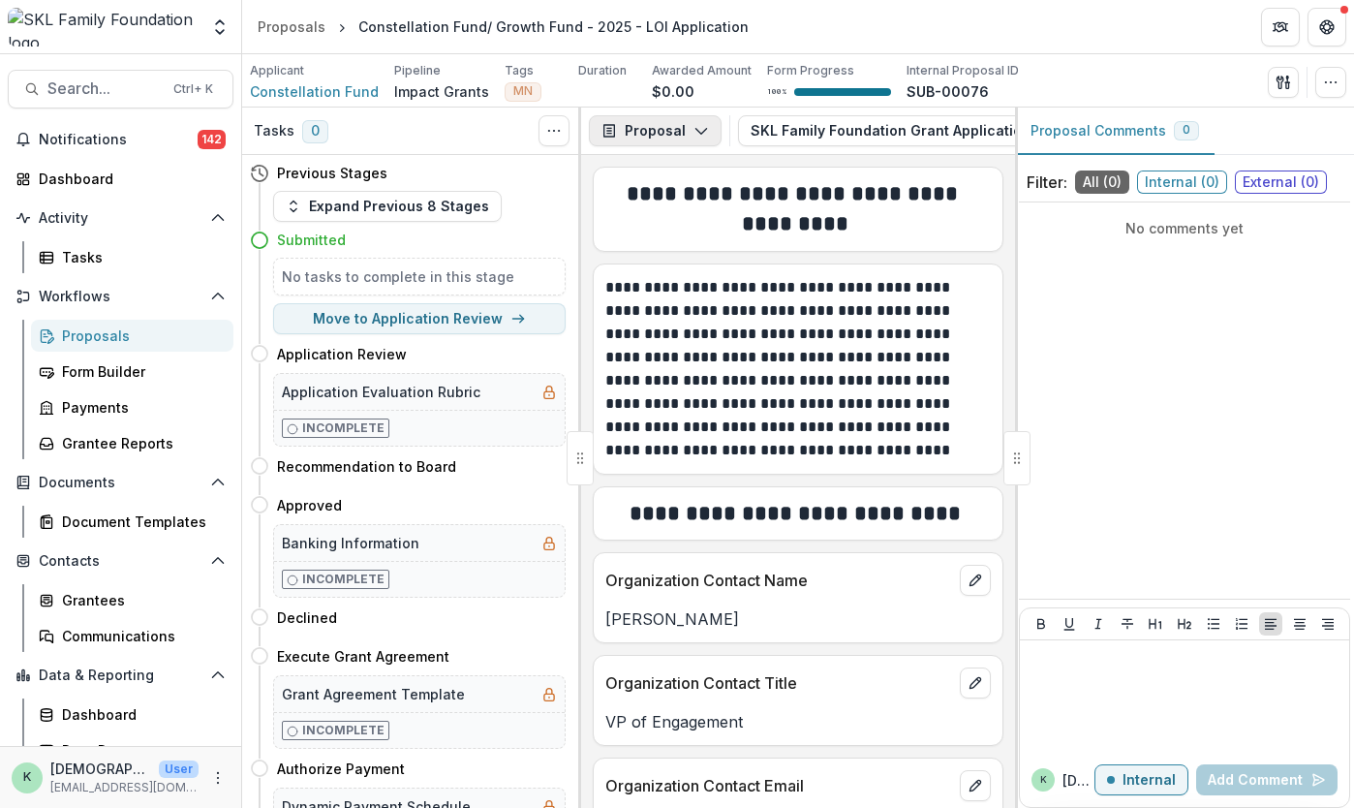
click at [693, 133] on icon "button" at bounding box center [700, 130] width 15 height 15
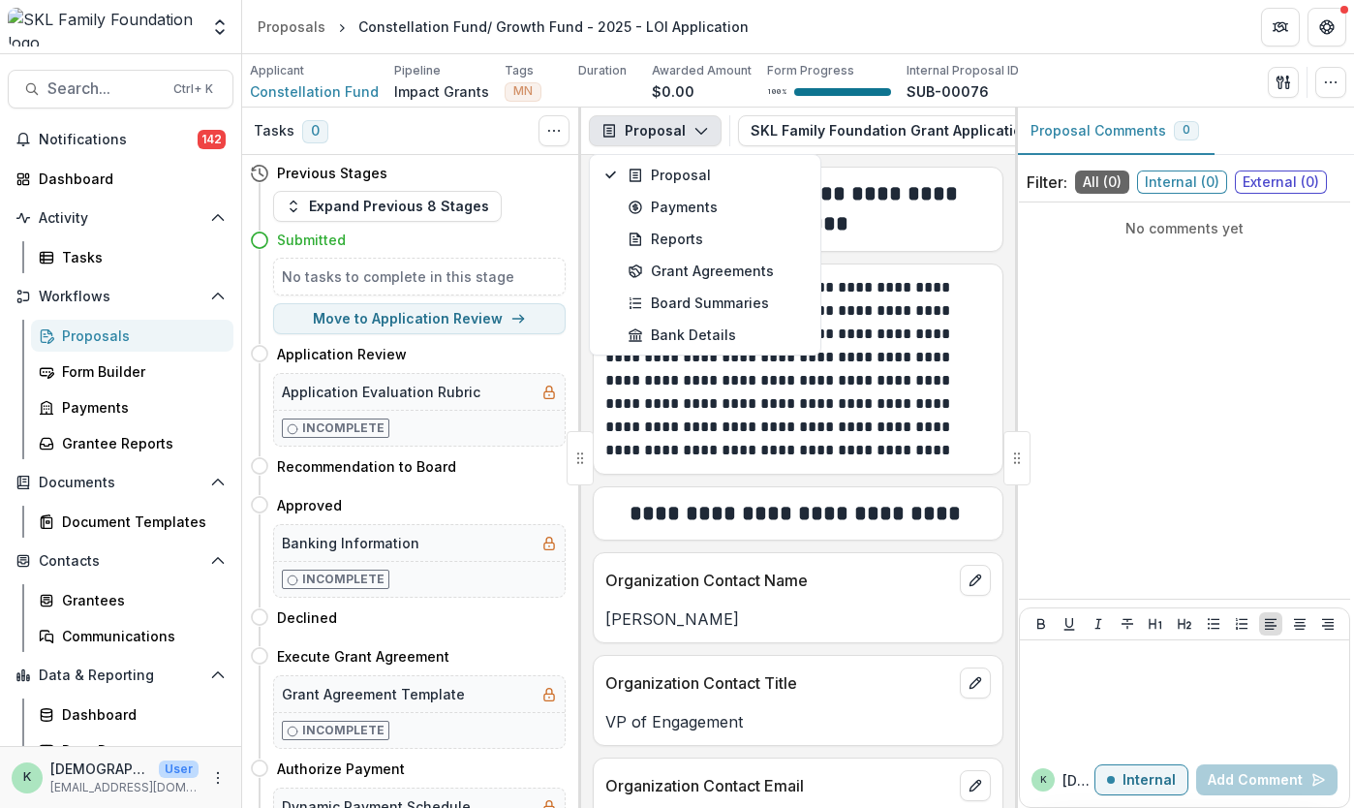
click at [693, 133] on icon "button" at bounding box center [700, 130] width 15 height 15
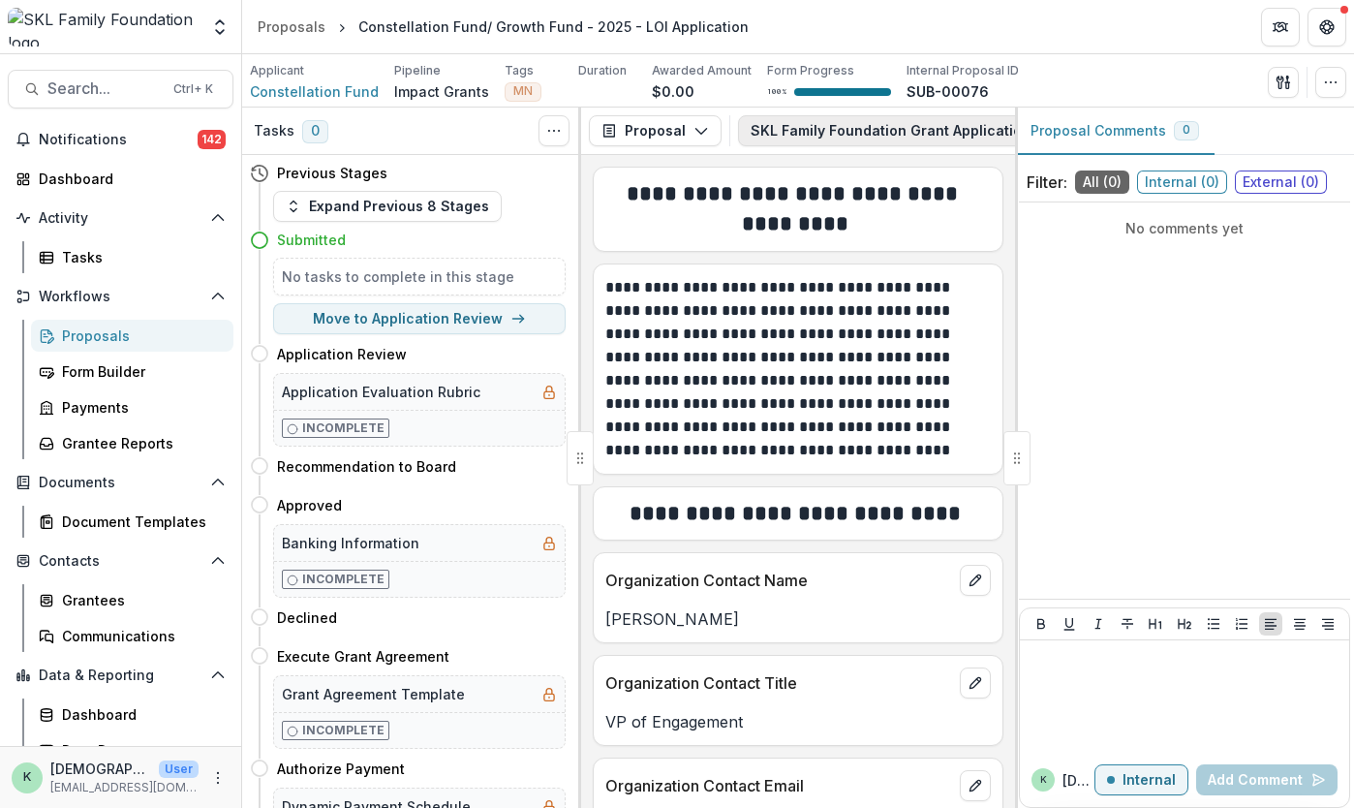
click at [794, 126] on button "SKL Family Foundation Grant Application 2" at bounding box center [915, 130] width 354 height 31
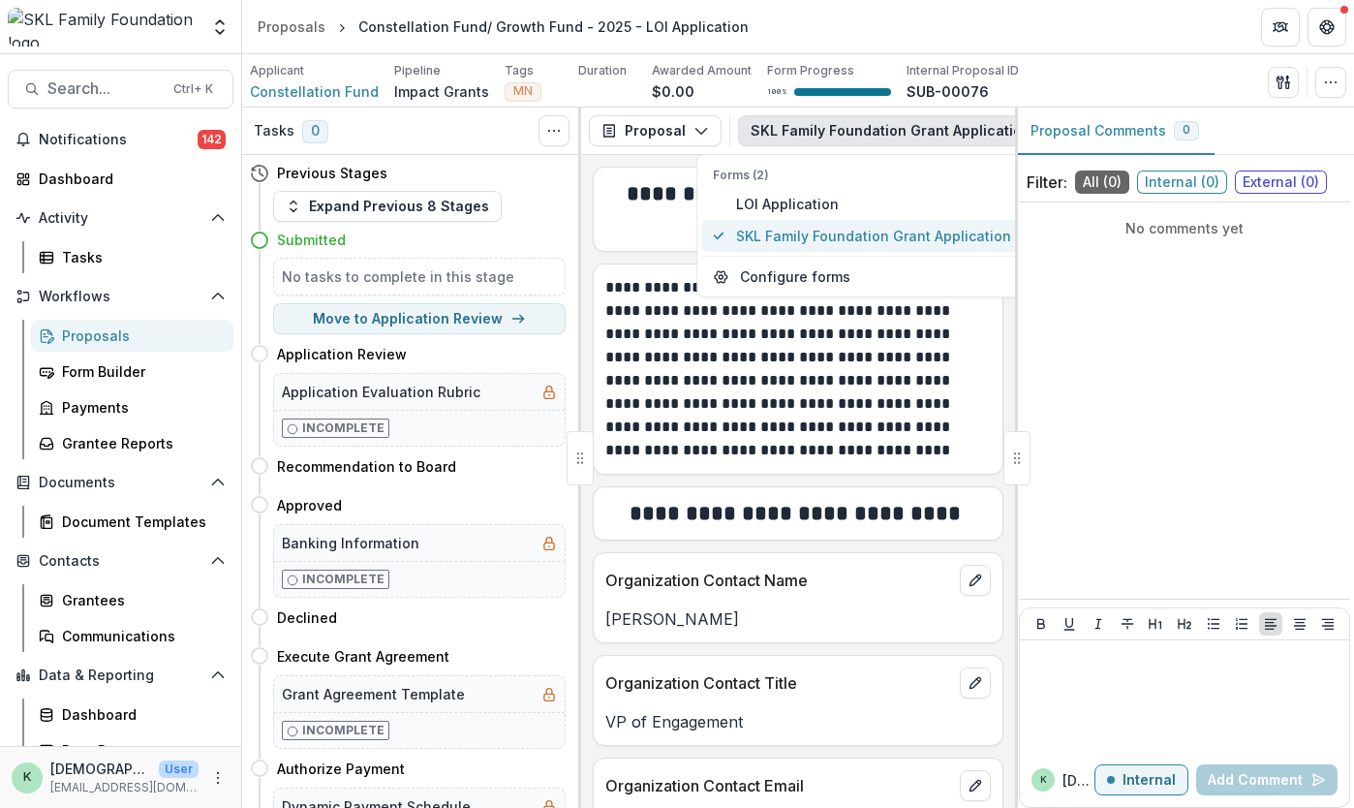
click at [785, 231] on span "SKL Family Foundation Grant Application" at bounding box center [873, 236] width 275 height 20
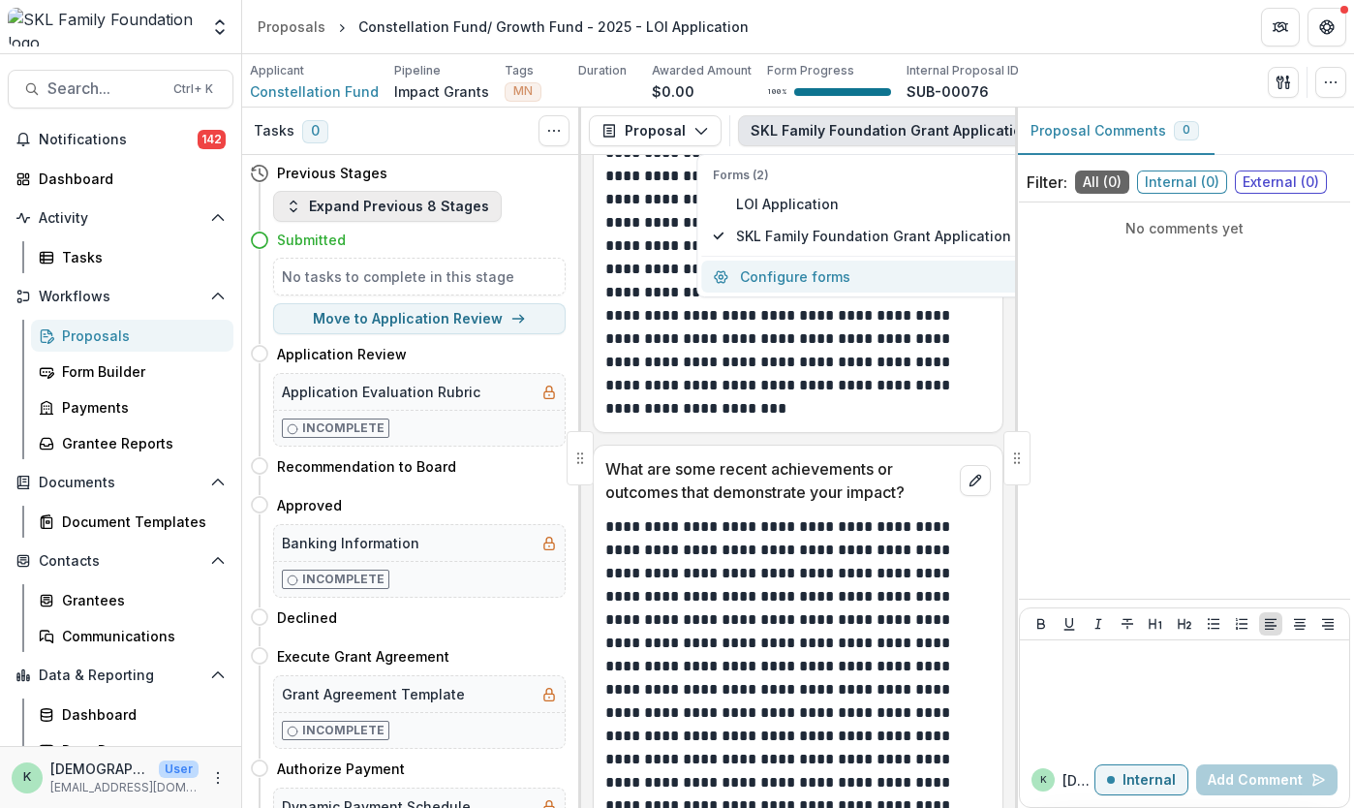
scroll to position [10622, 0]
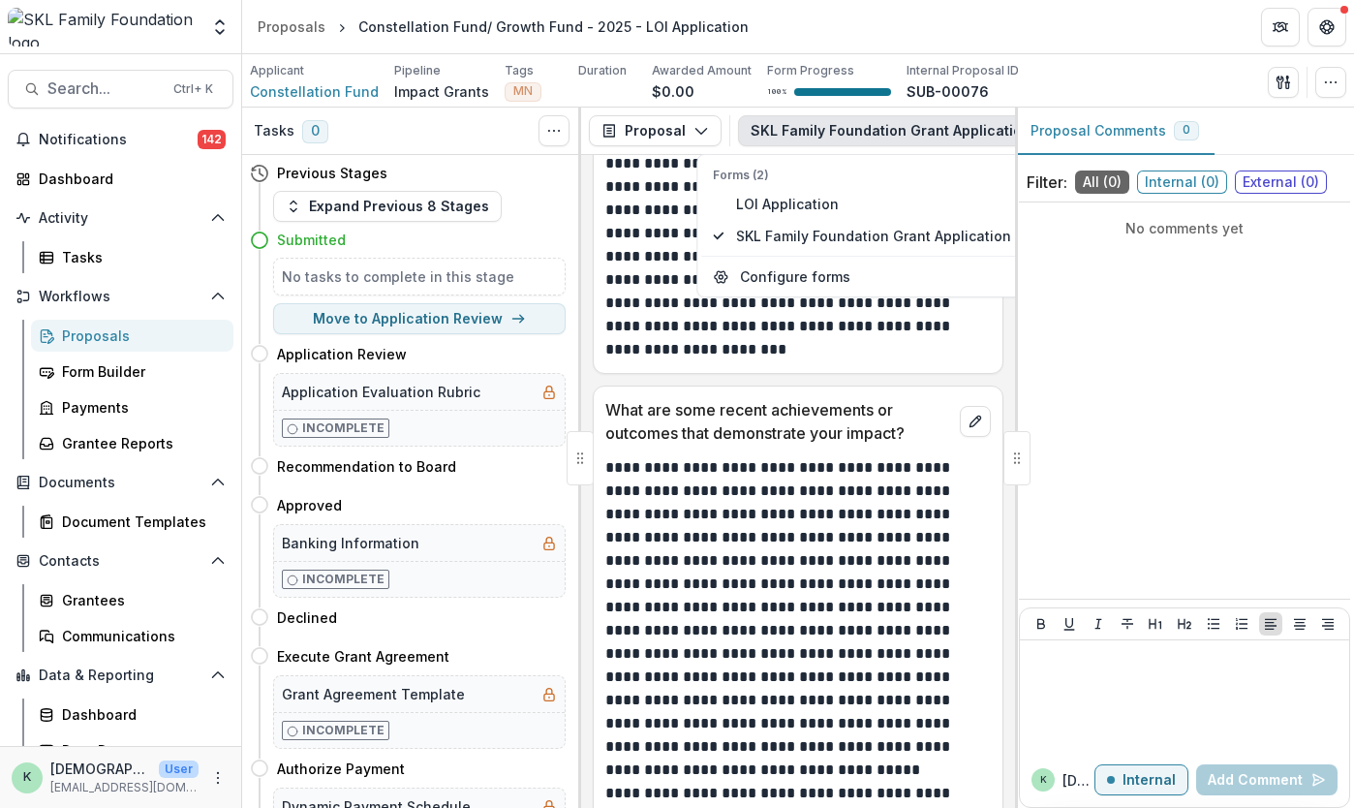
click at [107, 346] on link "Proposals" at bounding box center [132, 336] width 202 height 32
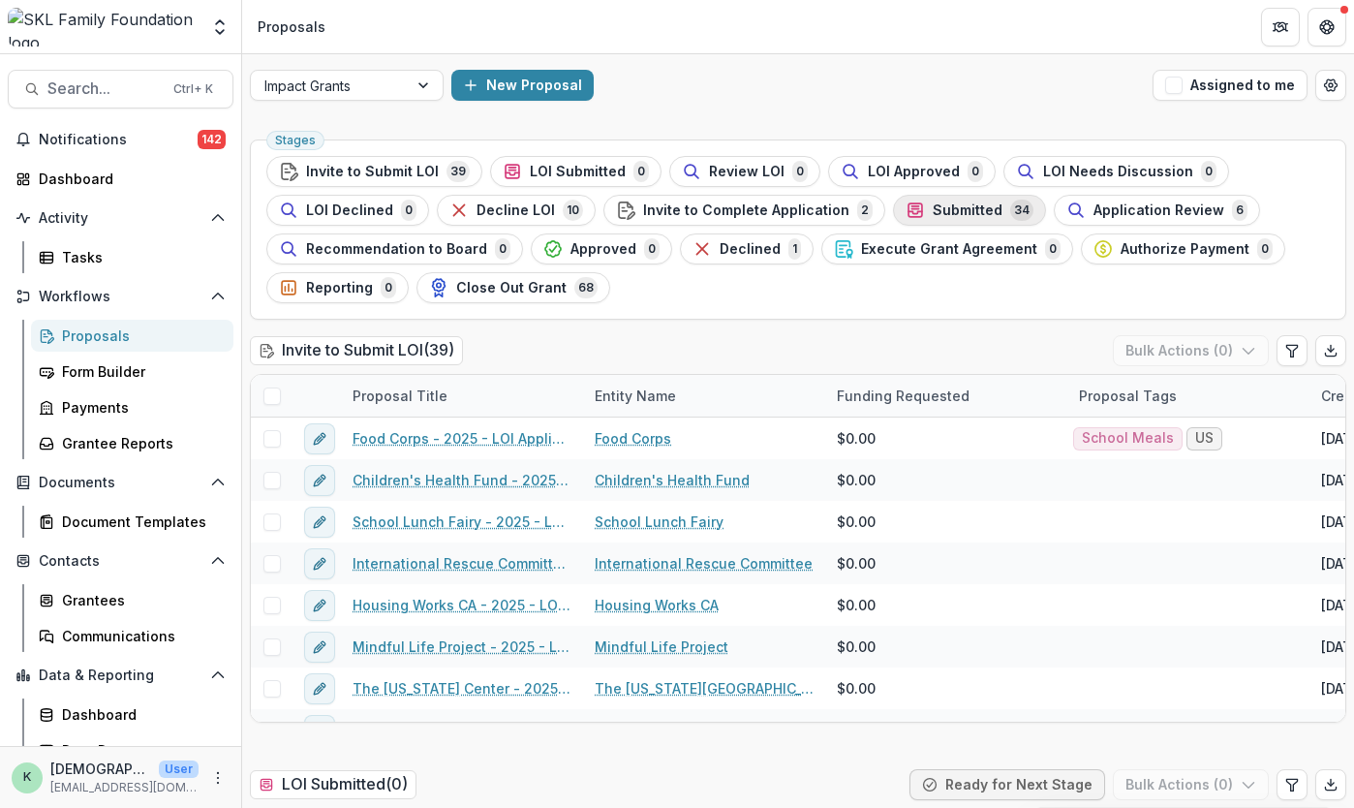
click at [967, 208] on span "Submitted" at bounding box center [968, 210] width 70 height 16
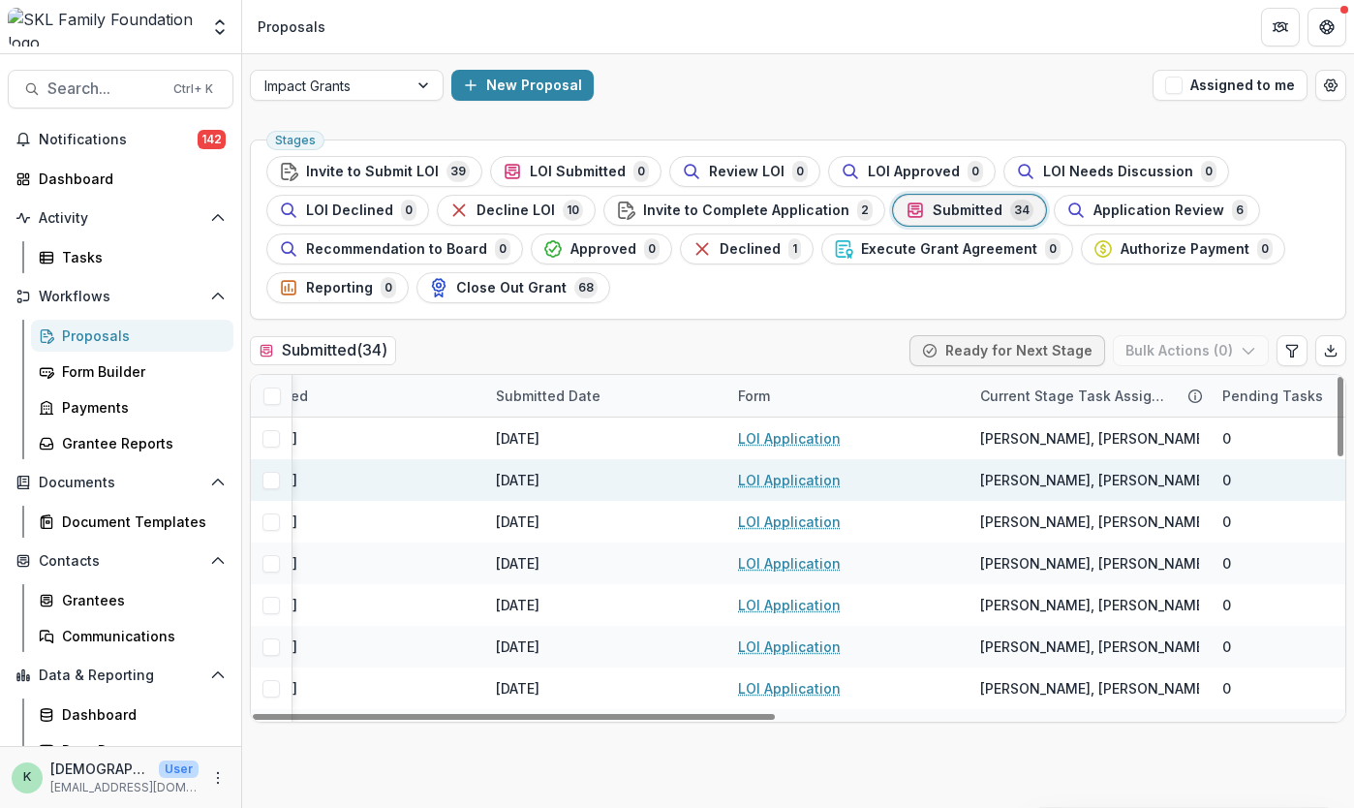
scroll to position [0, 1174]
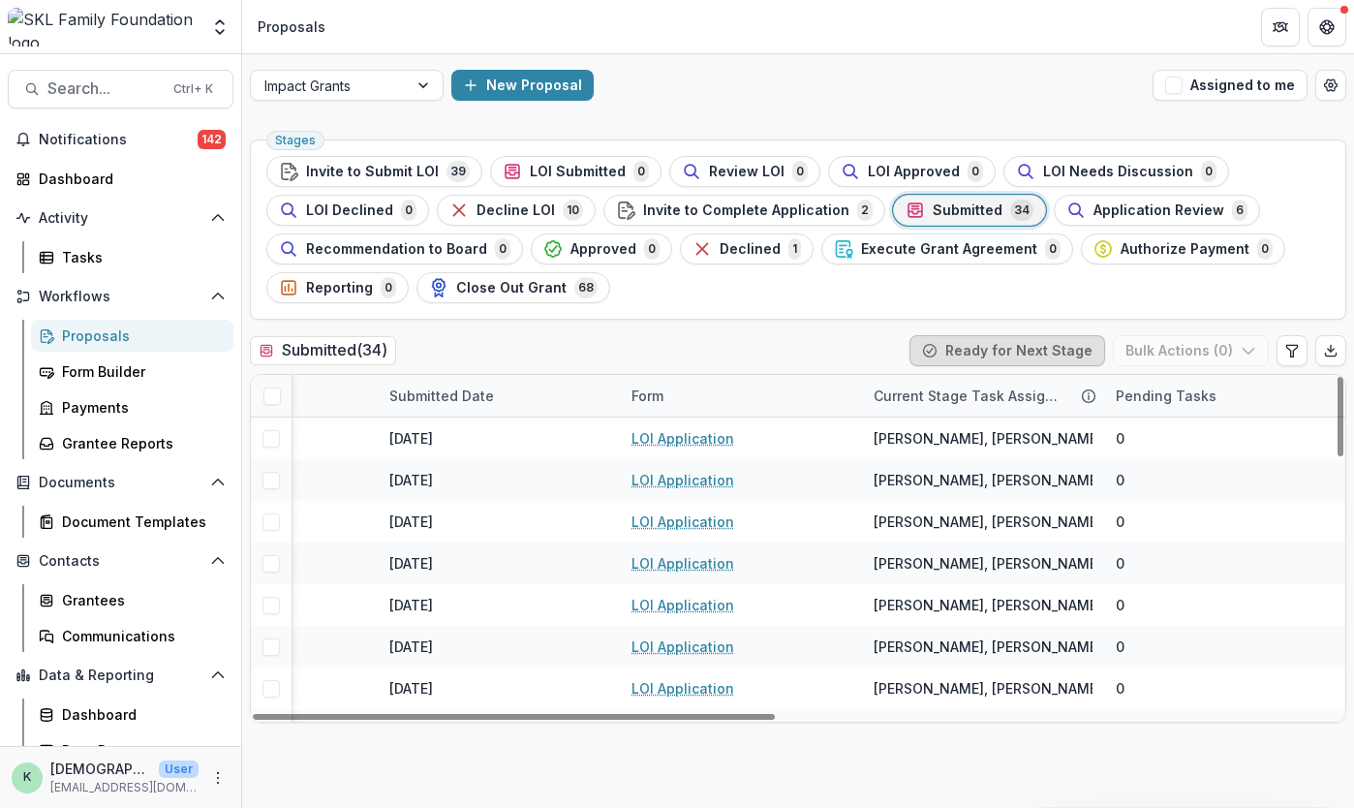
click at [1023, 346] on button "Ready for Next Stage" at bounding box center [1007, 350] width 196 height 31
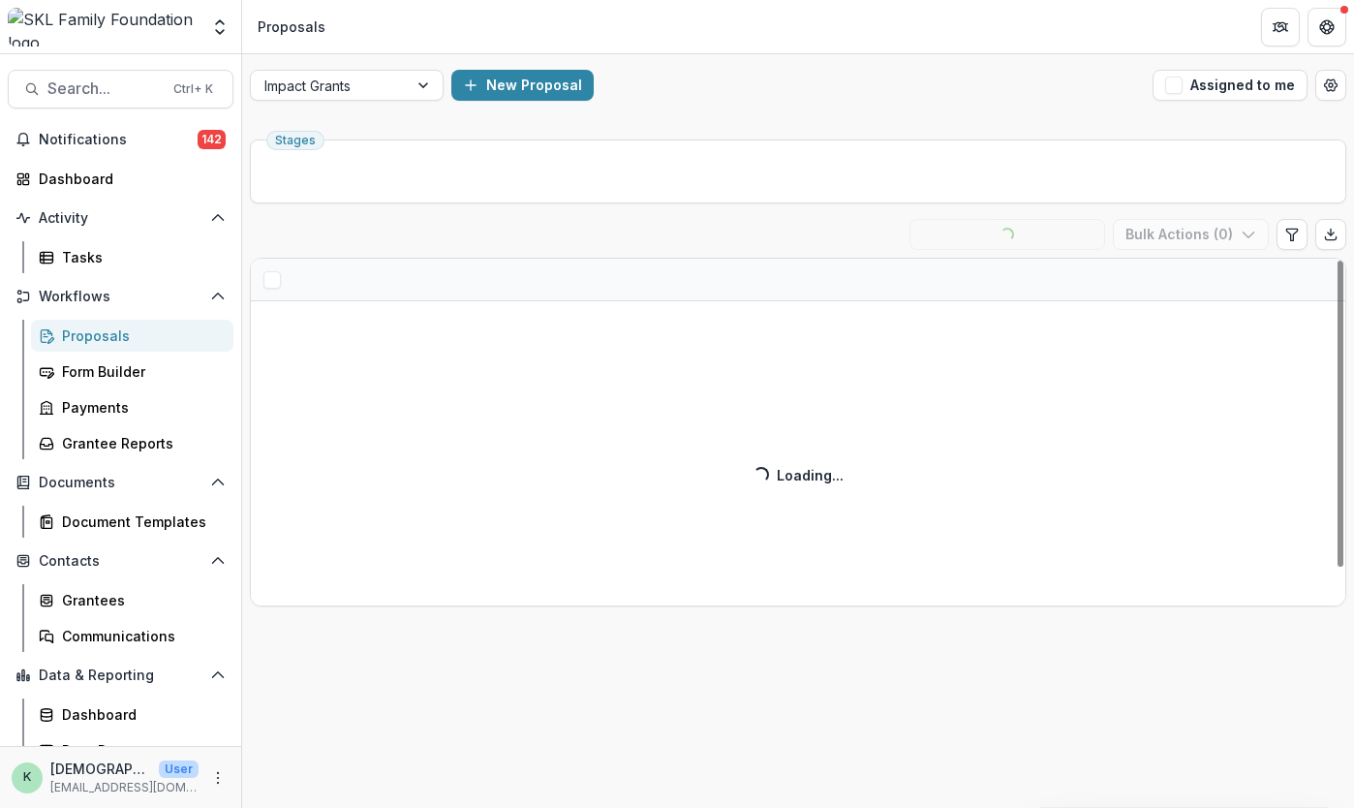
scroll to position [0, 0]
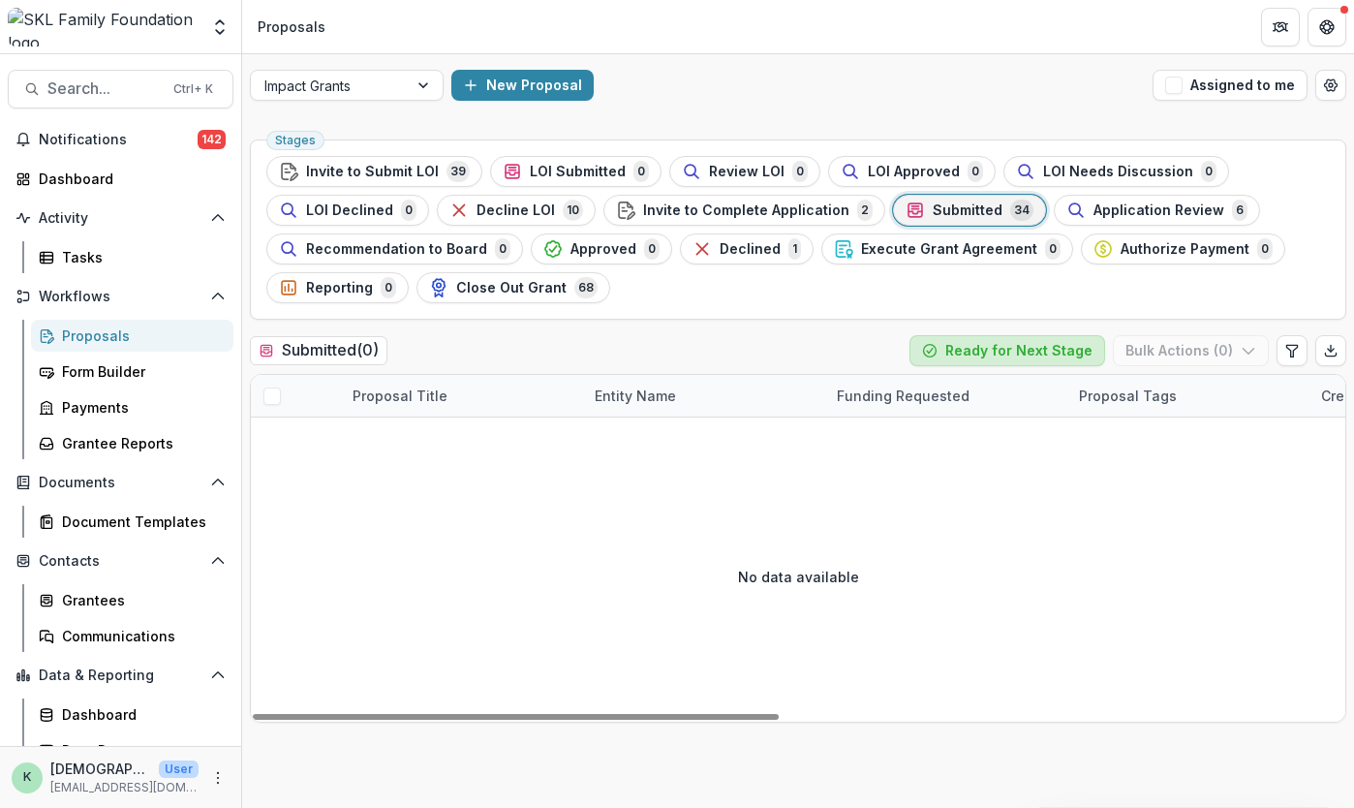
click at [992, 342] on button "Ready for Next Stage" at bounding box center [1007, 350] width 196 height 31
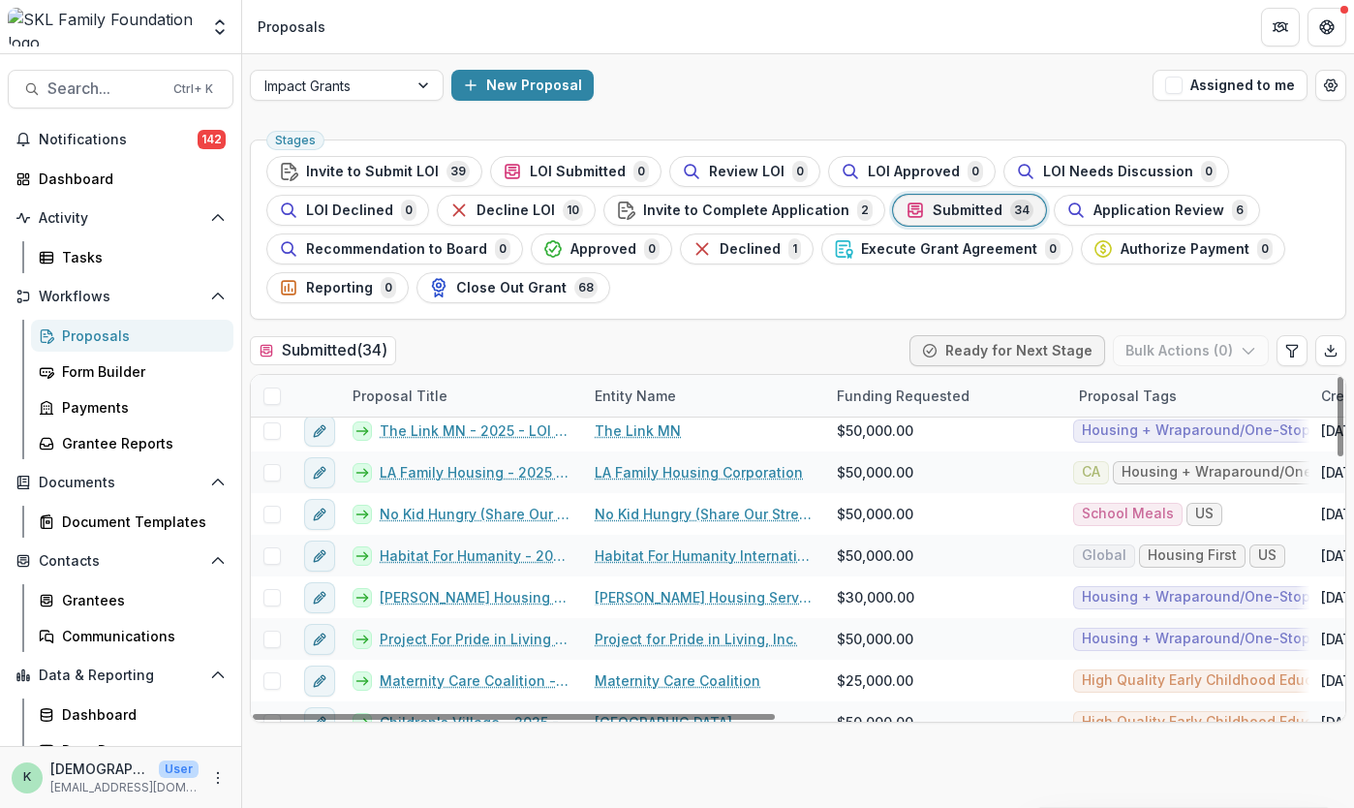
scroll to position [1005, 0]
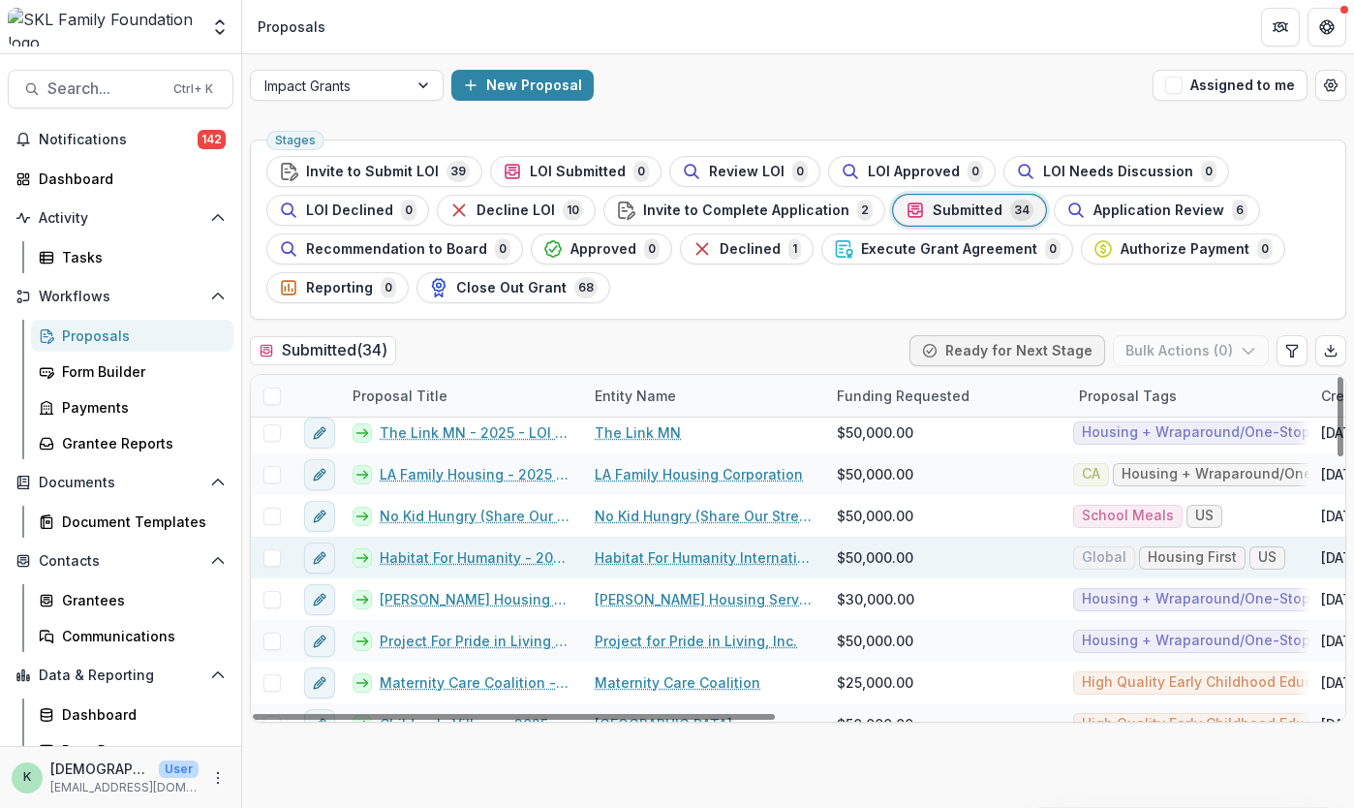
click at [478, 551] on link "Habitat For Humanity - 2025 - LOI Application" at bounding box center [476, 557] width 192 height 20
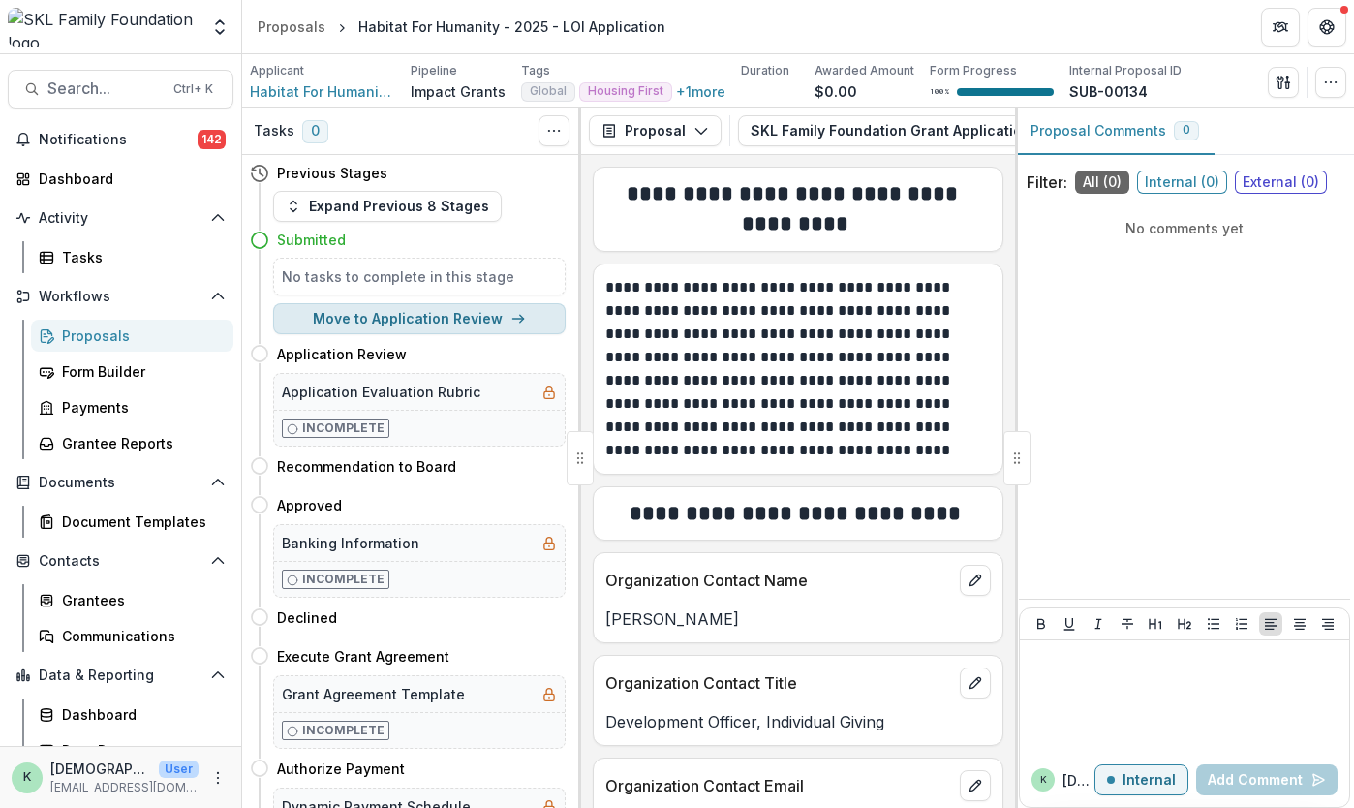
click at [471, 324] on button "Move to Application Review" at bounding box center [419, 318] width 293 height 31
select select "**********"
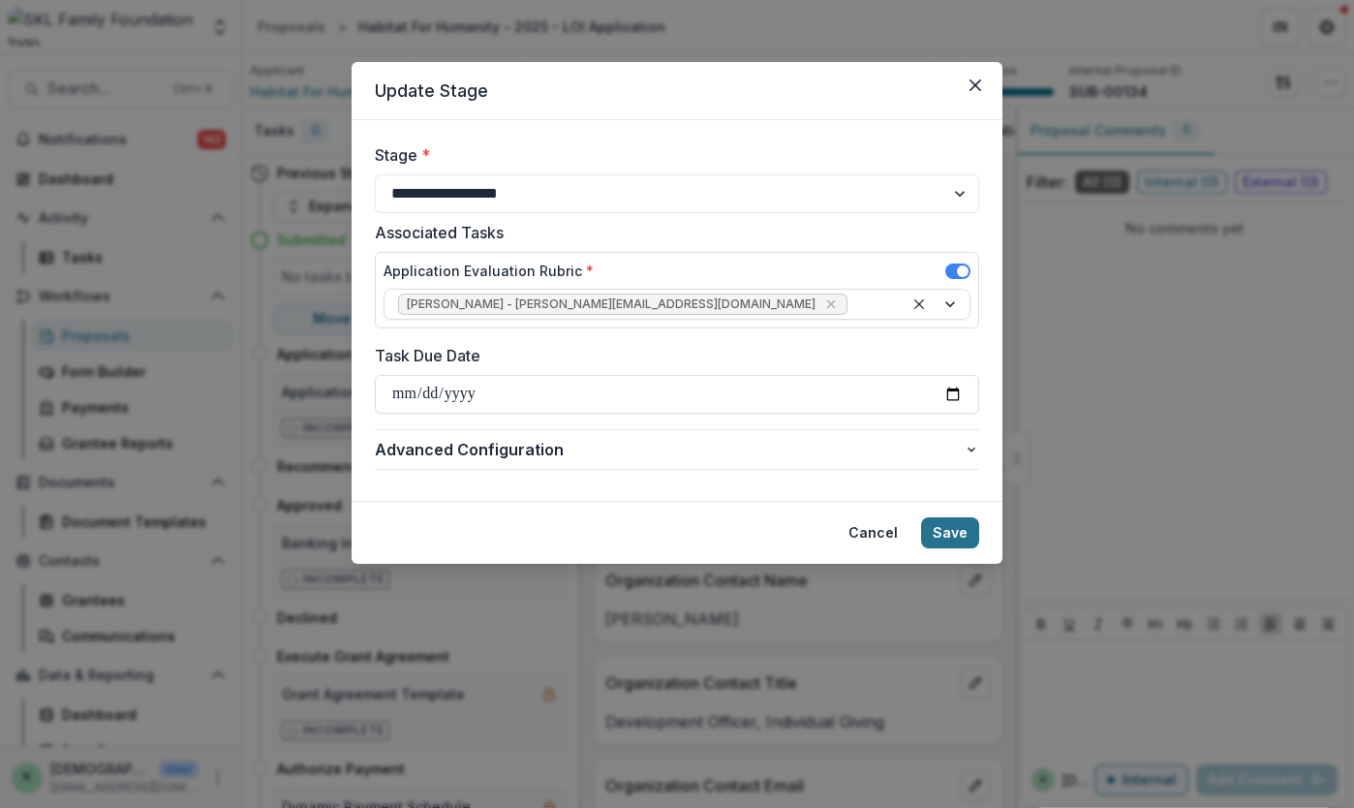
click at [960, 524] on button "Save" at bounding box center [950, 532] width 58 height 31
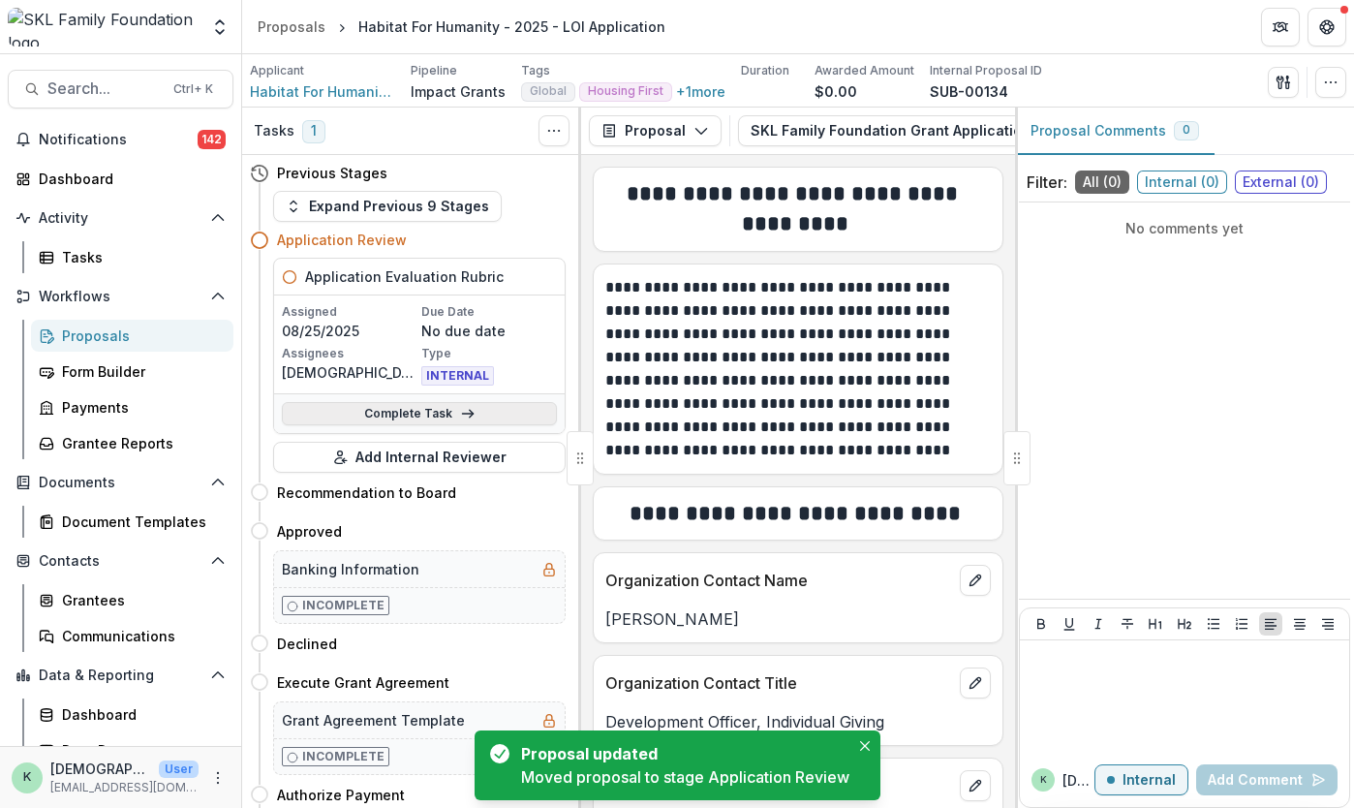
click at [417, 416] on link "Complete Task" at bounding box center [419, 413] width 275 height 23
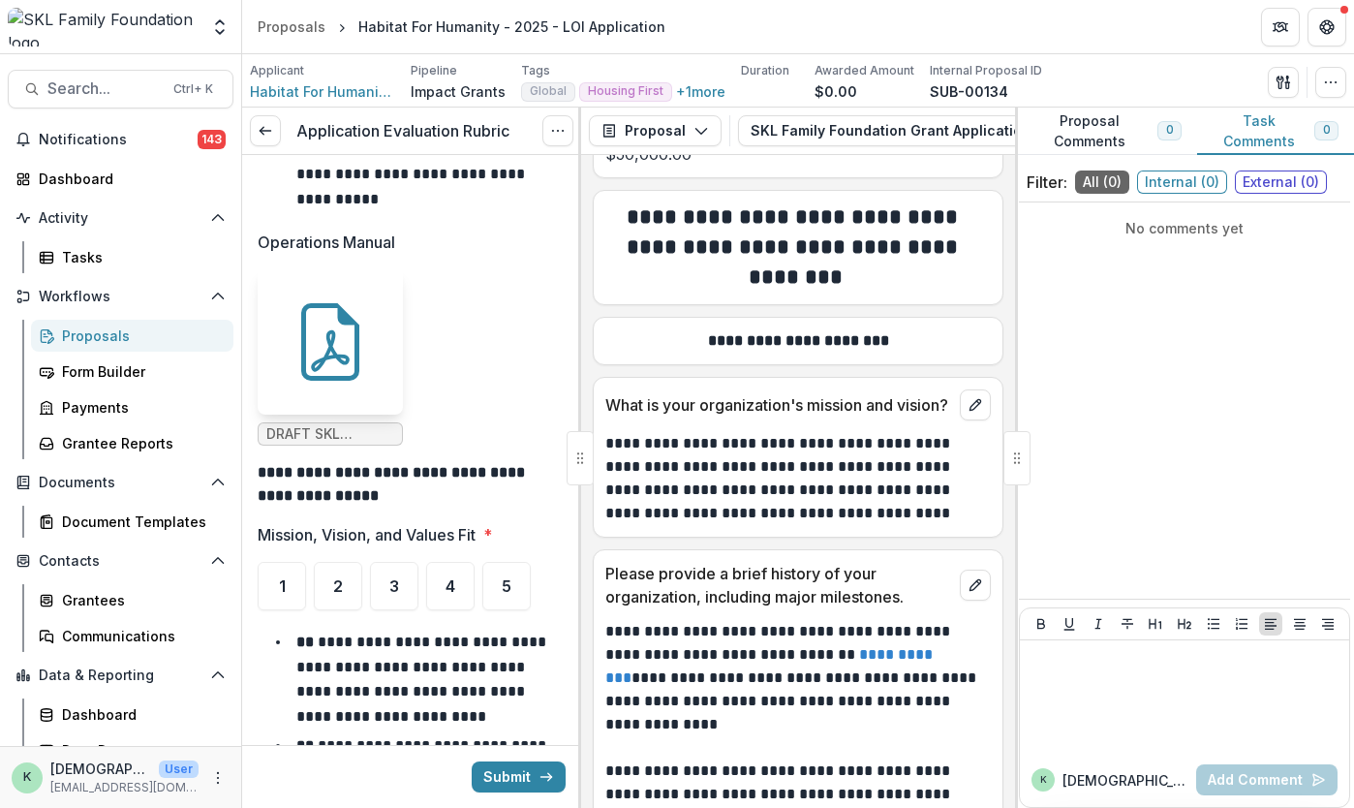
scroll to position [1115, 0]
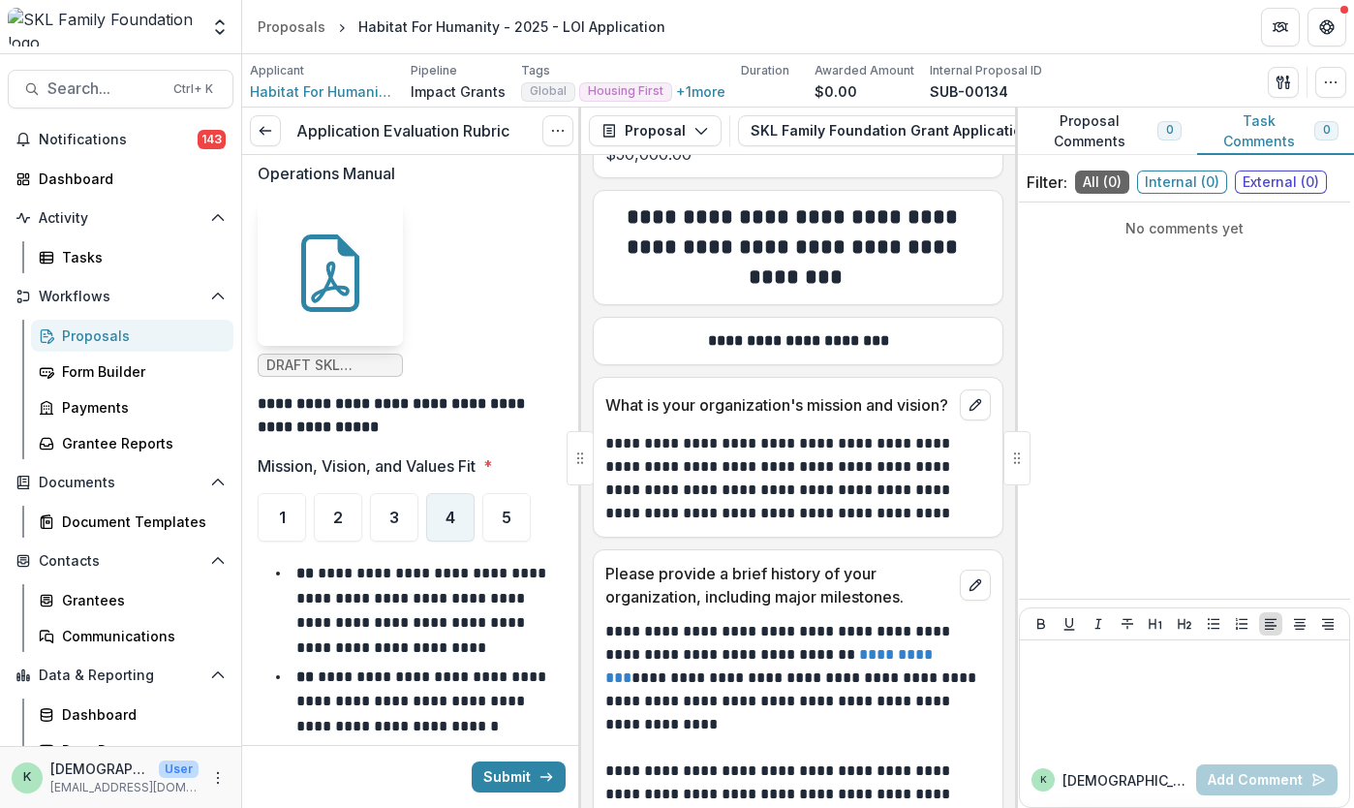
click at [447, 509] on span "4" at bounding box center [451, 516] width 10 height 15
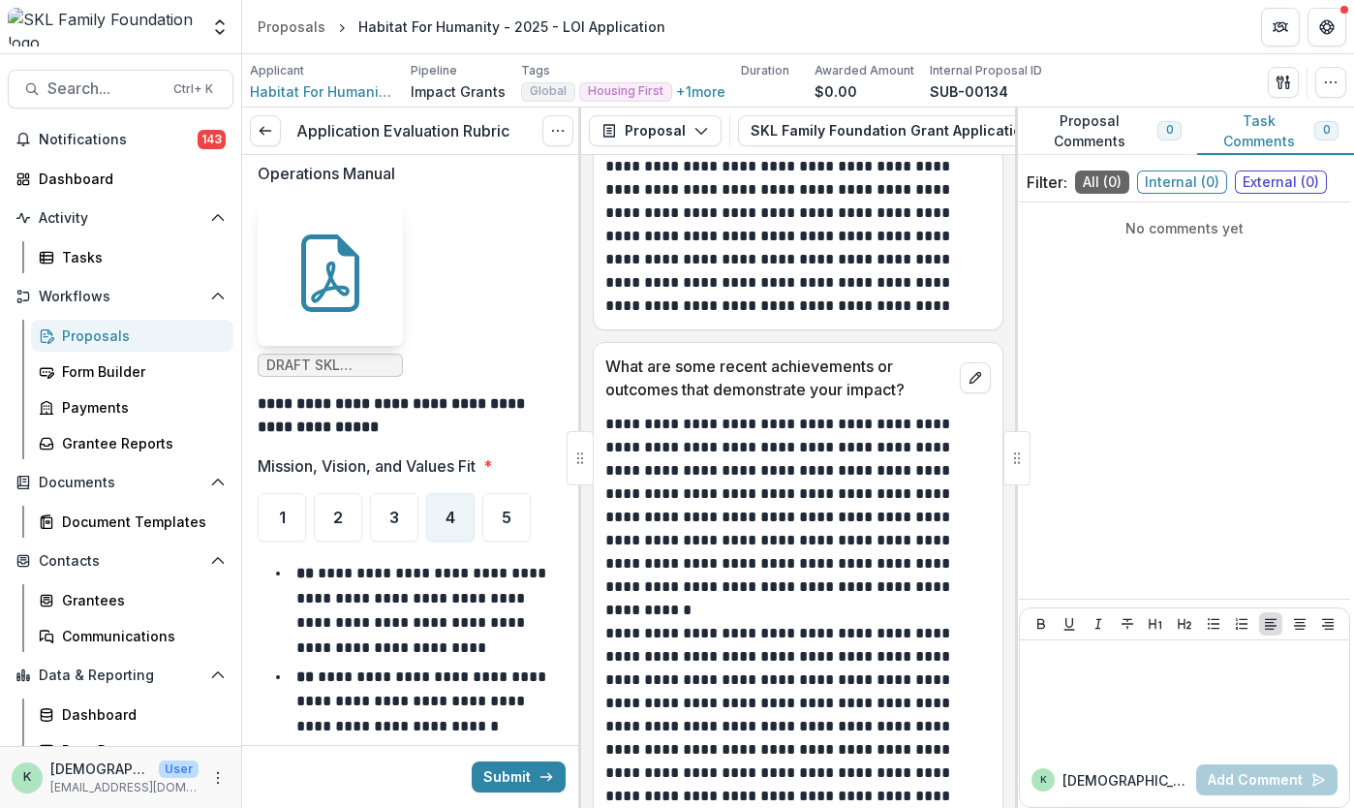
scroll to position [10500, 0]
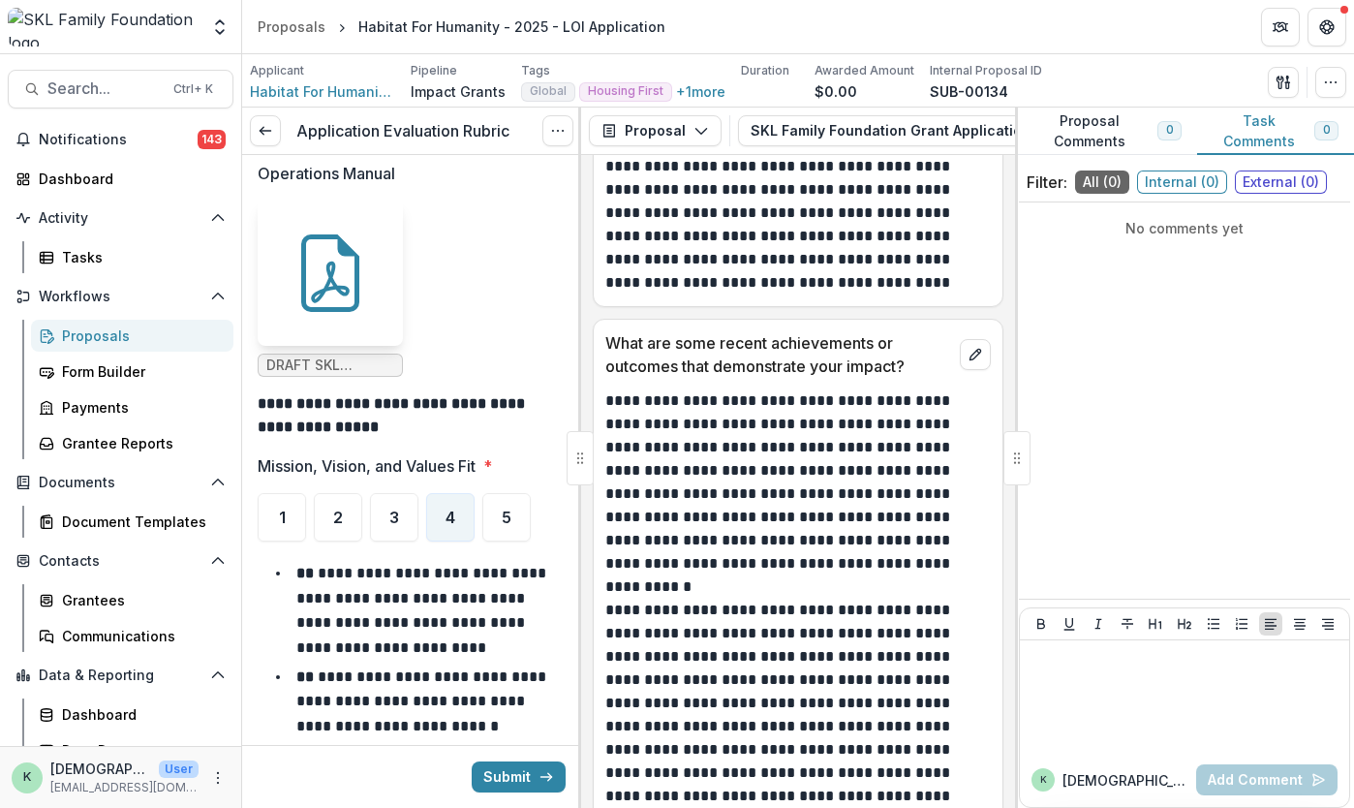
click at [115, 329] on div "Proposals" at bounding box center [140, 335] width 156 height 20
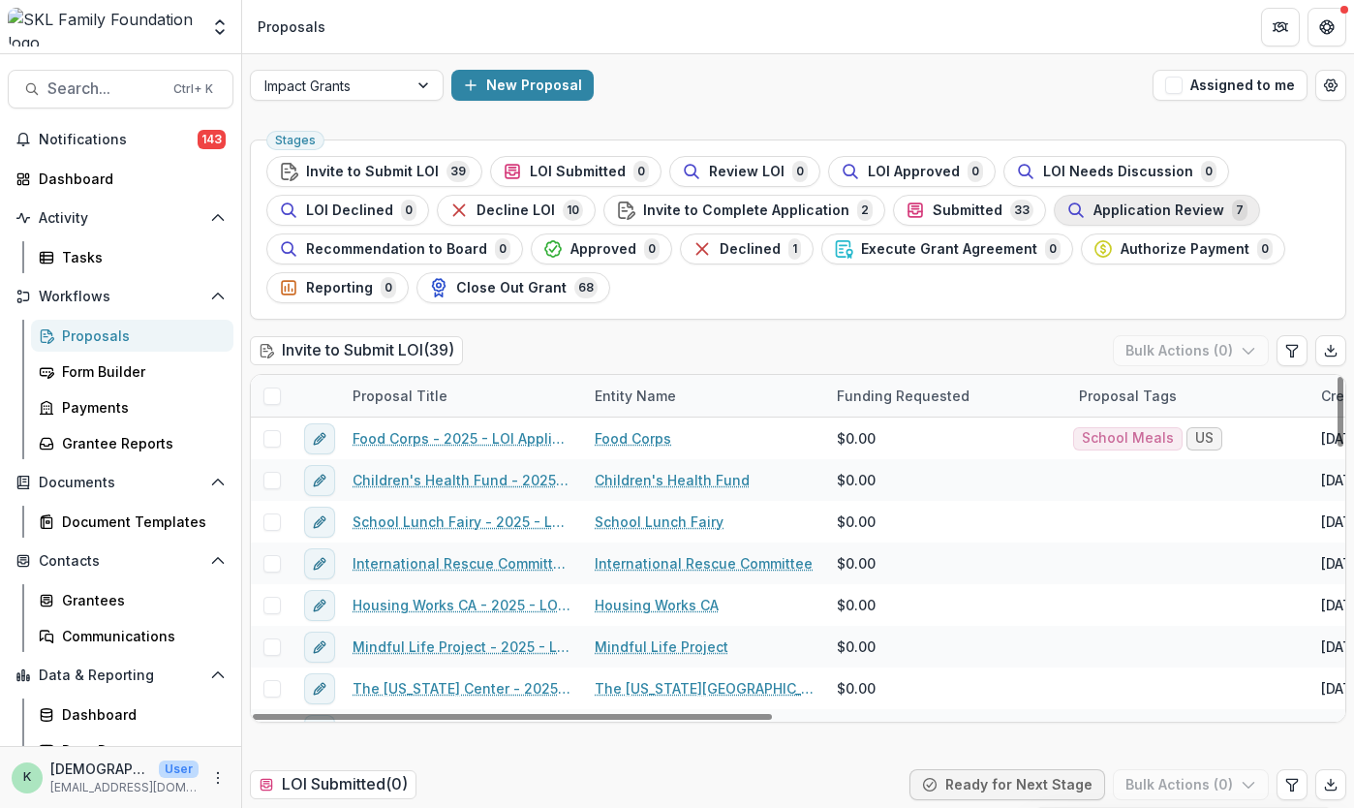
click at [1143, 197] on button "Application Review 7" at bounding box center [1157, 210] width 206 height 31
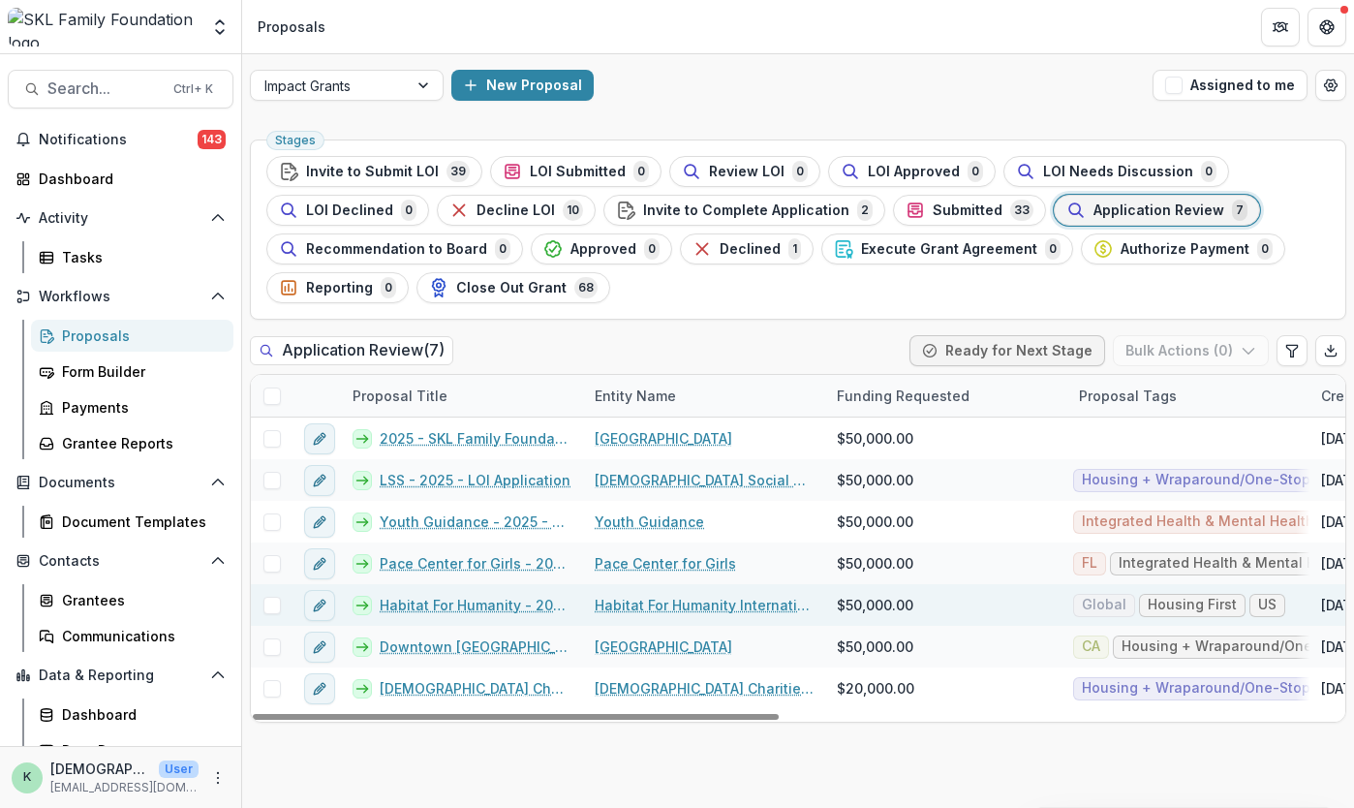
click at [271, 606] on span at bounding box center [271, 605] width 17 height 17
click at [271, 605] on polyline at bounding box center [271, 605] width 9 height 8
